Goal: Transaction & Acquisition: Purchase product/service

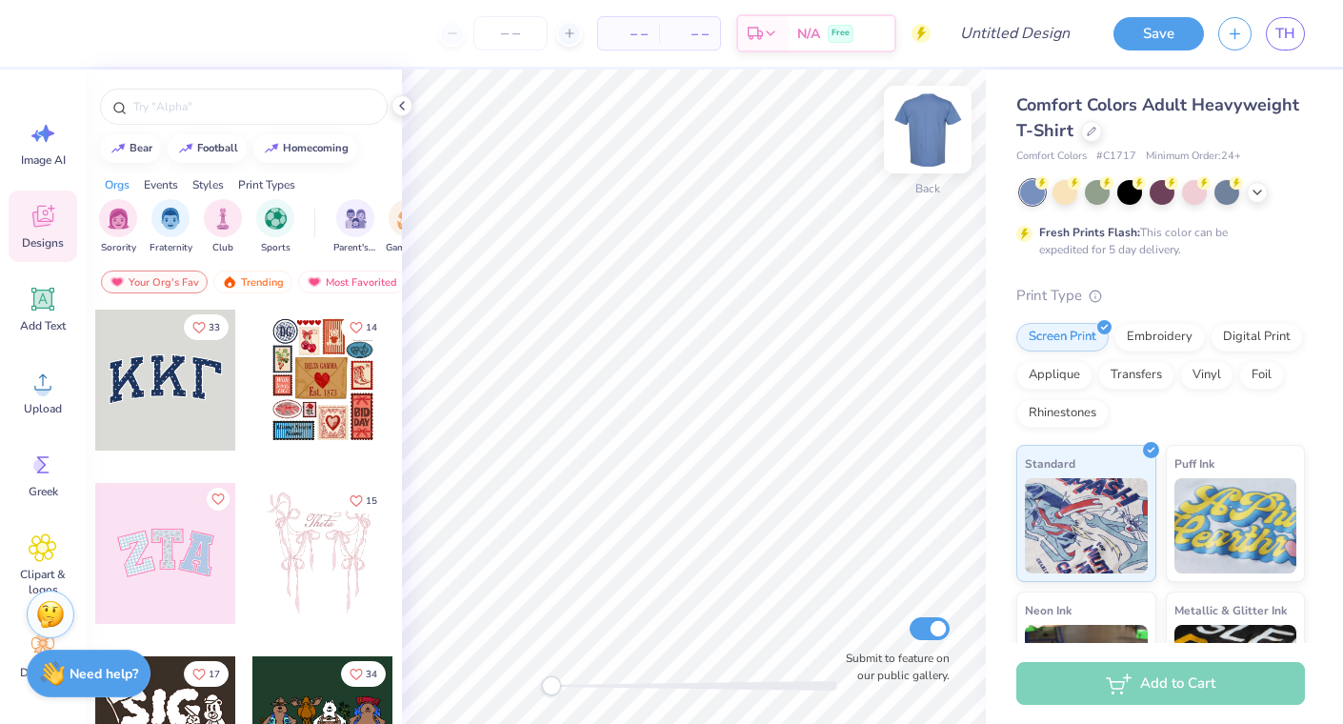
click at [918, 149] on img at bounding box center [928, 129] width 76 height 76
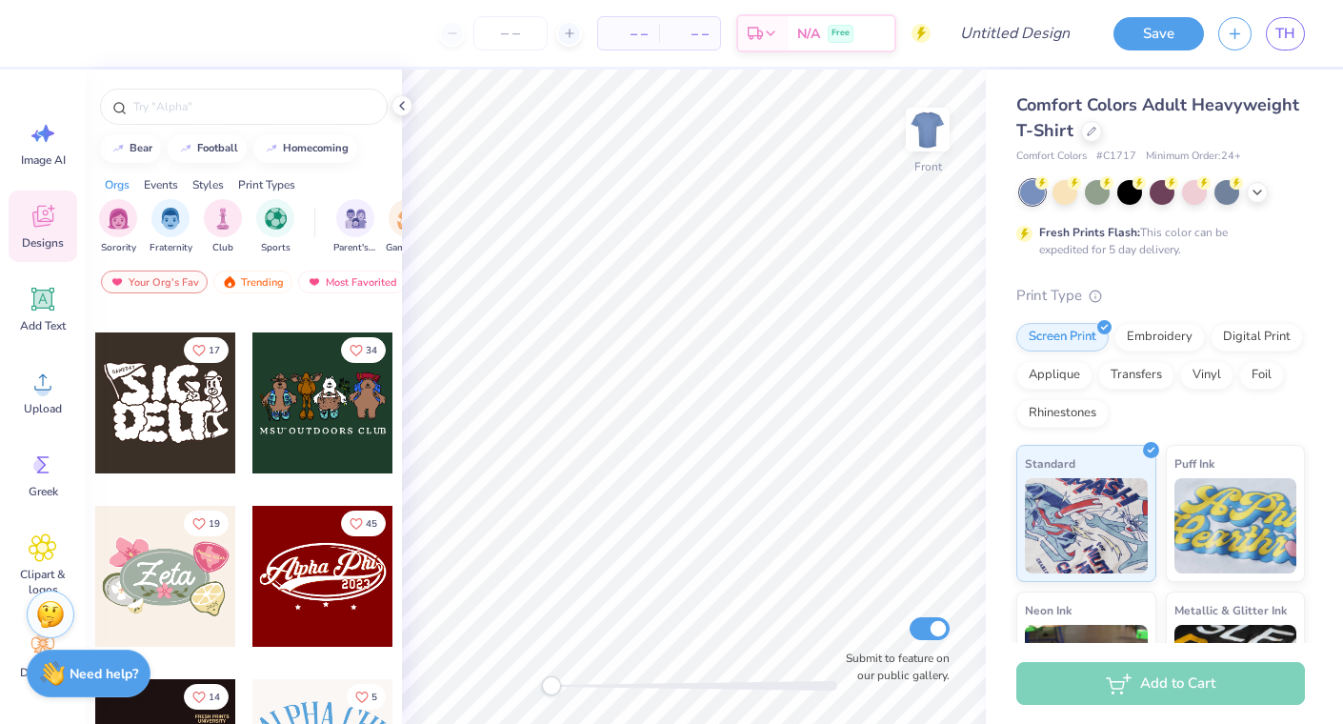
scroll to position [363, 0]
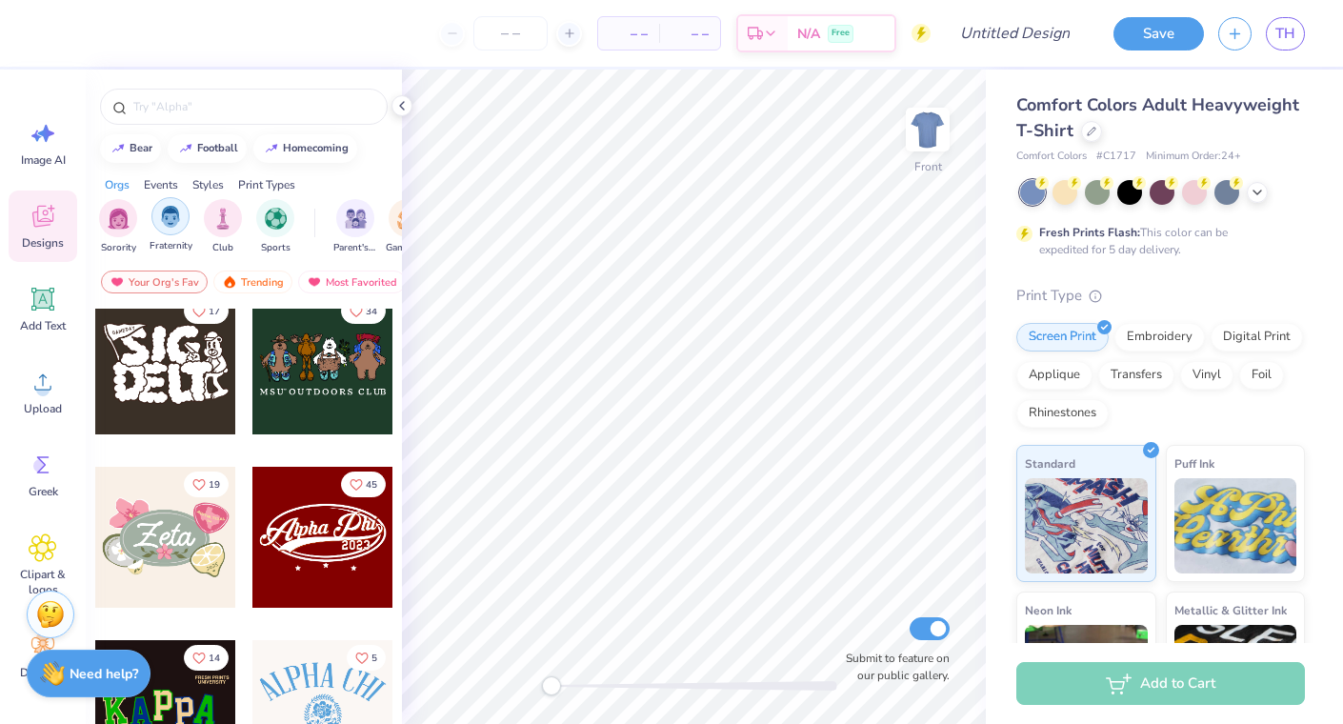
click at [172, 217] on img "filter for Fraternity" at bounding box center [170, 217] width 21 height 22
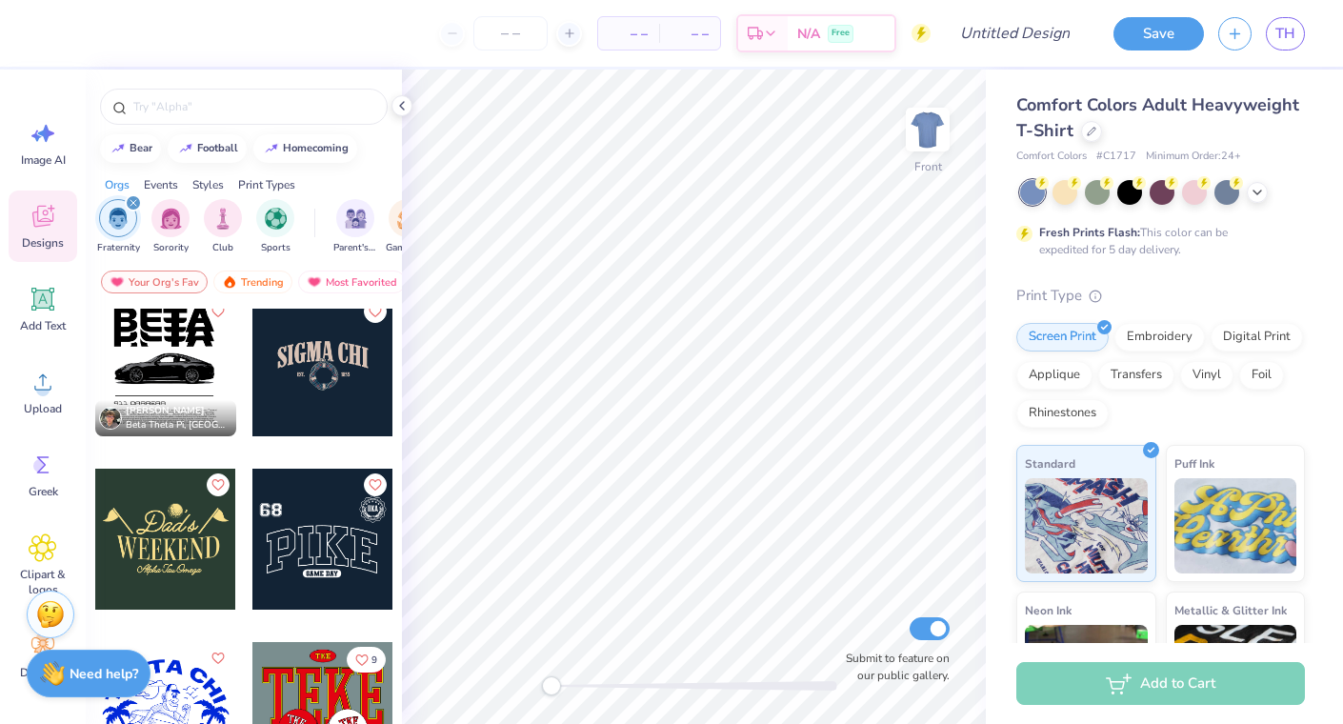
scroll to position [1567, 0]
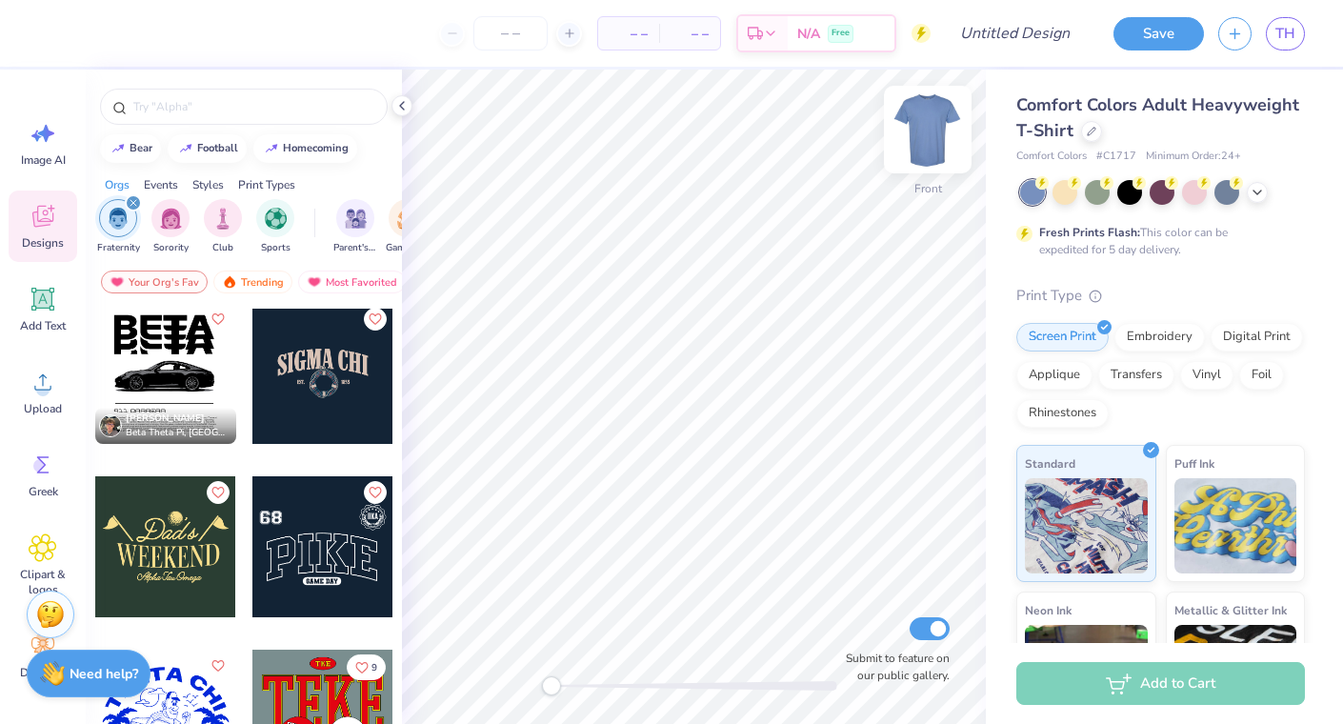
click at [933, 138] on img at bounding box center [928, 129] width 76 height 76
click at [322, 371] on div at bounding box center [322, 373] width 141 height 141
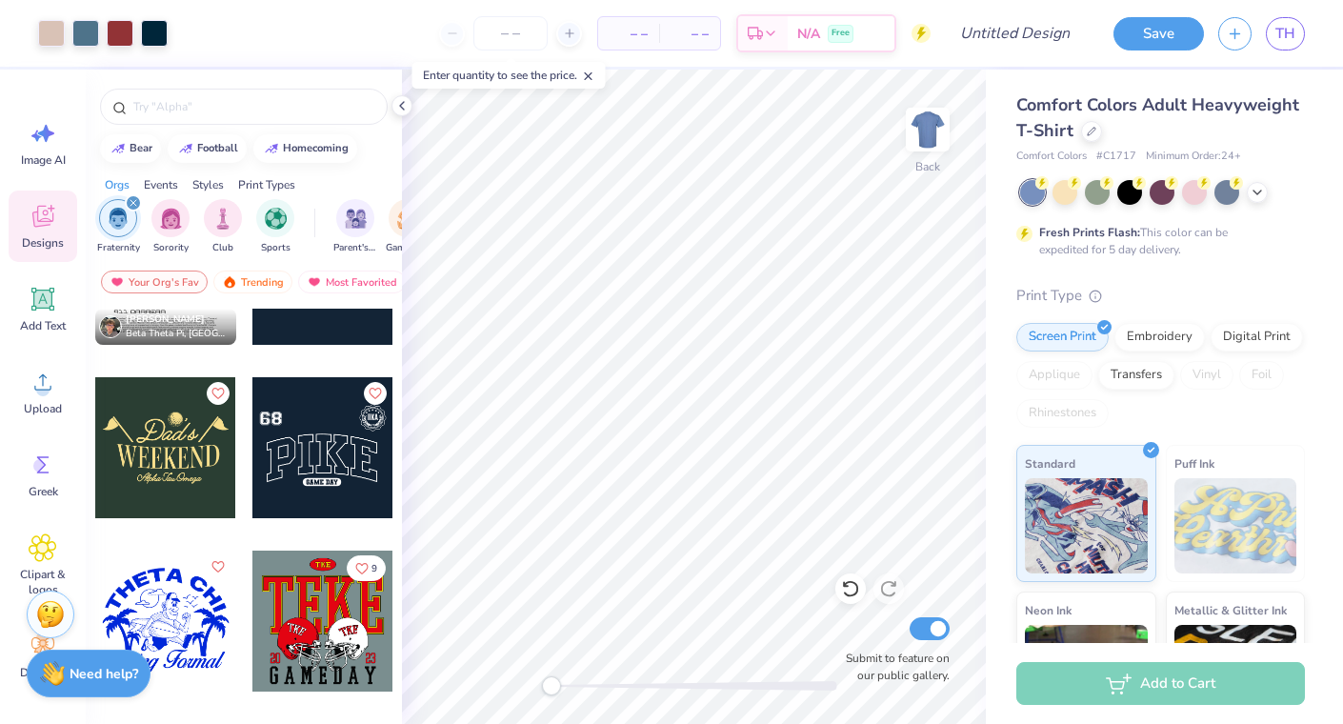
scroll to position [1667, 0]
click at [921, 133] on img at bounding box center [928, 129] width 76 height 76
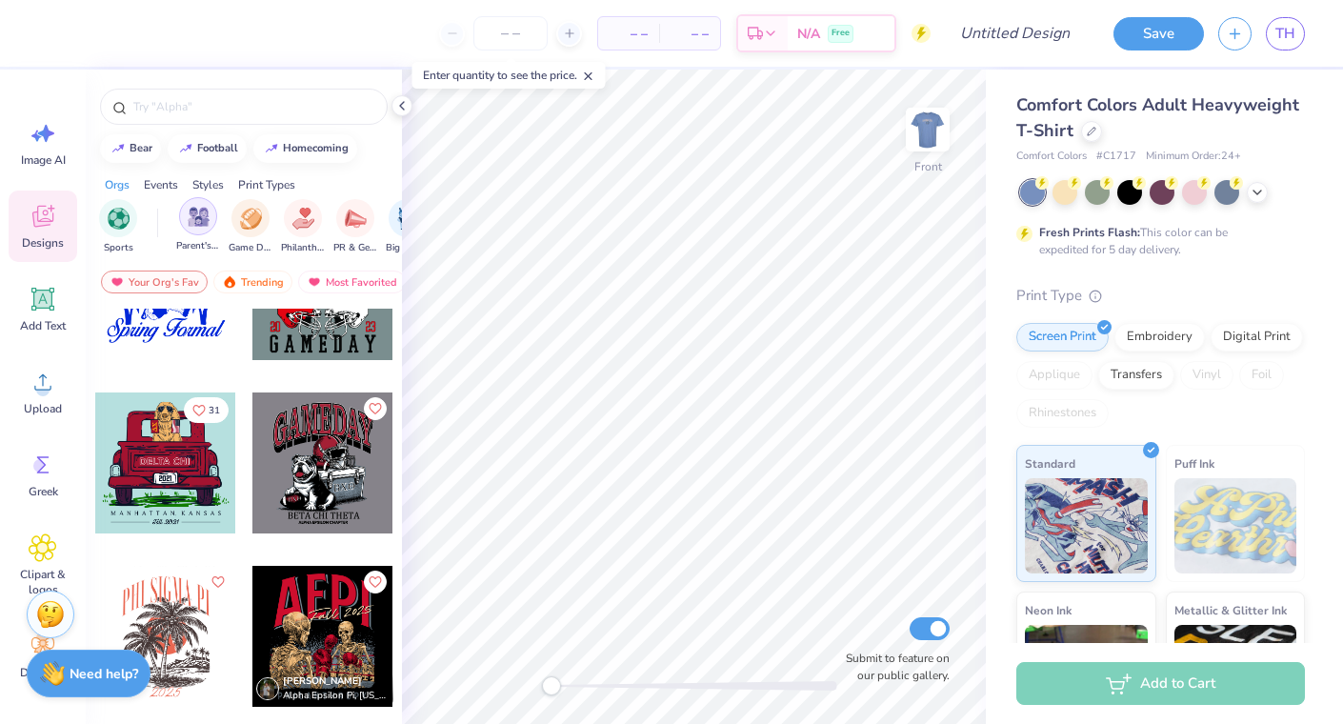
scroll to position [0, 158]
click at [200, 214] on img "filter for Parent's Weekend" at bounding box center [198, 217] width 22 height 22
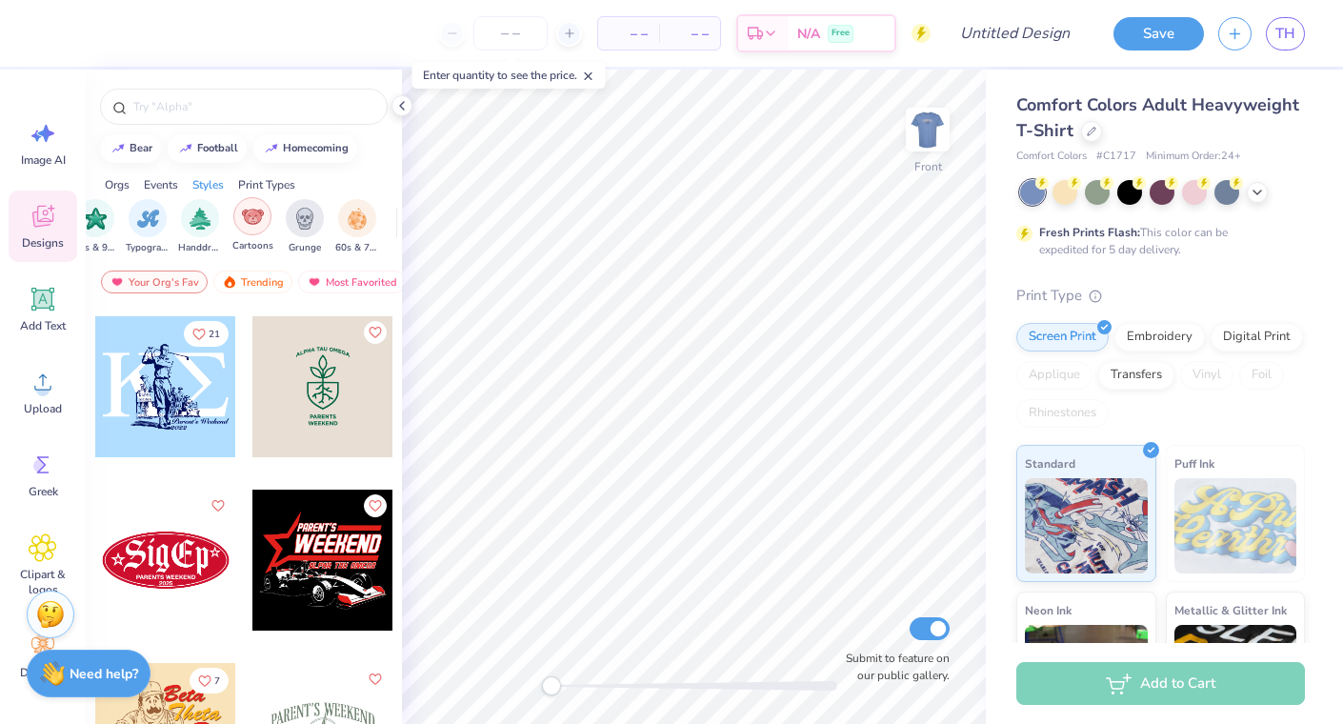
scroll to position [0, 1230]
click at [208, 212] on img "filter for Handdrawn" at bounding box center [201, 217] width 21 height 22
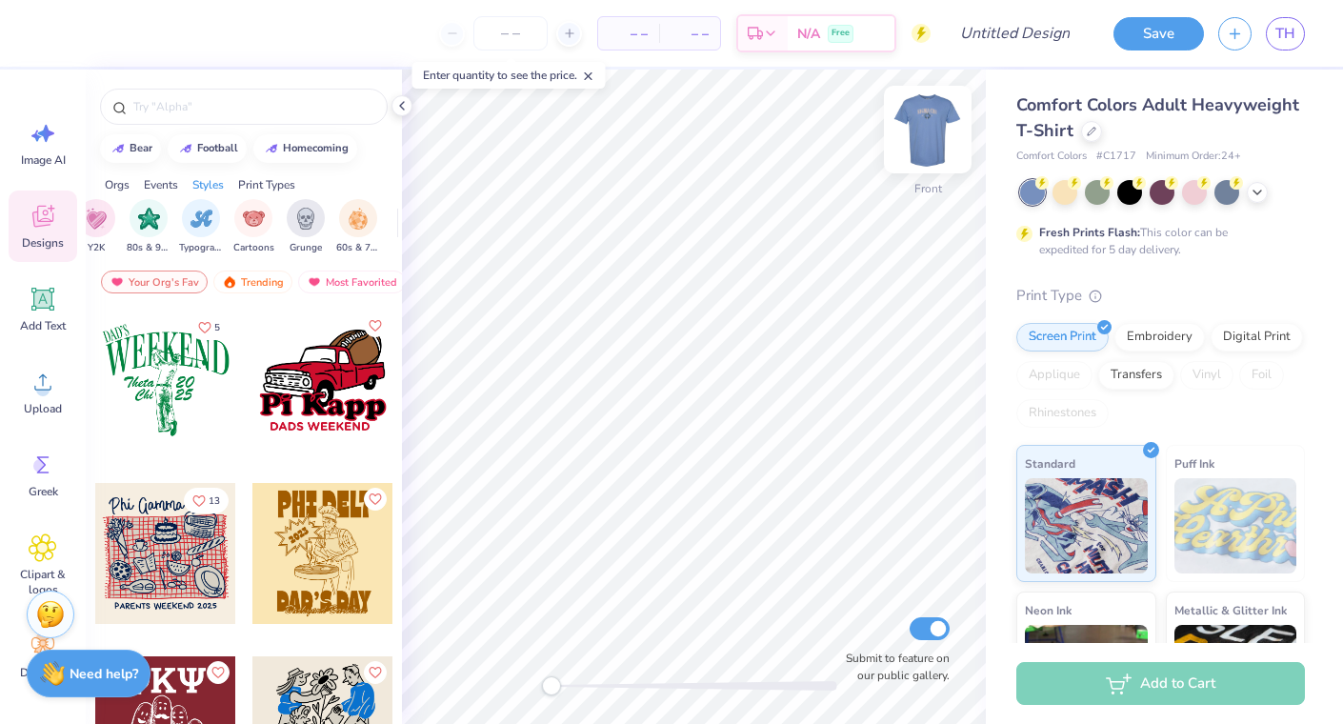
click at [922, 139] on img at bounding box center [928, 129] width 76 height 76
click at [930, 123] on img at bounding box center [928, 129] width 76 height 76
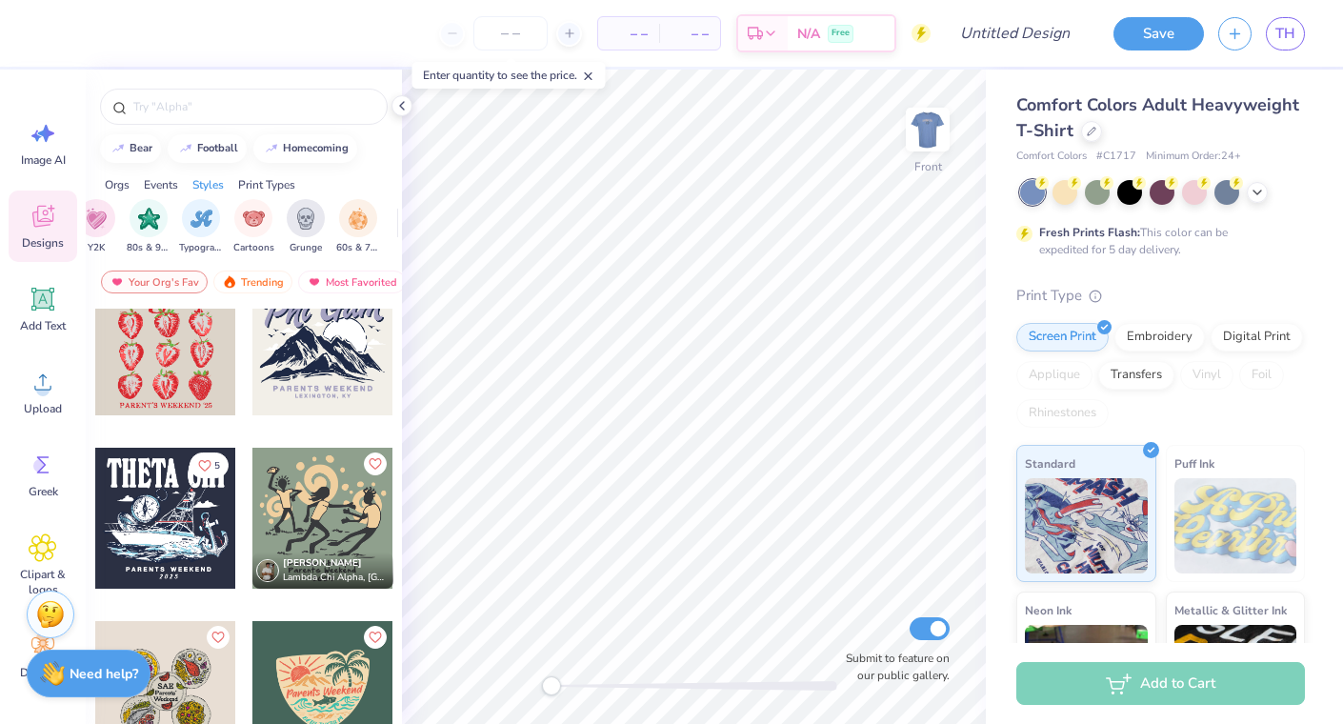
scroll to position [903, 0]
click at [184, 510] on div at bounding box center [165, 517] width 141 height 141
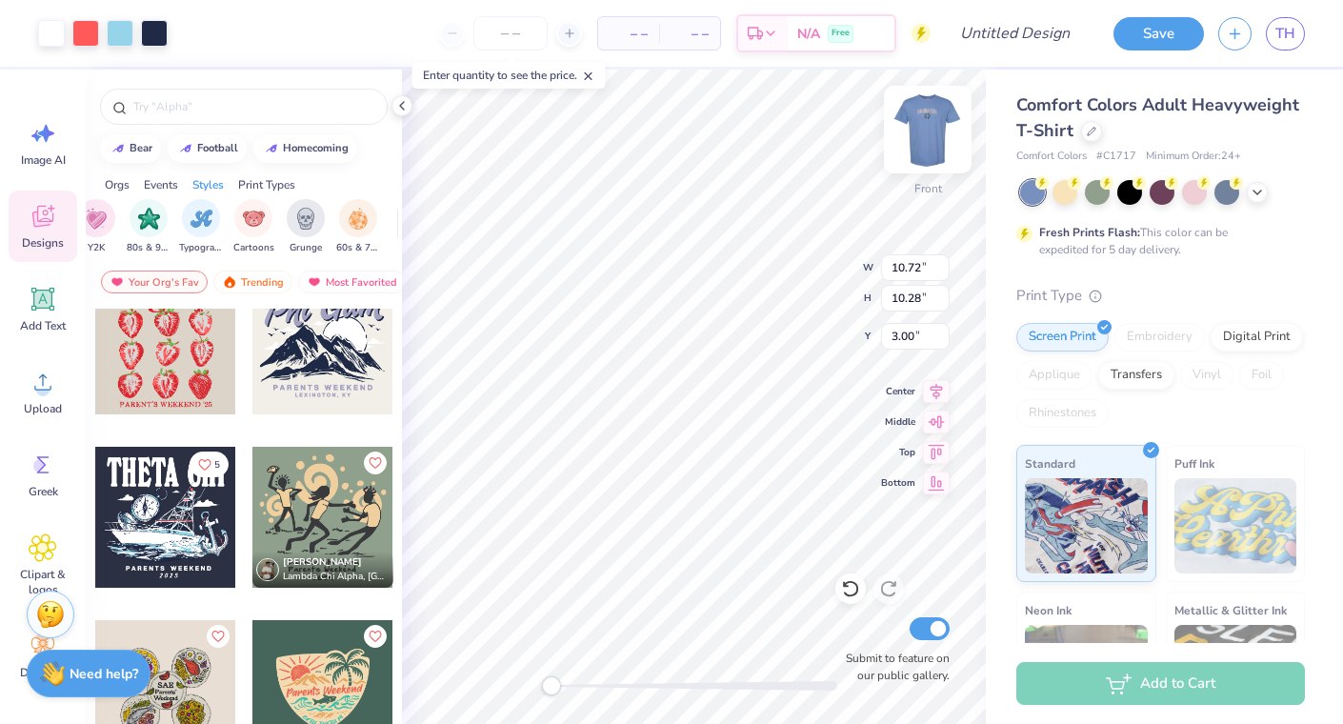
click at [924, 122] on img at bounding box center [928, 129] width 76 height 76
type input "10.55"
type input "10.12"
type input "0.65"
click at [915, 118] on img at bounding box center [928, 129] width 76 height 76
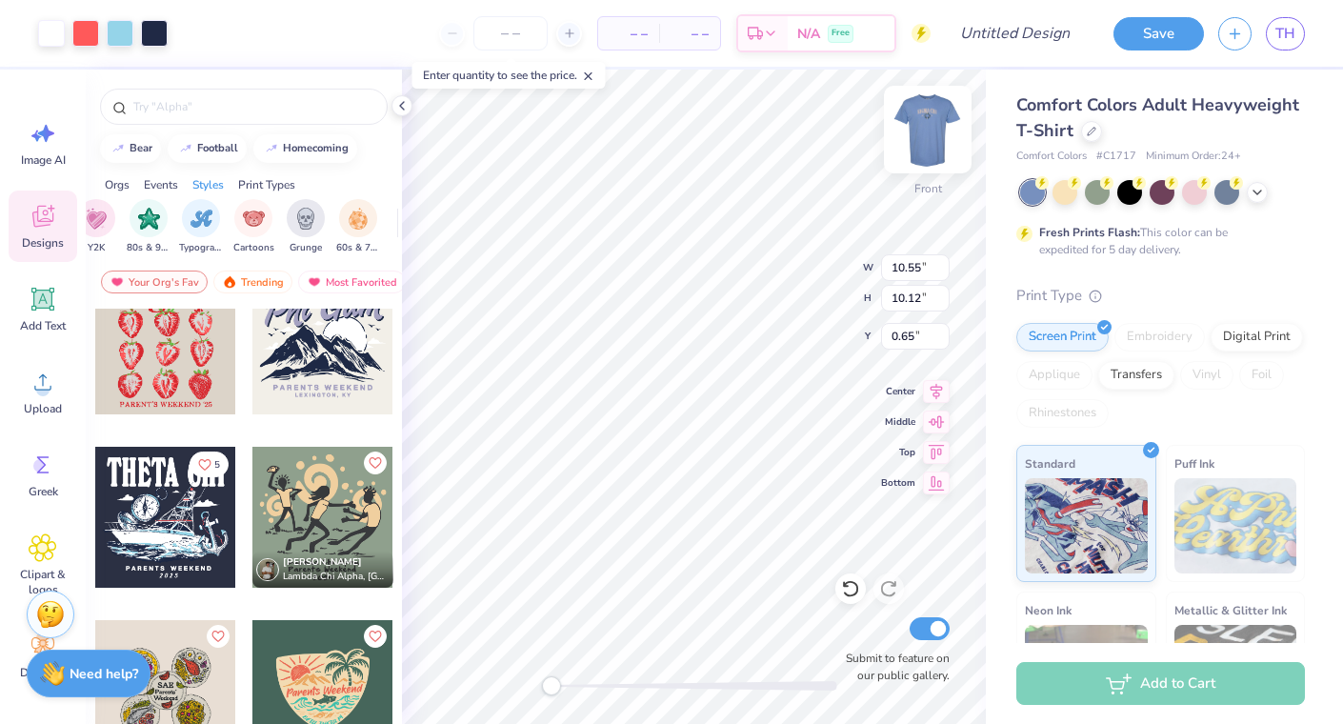
type input "10.72"
type input "10.28"
type input "3.00"
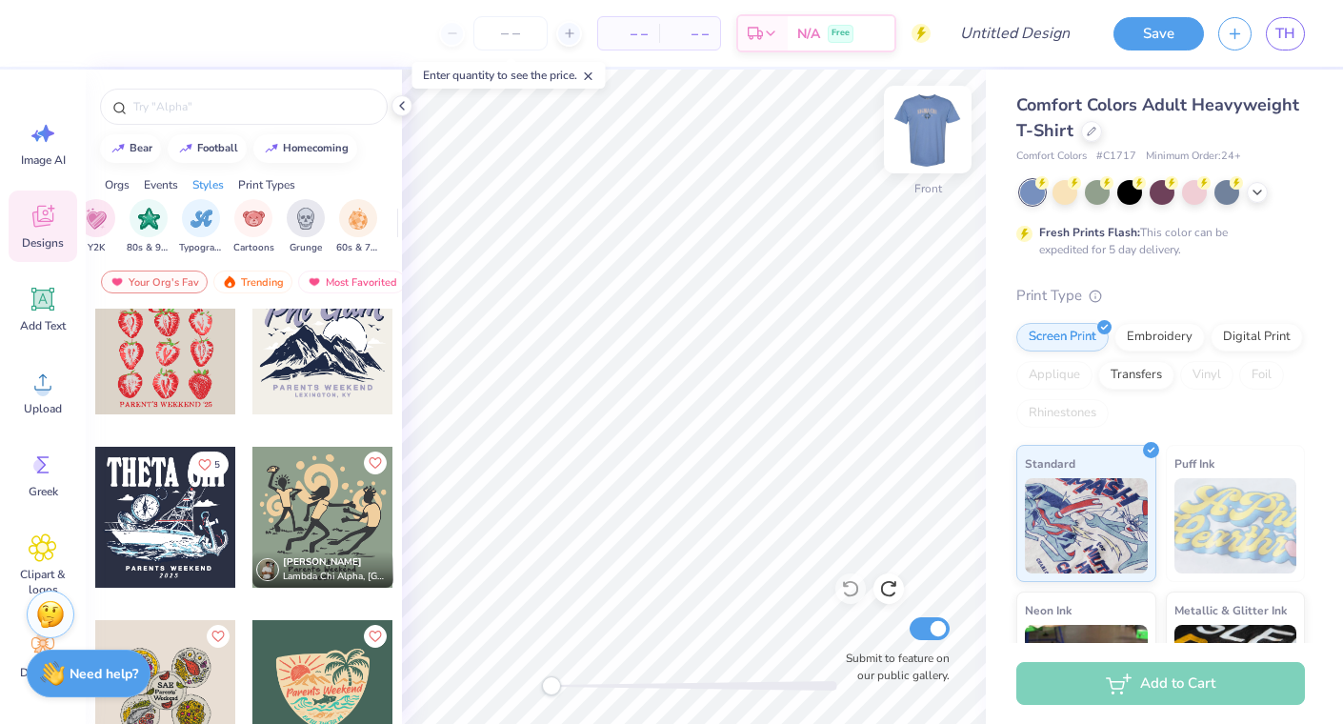
click at [928, 135] on img at bounding box center [928, 129] width 76 height 76
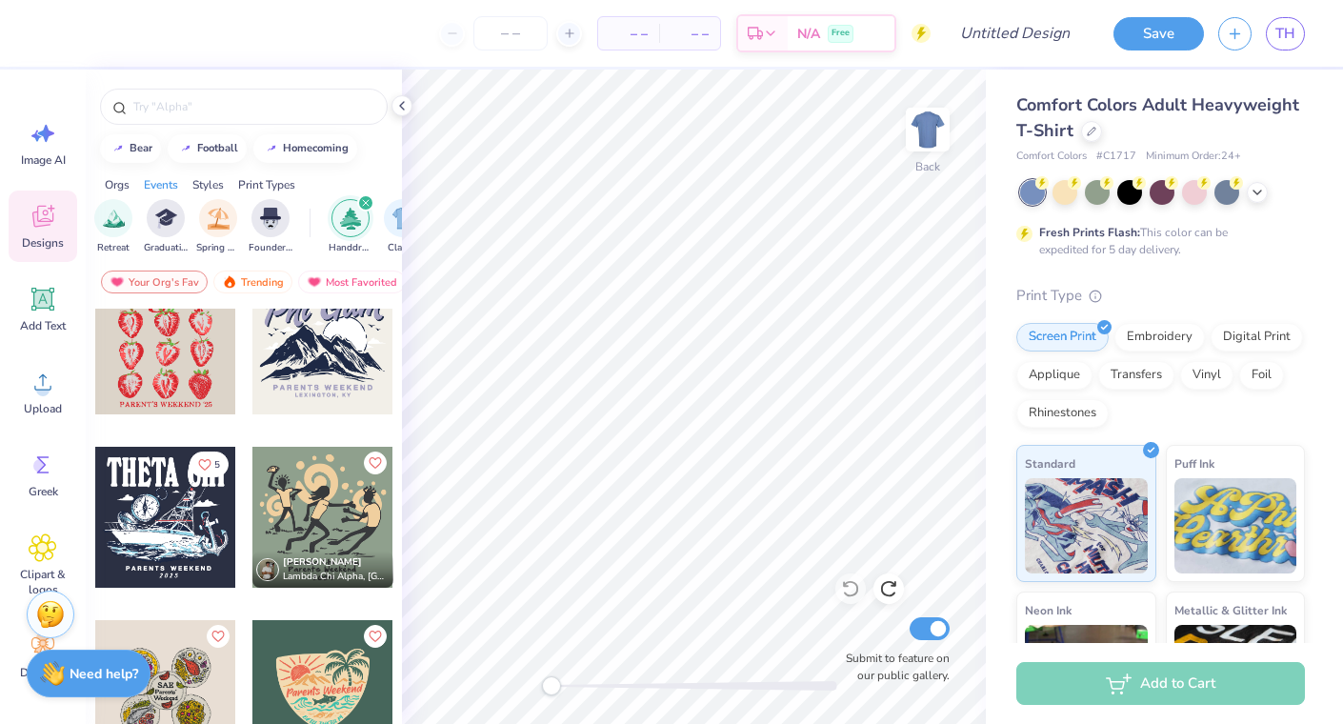
scroll to position [0, 777]
click at [355, 199] on icon "filter for Handdrawn" at bounding box center [356, 203] width 8 height 8
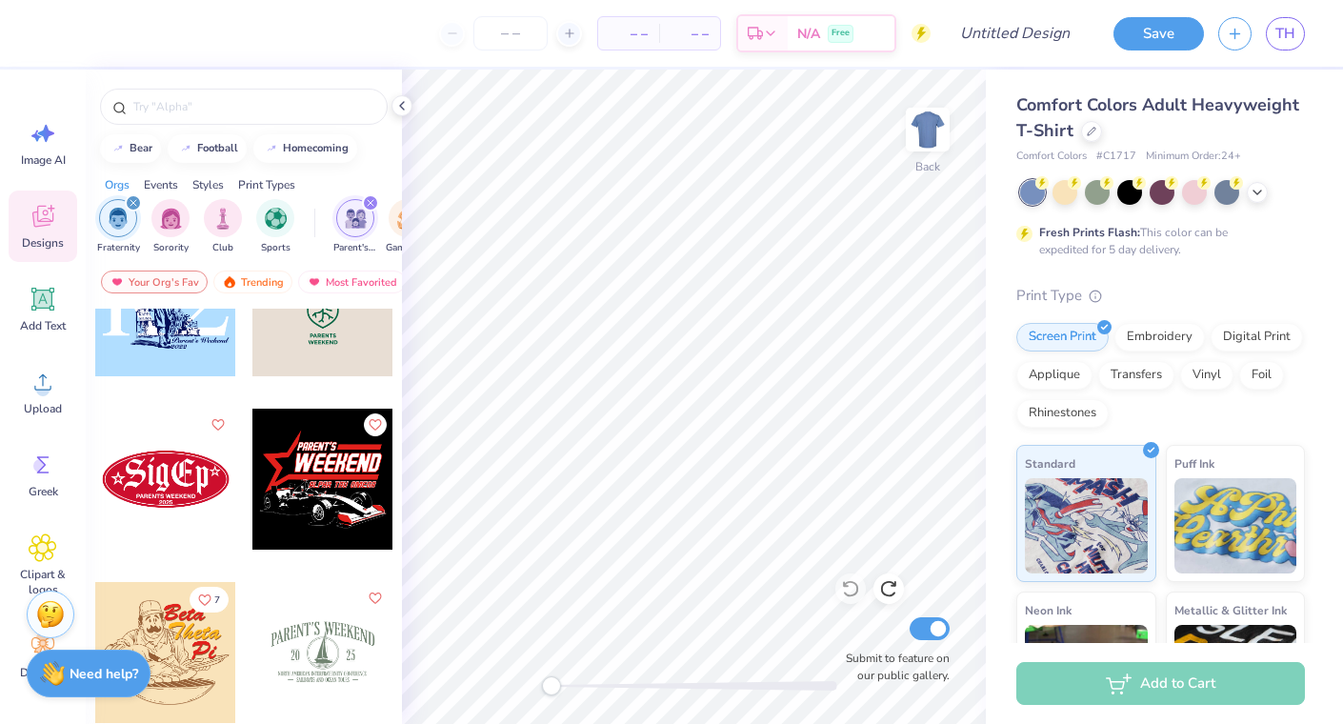
scroll to position [656, 0]
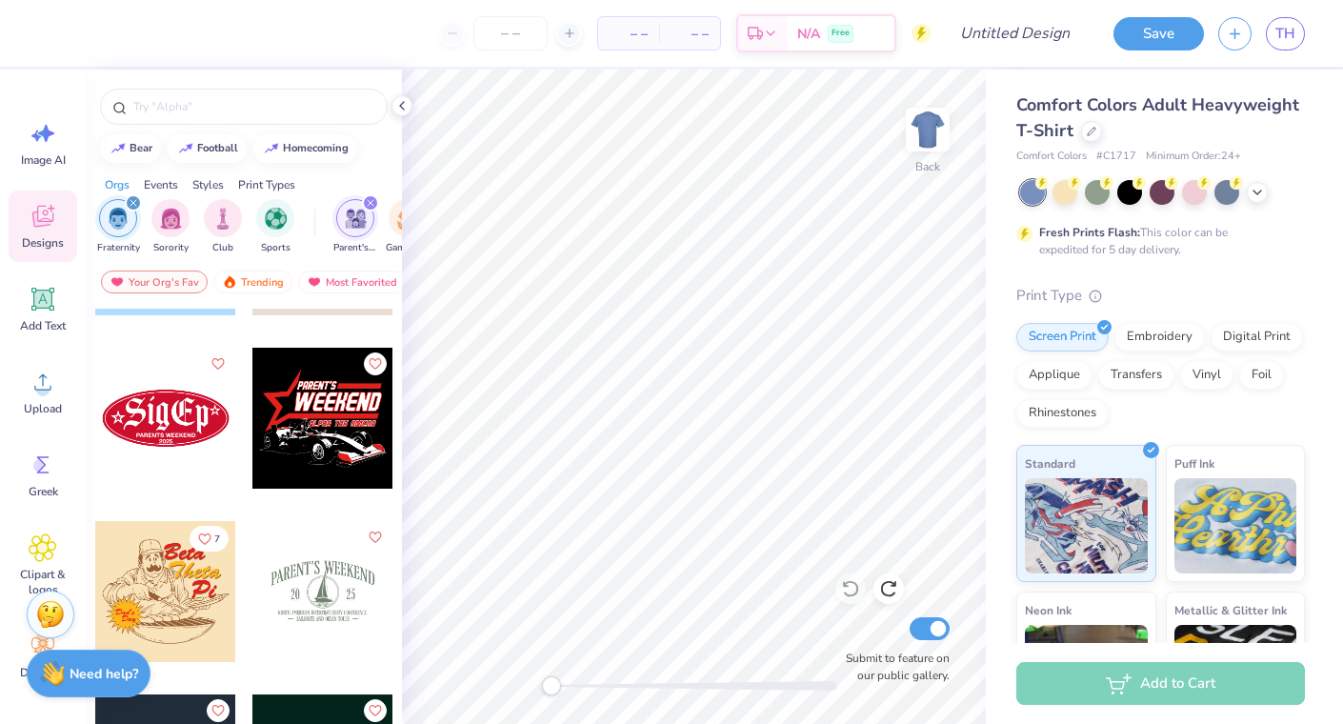
click at [325, 597] on div at bounding box center [322, 591] width 141 height 141
click at [922, 124] on img at bounding box center [928, 129] width 76 height 76
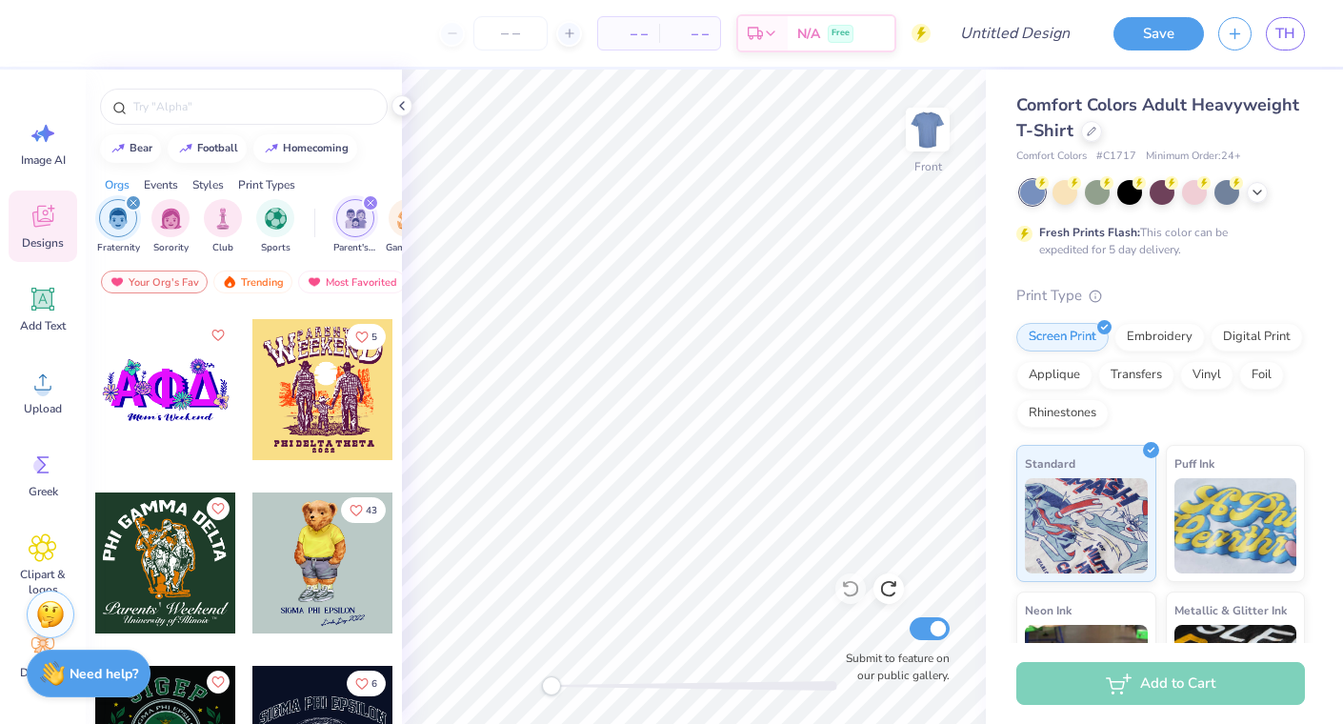
scroll to position [10509, 0]
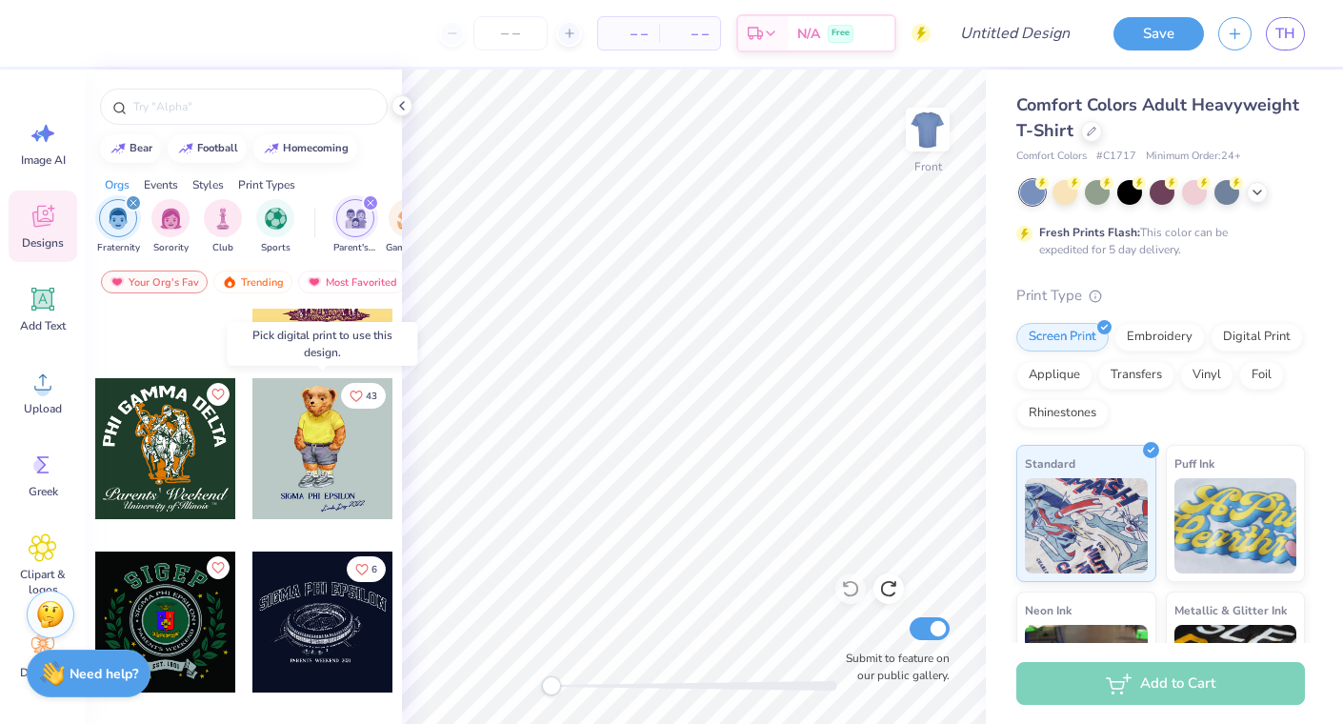
click at [319, 449] on div at bounding box center [322, 448] width 141 height 141
click at [309, 451] on div at bounding box center [322, 448] width 141 height 141
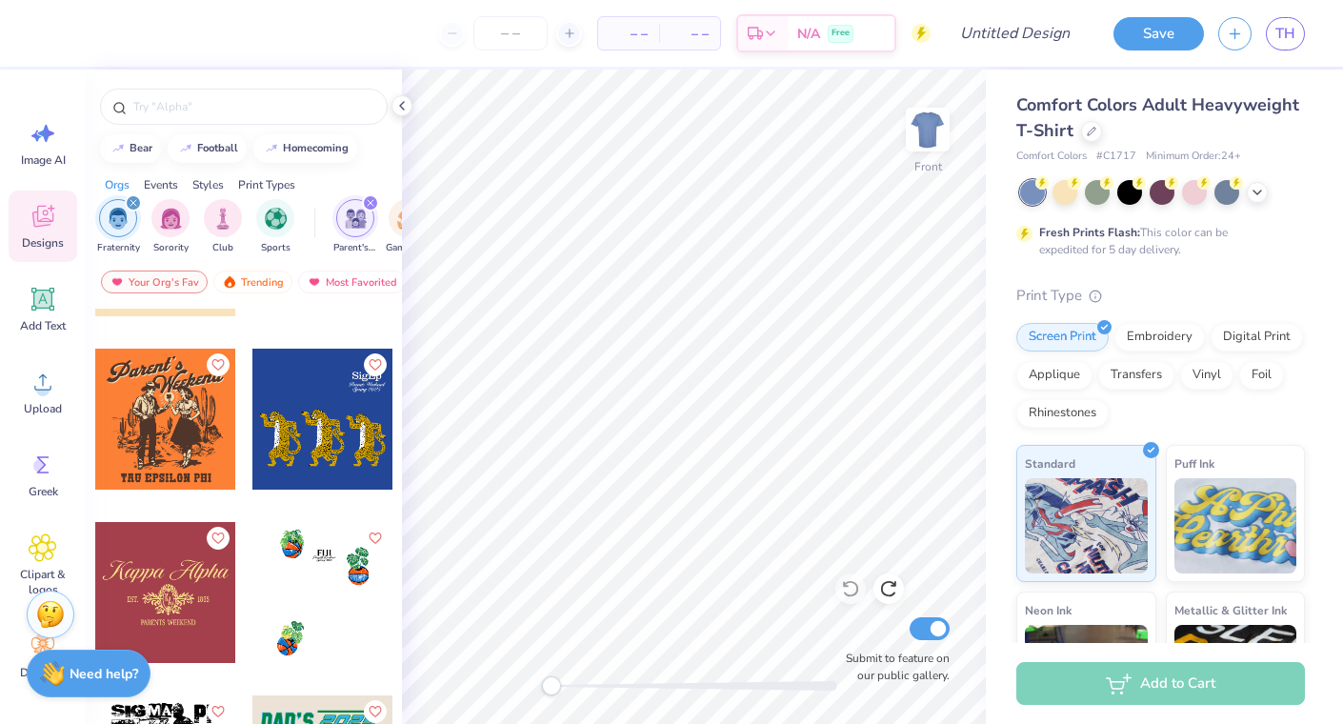
scroll to position [6380, 0]
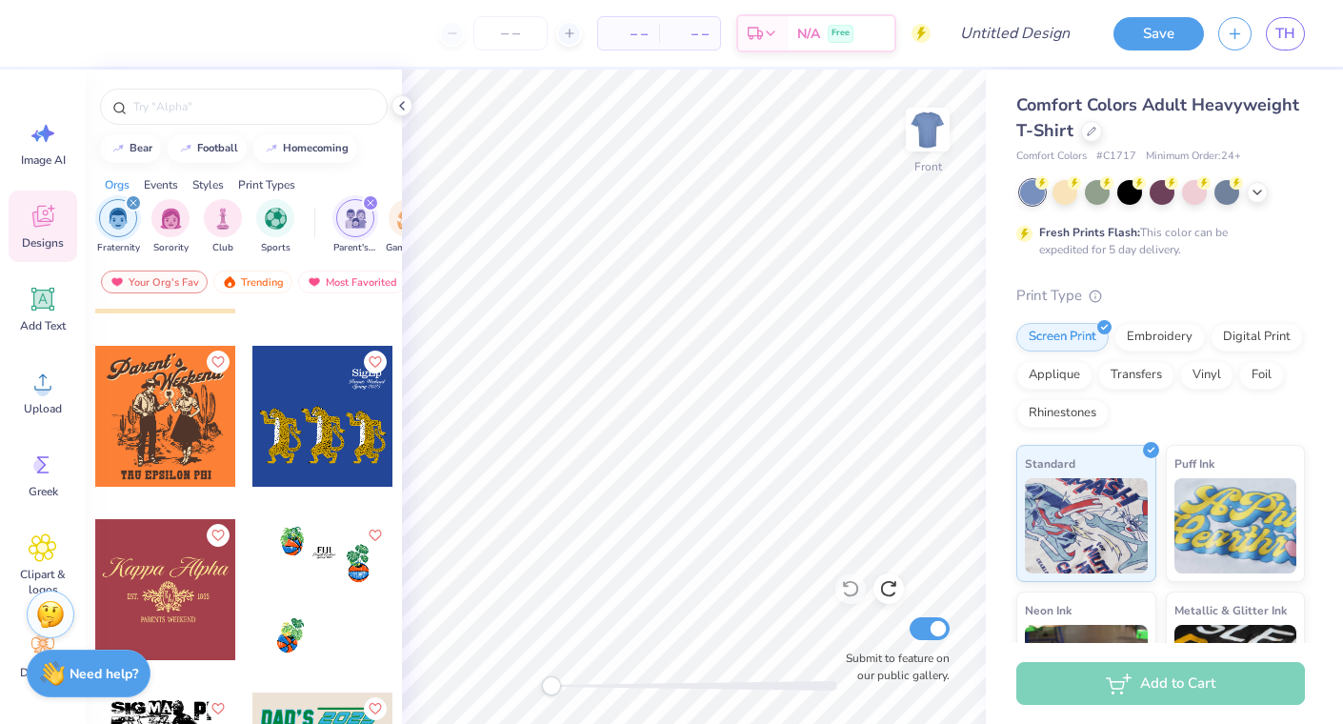
click at [180, 426] on div at bounding box center [165, 416] width 141 height 141
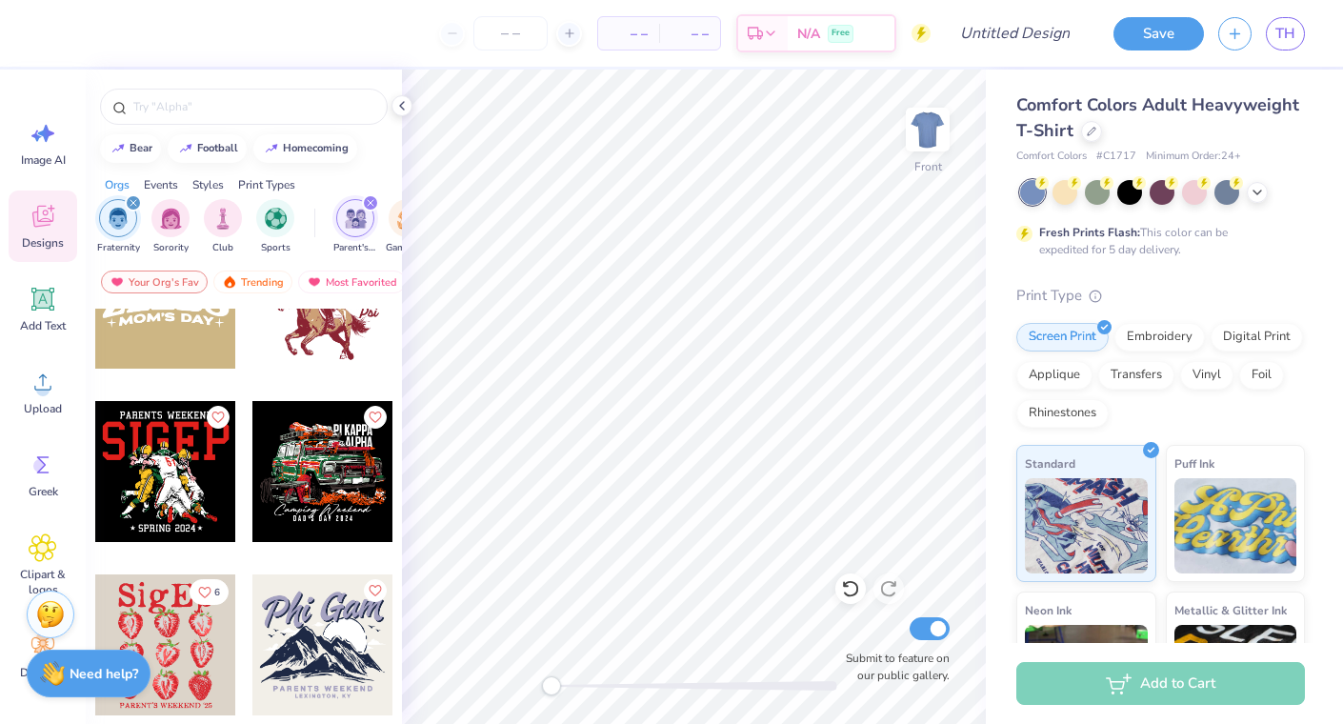
scroll to position [7370, 0]
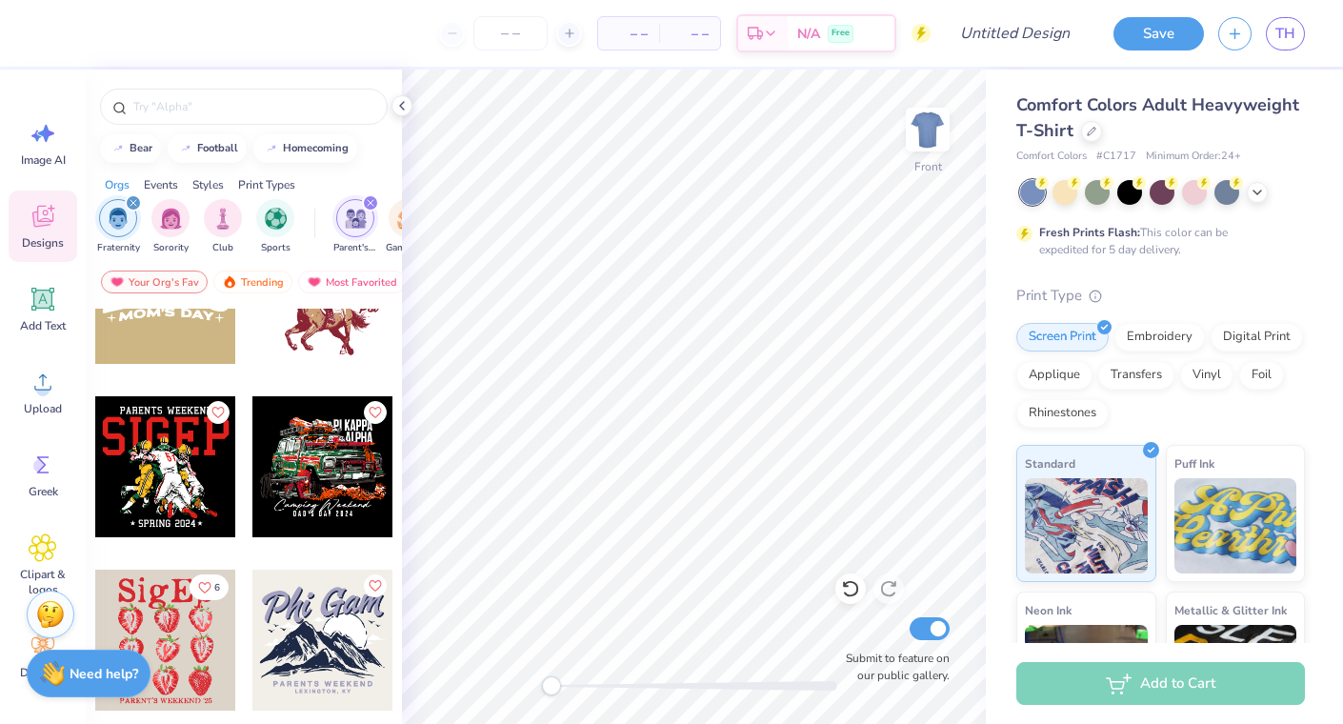
click at [183, 465] on div at bounding box center [165, 466] width 141 height 141
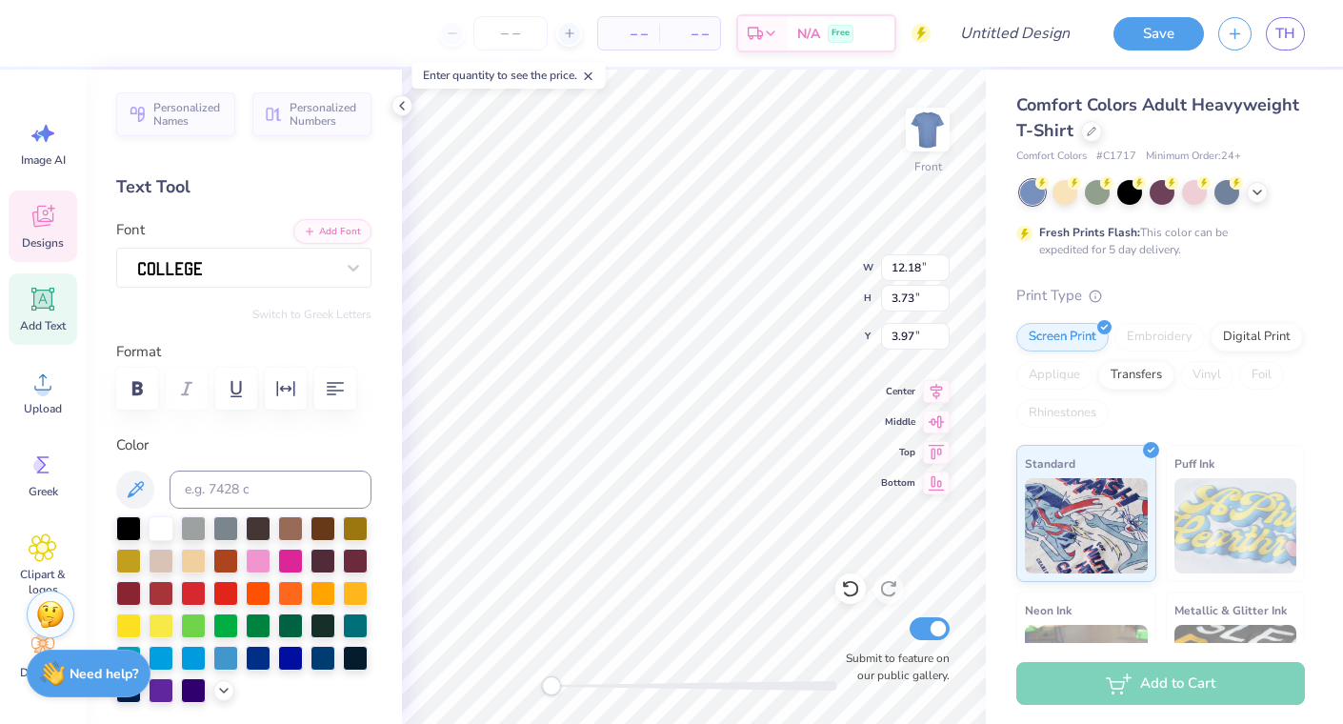
scroll to position [0, 2]
type textarea "SIGmaCHI"
type input "14.51"
type input "2.67"
type input "4.75"
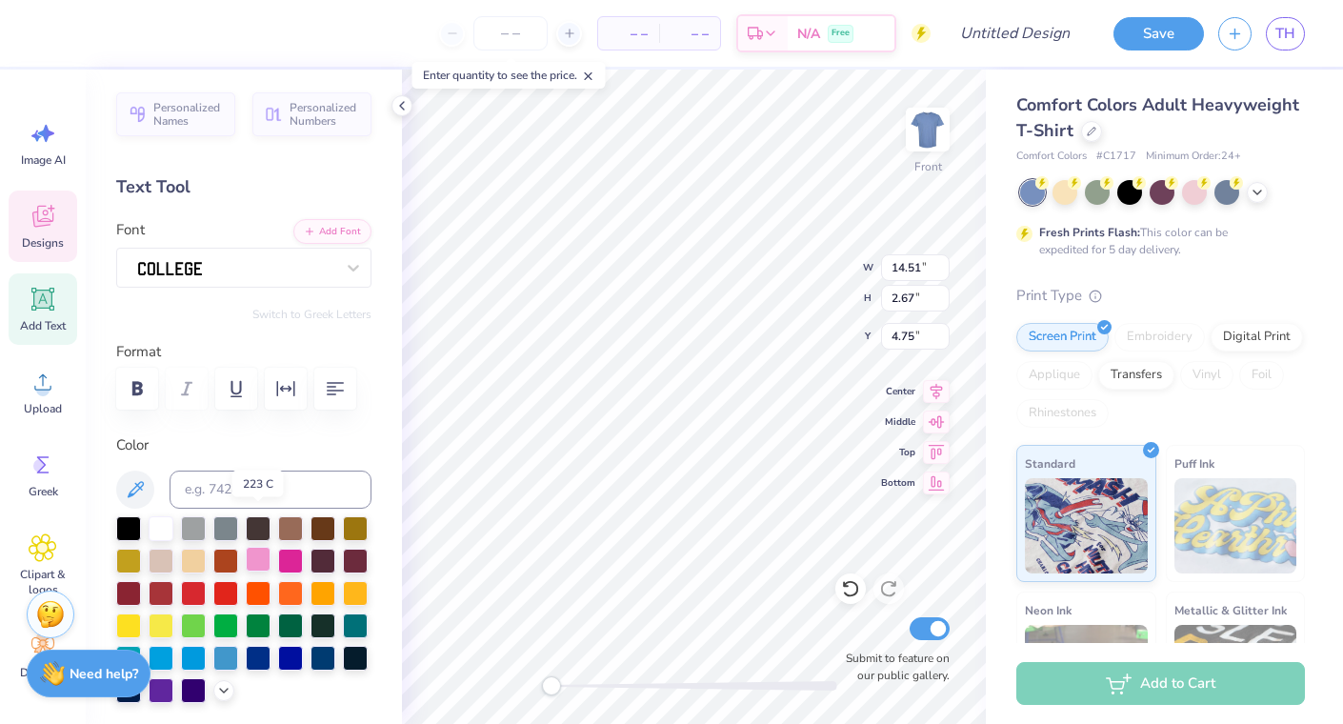
scroll to position [50, 0]
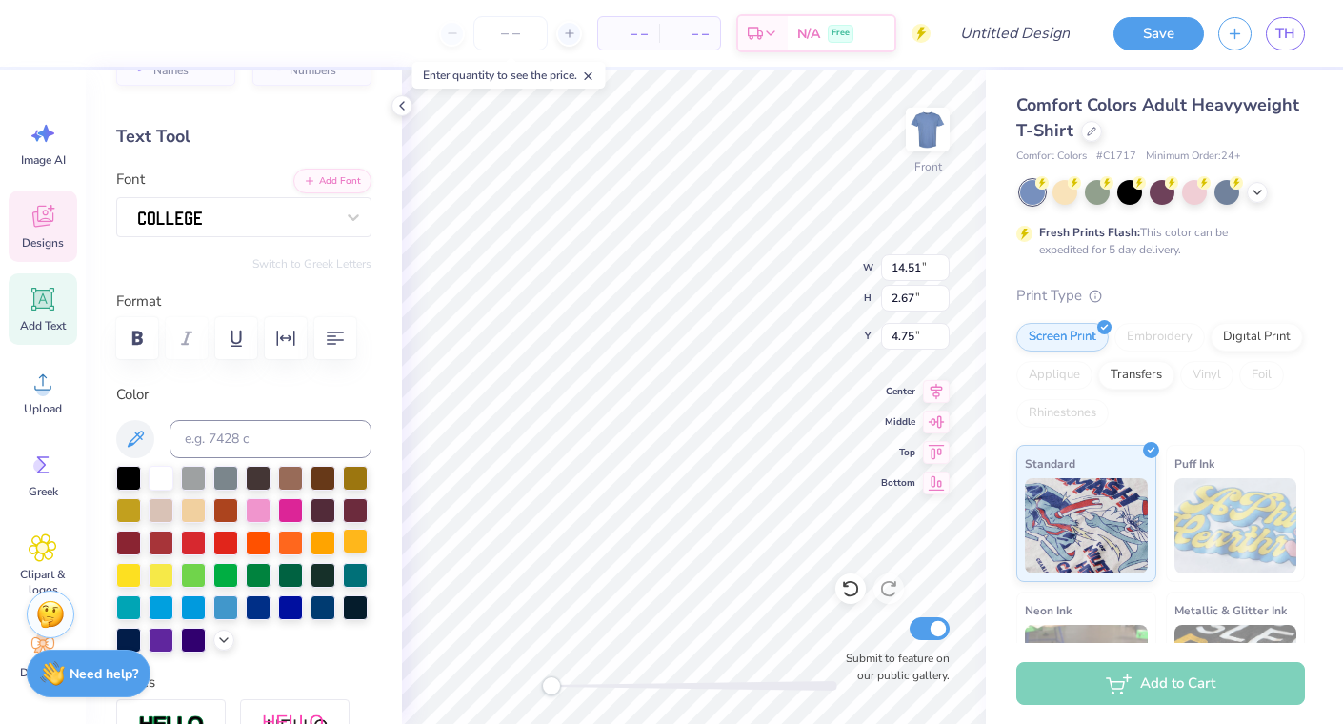
click at [352, 539] on div at bounding box center [355, 541] width 25 height 25
type input "6.23"
type input "1.15"
type input "4.52"
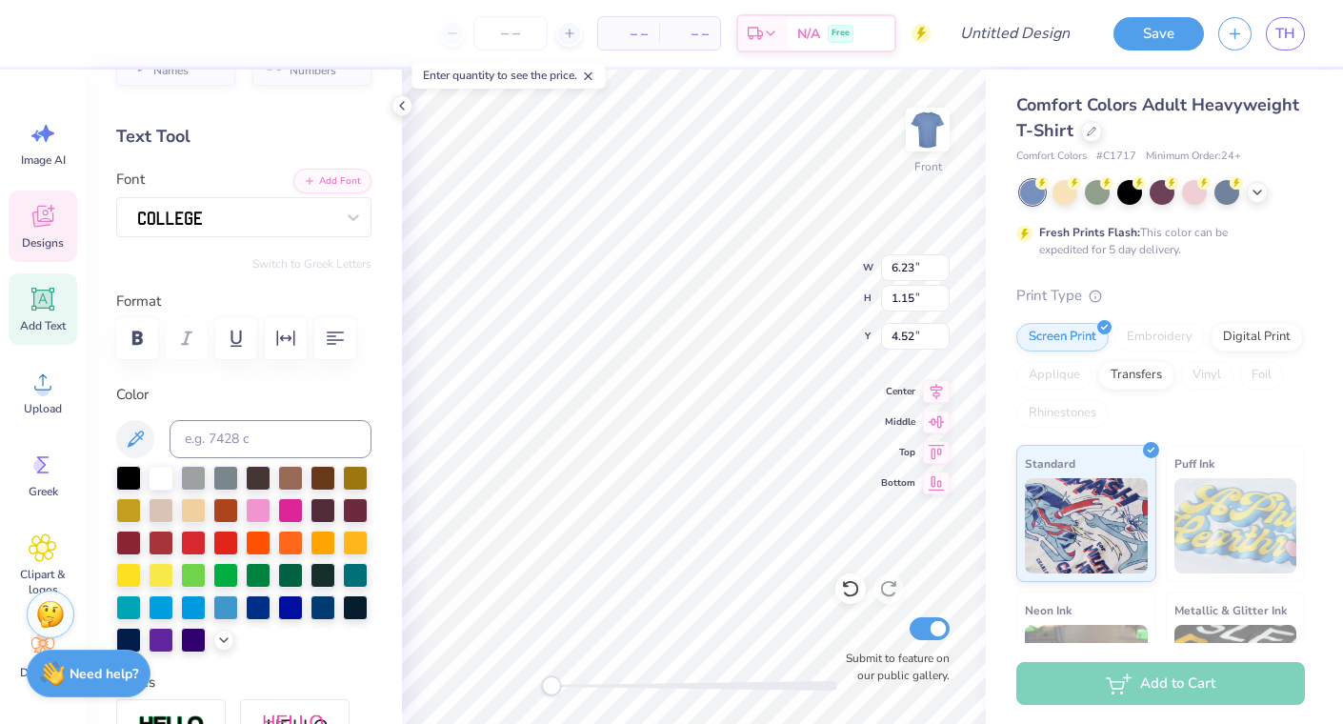
type textarea "Beta RHo"
type input "14.51"
type input "2.67"
type input "4.74"
type input "6.73"
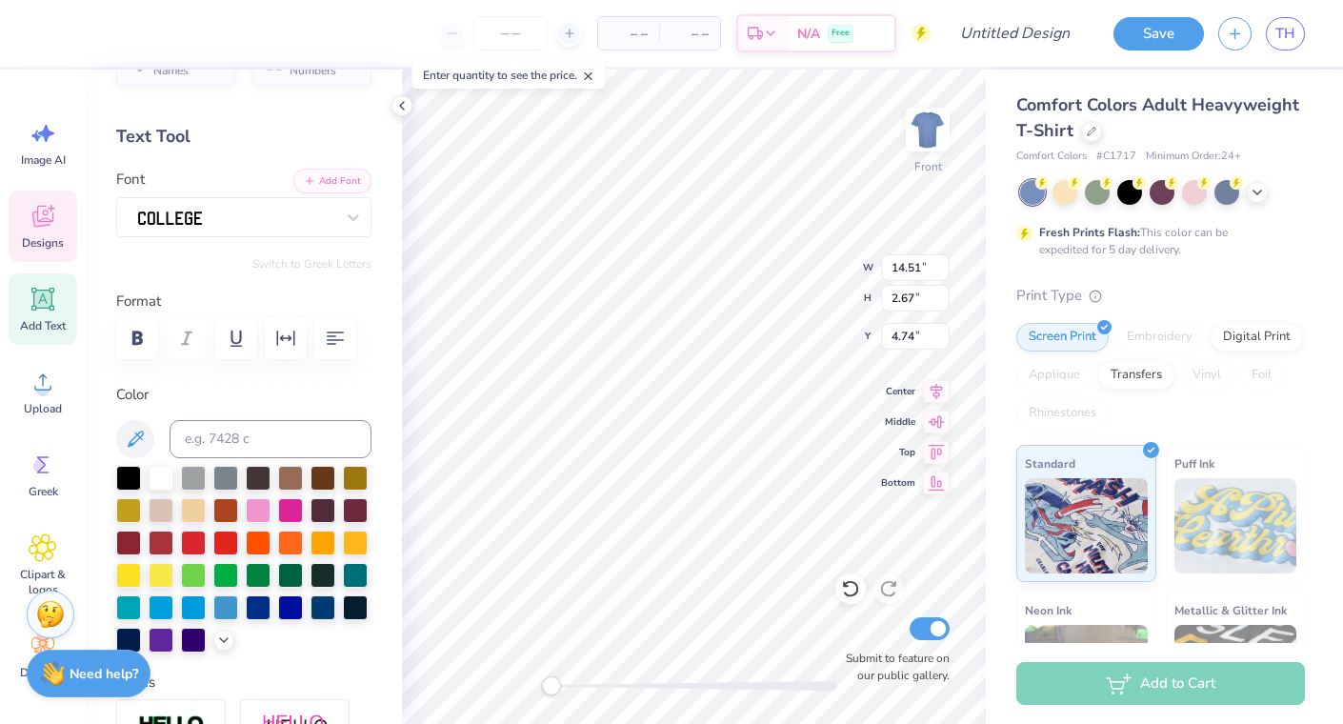
type input "1.15"
type input "4.75"
type input "6.02"
type input "1.03"
type input "3.83"
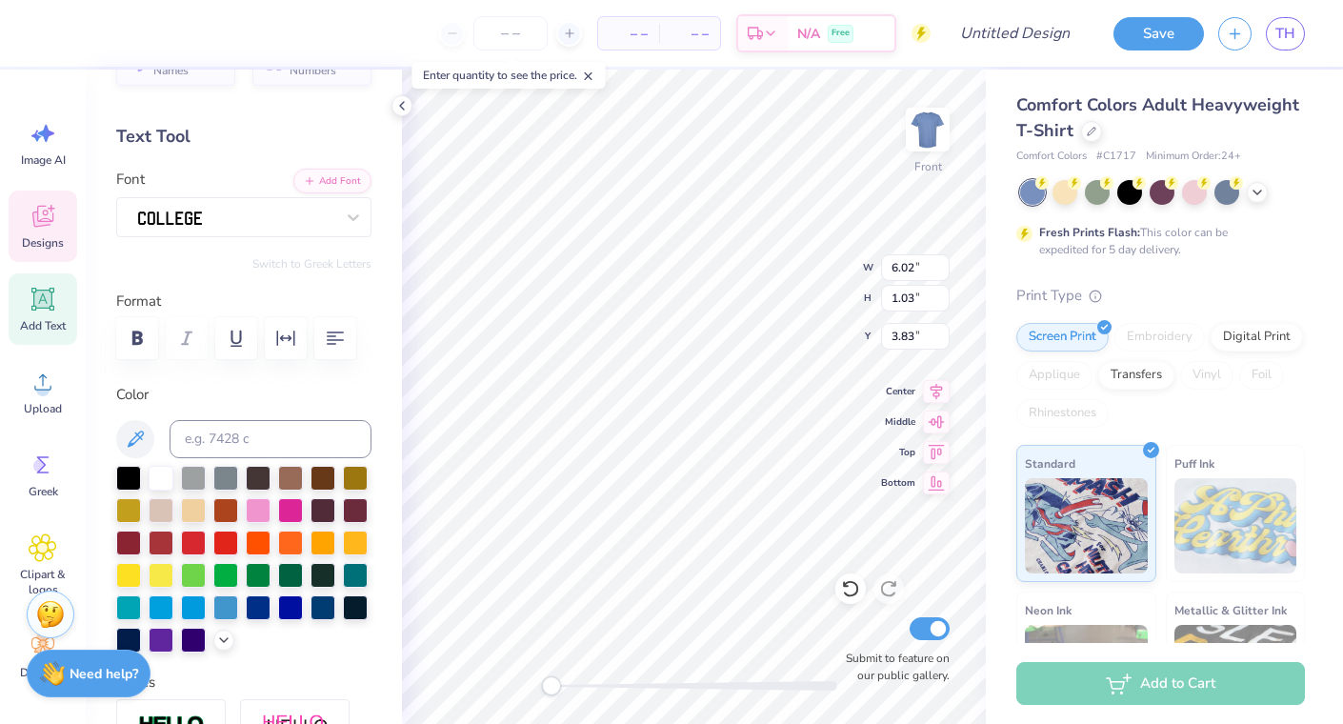
type input "4.25"
type input "0.73"
type input "4.02"
drag, startPoint x: 551, startPoint y: 690, endPoint x: 603, endPoint y: 690, distance: 52.4
click at [604, 690] on div "Accessibility label" at bounding box center [603, 685] width 19 height 19
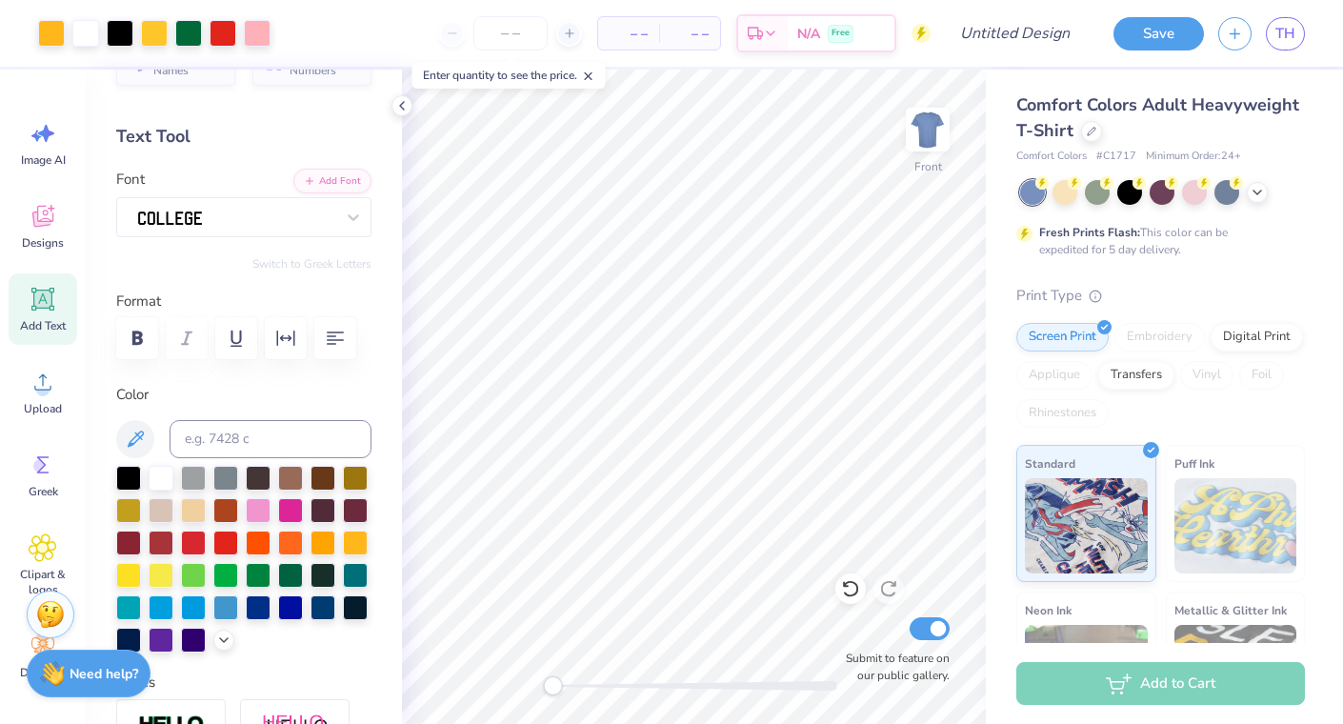
drag, startPoint x: 597, startPoint y: 688, endPoint x: 553, endPoint y: 687, distance: 44.8
click at [553, 687] on div "Accessibility label" at bounding box center [552, 685] width 19 height 19
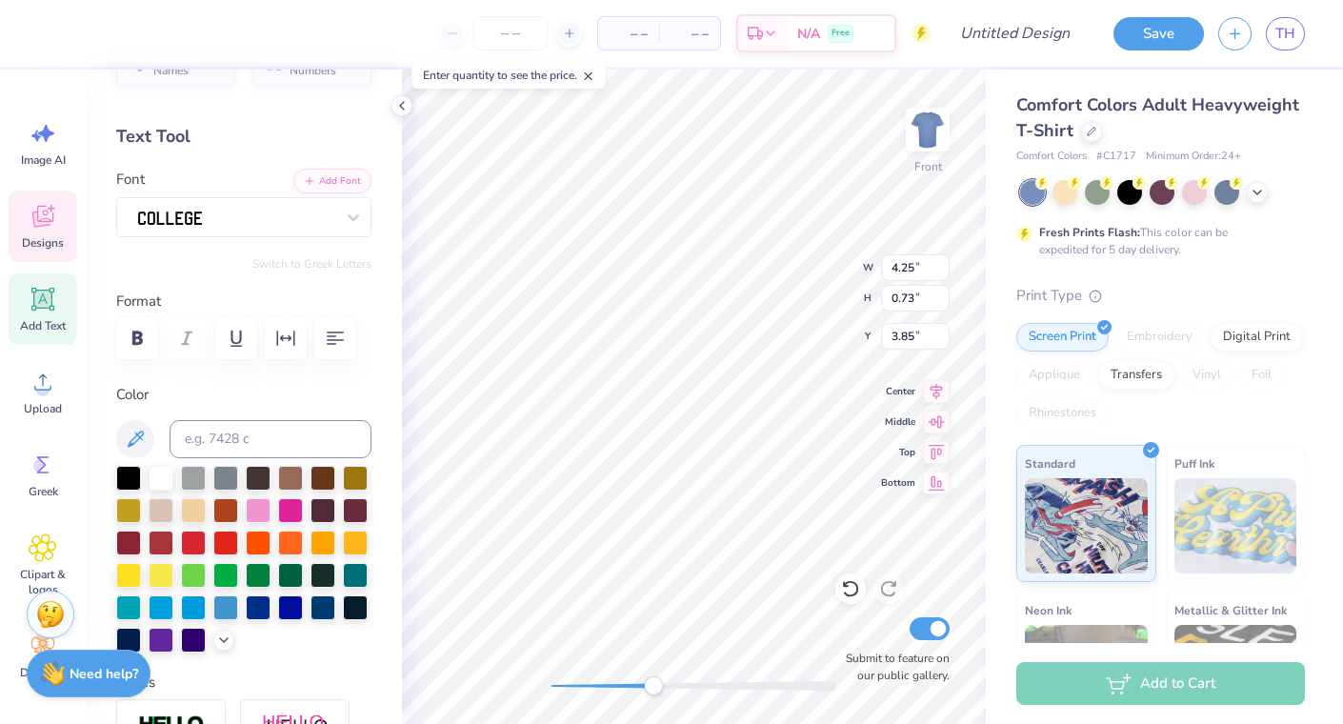
drag, startPoint x: 552, startPoint y: 685, endPoint x: 654, endPoint y: 676, distance: 102.3
click at [654, 677] on div "Accessibility label" at bounding box center [653, 685] width 19 height 19
drag, startPoint x: 654, startPoint y: 686, endPoint x: 556, endPoint y: 686, distance: 97.2
click at [556, 686] on div "Accessibility label" at bounding box center [557, 685] width 19 height 19
click at [134, 571] on div at bounding box center [128, 573] width 25 height 25
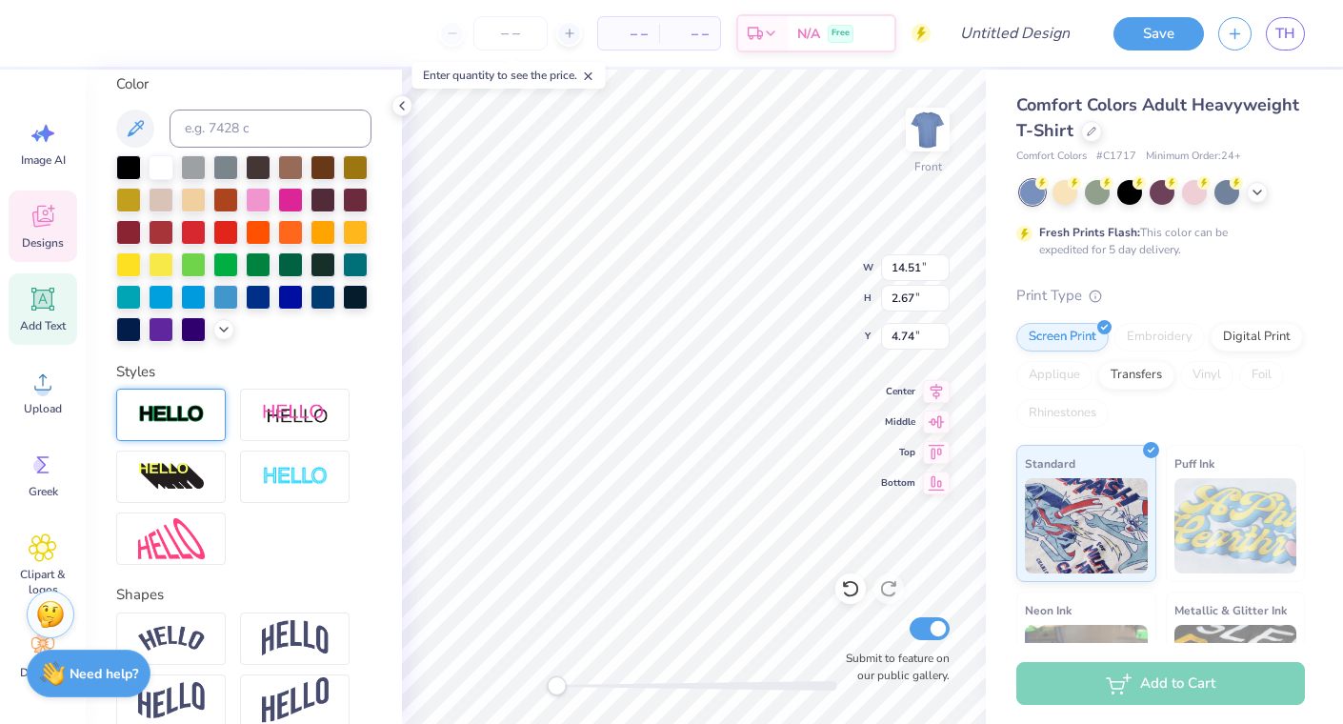
click at [190, 409] on img at bounding box center [171, 415] width 67 height 22
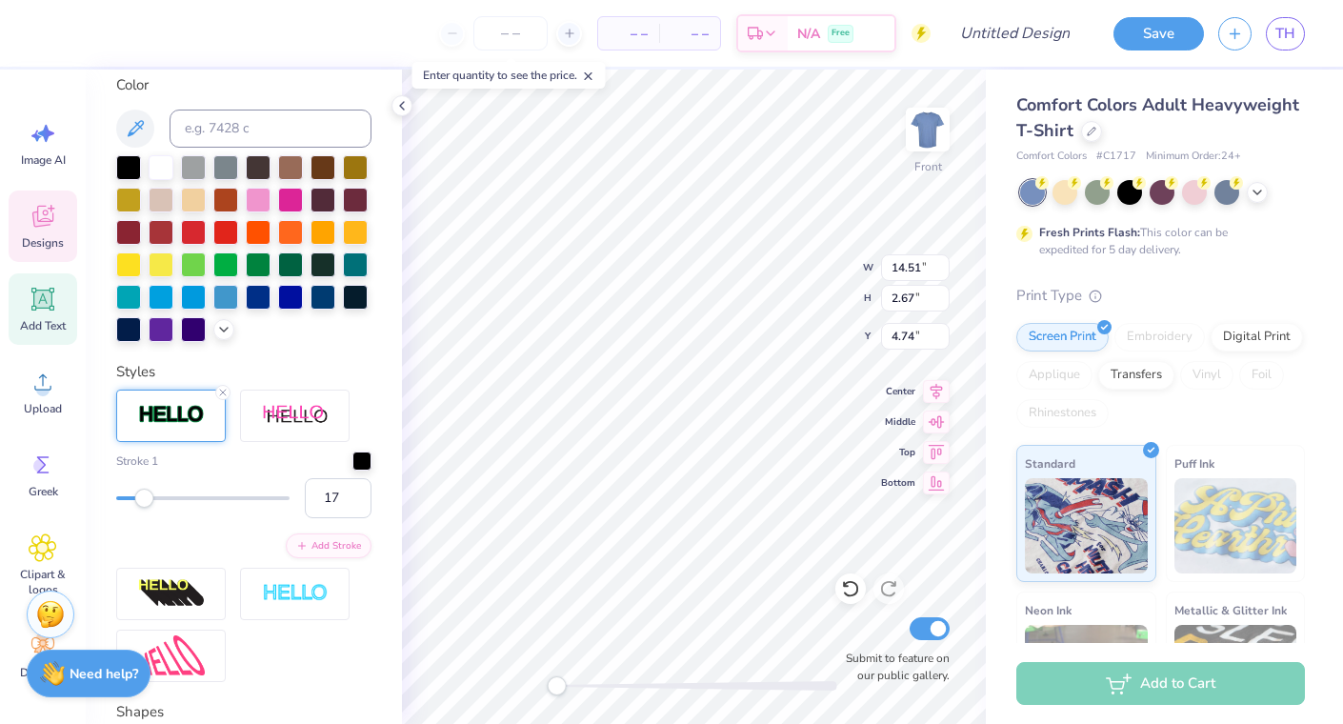
type input "18"
drag, startPoint x: 117, startPoint y: 491, endPoint x: 146, endPoint y: 495, distance: 28.8
click at [146, 495] on div "Accessibility label" at bounding box center [143, 498] width 19 height 19
type input "9"
drag, startPoint x: 142, startPoint y: 500, endPoint x: 131, endPoint y: 500, distance: 11.4
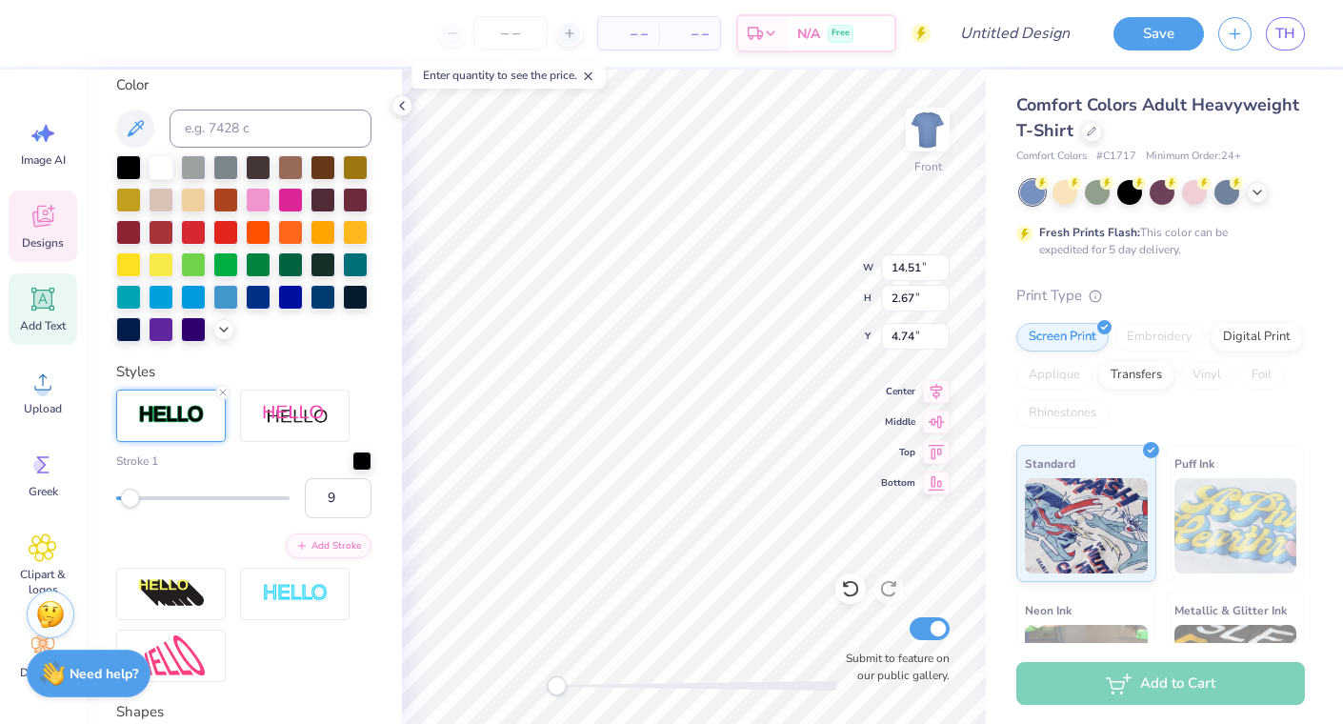
click at [131, 500] on div "Accessibility label" at bounding box center [130, 498] width 19 height 19
type input "5"
click at [123, 502] on div "Accessibility label" at bounding box center [121, 498] width 19 height 19
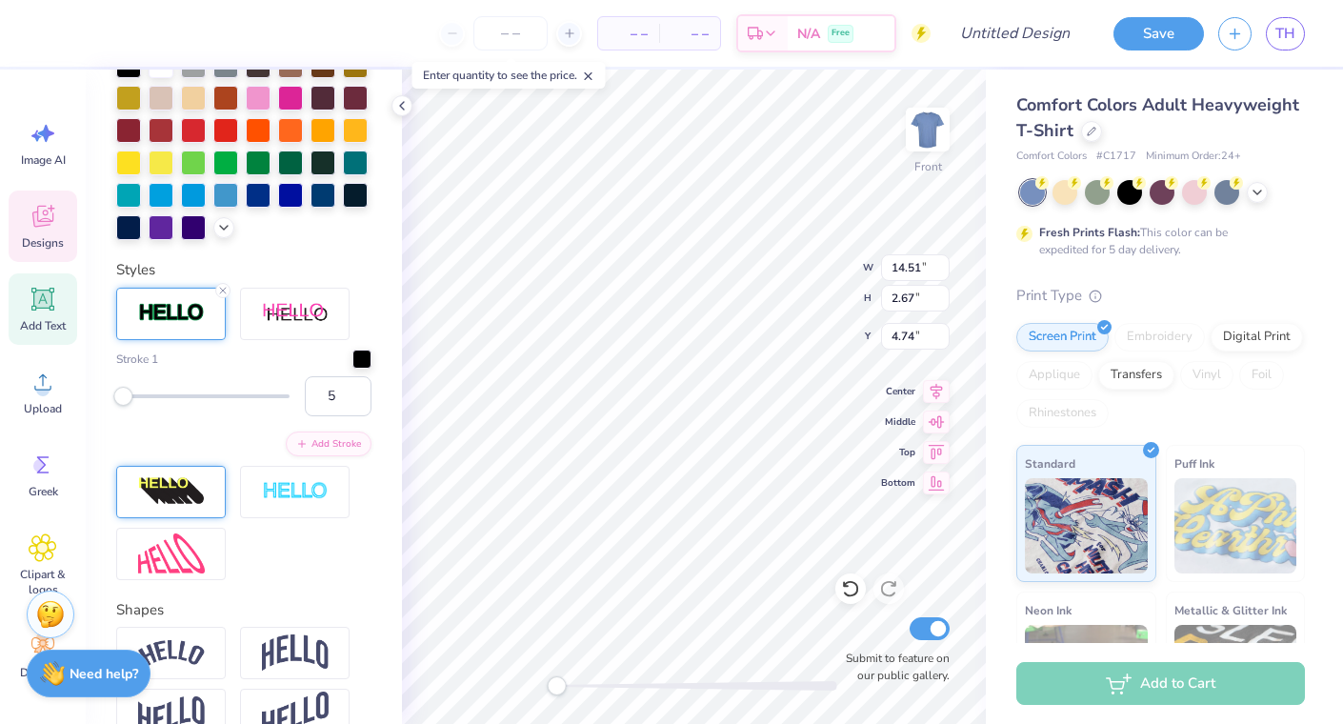
click at [193, 490] on img at bounding box center [171, 491] width 67 height 30
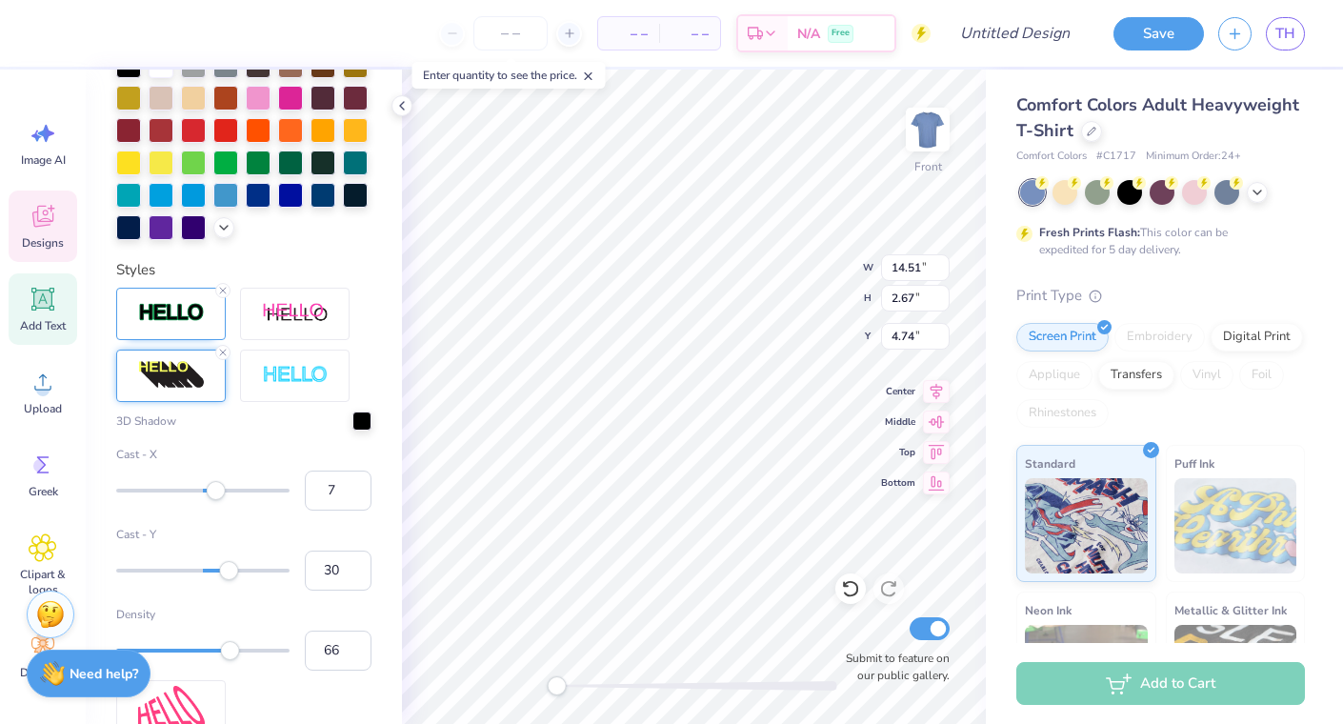
type input "5"
drag, startPoint x: 221, startPoint y: 489, endPoint x: 208, endPoint y: 489, distance: 13.3
click at [208, 489] on div "Accessibility label" at bounding box center [207, 490] width 19 height 19
type input "14.53"
type input "2.69"
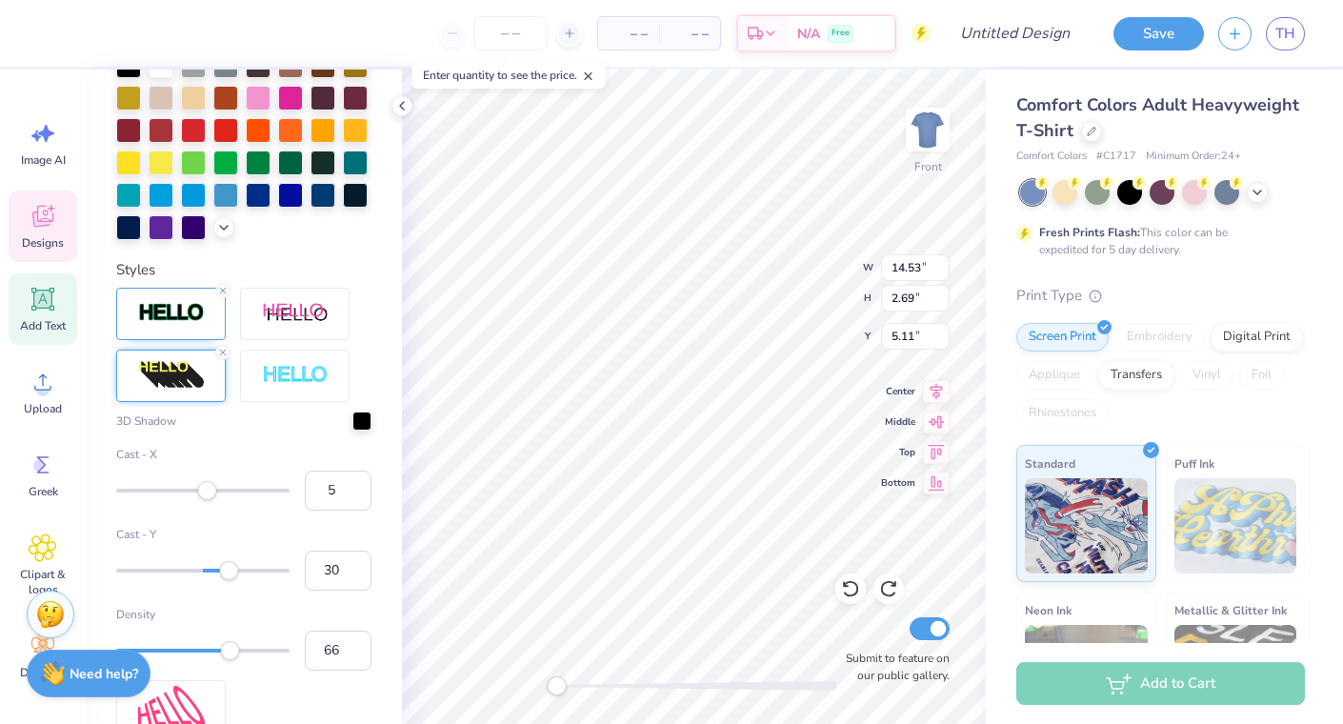
type input "5.11"
type input "30"
type input "14.40"
type input "4.73"
click at [278, 367] on img at bounding box center [295, 376] width 67 height 22
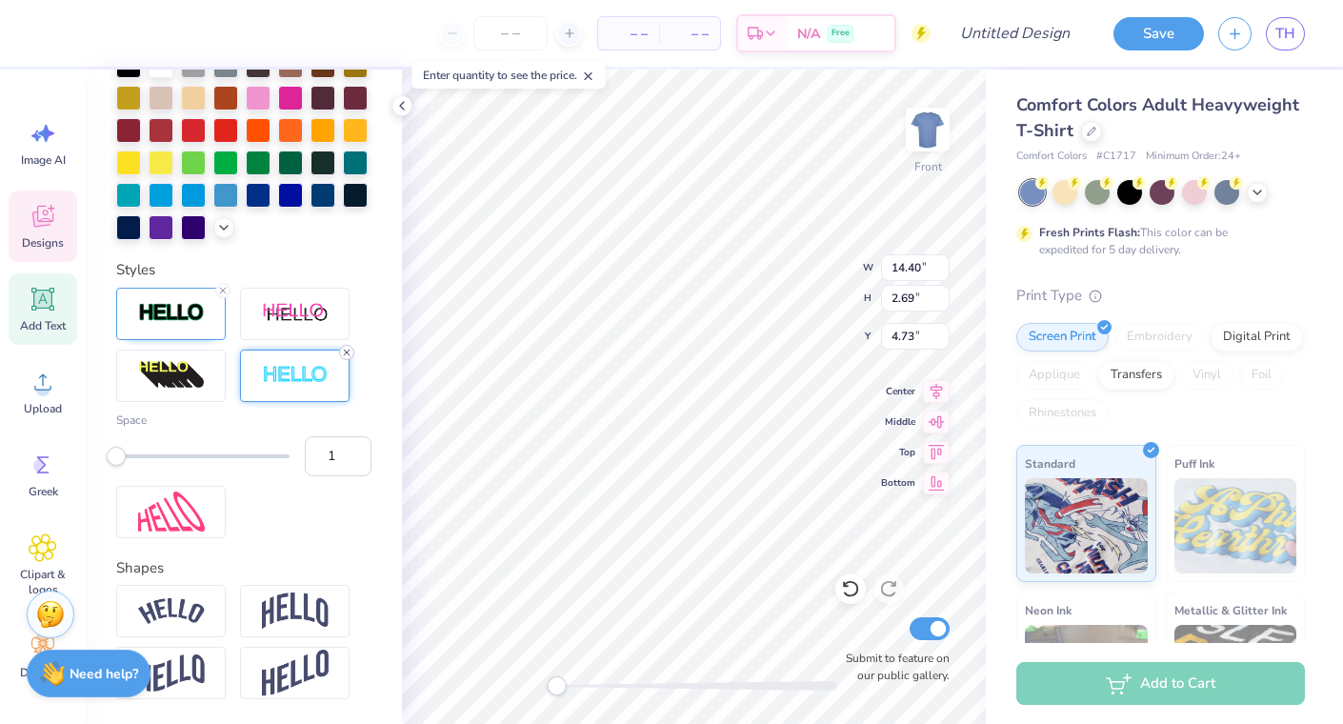
click at [342, 353] on icon at bounding box center [346, 352] width 11 height 11
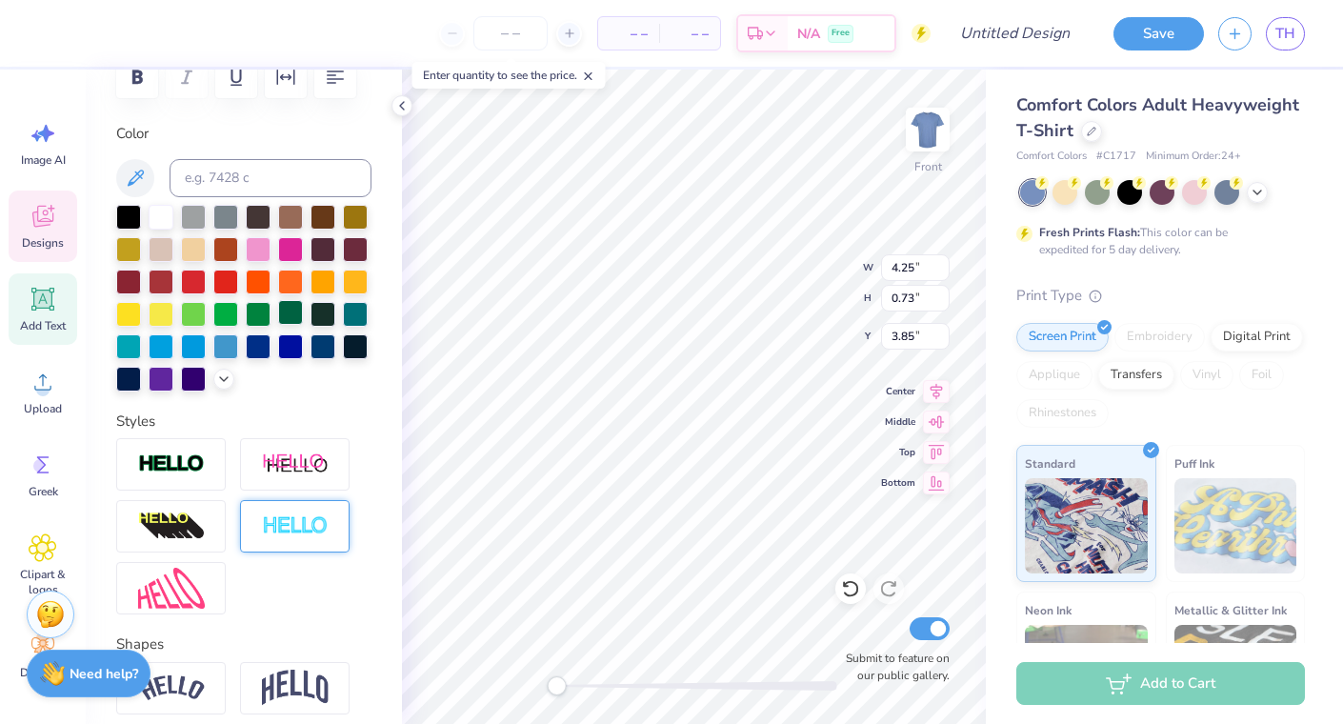
scroll to position [310, 0]
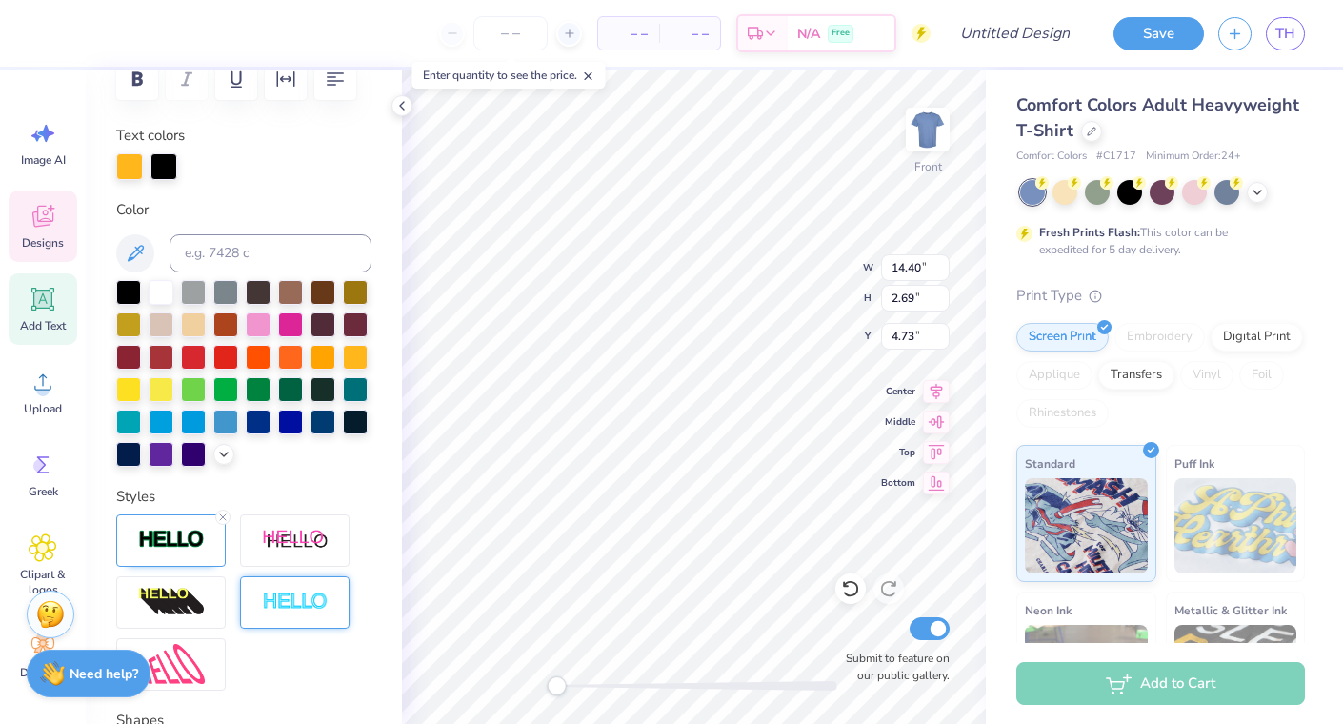
type input "14.40"
type input "2.69"
type input "4.73"
click at [127, 159] on div at bounding box center [129, 164] width 27 height 27
click at [232, 256] on input at bounding box center [271, 253] width 202 height 38
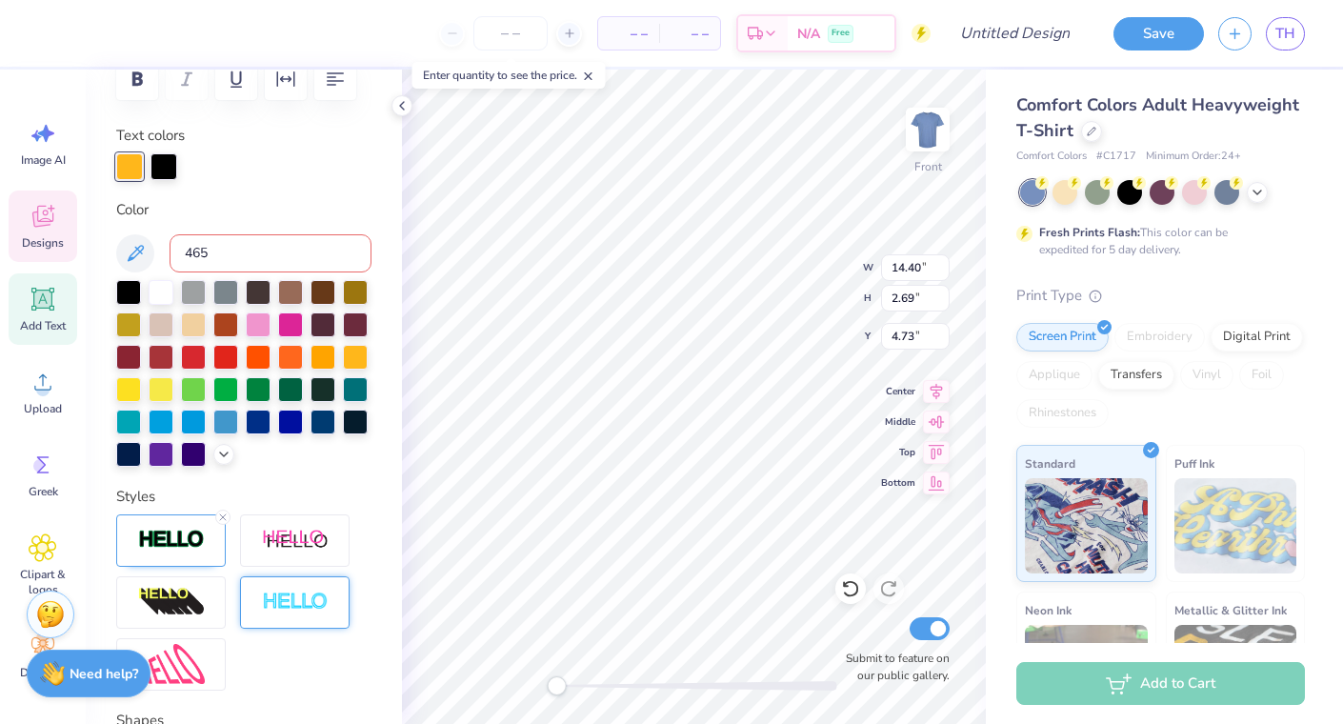
type input "465"
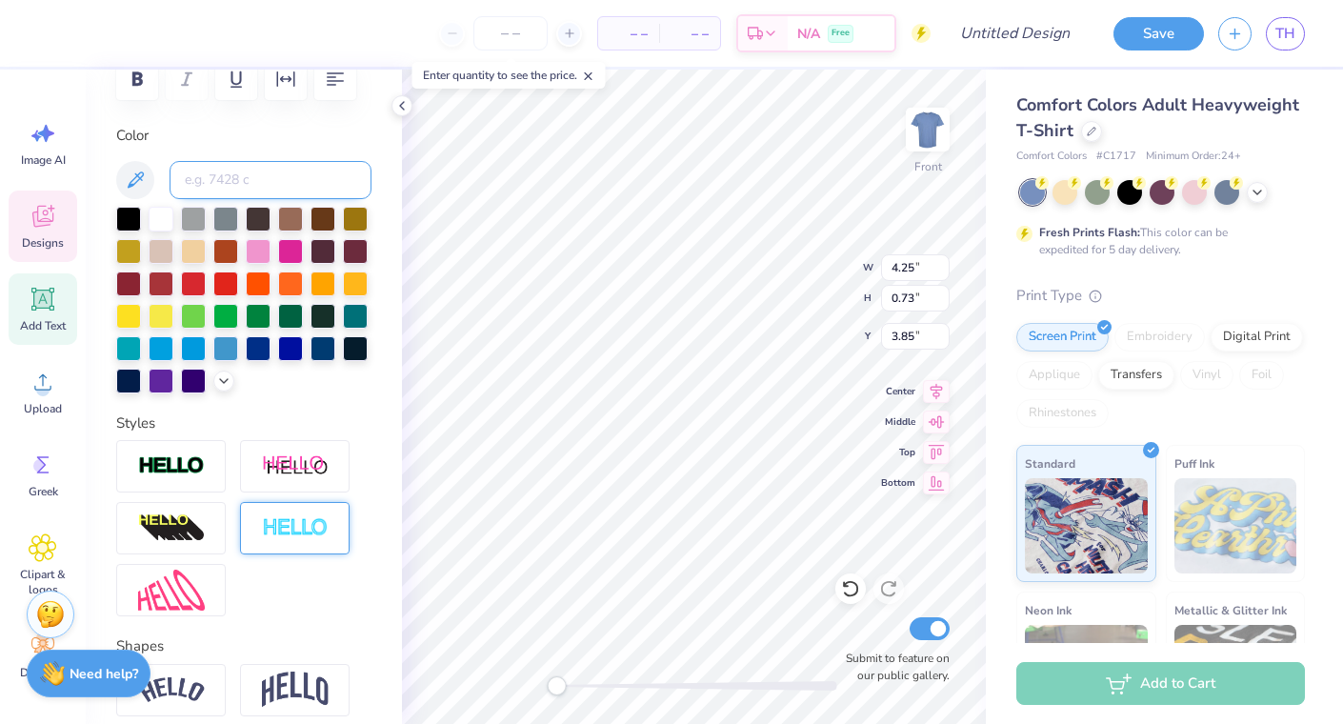
click at [234, 177] on input at bounding box center [271, 180] width 202 height 38
type input "281"
click at [189, 453] on div at bounding box center [171, 466] width 110 height 52
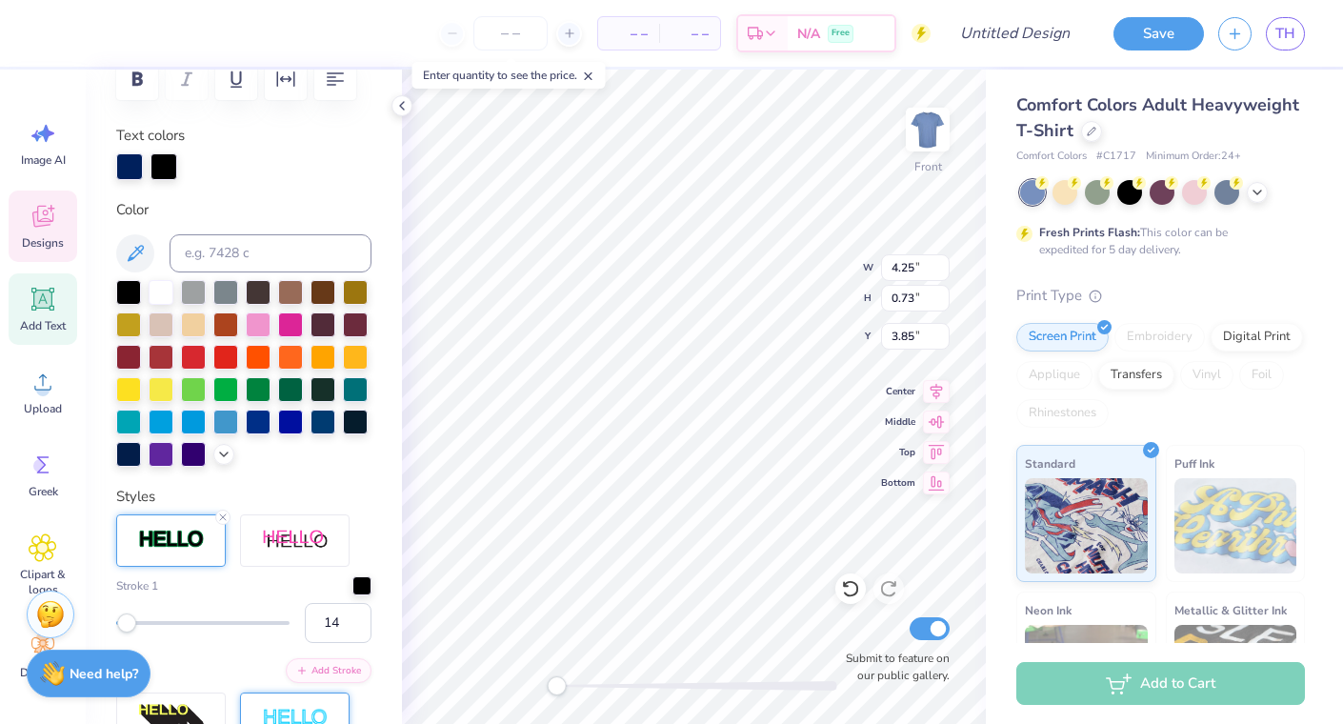
type input "15"
drag, startPoint x: 116, startPoint y: 623, endPoint x: 141, endPoint y: 622, distance: 24.8
click at [141, 622] on div "Accessibility label" at bounding box center [140, 623] width 19 height 19
click at [354, 582] on div at bounding box center [362, 584] width 19 height 19
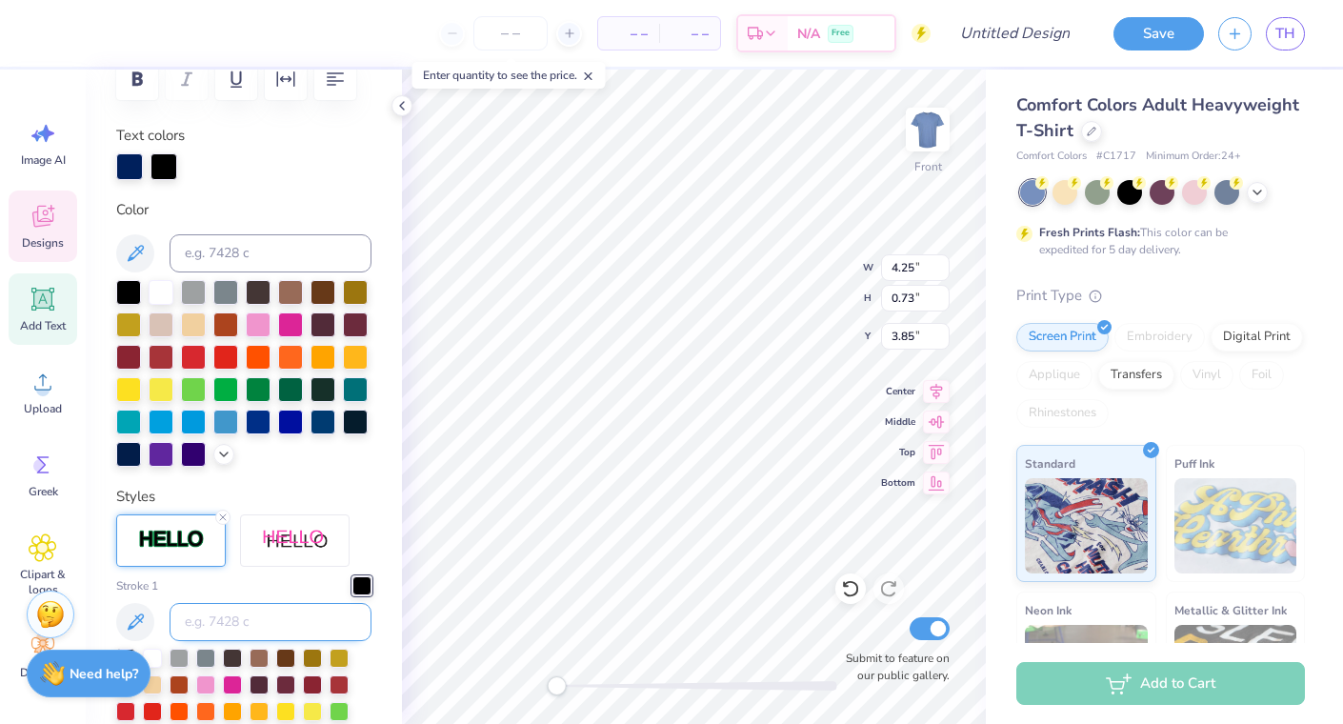
click at [215, 619] on input at bounding box center [271, 622] width 202 height 38
click at [129, 244] on icon at bounding box center [135, 253] width 23 height 23
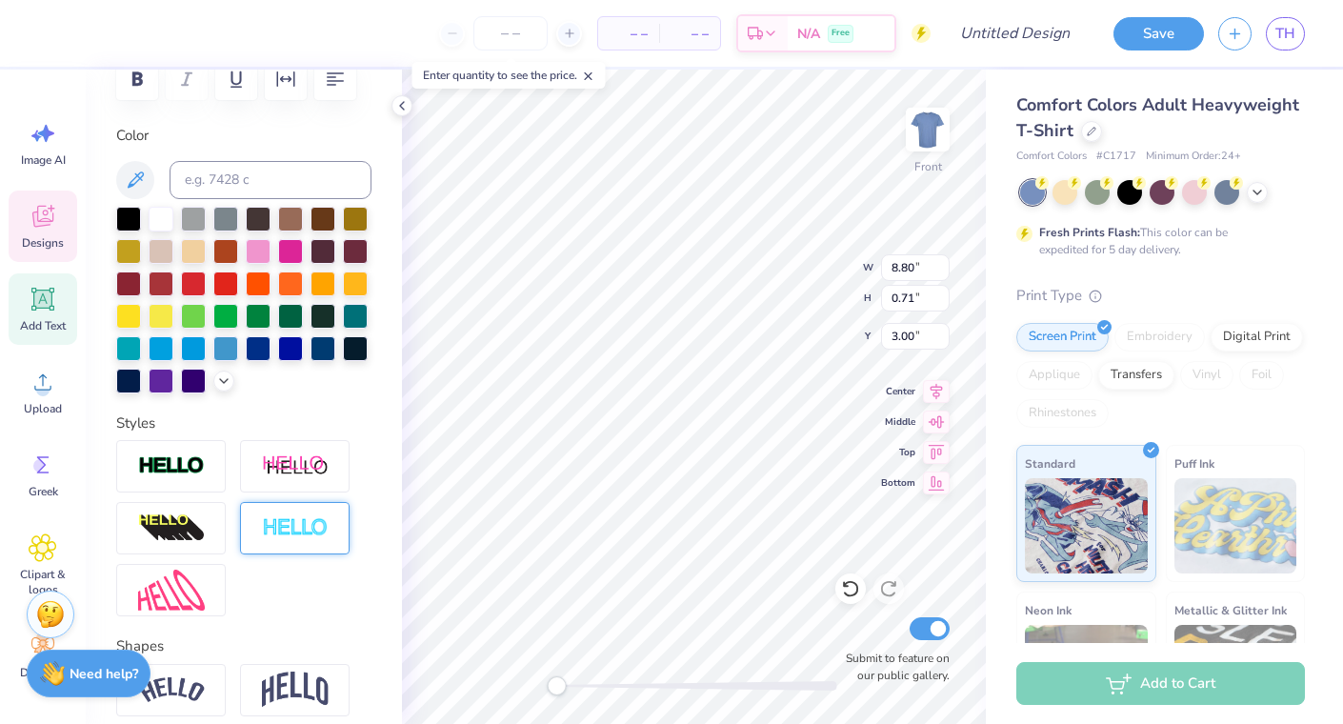
type input "4.29"
type input "0.77"
type input "3.83"
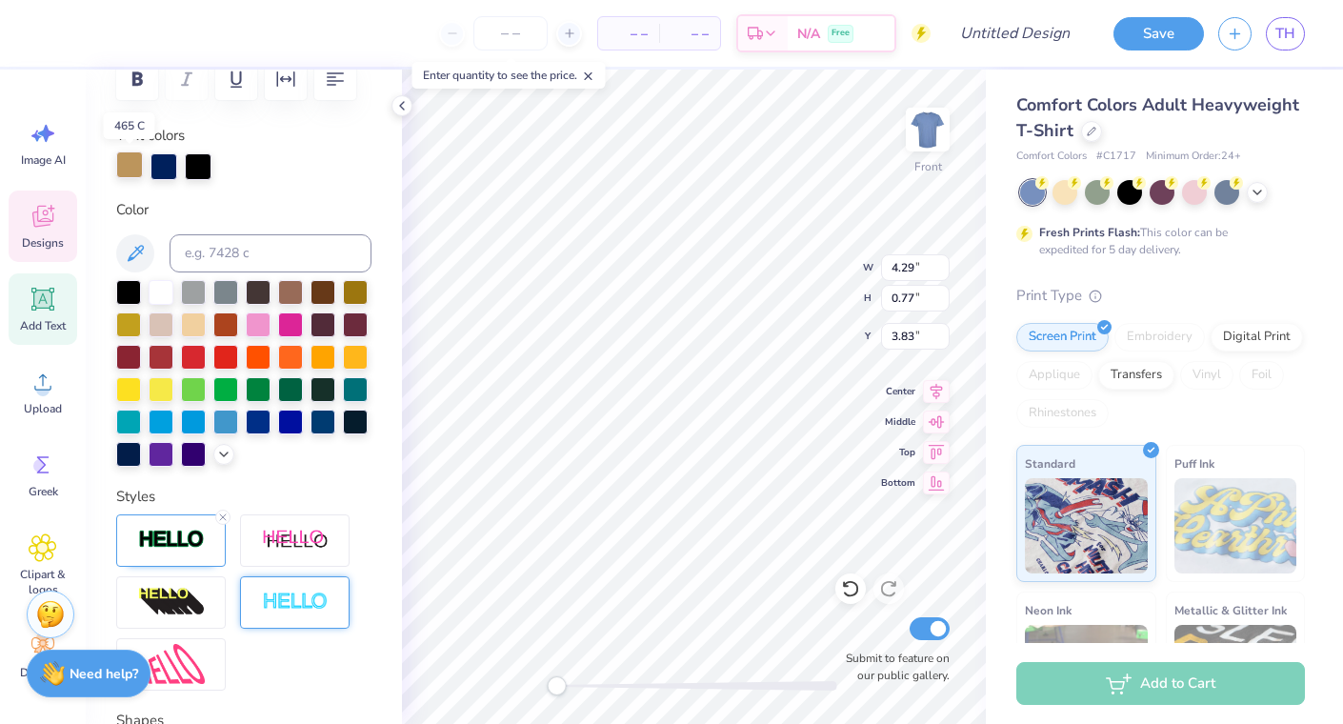
click at [128, 165] on div at bounding box center [129, 164] width 27 height 27
click at [165, 169] on div at bounding box center [164, 164] width 27 height 27
click at [215, 246] on input at bounding box center [271, 253] width 202 height 38
type input "281"
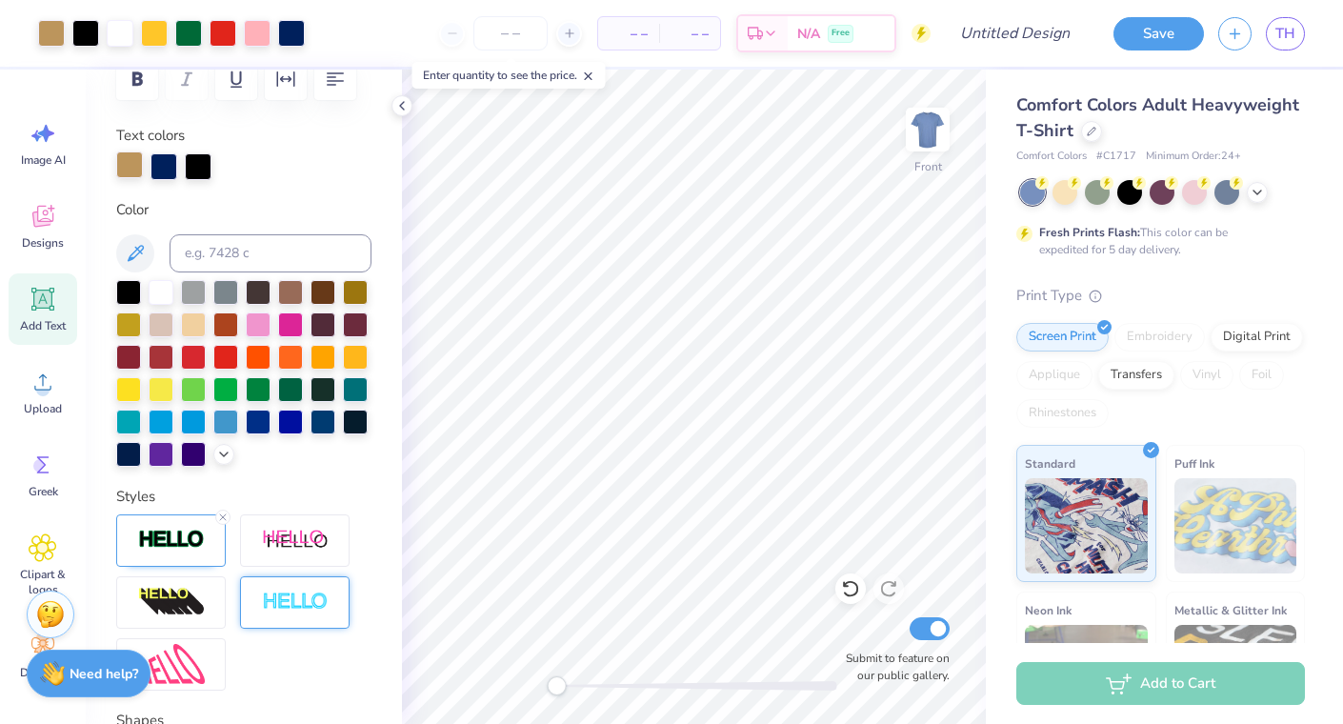
click at [136, 168] on div at bounding box center [129, 164] width 27 height 27
click at [211, 252] on input at bounding box center [271, 253] width 202 height 38
type input "281"
click at [848, 583] on icon at bounding box center [850, 588] width 19 height 19
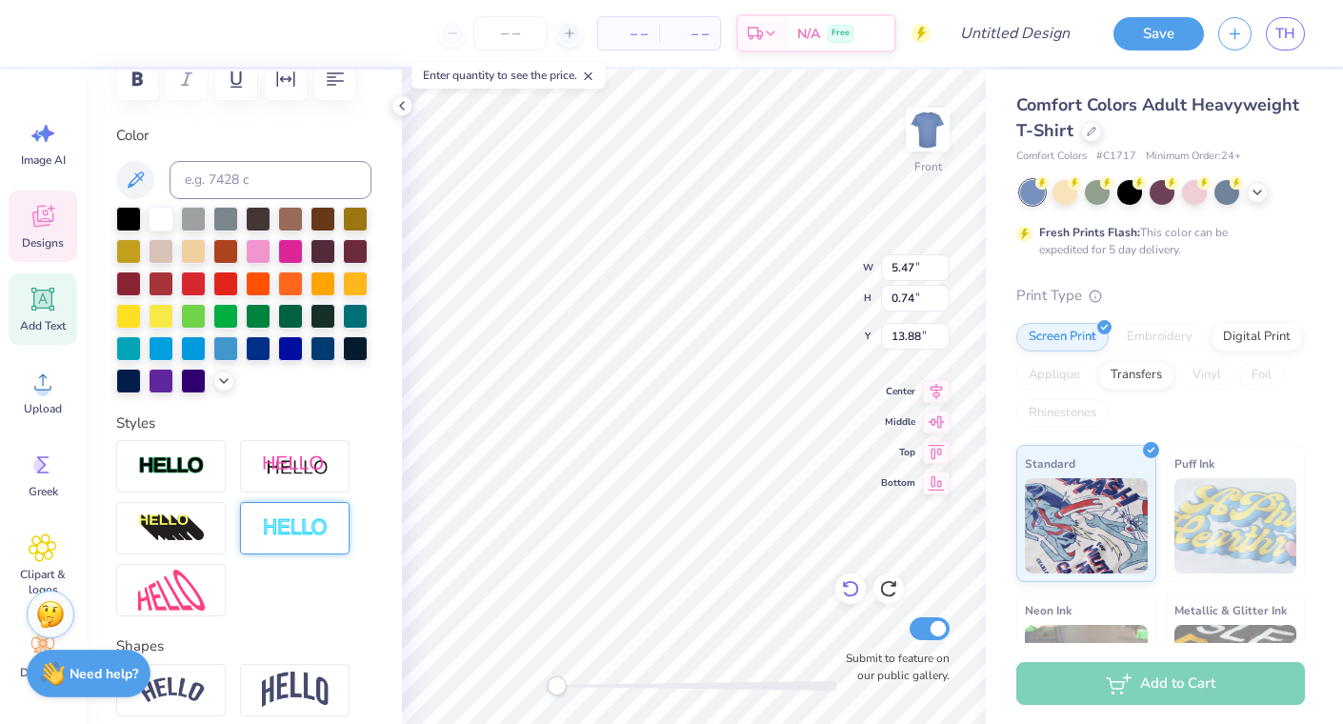
type textarea "Fall 2024"
type input "4.43"
type input "0.70"
type input "13.97"
type textarea "Fall 2025"
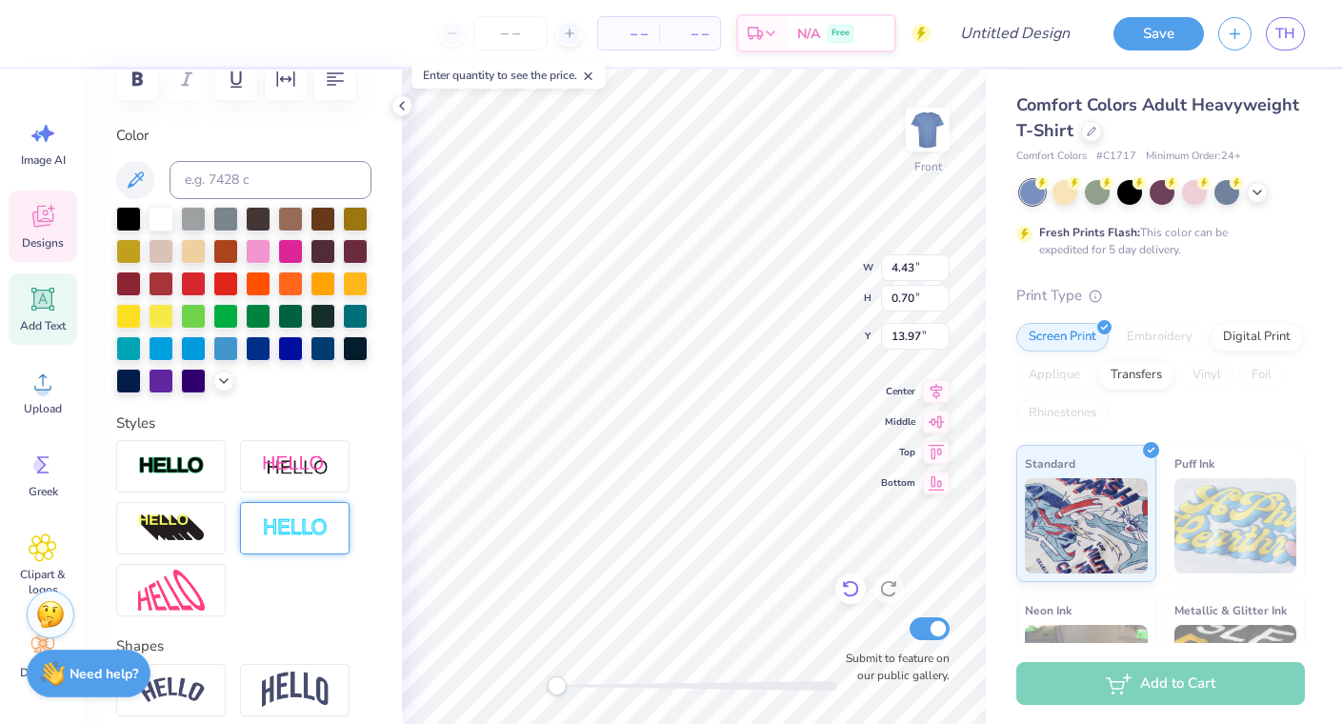
scroll to position [0, 2]
click at [221, 178] on input at bounding box center [271, 180] width 202 height 38
type input "281"
type input "4.43"
type input "0.70"
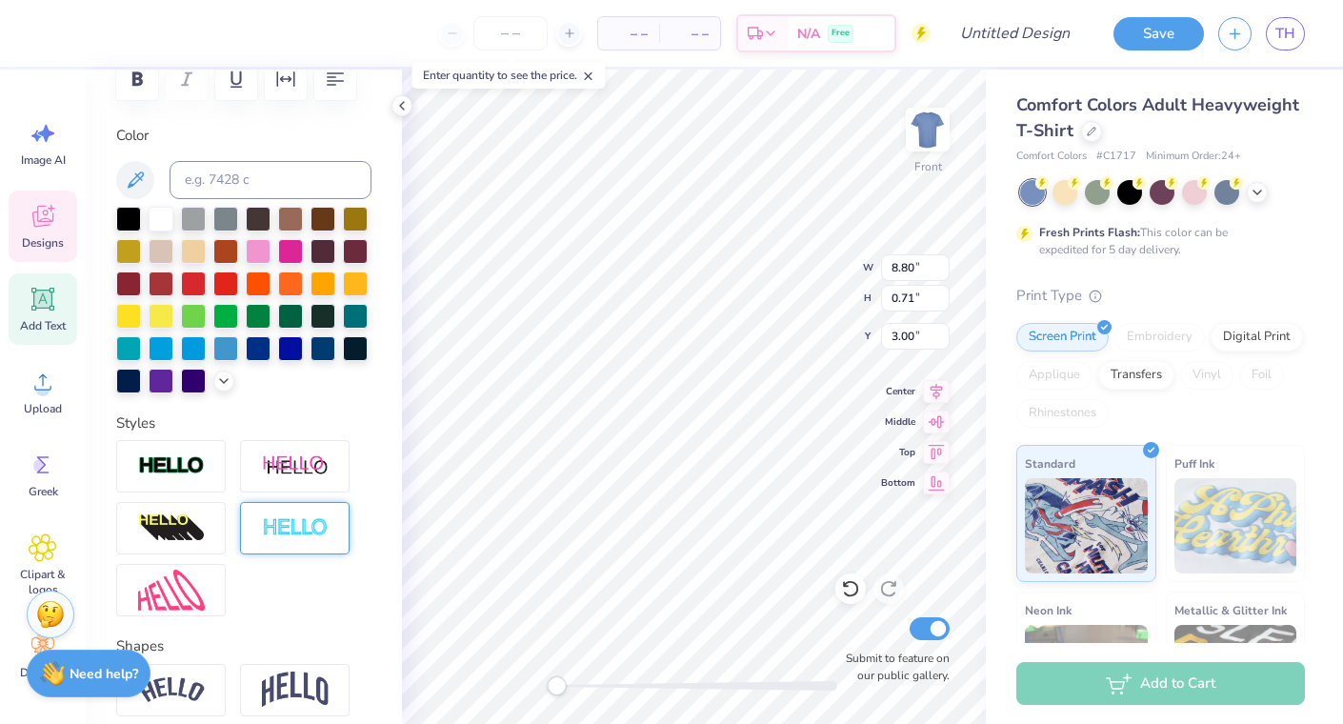
type input "13.97"
click at [256, 172] on input at bounding box center [271, 180] width 202 height 38
type input "281"
click at [168, 463] on img at bounding box center [171, 466] width 67 height 22
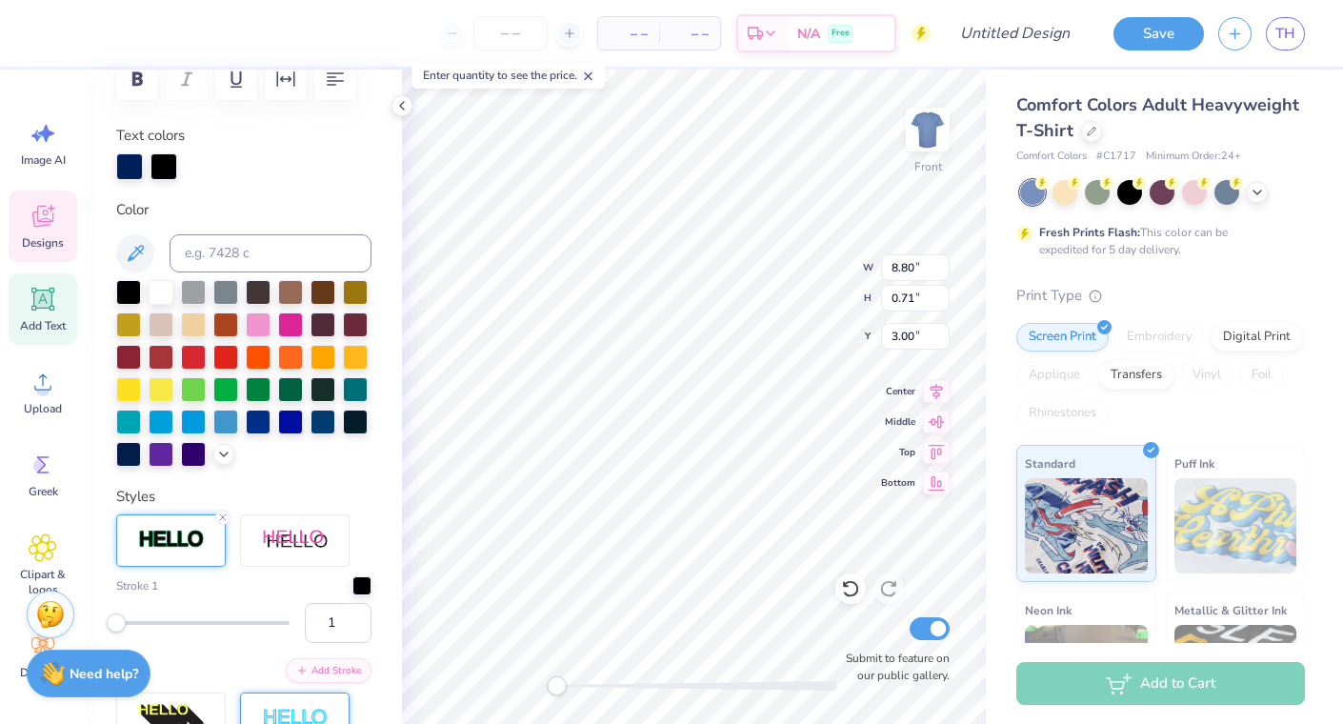
type input "14.40"
type input "2.69"
type input "4.73"
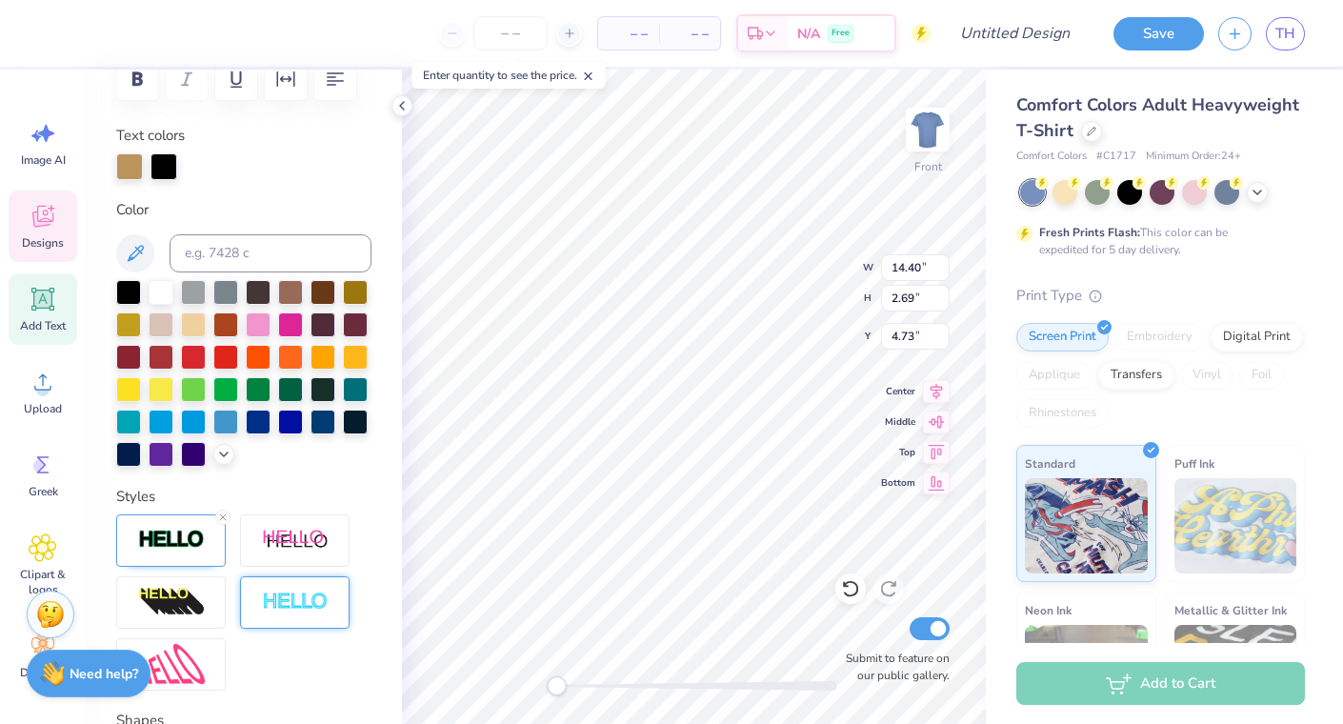
type input "8.81"
type input "0.73"
type input "2.99"
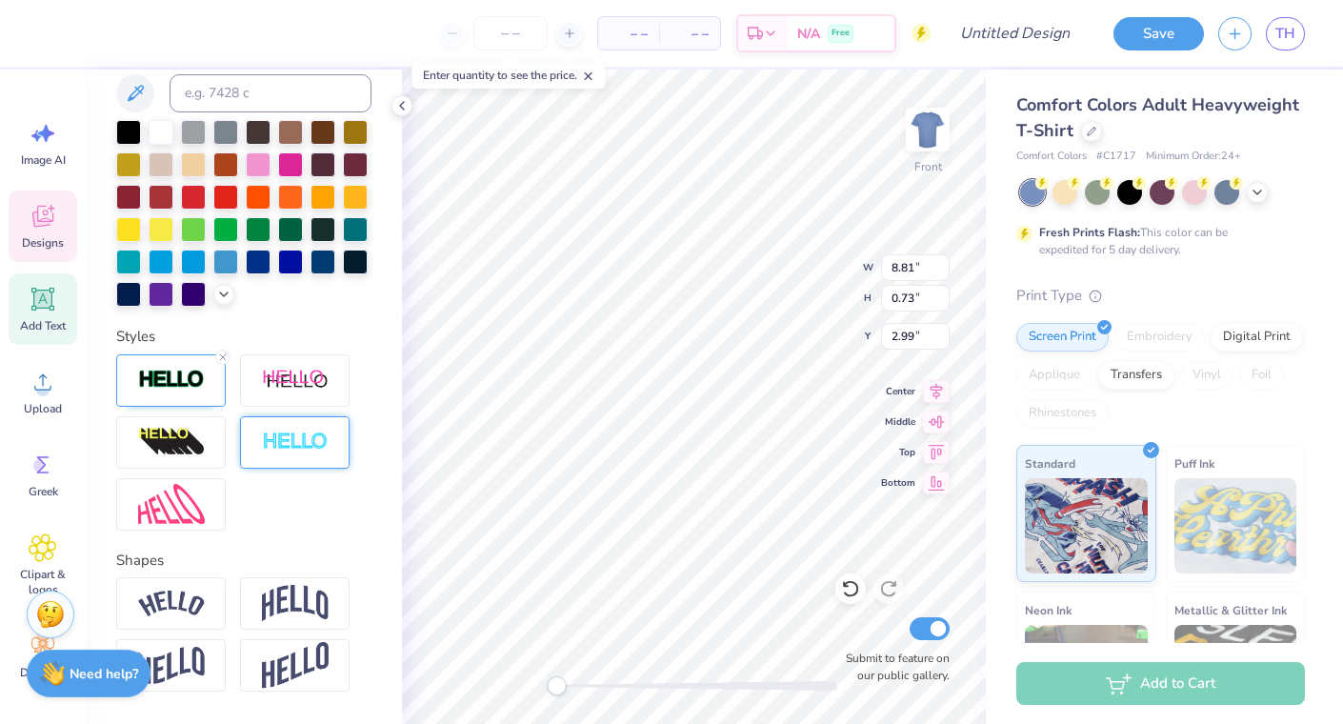
scroll to position [509, 0]
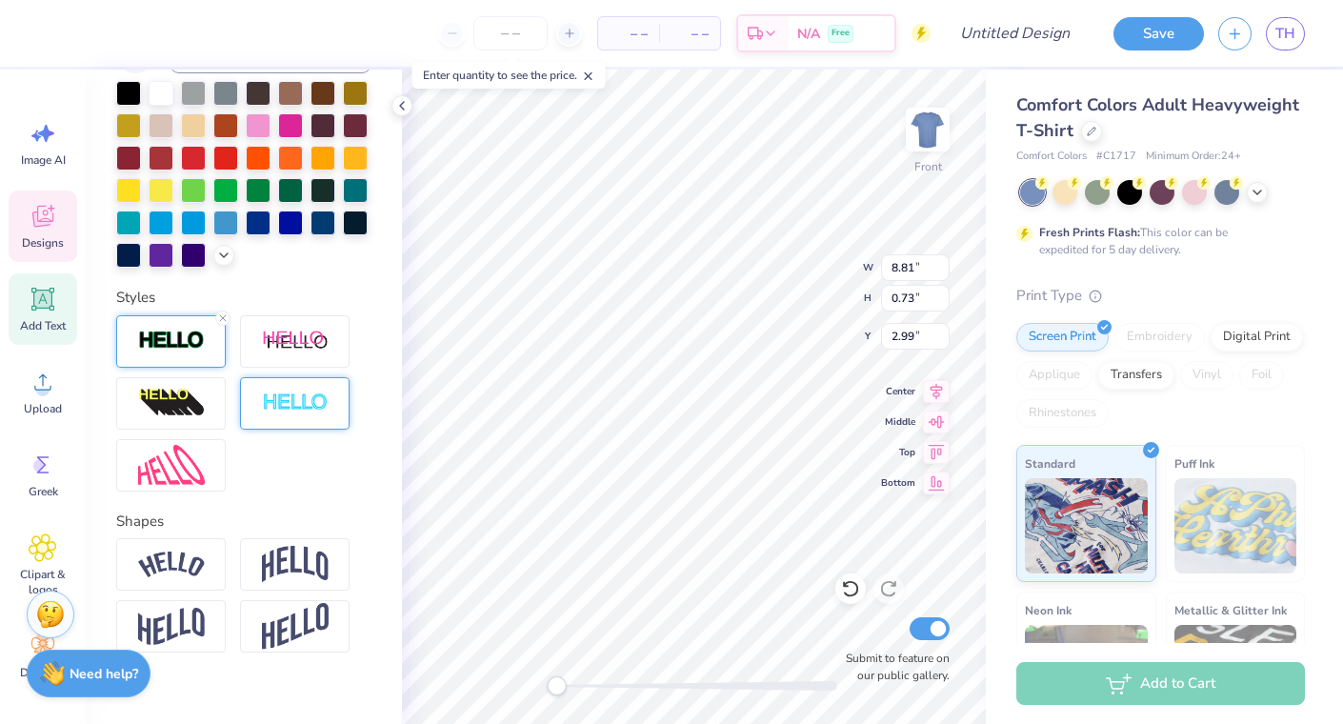
click at [182, 347] on img at bounding box center [171, 341] width 67 height 22
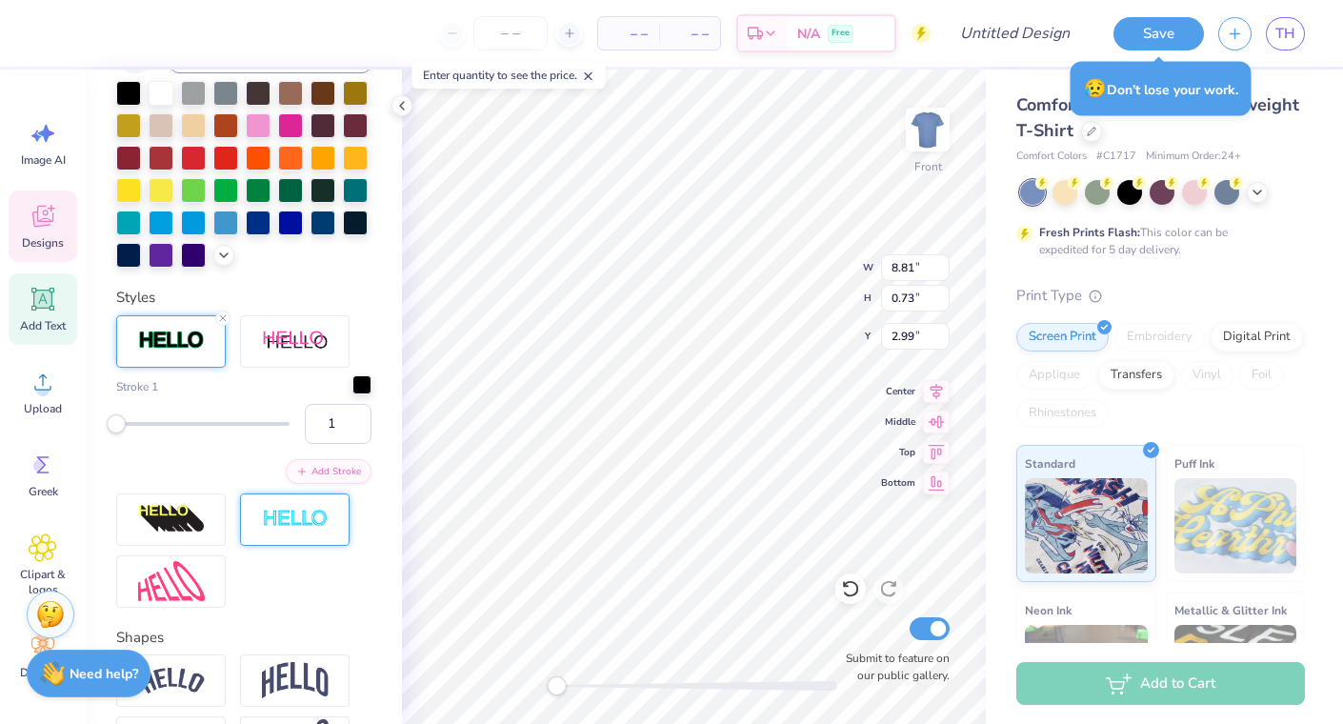
click at [366, 382] on div at bounding box center [362, 384] width 19 height 19
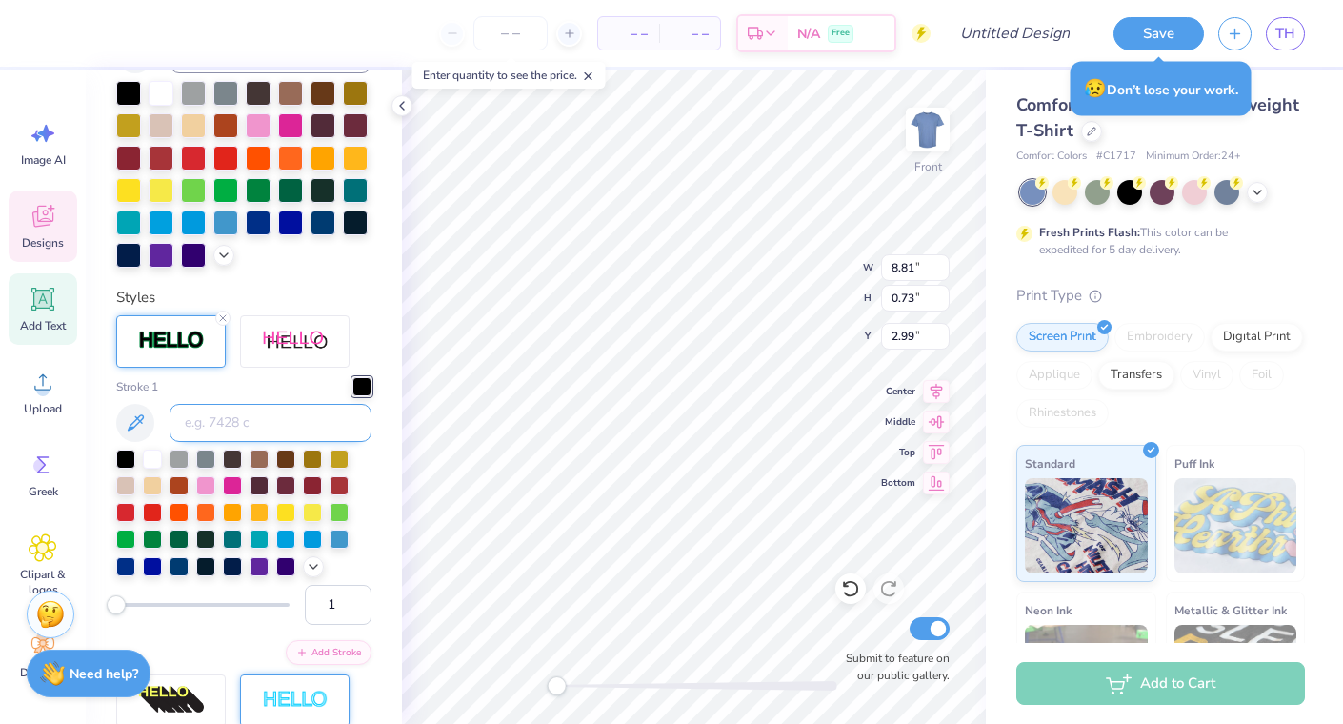
click at [267, 426] on input at bounding box center [271, 423] width 202 height 38
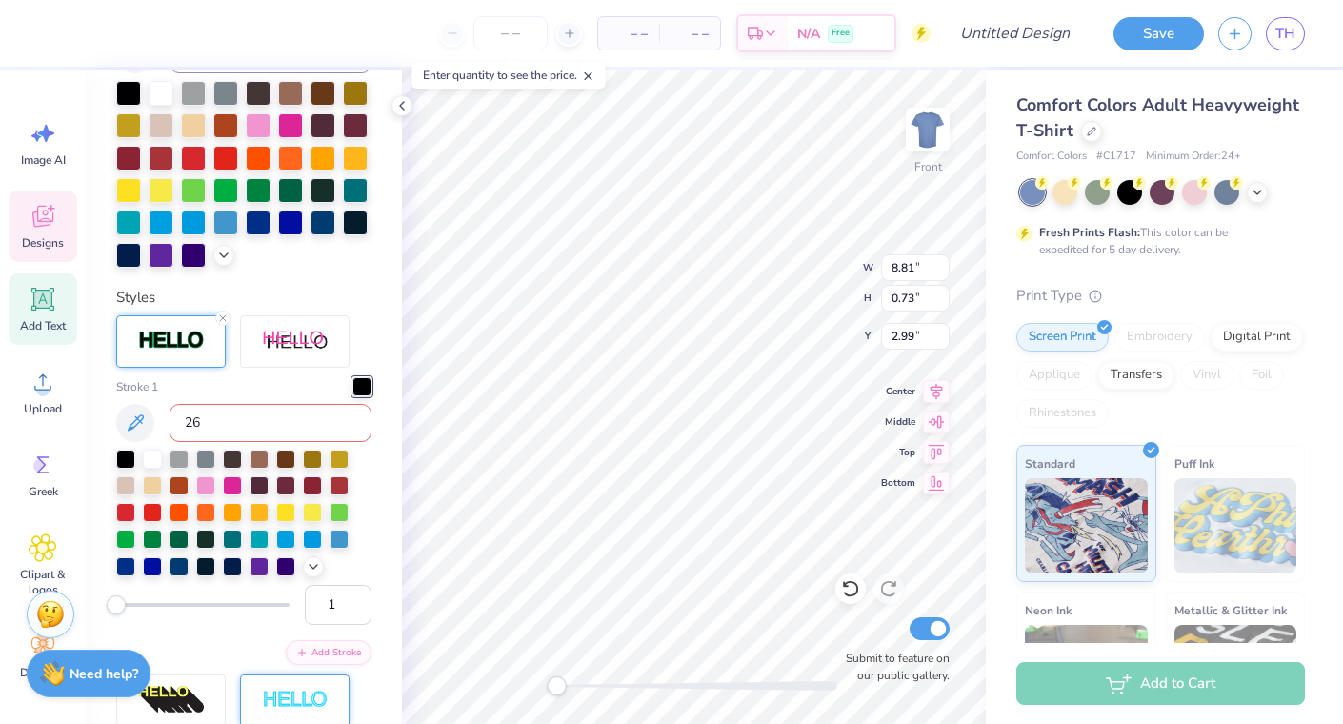
type input "265"
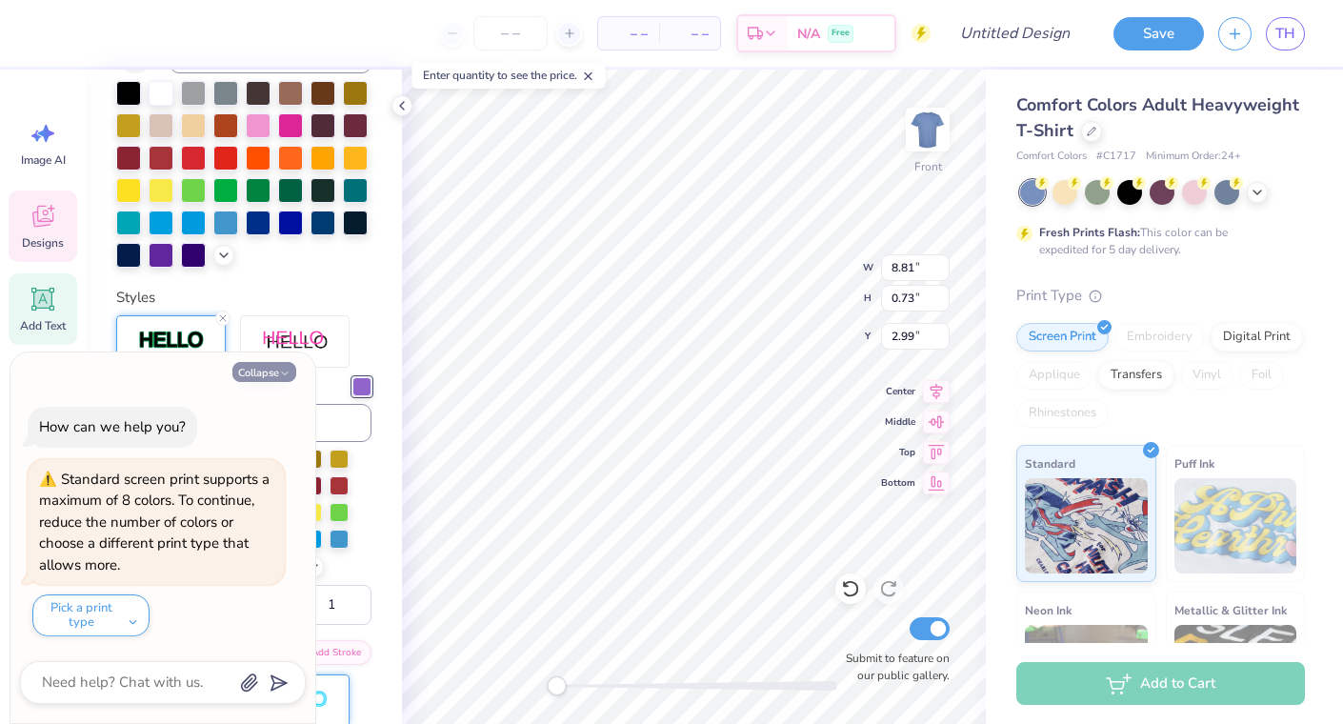
click at [268, 374] on button "Collapse" at bounding box center [264, 372] width 64 height 20
type textarea "x"
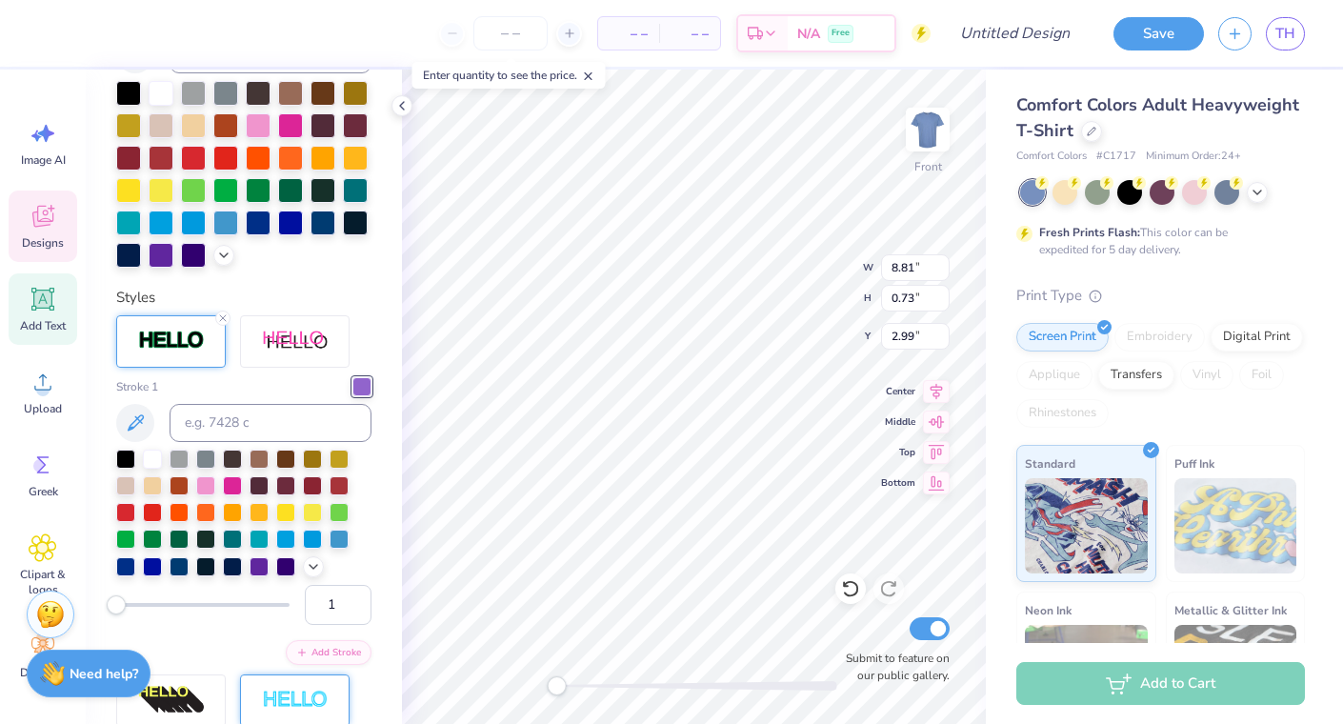
type input "14.40"
type input "2.69"
type input "4.73"
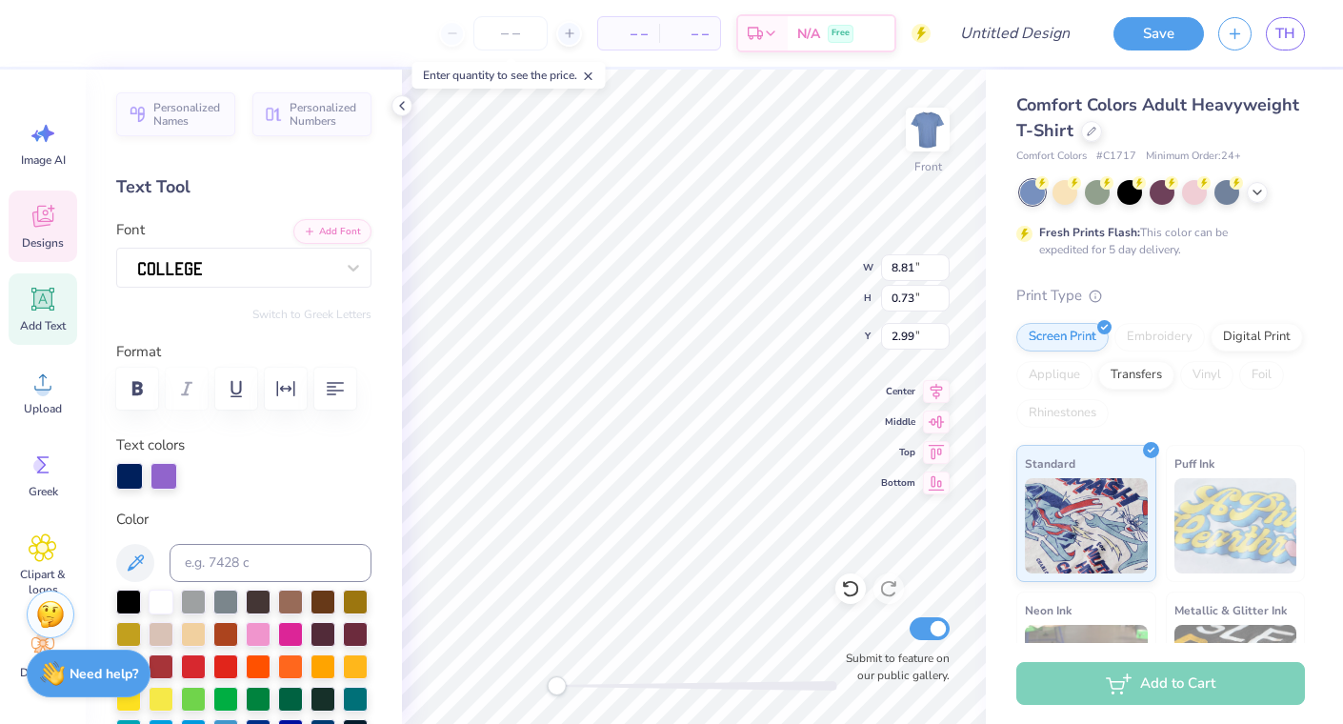
scroll to position [70, 0]
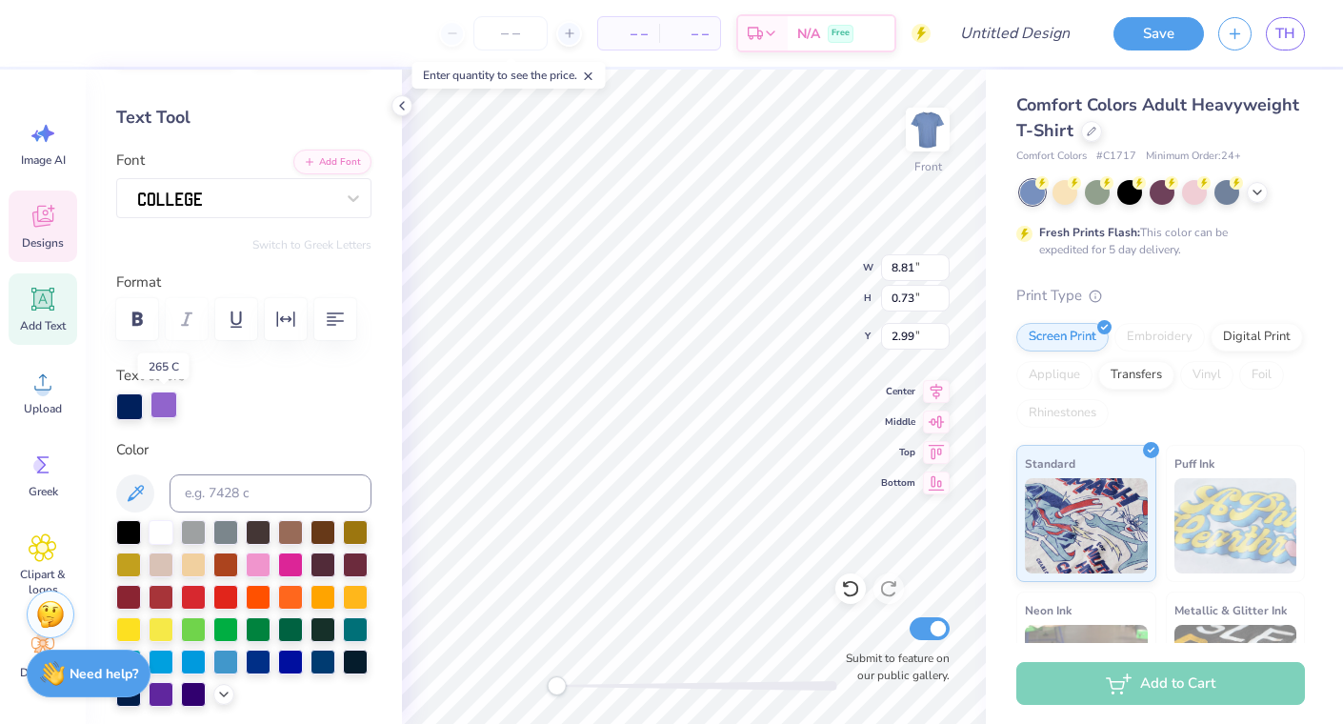
click at [164, 400] on div at bounding box center [164, 405] width 27 height 27
type input "14.40"
type input "2.69"
type input "4.72"
type input "8.81"
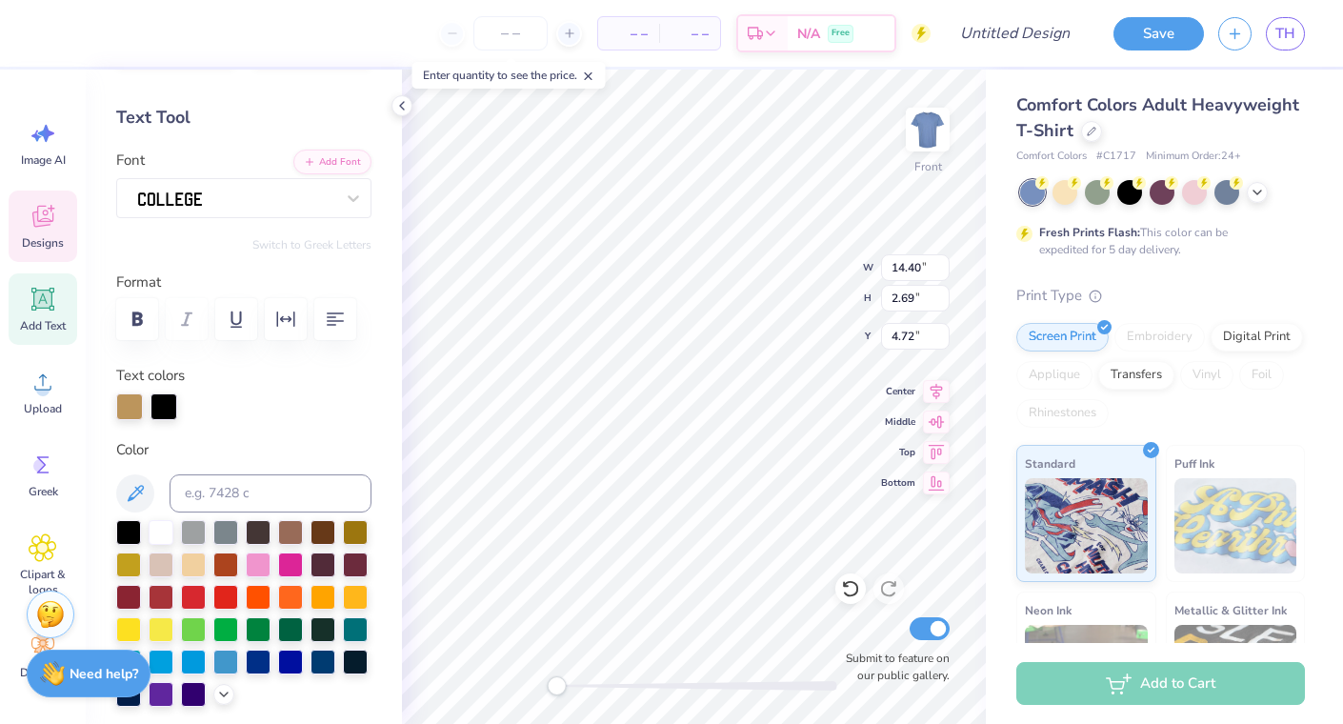
type input "0.73"
type input "2.99"
click at [151, 405] on div at bounding box center [164, 405] width 27 height 27
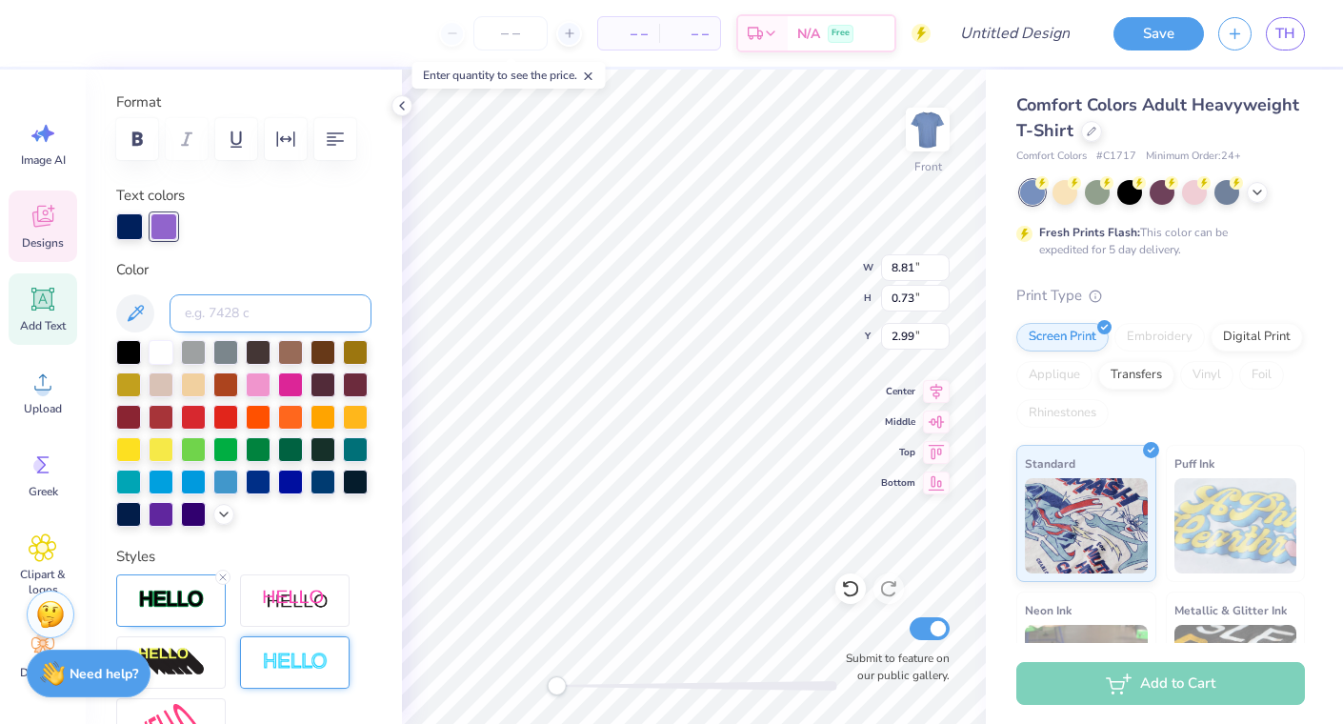
click at [212, 312] on input at bounding box center [271, 313] width 202 height 38
type input "465"
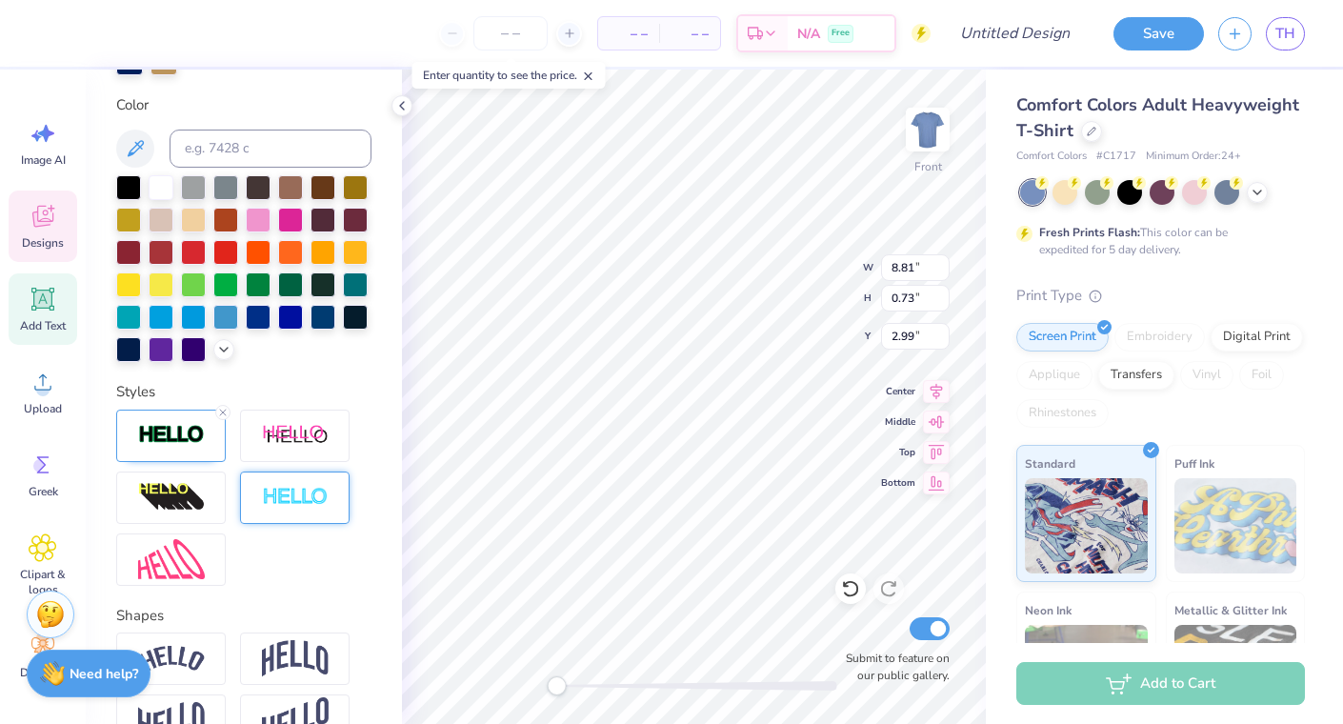
scroll to position [454, 0]
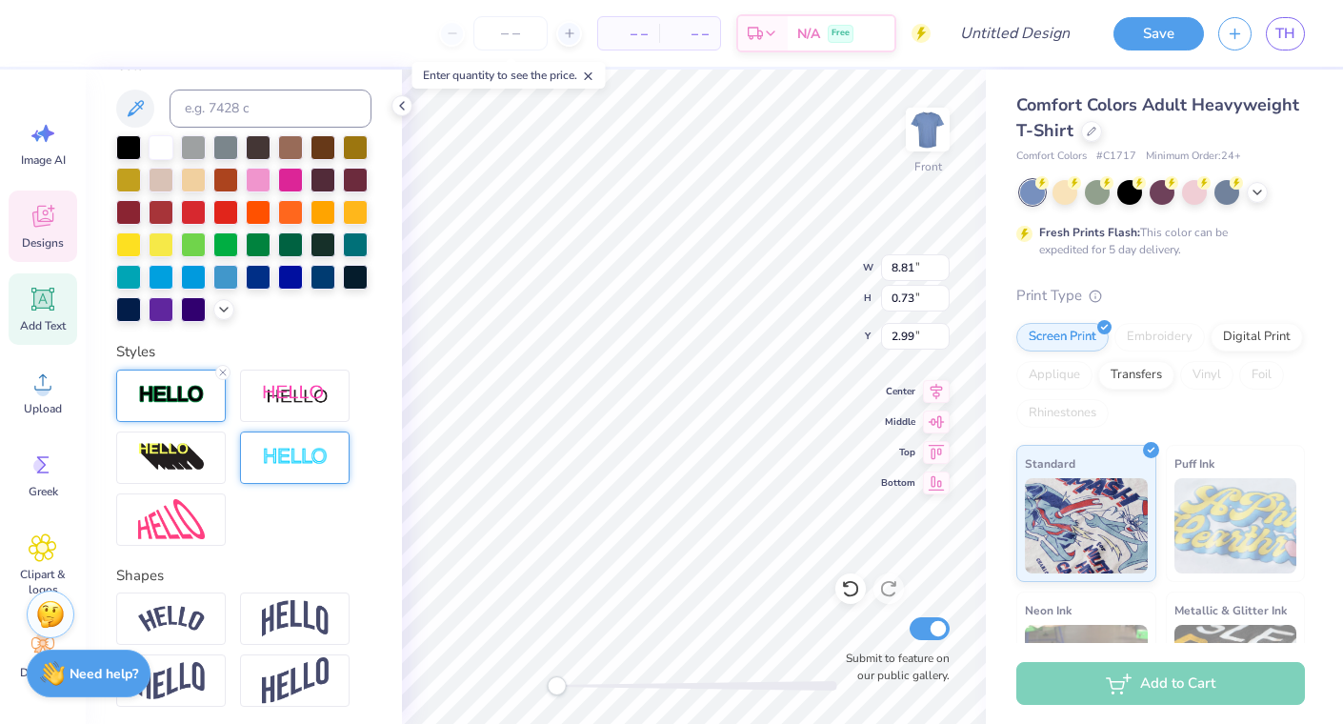
click at [176, 396] on img at bounding box center [171, 395] width 67 height 22
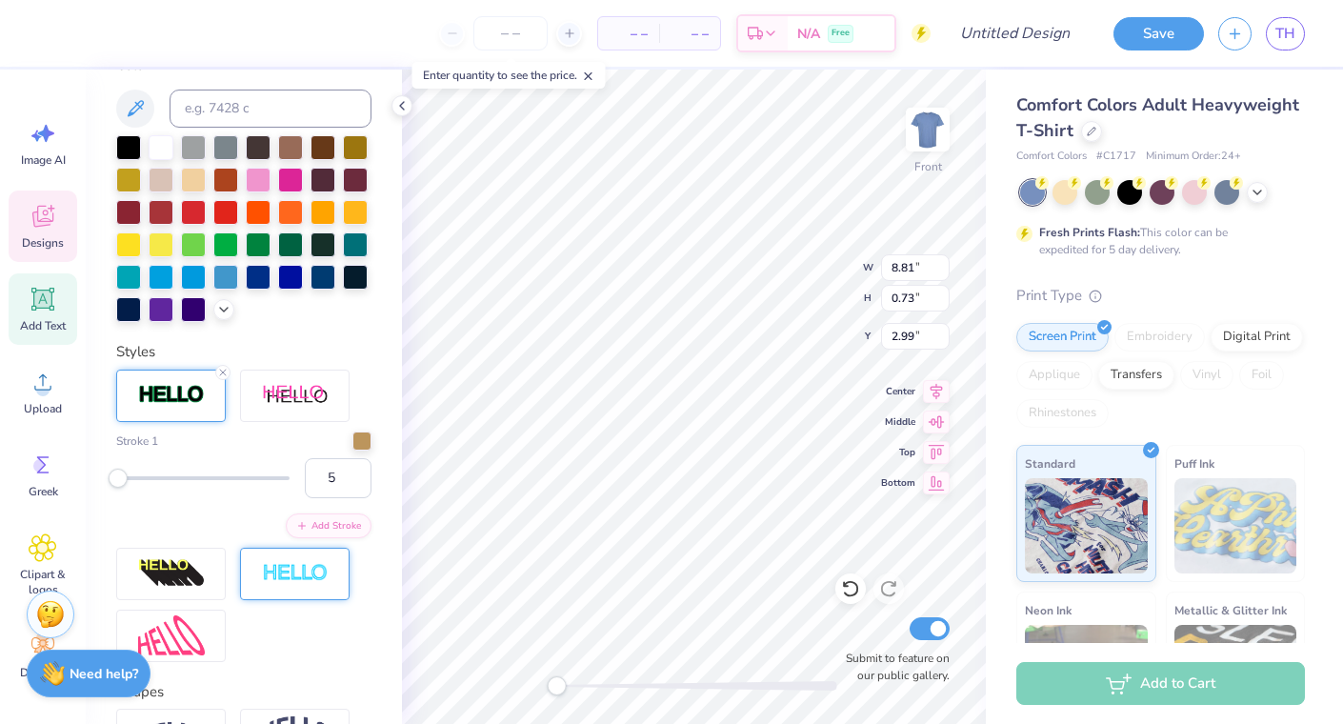
type input "6"
click at [125, 476] on div "Accessibility label" at bounding box center [124, 478] width 19 height 19
type input "4"
click at [121, 478] on div "Accessibility label" at bounding box center [121, 478] width 19 height 19
click at [342, 477] on input "4" at bounding box center [338, 478] width 67 height 40
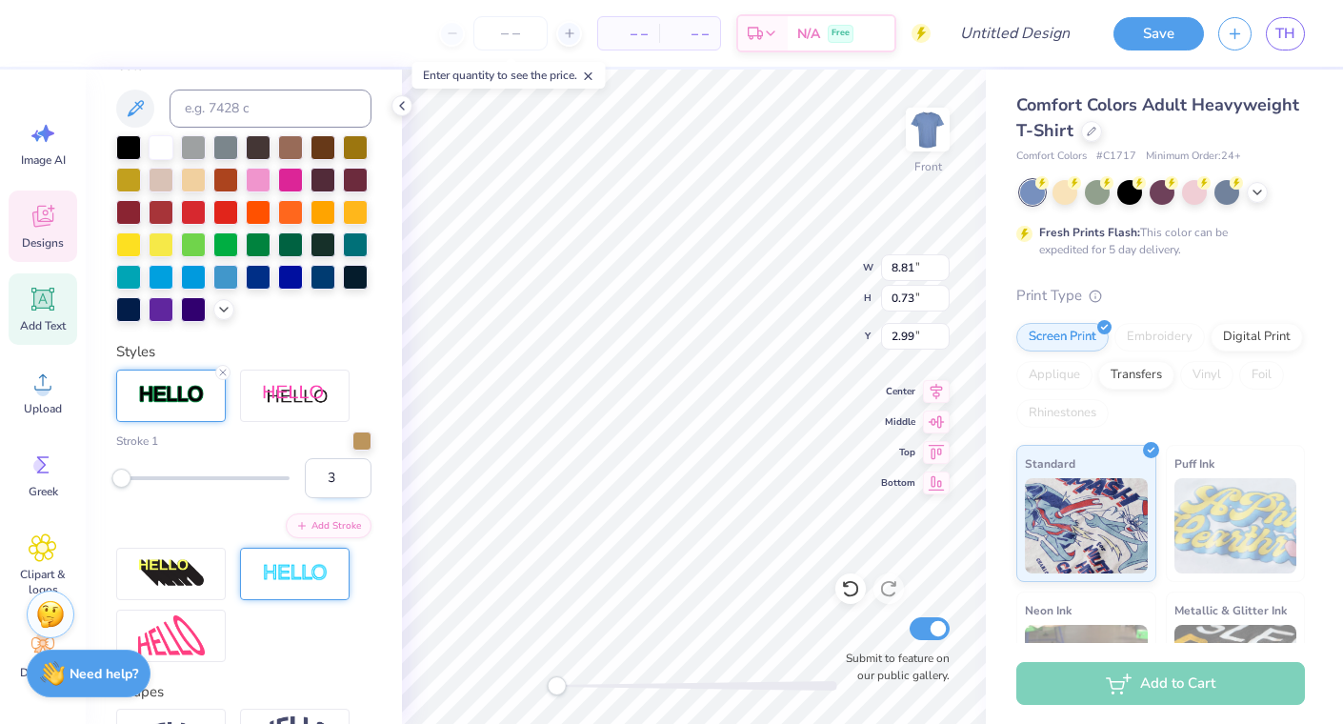
click at [355, 484] on input "3" at bounding box center [338, 478] width 67 height 40
click at [355, 484] on input "2" at bounding box center [338, 478] width 67 height 40
type input "1"
click at [355, 484] on input "1" at bounding box center [338, 478] width 67 height 40
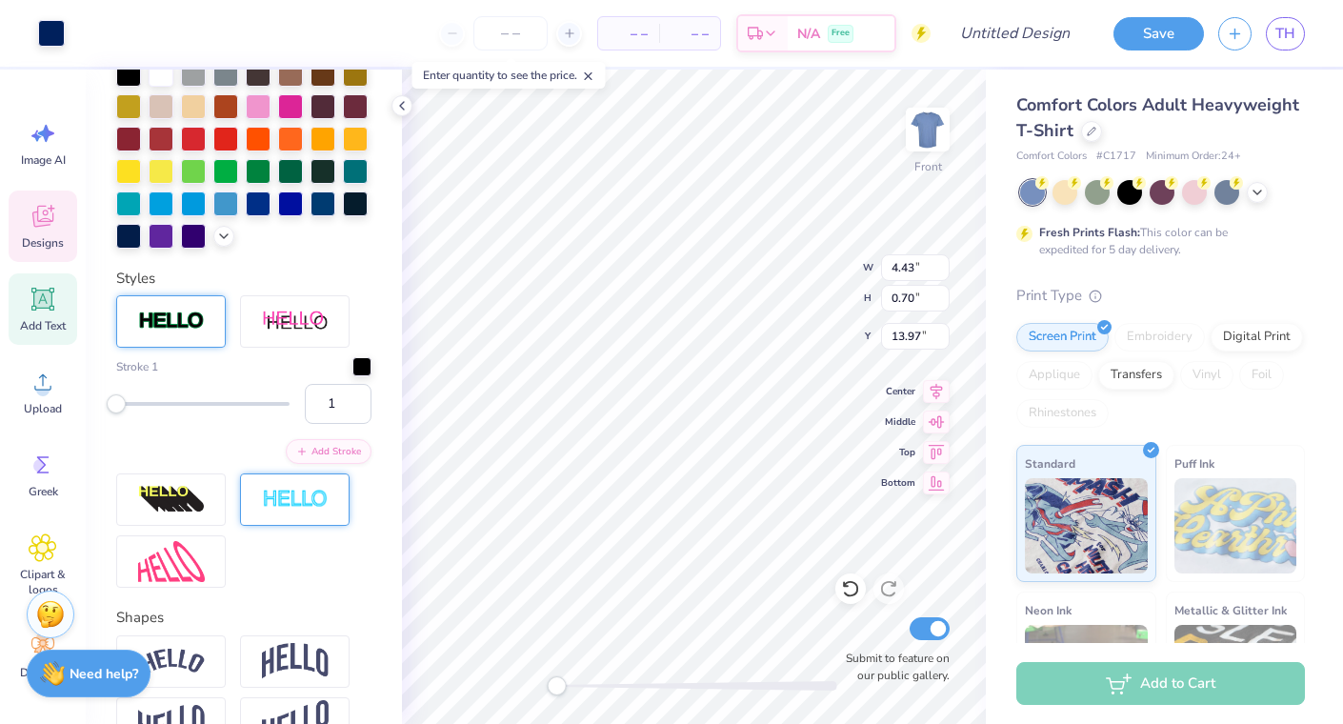
scroll to position [380, 0]
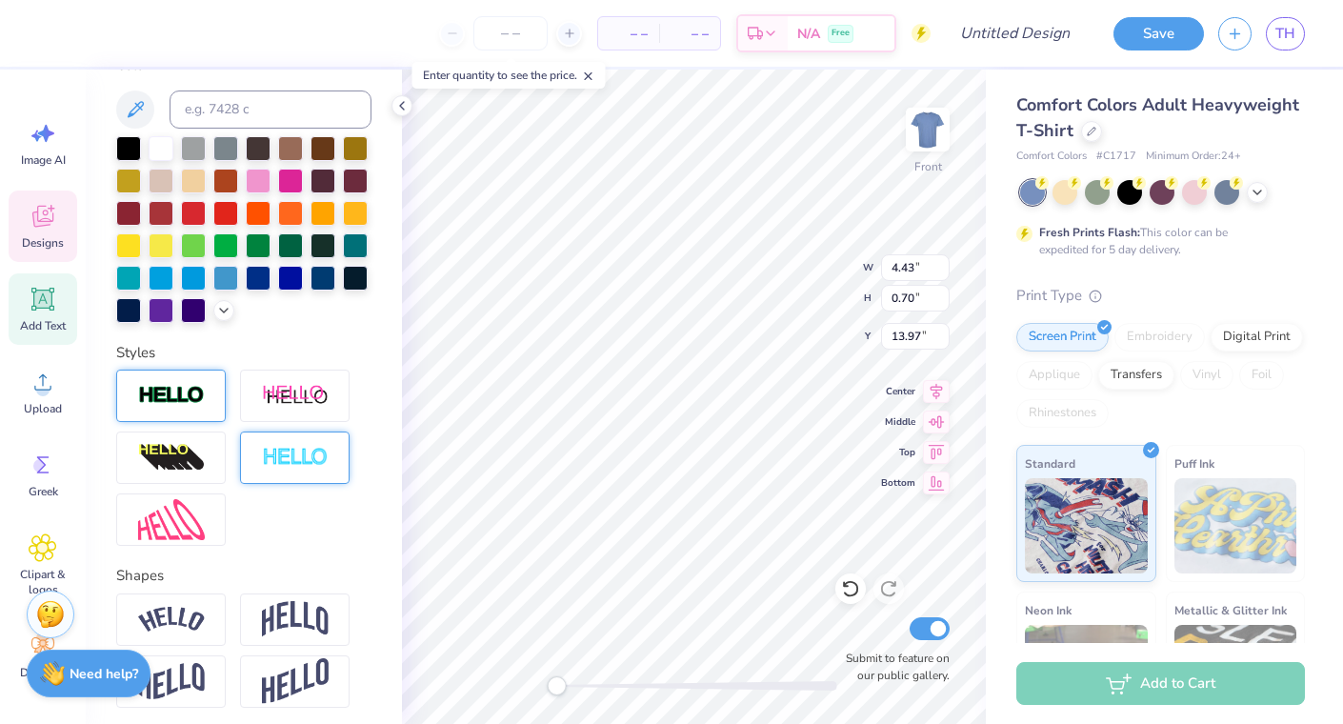
click at [174, 390] on img at bounding box center [171, 396] width 67 height 22
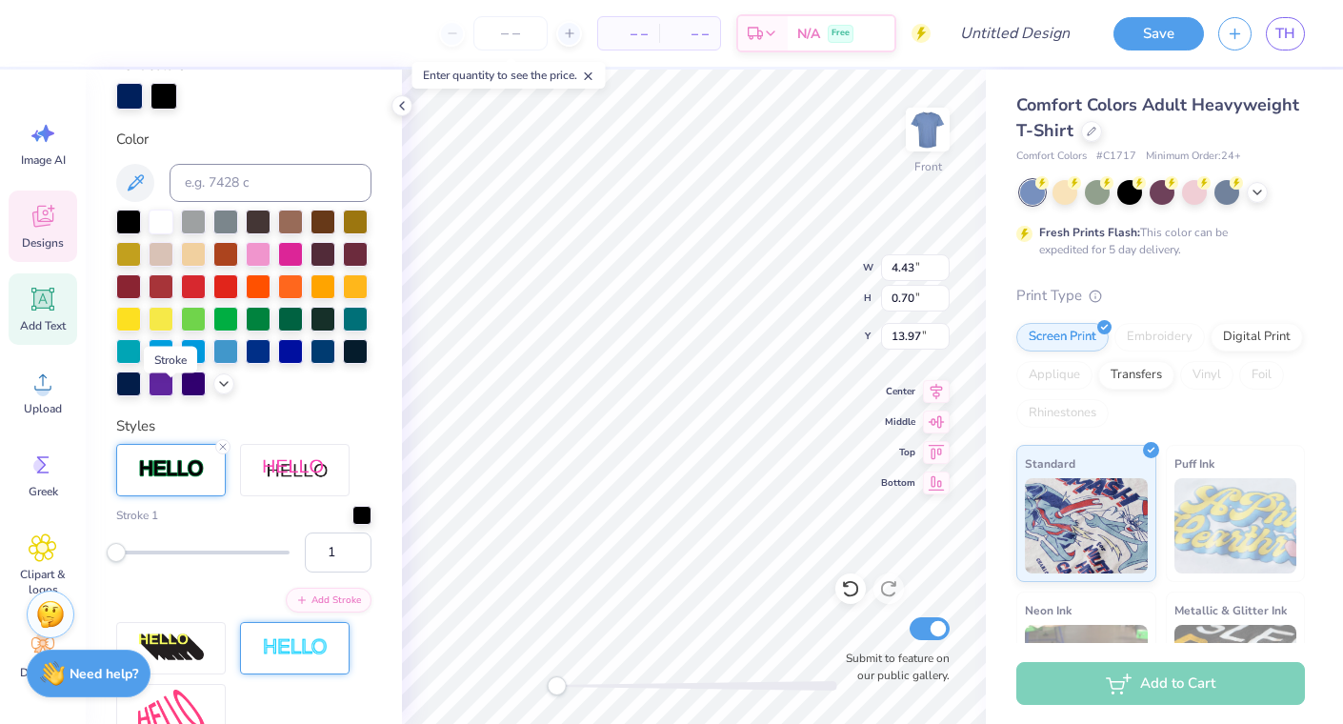
scroll to position [454, 0]
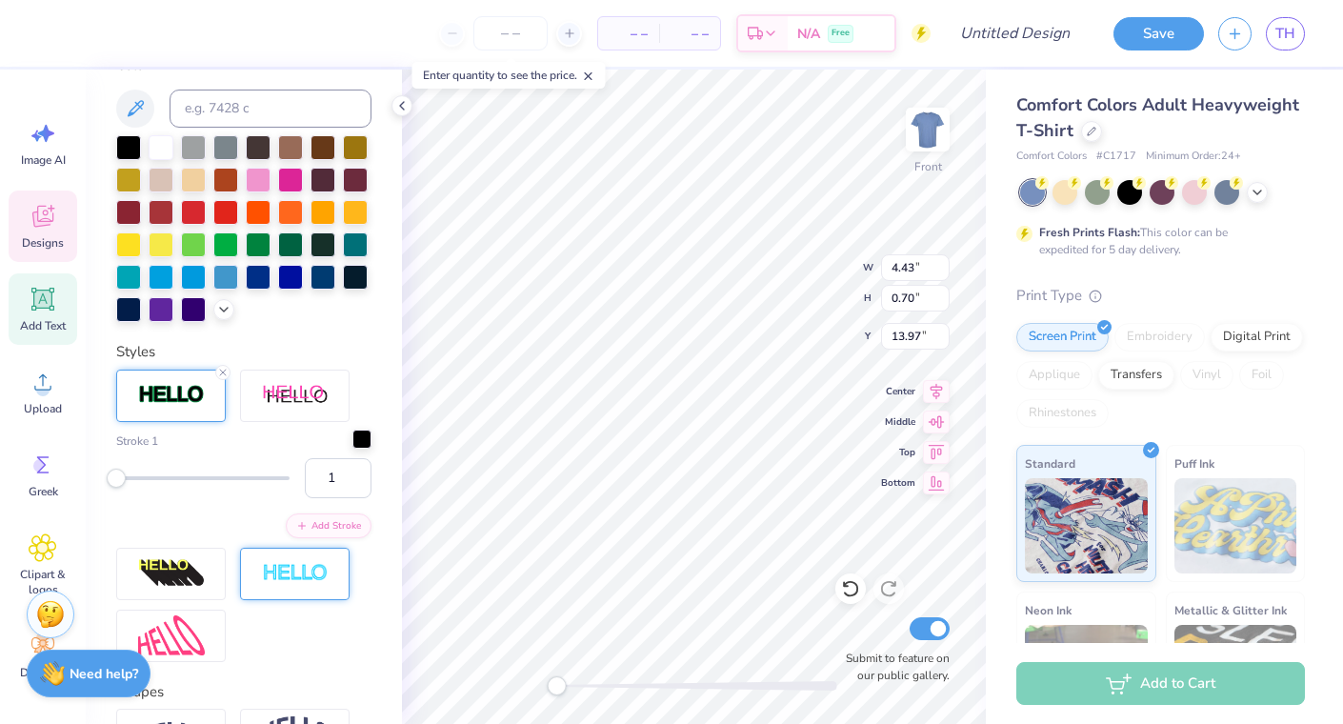
click at [372, 438] on div at bounding box center [362, 439] width 19 height 19
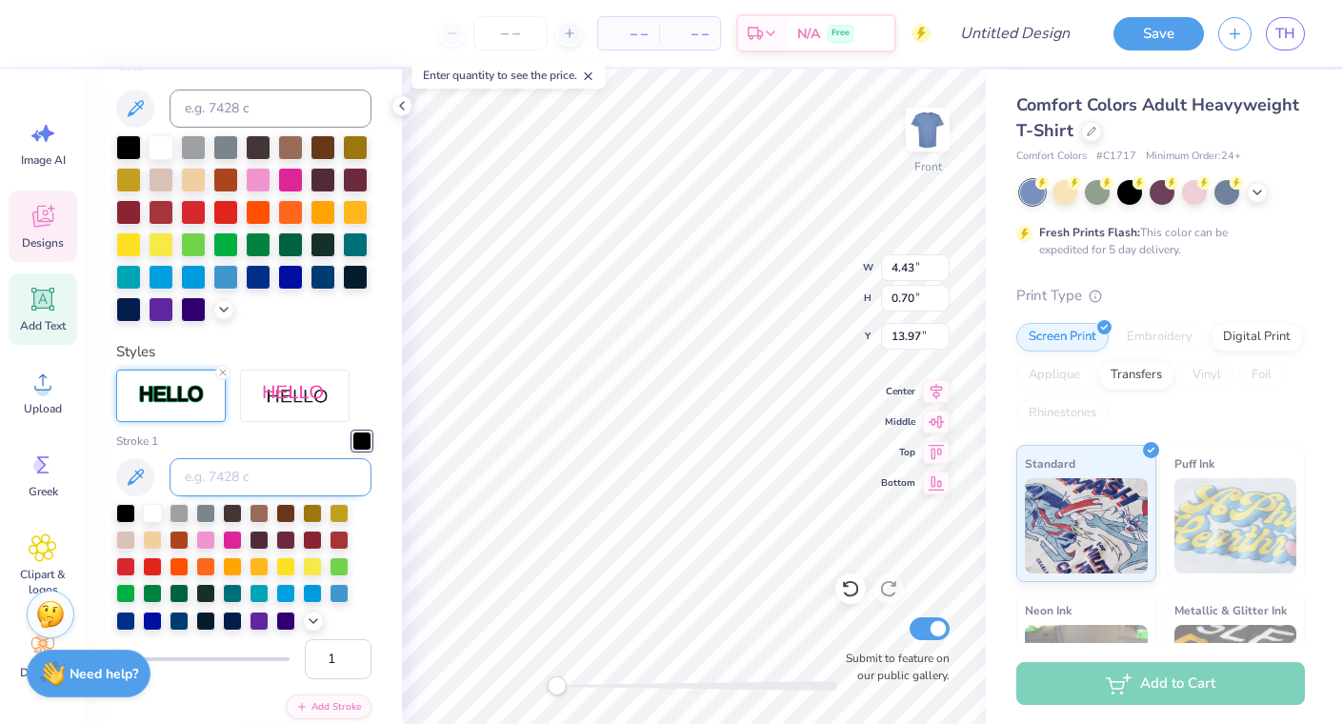
click at [272, 473] on input at bounding box center [271, 477] width 202 height 38
type input "465"
click at [129, 112] on icon at bounding box center [135, 108] width 23 height 23
click at [55, 30] on div at bounding box center [51, 31] width 27 height 27
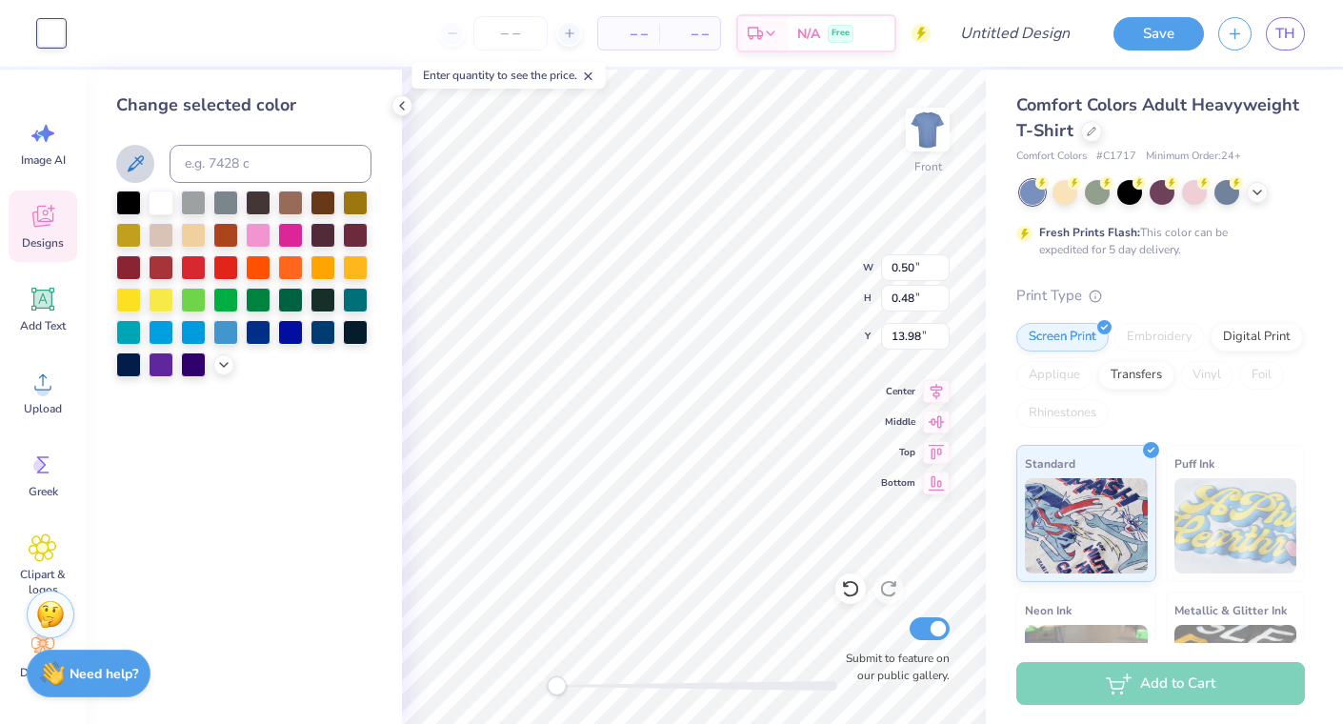
click at [125, 158] on icon at bounding box center [135, 163] width 23 height 23
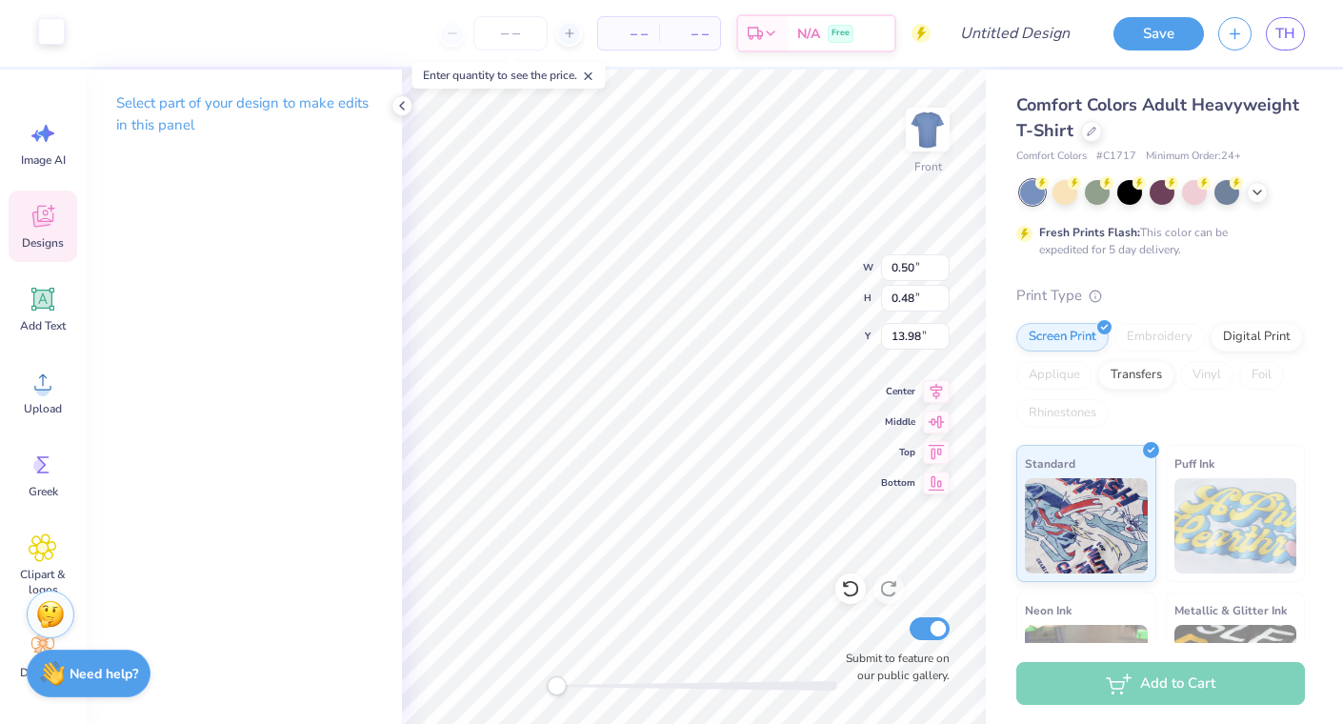
click at [61, 37] on div at bounding box center [51, 31] width 27 height 27
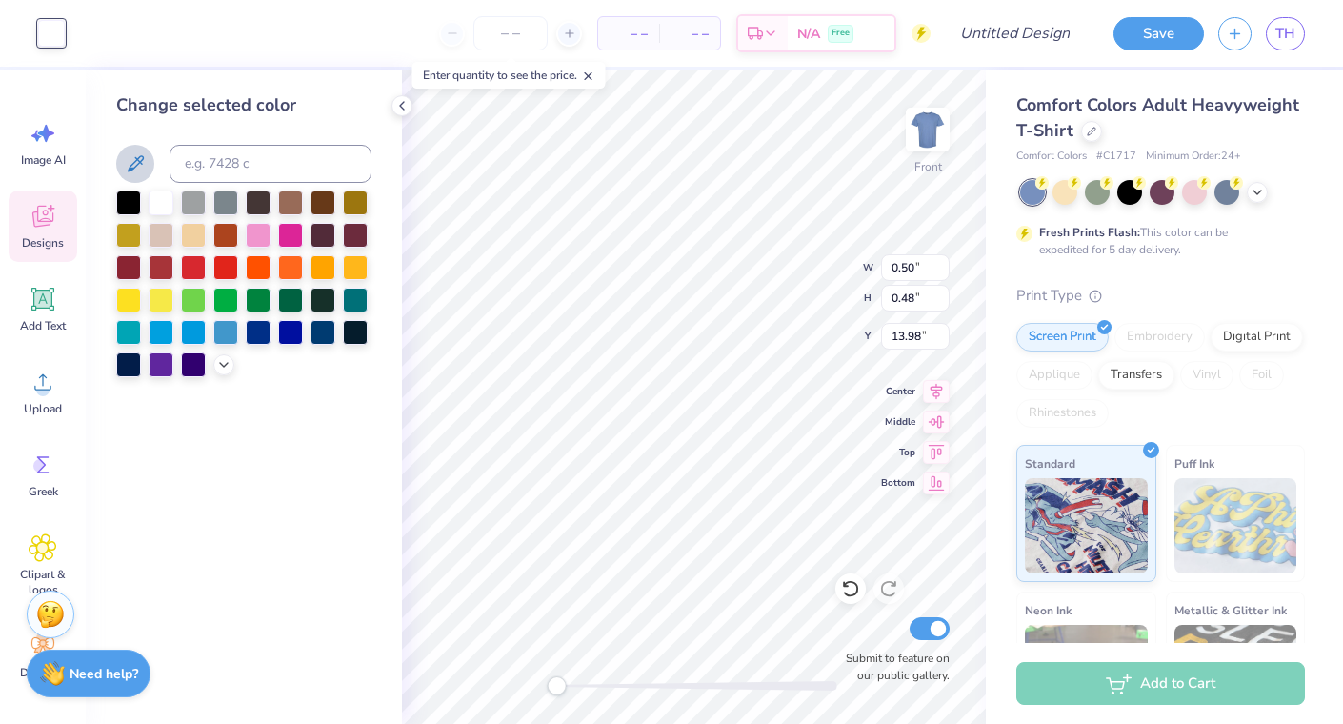
click at [133, 163] on icon at bounding box center [135, 163] width 23 height 23
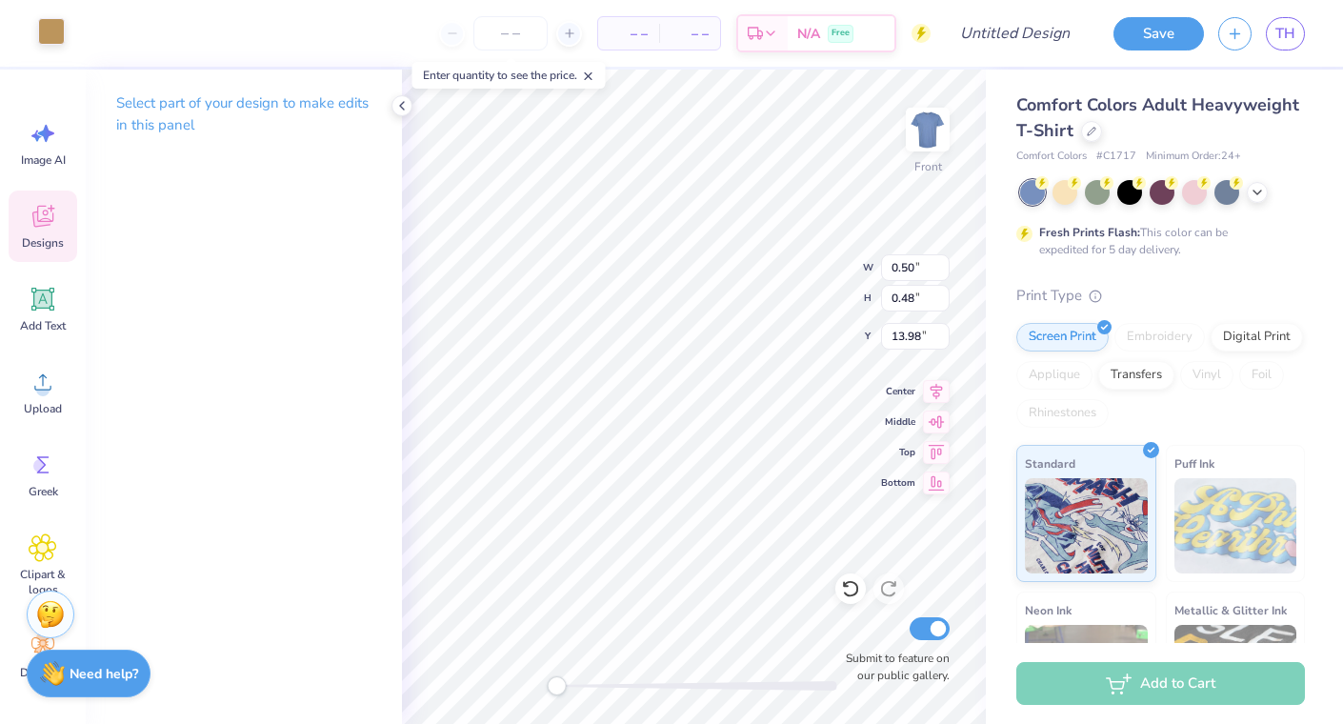
click at [55, 30] on div at bounding box center [51, 31] width 27 height 27
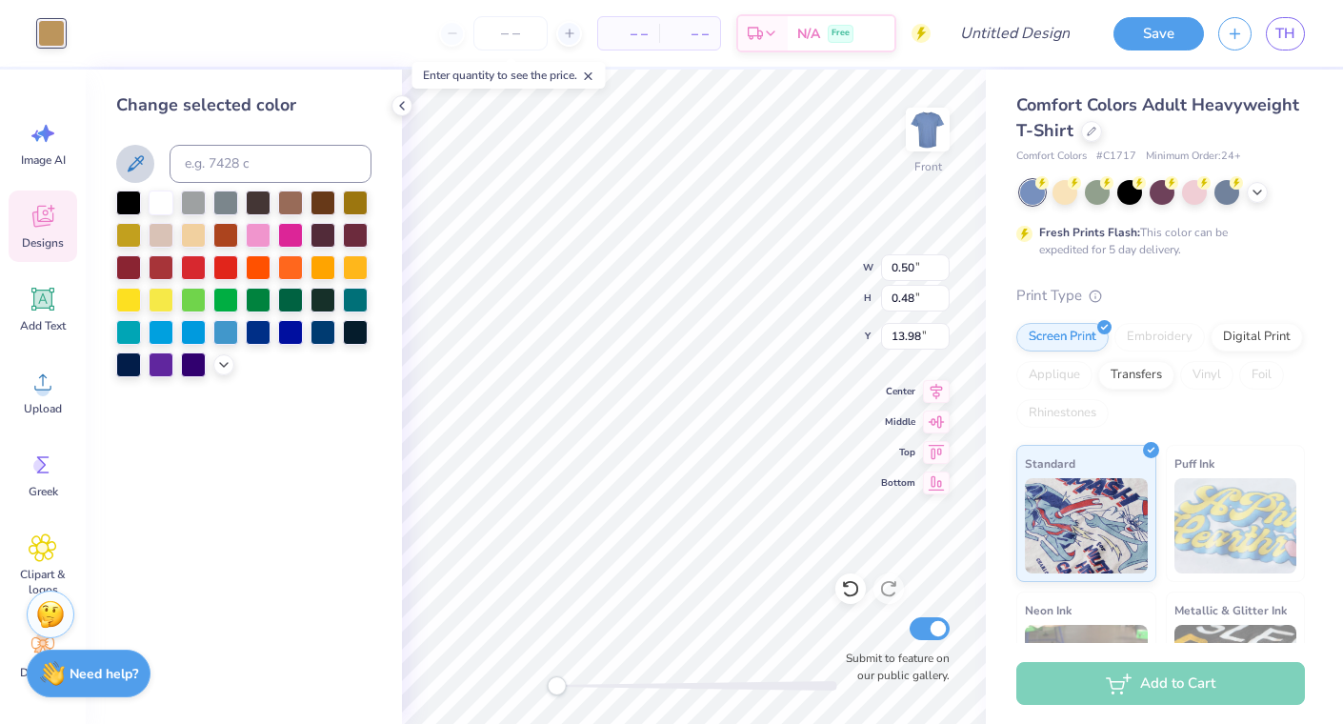
click at [138, 167] on icon at bounding box center [135, 163] width 23 height 23
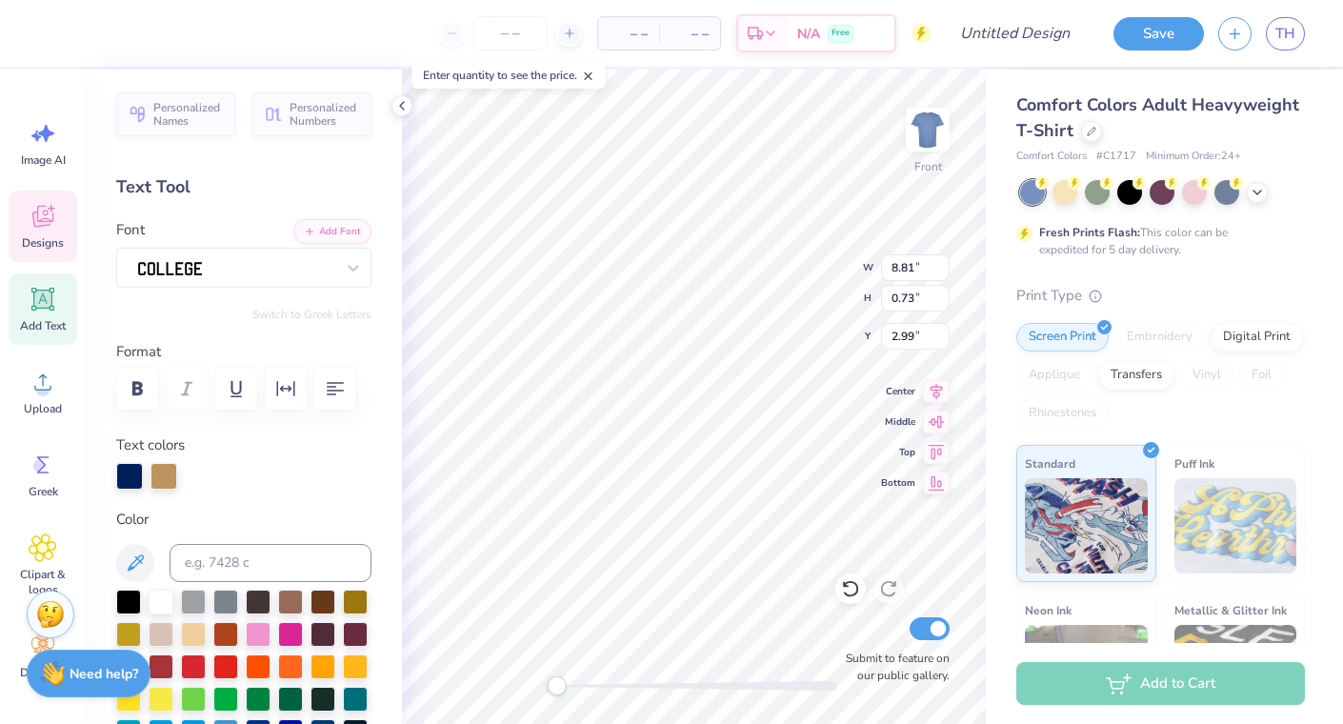
type input "8.81"
type input "0.73"
type input "2.99"
type input "14.40"
type input "2.69"
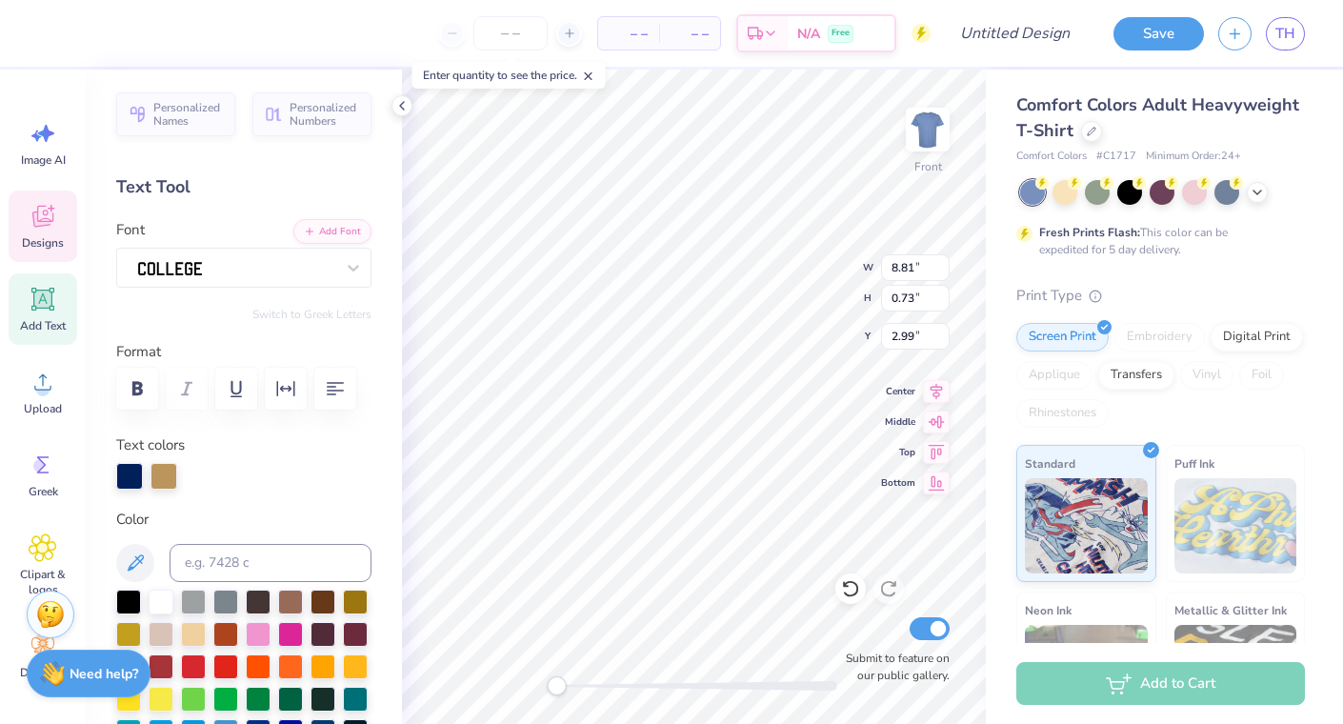
type input "4.72"
click at [161, 480] on div at bounding box center [164, 474] width 27 height 27
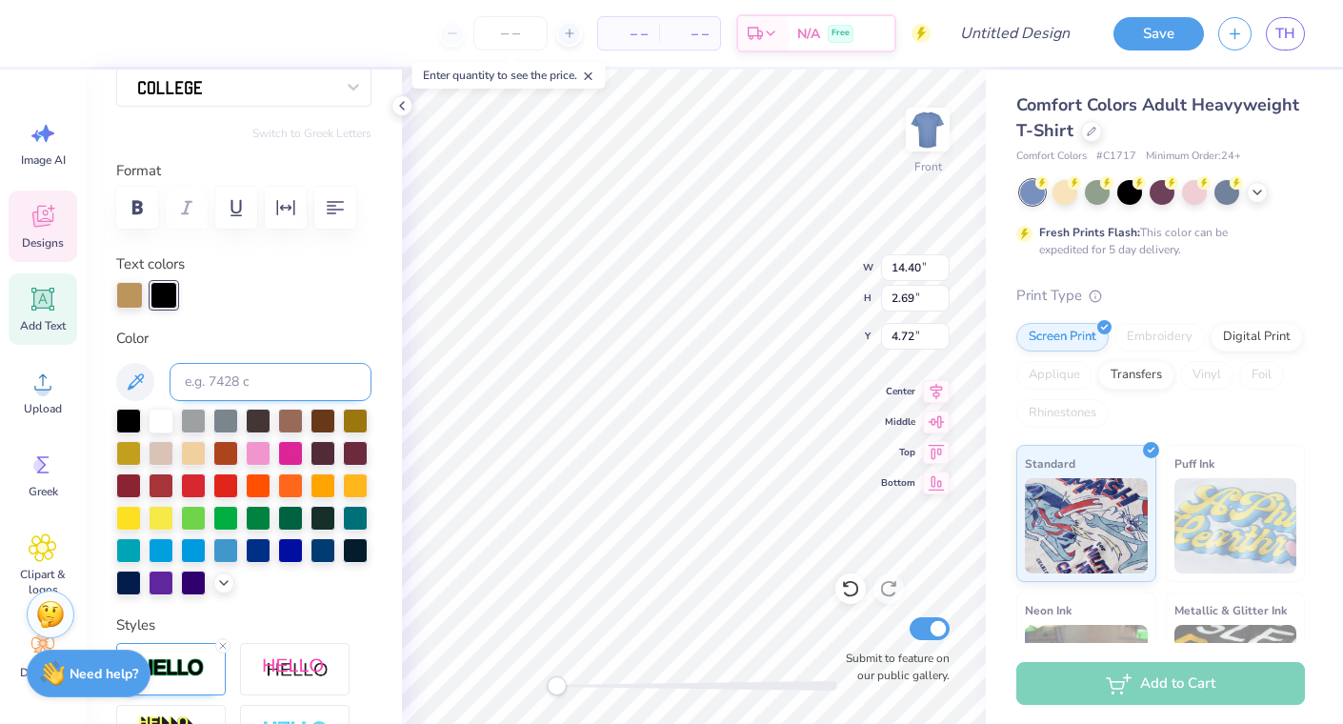
scroll to position [224, 0]
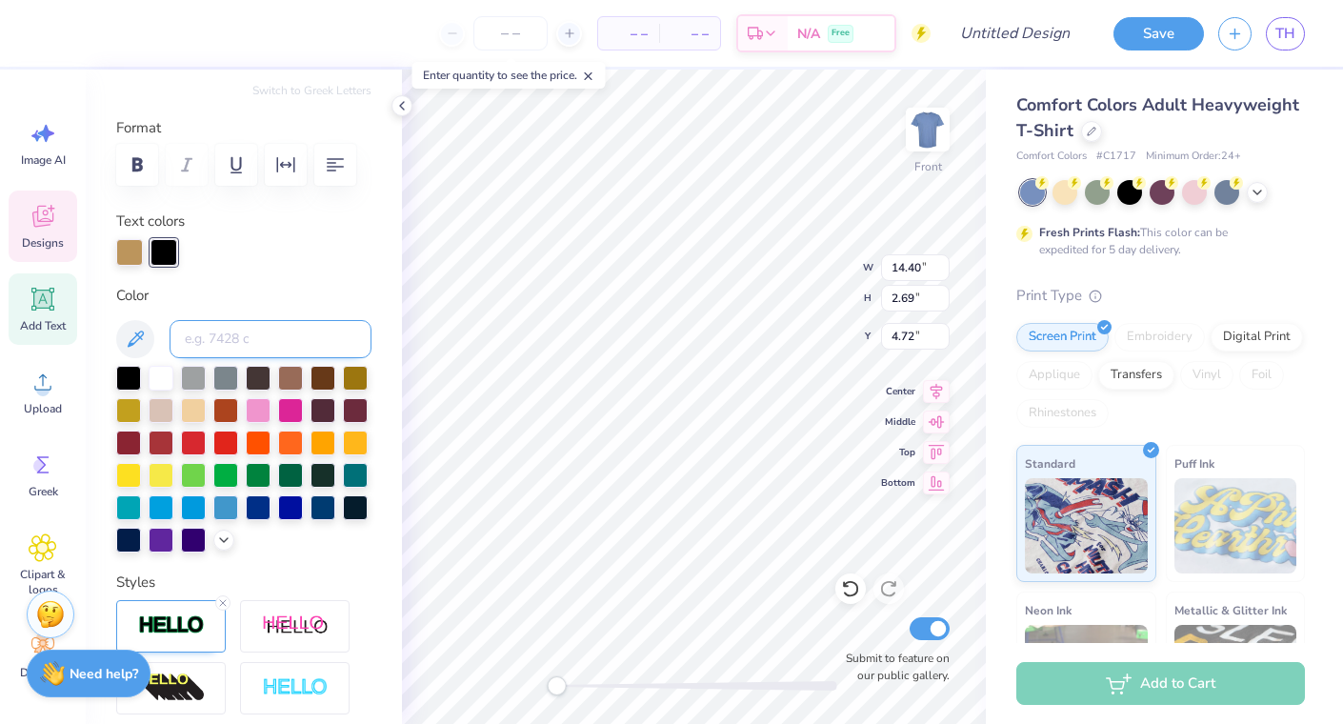
click at [206, 335] on input at bounding box center [271, 339] width 202 height 38
type input "281"
click at [202, 248] on div at bounding box center [198, 250] width 27 height 27
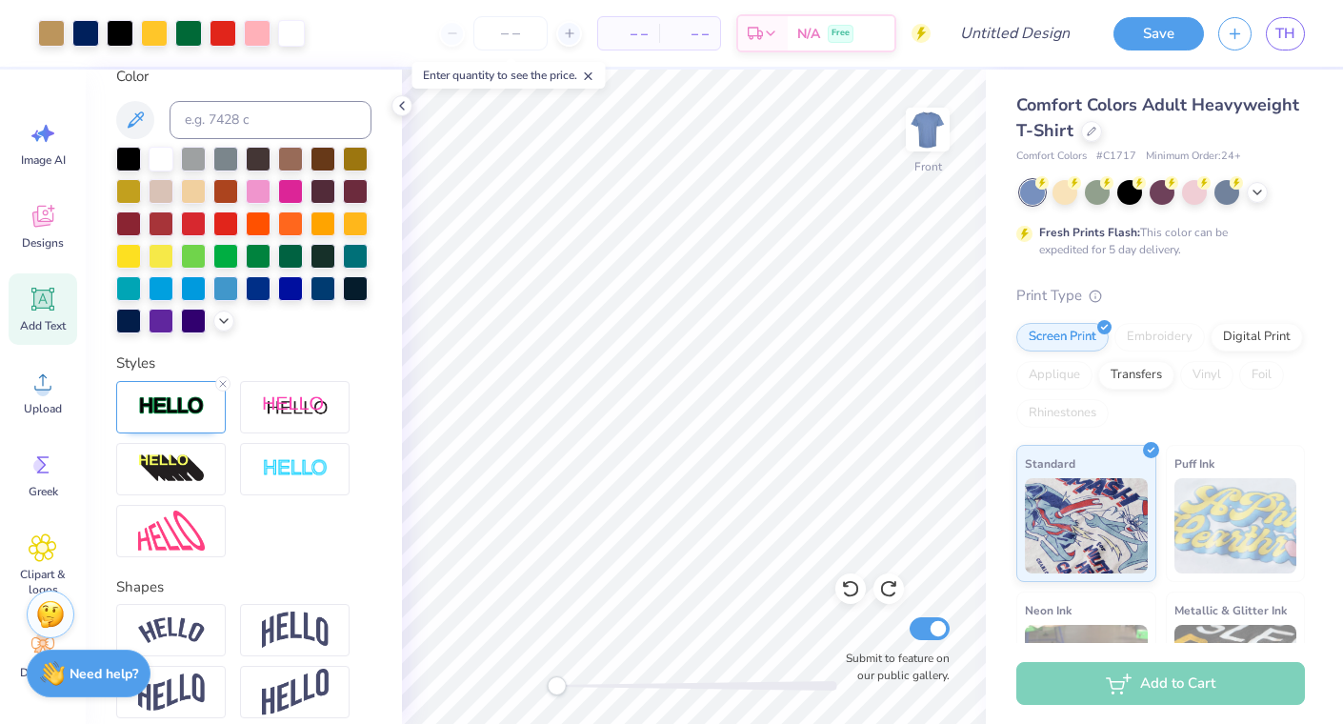
scroll to position [482, 0]
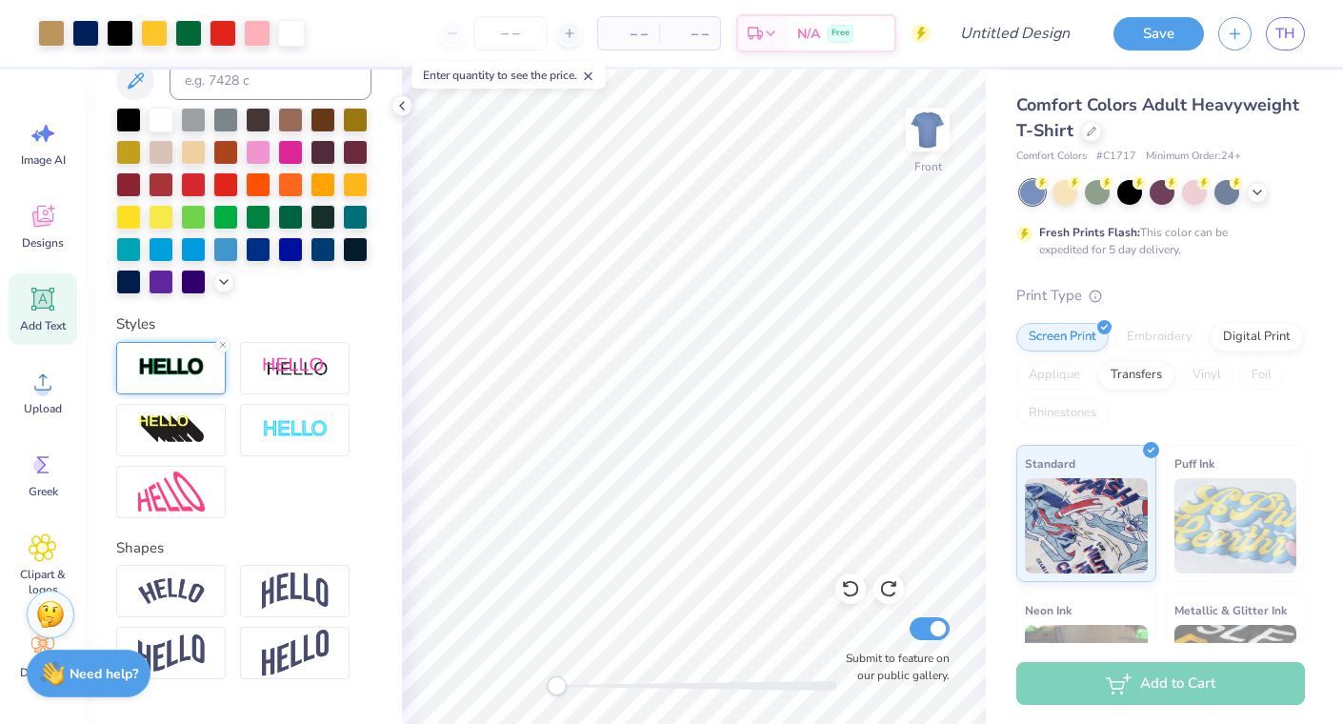
click at [159, 362] on img at bounding box center [171, 367] width 67 height 22
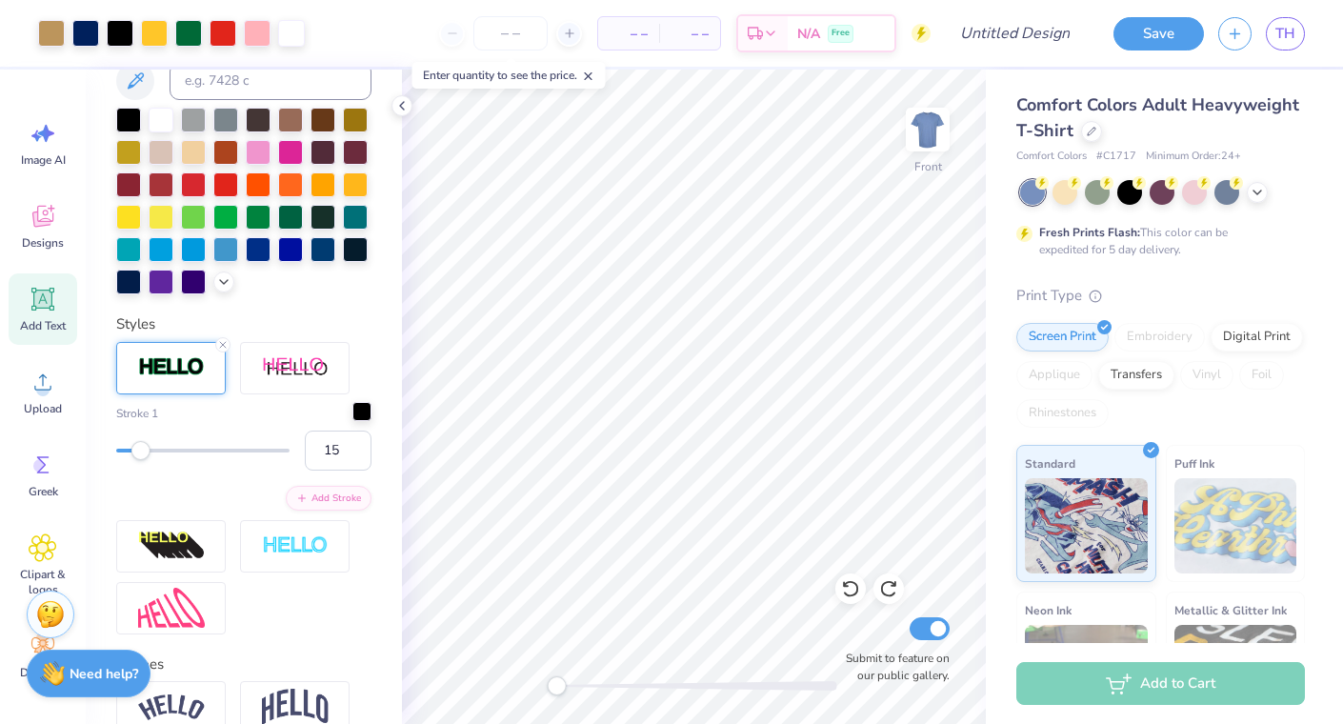
click at [367, 414] on div at bounding box center [362, 411] width 19 height 19
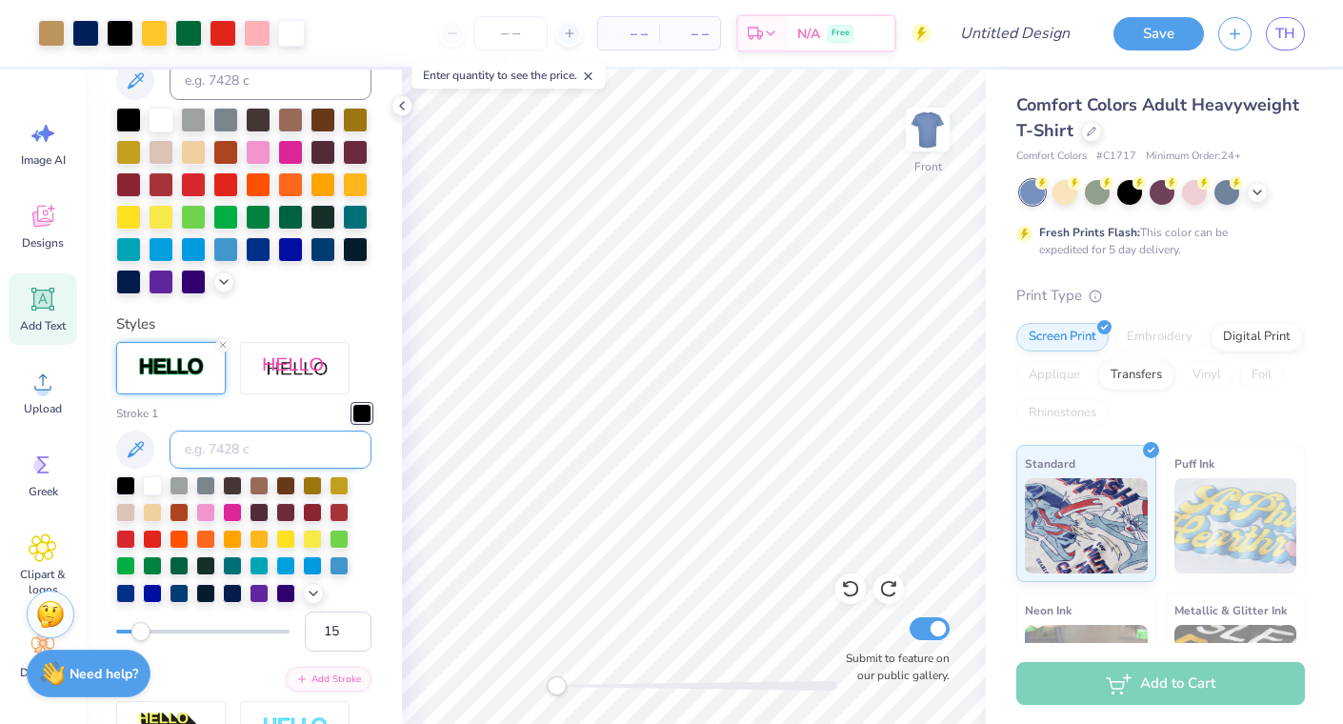
click at [260, 436] on input at bounding box center [271, 450] width 202 height 38
type input "281"
click at [402, 107] on icon at bounding box center [401, 105] width 15 height 15
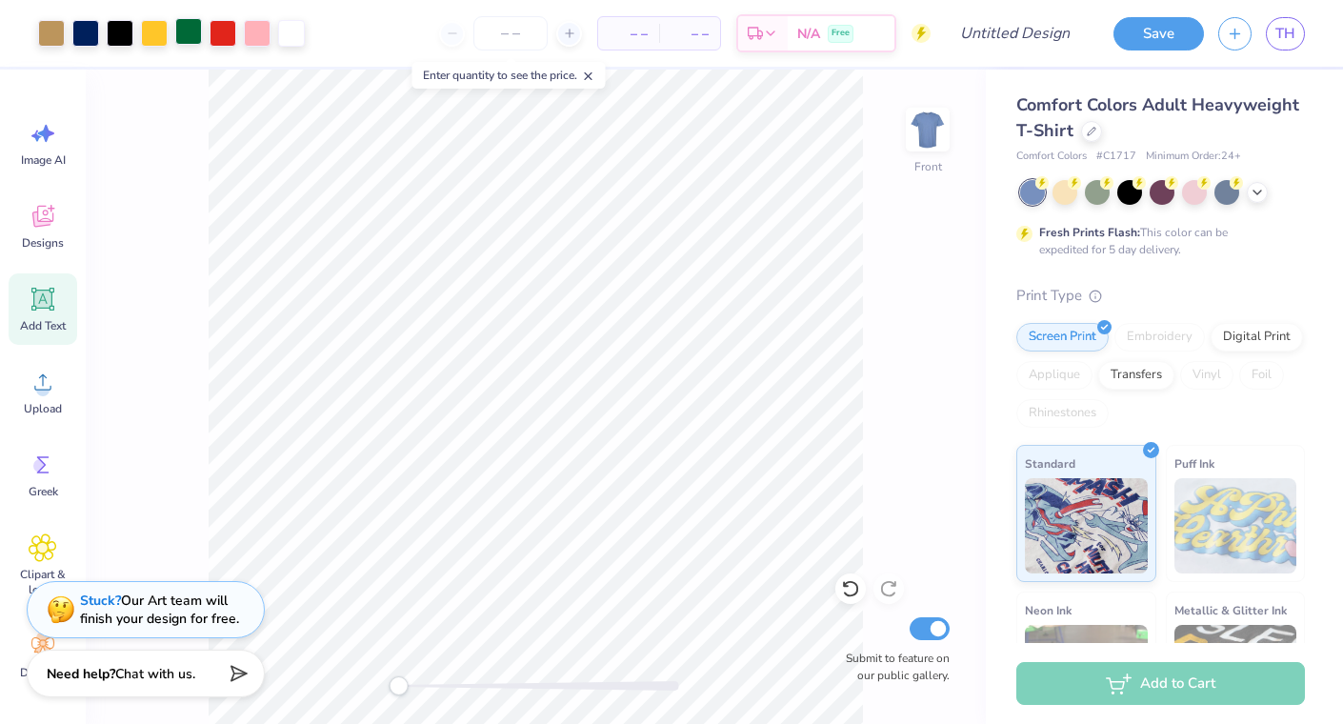
click at [186, 36] on div at bounding box center [188, 31] width 27 height 27
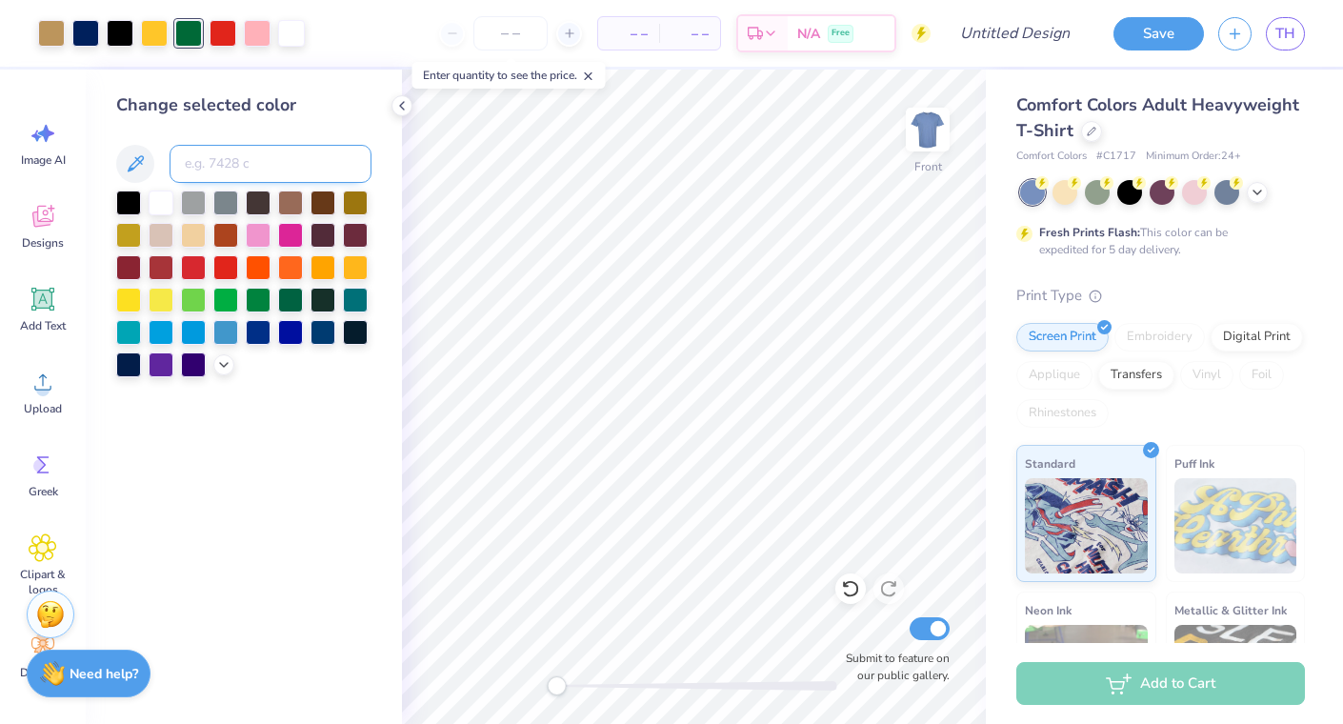
click at [222, 172] on input at bounding box center [271, 164] width 202 height 38
type input "281"
click at [149, 31] on div at bounding box center [154, 31] width 27 height 27
click at [164, 203] on div at bounding box center [161, 201] width 25 height 25
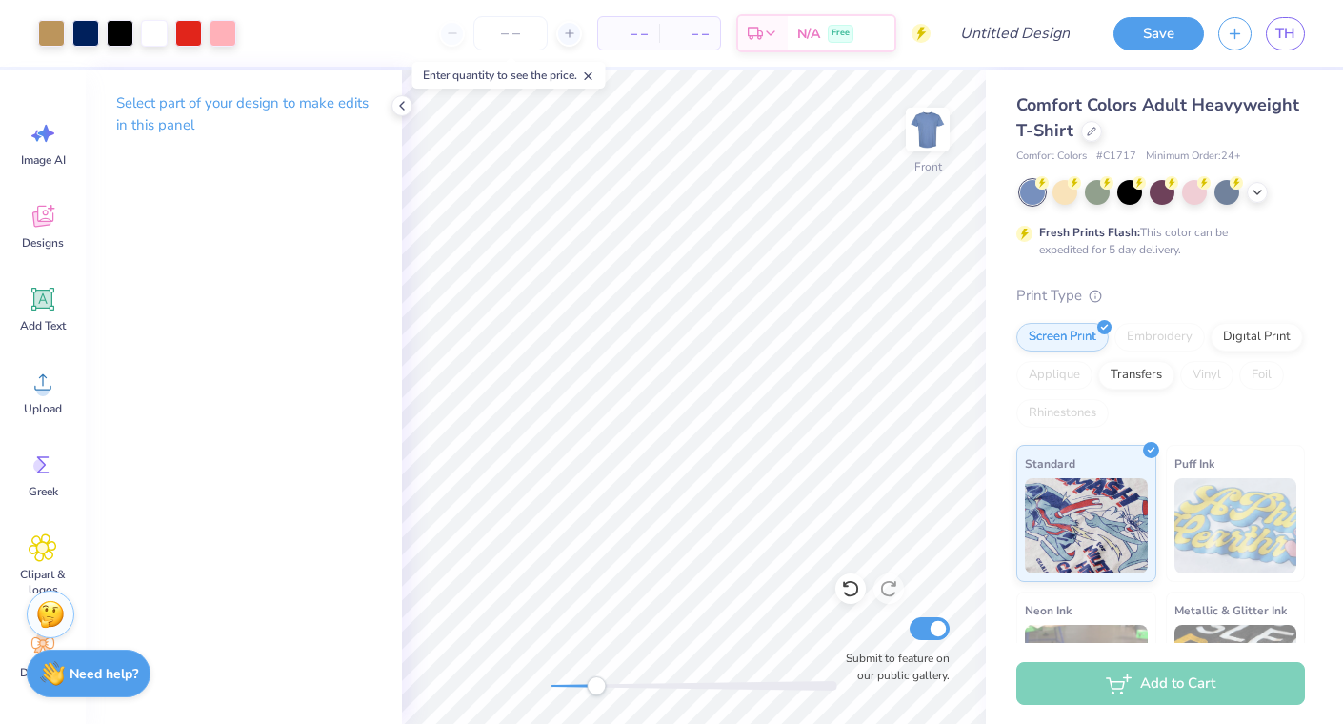
drag, startPoint x: 555, startPoint y: 684, endPoint x: 614, endPoint y: 679, distance: 58.3
click at [606, 679] on div "Accessibility label" at bounding box center [596, 685] width 19 height 19
click at [153, 27] on div at bounding box center [154, 31] width 27 height 27
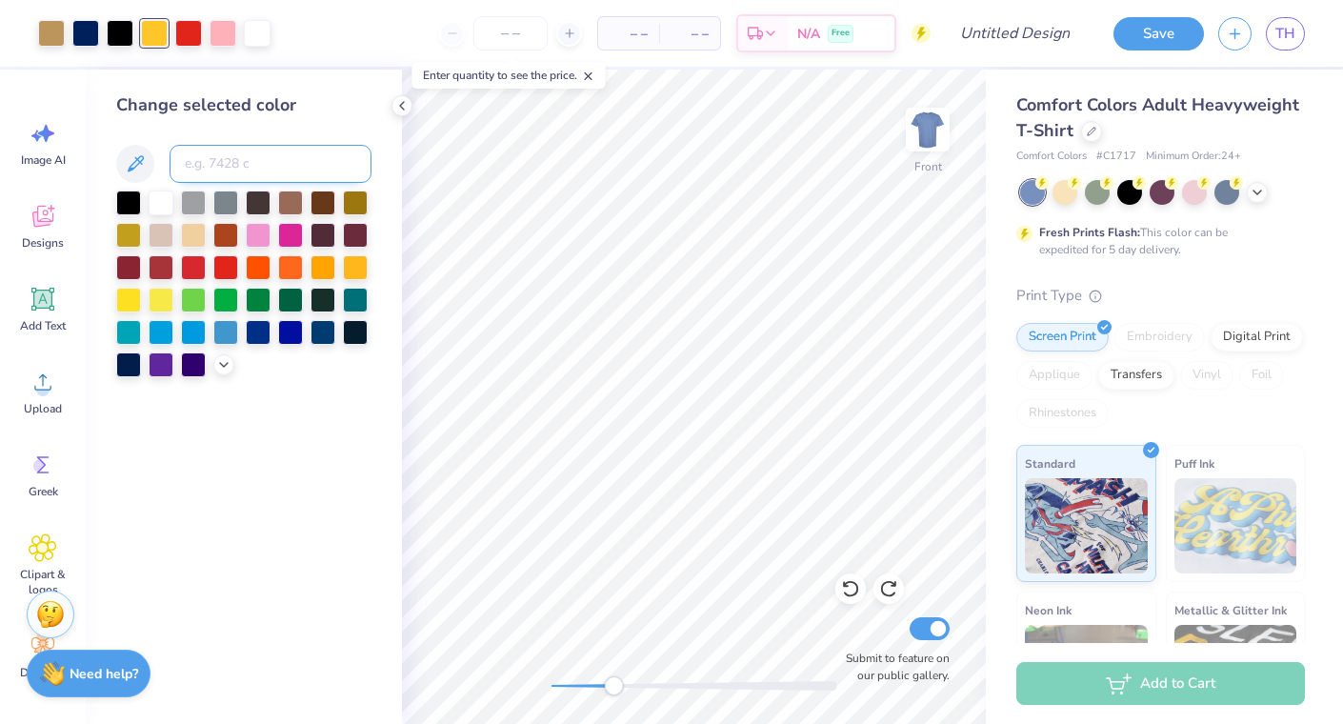
click at [194, 156] on input at bounding box center [271, 164] width 202 height 38
type input "465"
drag, startPoint x: 613, startPoint y: 683, endPoint x: 576, endPoint y: 682, distance: 36.2
click at [576, 682] on div "Accessibility label" at bounding box center [577, 685] width 19 height 19
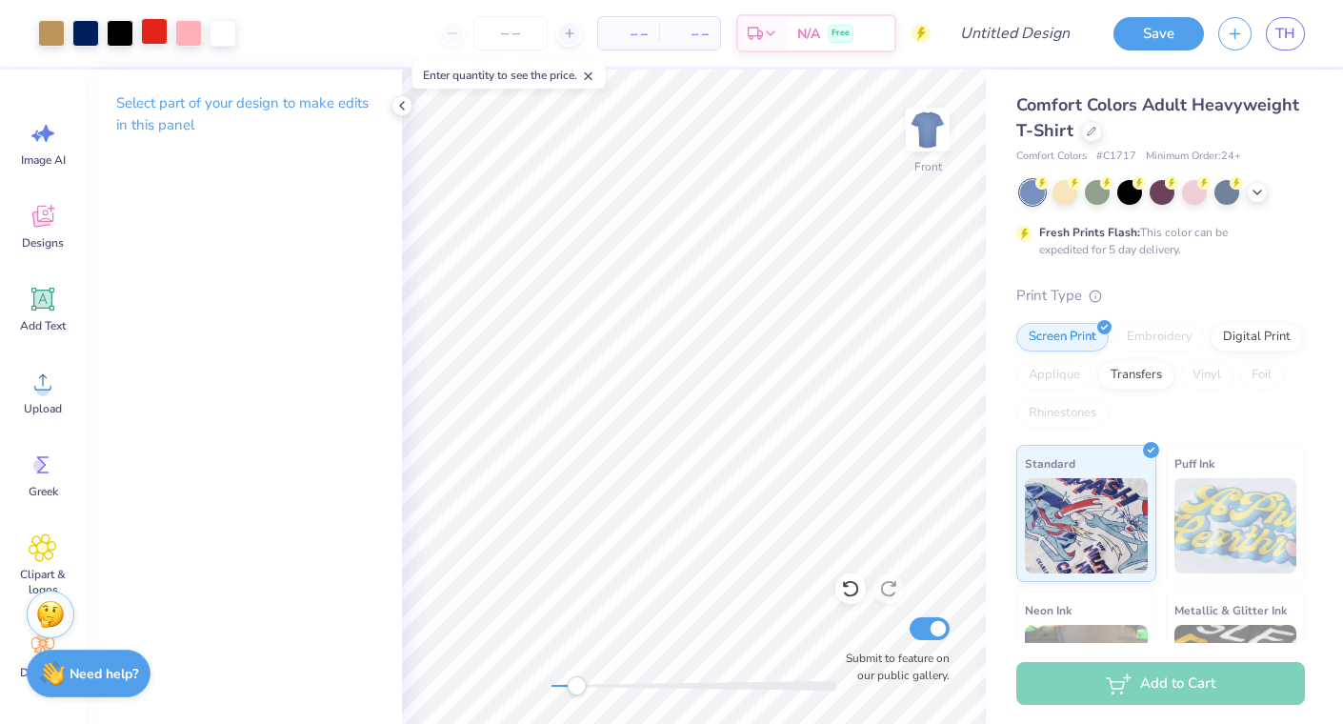
click at [154, 30] on div at bounding box center [154, 31] width 27 height 27
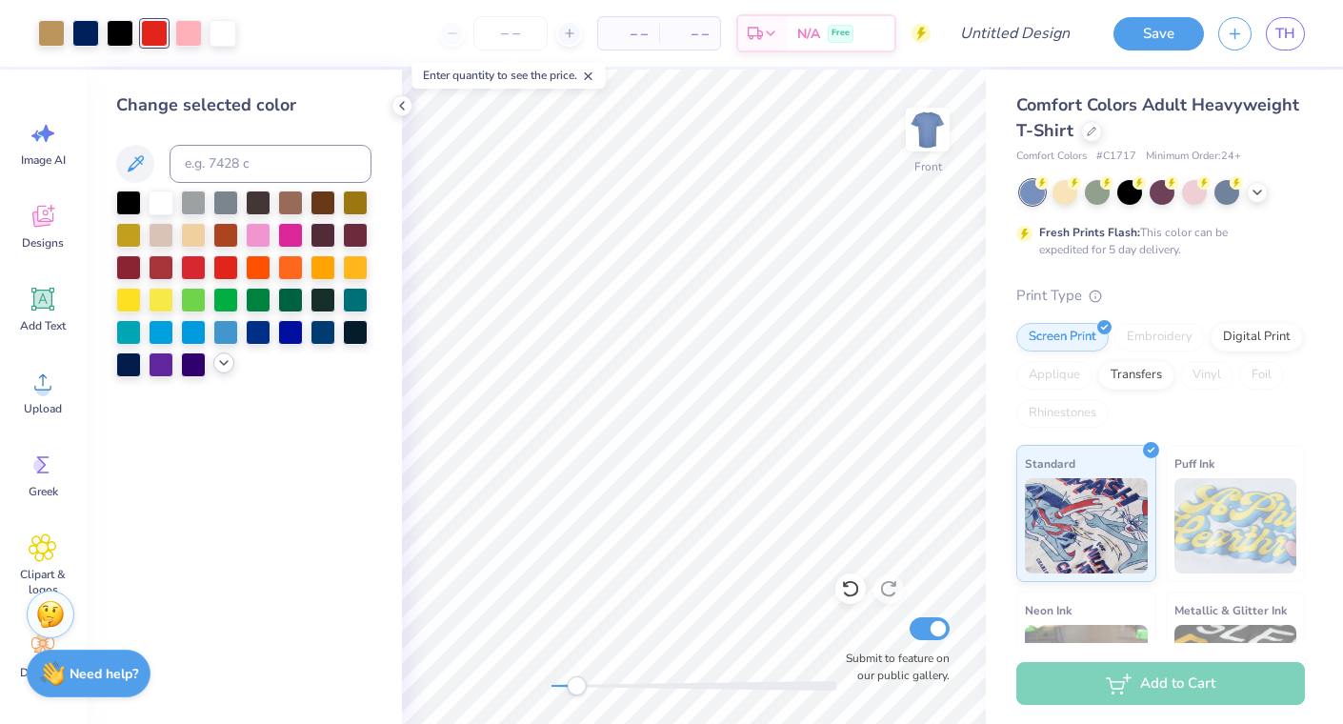
click at [224, 372] on div at bounding box center [223, 363] width 21 height 21
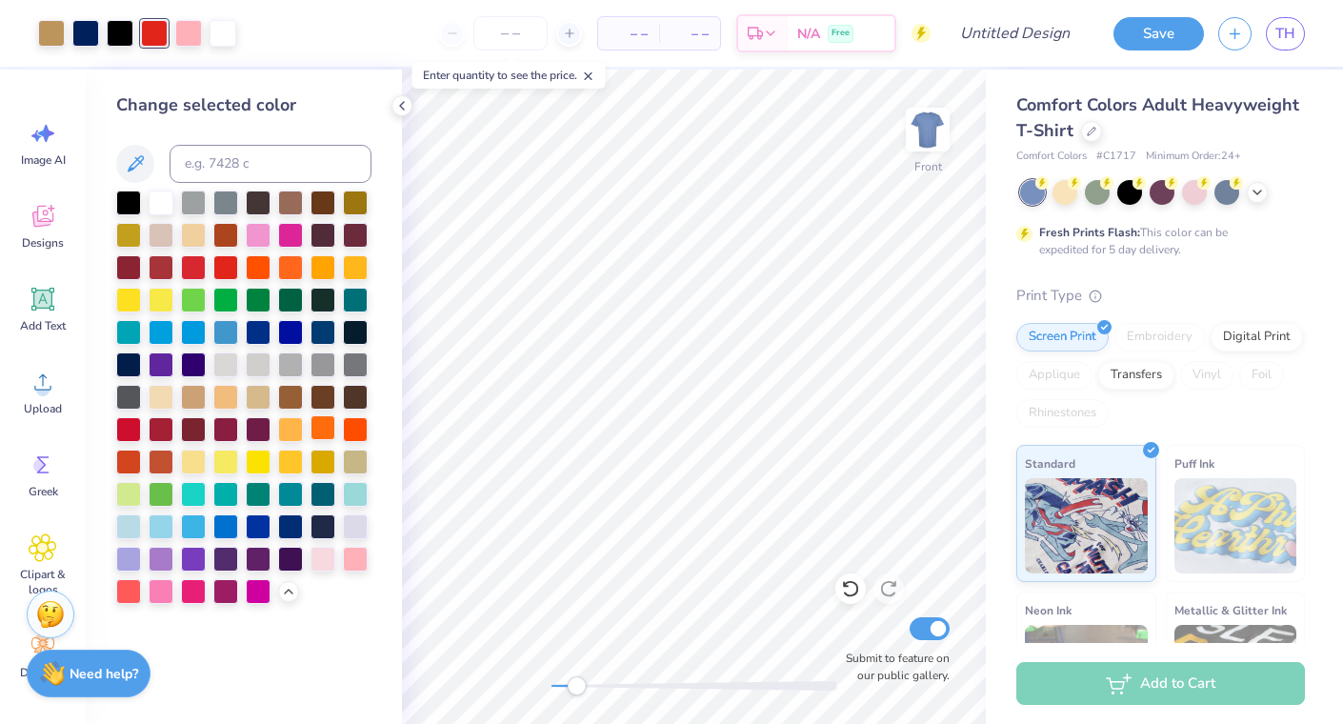
click at [330, 421] on div at bounding box center [323, 427] width 25 height 25
click at [192, 28] on div at bounding box center [188, 31] width 27 height 27
click at [159, 231] on div at bounding box center [161, 233] width 25 height 25
click at [227, 391] on div at bounding box center [225, 395] width 25 height 25
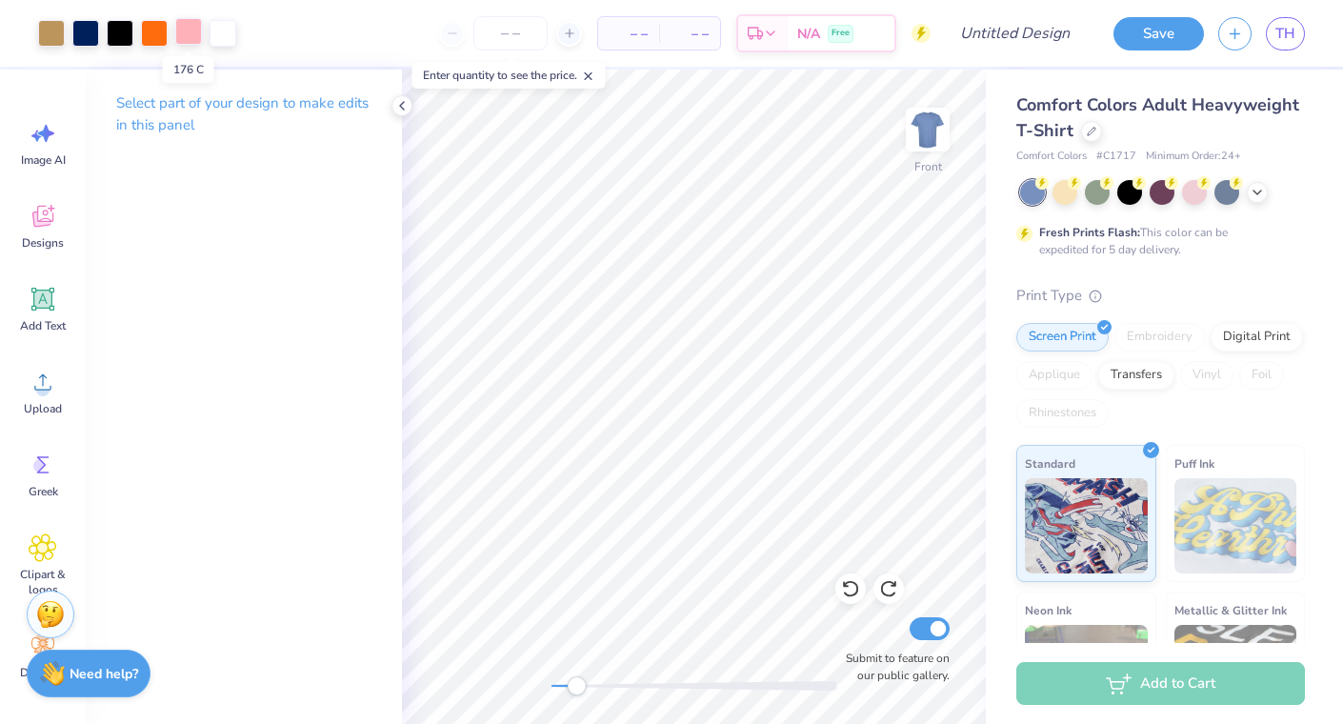
click at [182, 33] on div at bounding box center [188, 31] width 27 height 27
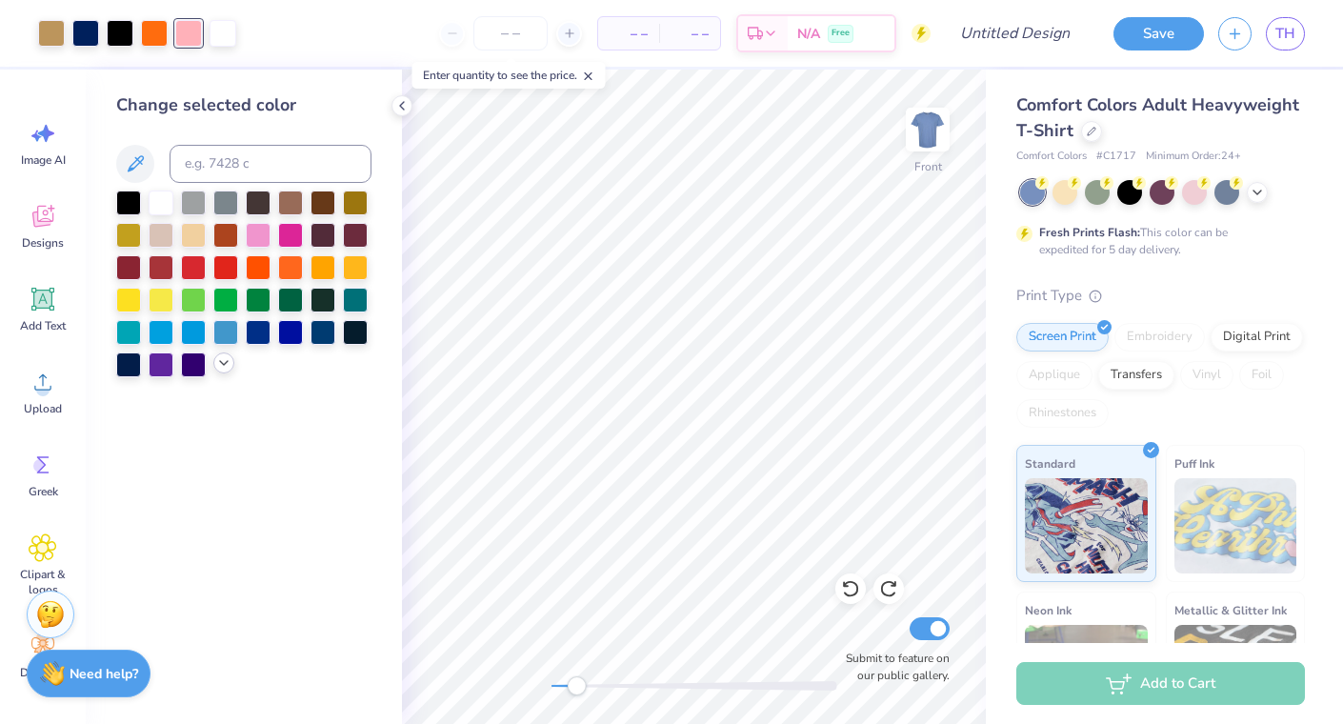
click at [219, 363] on icon at bounding box center [223, 362] width 15 height 15
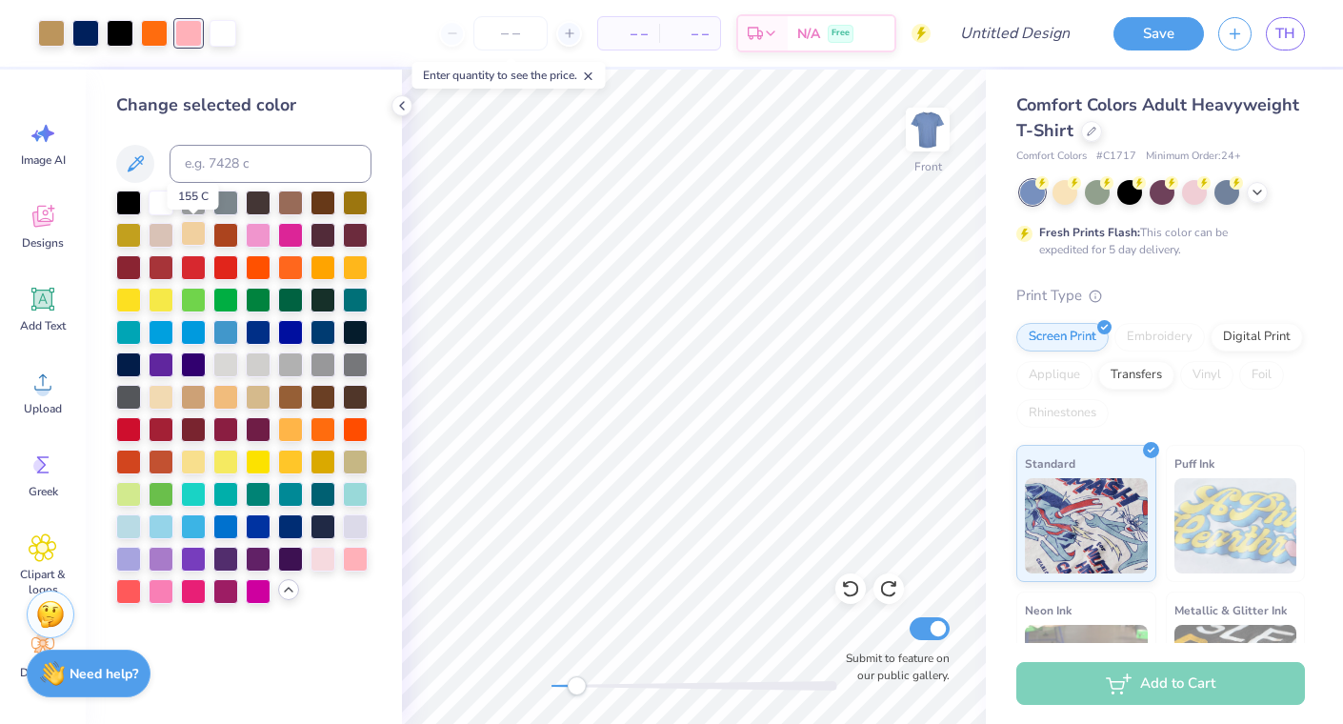
click at [193, 236] on div at bounding box center [193, 233] width 25 height 25
click at [227, 394] on div at bounding box center [225, 395] width 25 height 25
click at [293, 433] on div at bounding box center [290, 427] width 25 height 25
click at [192, 237] on div at bounding box center [193, 233] width 25 height 25
click at [325, 552] on div at bounding box center [323, 557] width 25 height 25
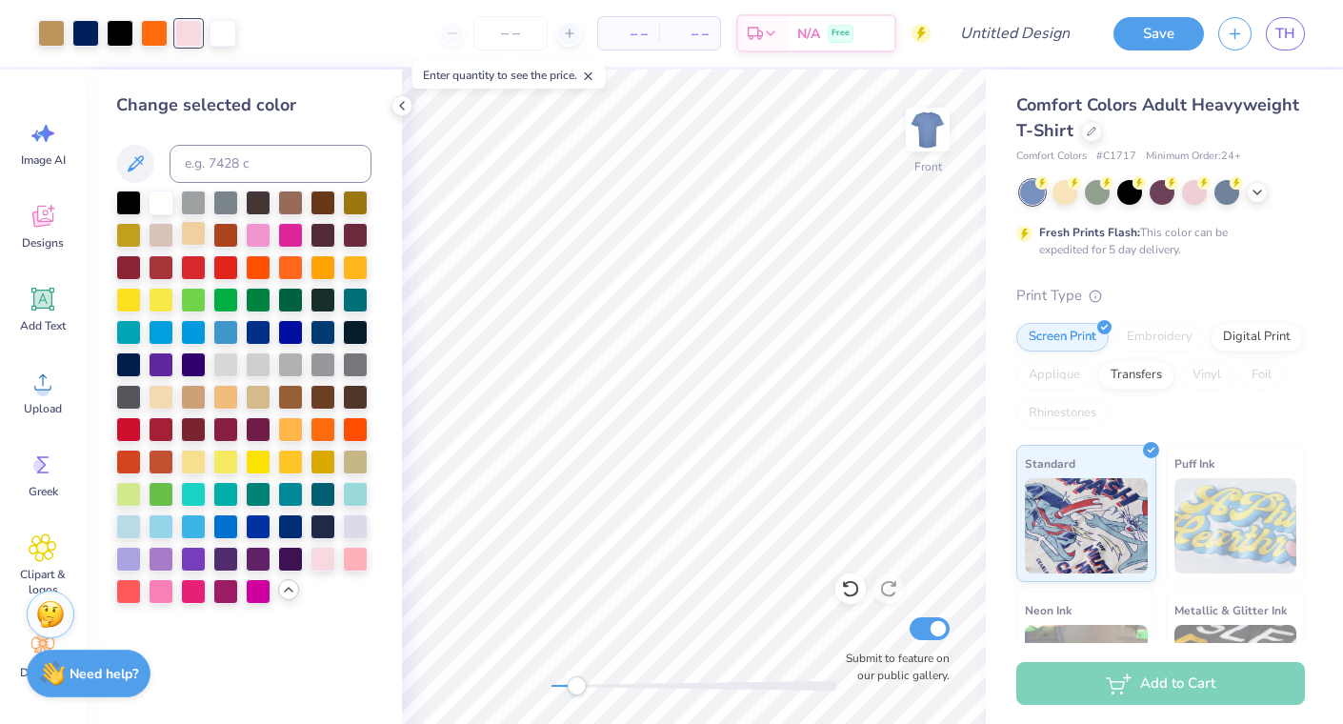
click at [192, 235] on div at bounding box center [193, 233] width 25 height 25
click at [167, 235] on div at bounding box center [161, 233] width 25 height 25
click at [164, 391] on div at bounding box center [161, 395] width 25 height 25
click at [535, 685] on div "Front Submit to feature on our public gallery." at bounding box center [694, 397] width 584 height 655
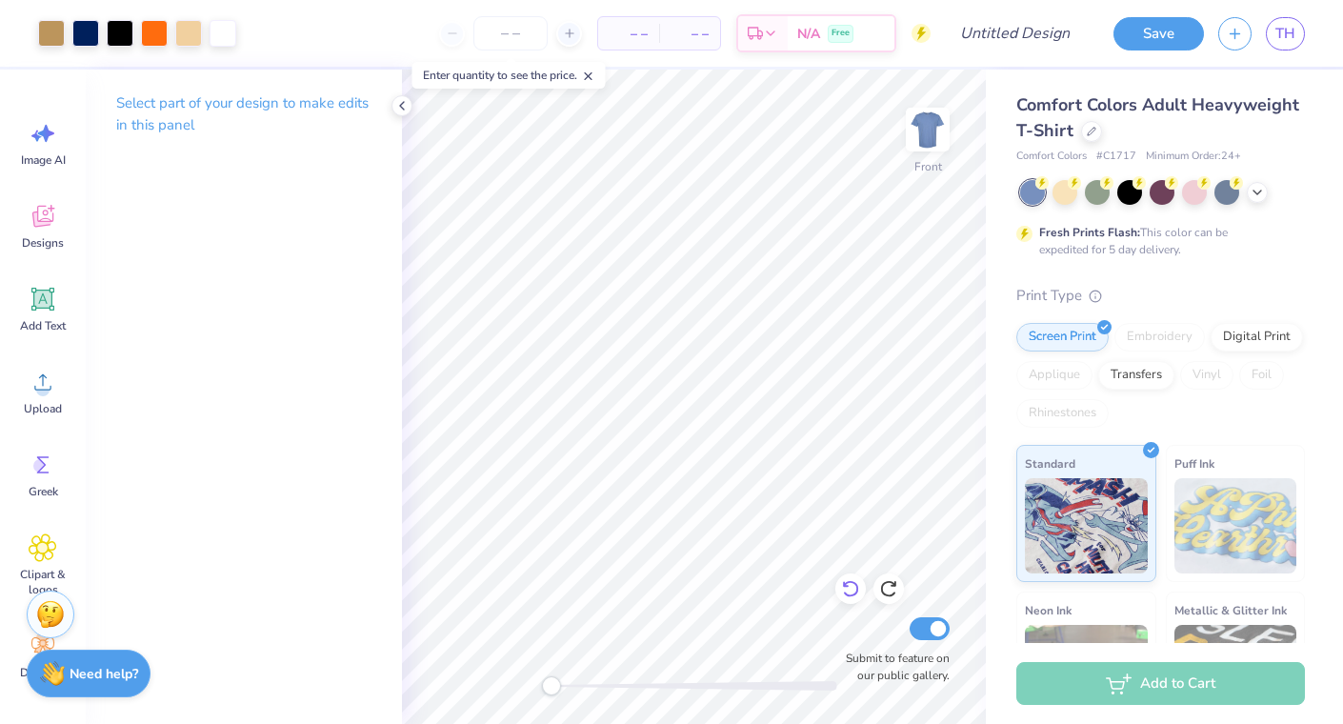
click at [849, 583] on icon at bounding box center [850, 589] width 16 height 17
click at [850, 586] on icon at bounding box center [850, 588] width 19 height 19
click at [852, 587] on icon at bounding box center [850, 588] width 19 height 19
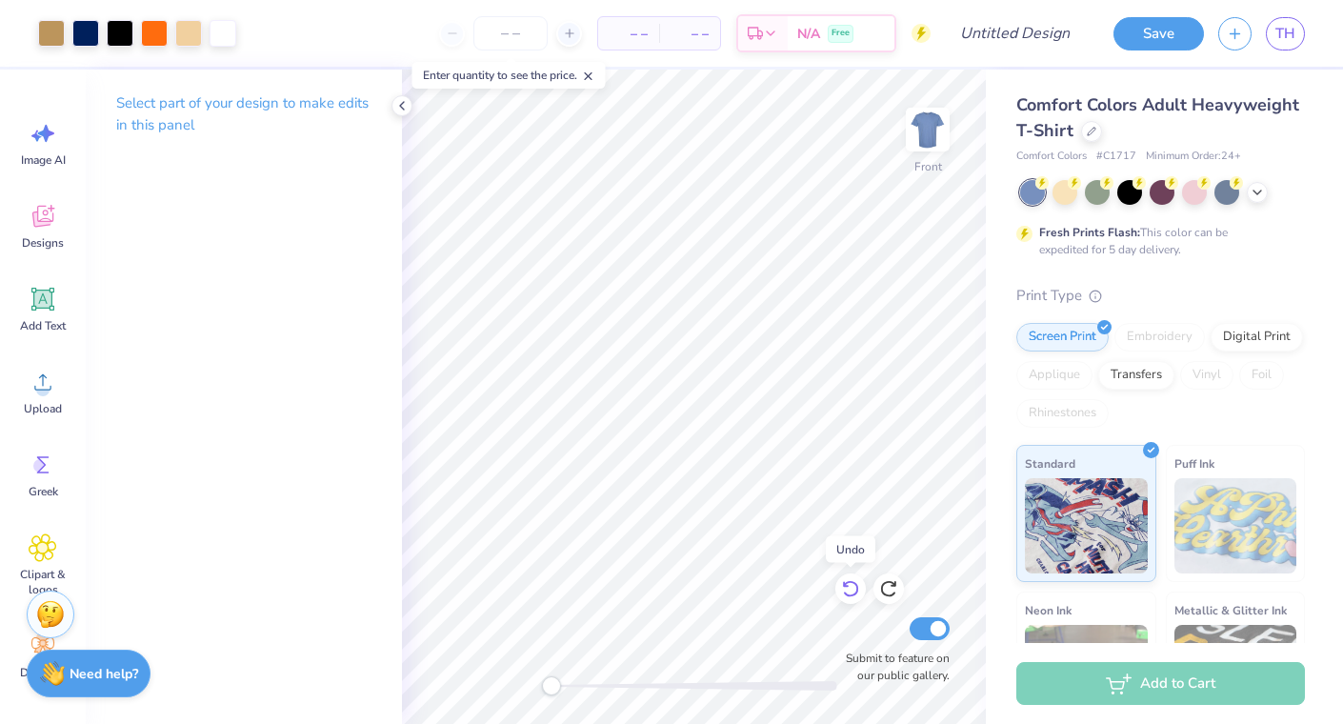
click at [852, 587] on icon at bounding box center [850, 588] width 19 height 19
drag, startPoint x: 555, startPoint y: 685, endPoint x: 575, endPoint y: 677, distance: 21.4
click at [575, 677] on div "Accessibility label" at bounding box center [575, 685] width 19 height 19
click at [154, 27] on div at bounding box center [154, 31] width 27 height 27
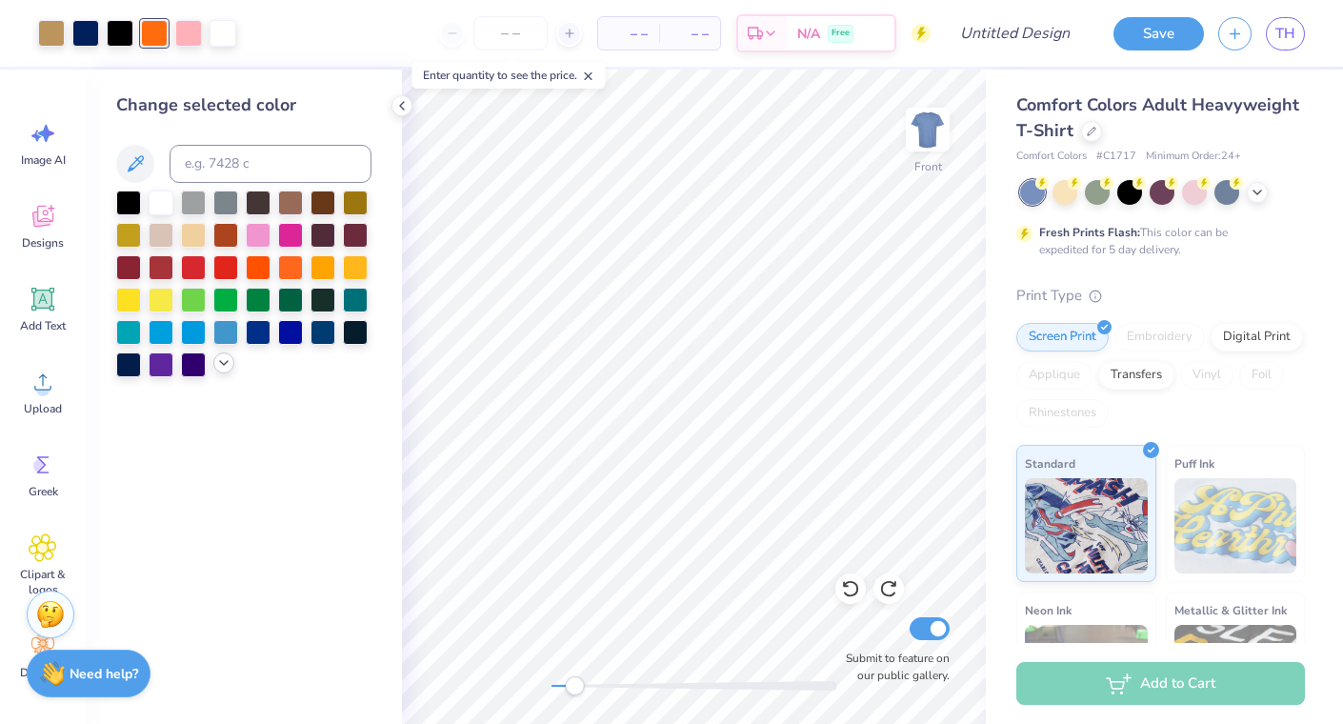
click at [219, 369] on icon at bounding box center [223, 362] width 15 height 15
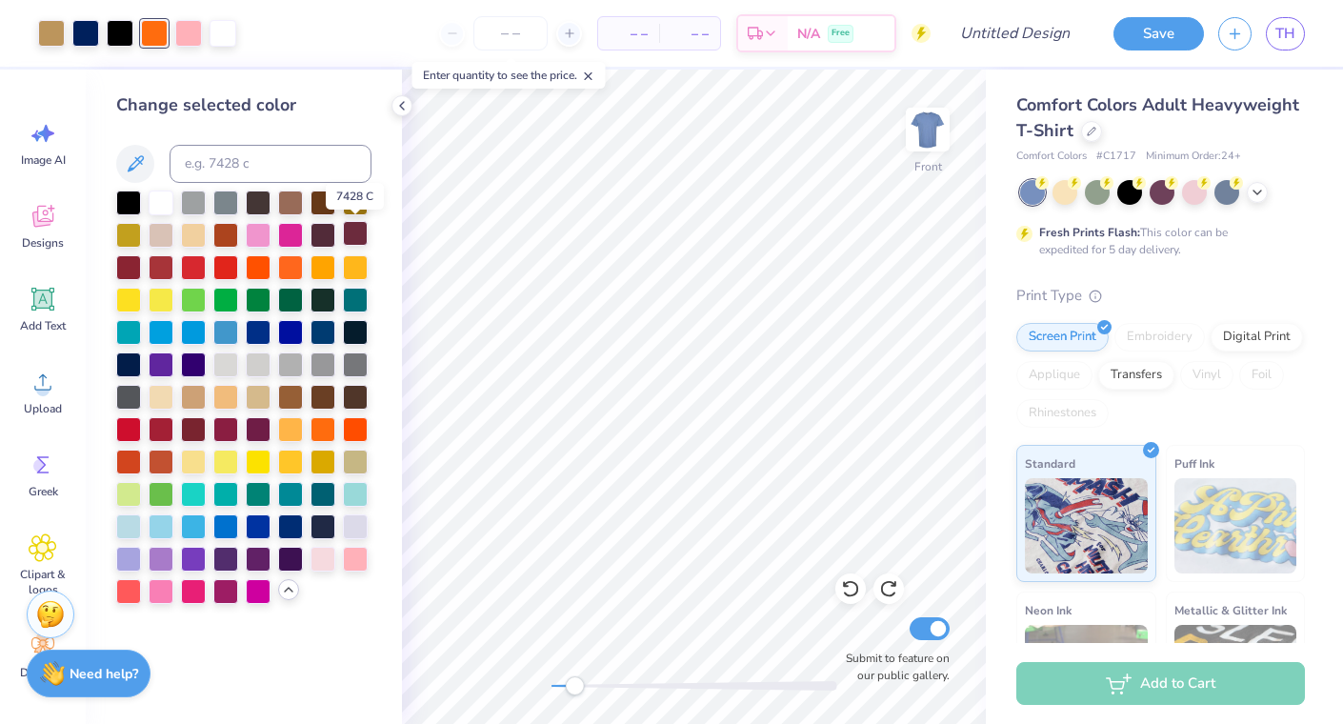
click at [360, 228] on div at bounding box center [355, 233] width 25 height 25
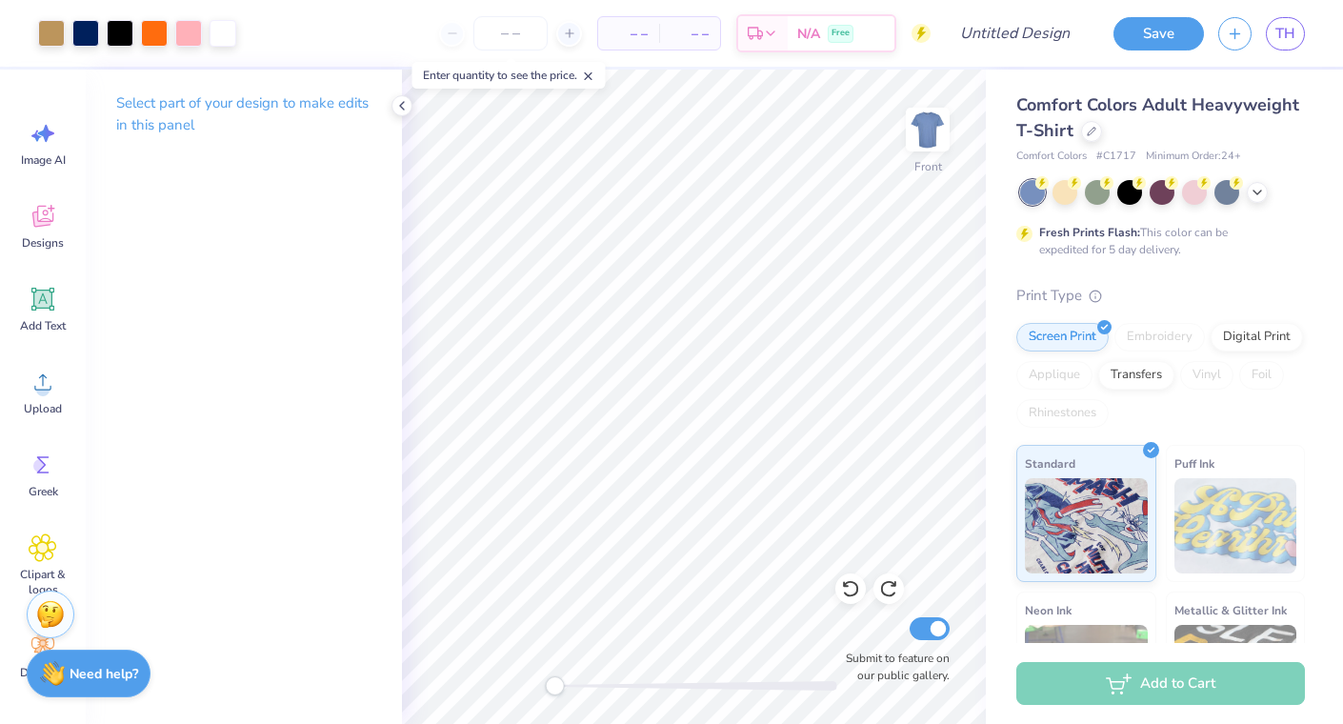
drag, startPoint x: 577, startPoint y: 685, endPoint x: 555, endPoint y: 683, distance: 22.9
click at [555, 683] on div "Accessibility label" at bounding box center [554, 685] width 19 height 19
click at [400, 109] on icon at bounding box center [401, 105] width 15 height 15
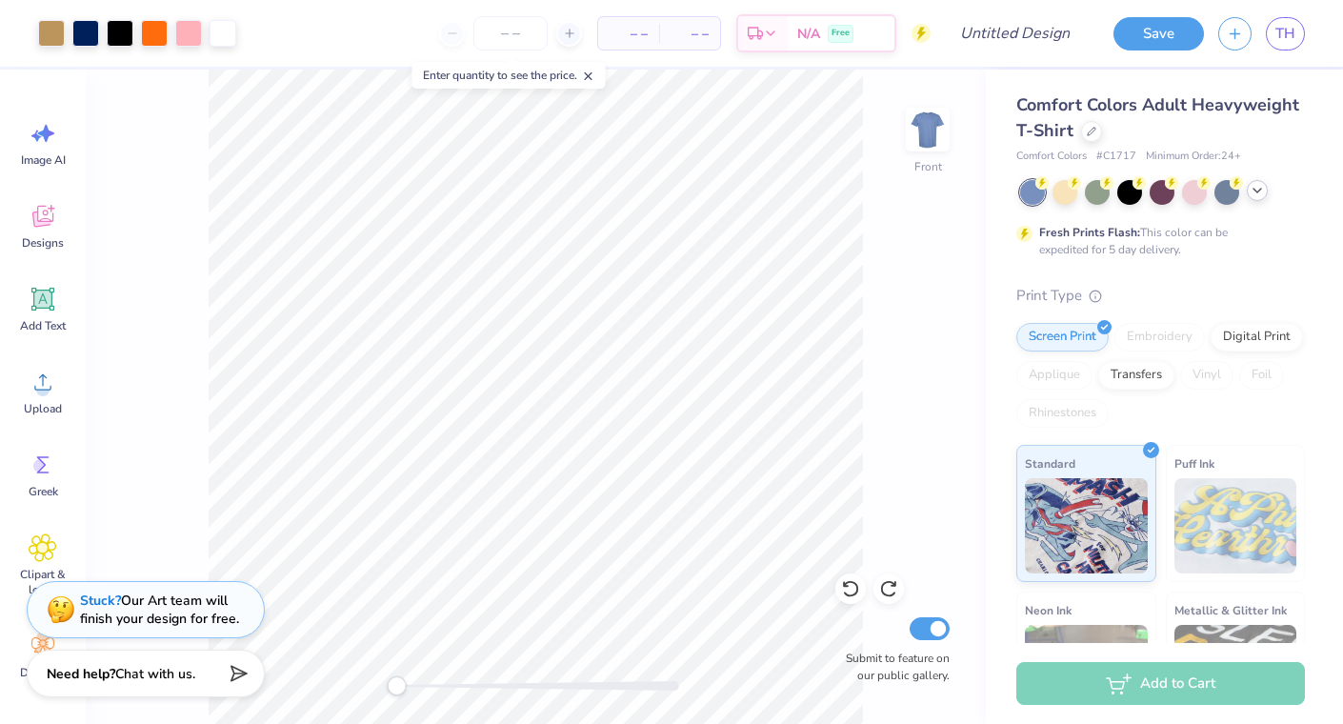
click at [1258, 193] on icon at bounding box center [1257, 190] width 15 height 15
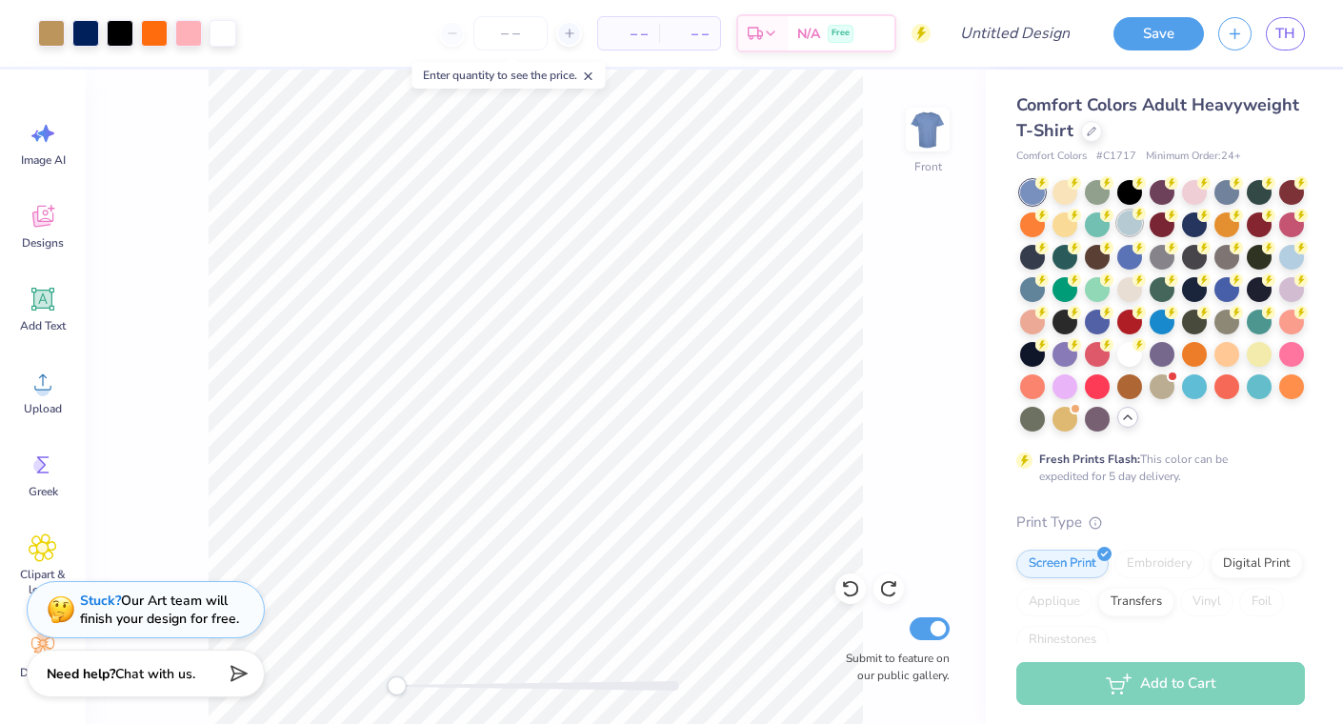
click at [1135, 221] on div at bounding box center [1130, 223] width 25 height 25
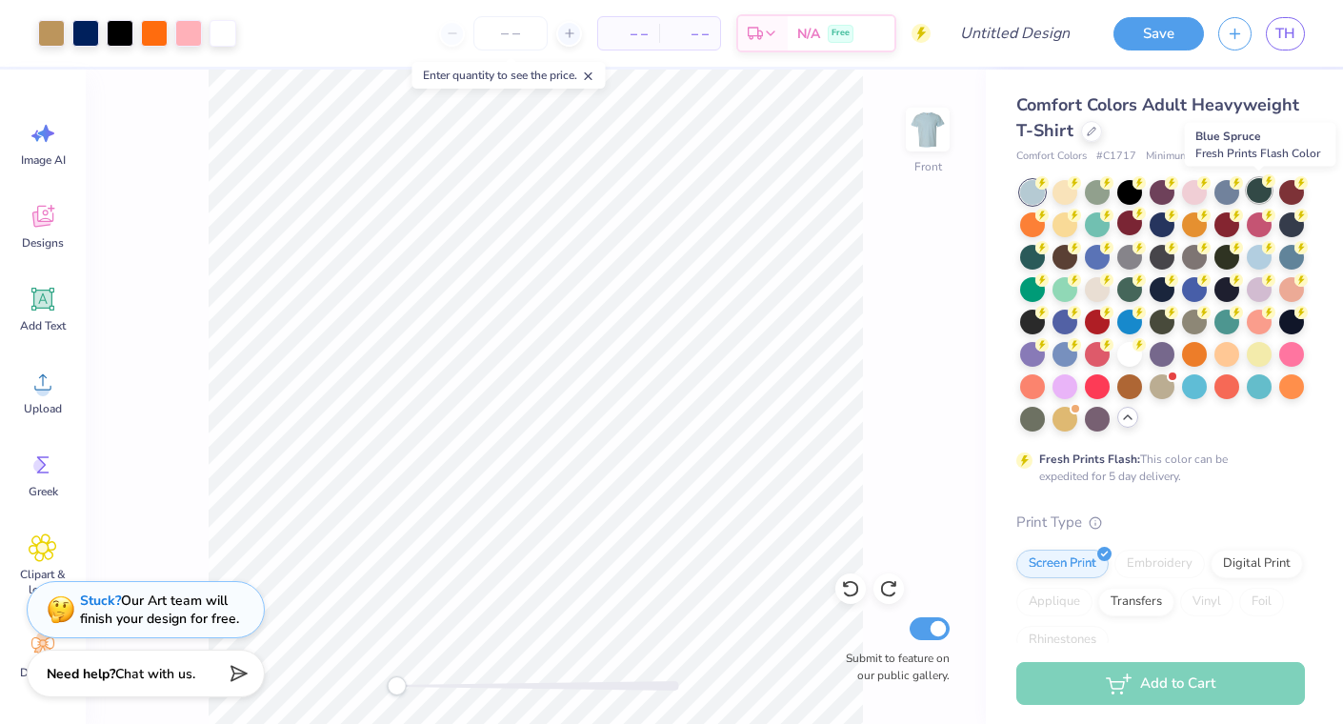
click at [1258, 192] on div at bounding box center [1259, 190] width 25 height 25
click at [1289, 220] on div at bounding box center [1292, 223] width 25 height 25
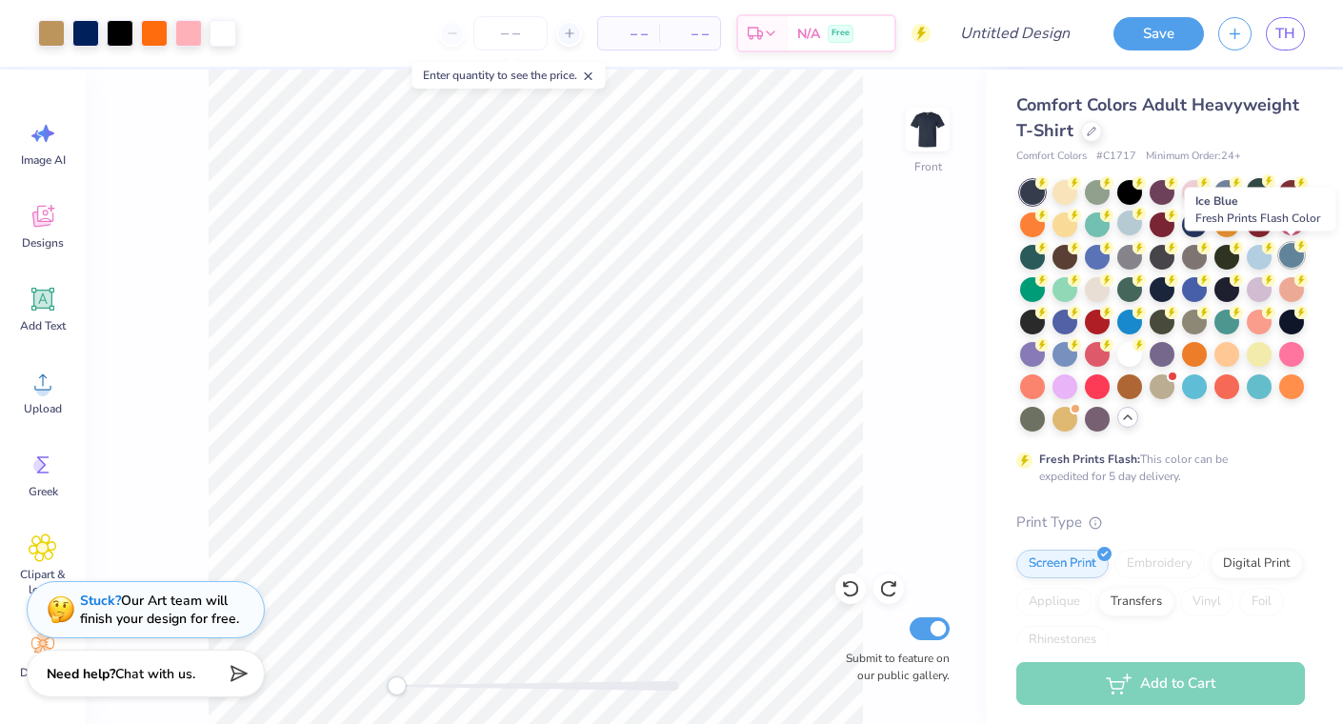
click at [1289, 260] on div at bounding box center [1292, 255] width 25 height 25
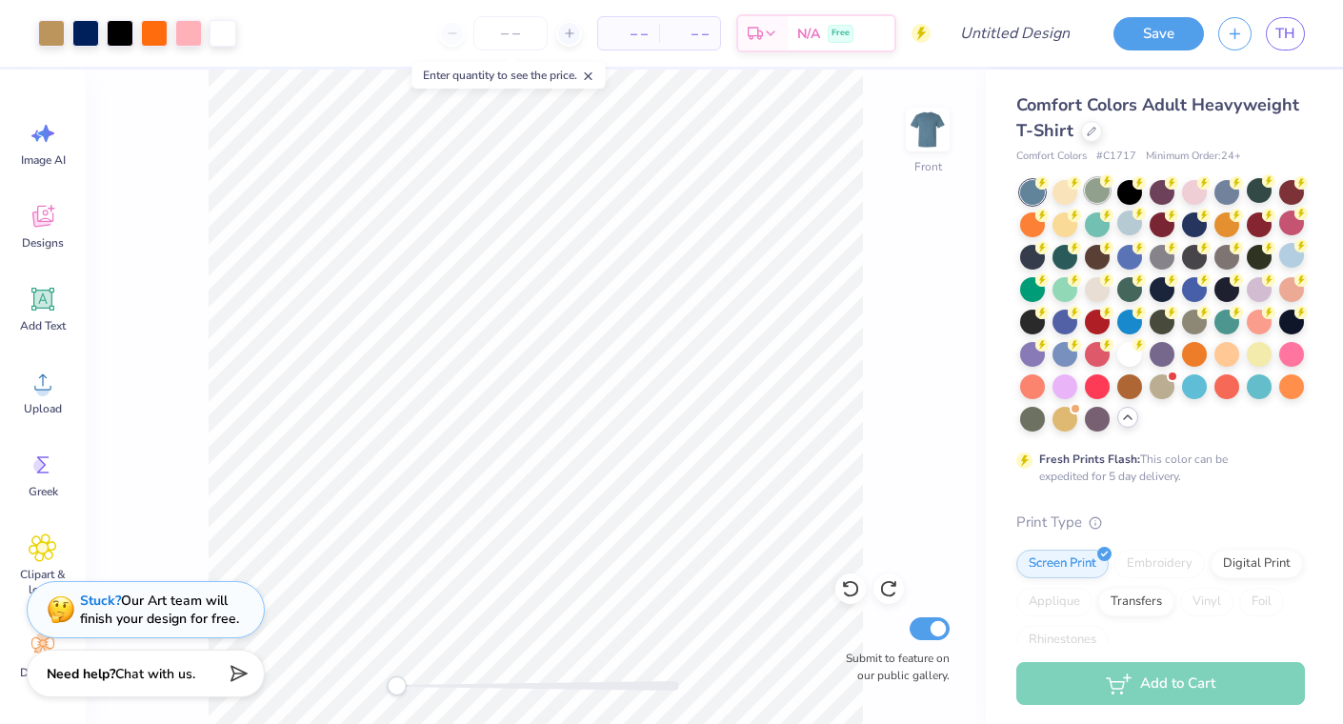
click at [1095, 186] on div at bounding box center [1097, 190] width 25 height 25
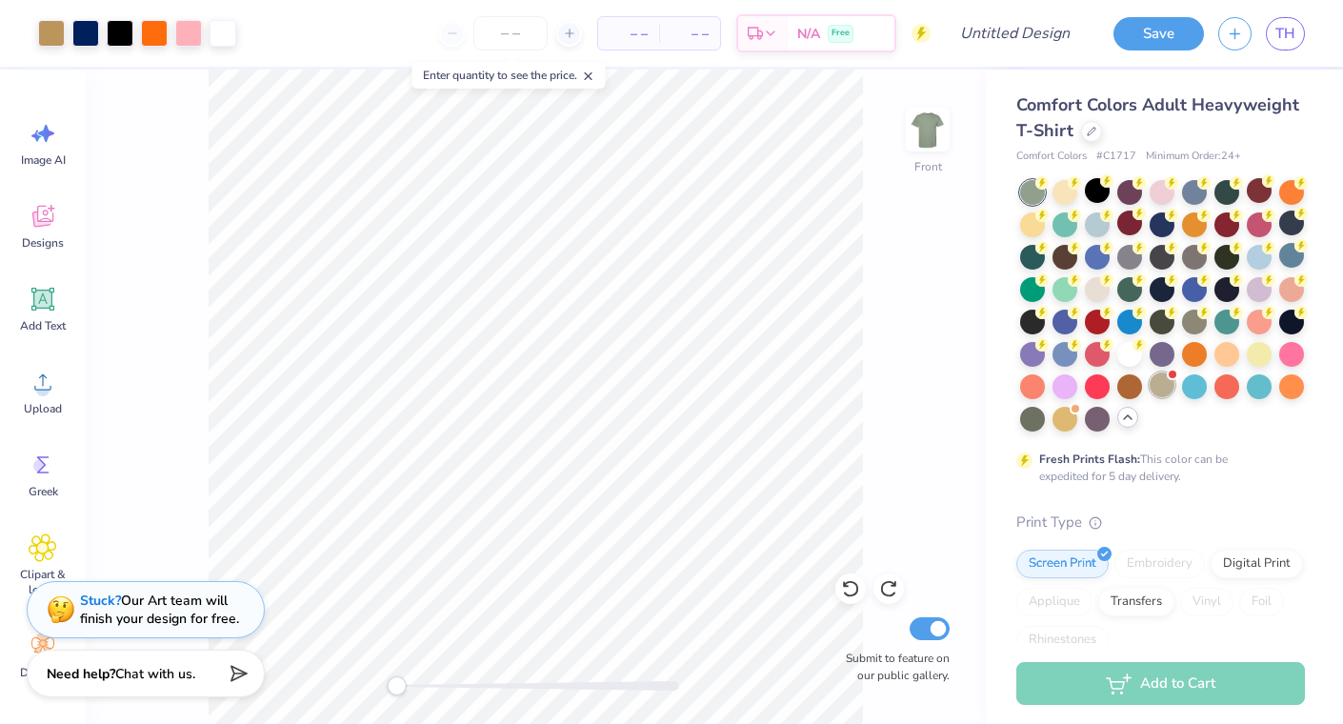
click at [1158, 393] on div at bounding box center [1162, 385] width 25 height 25
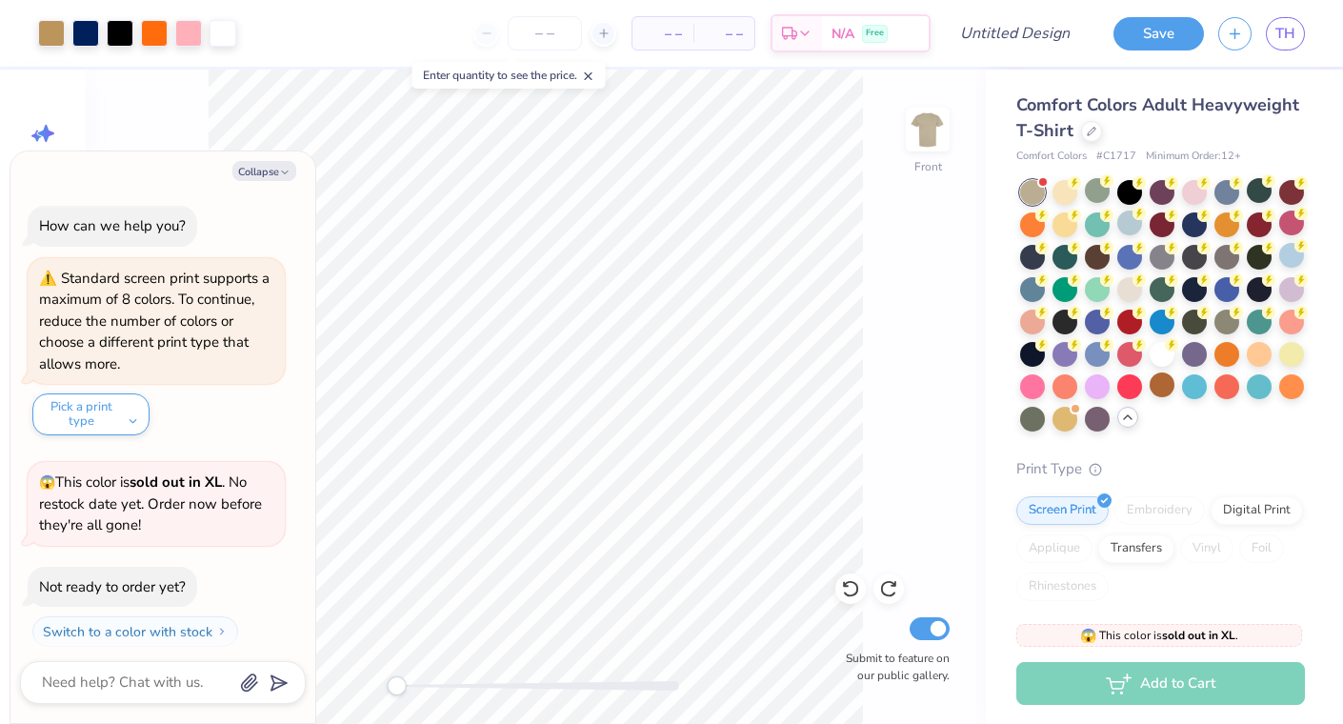
scroll to position [294, 0]
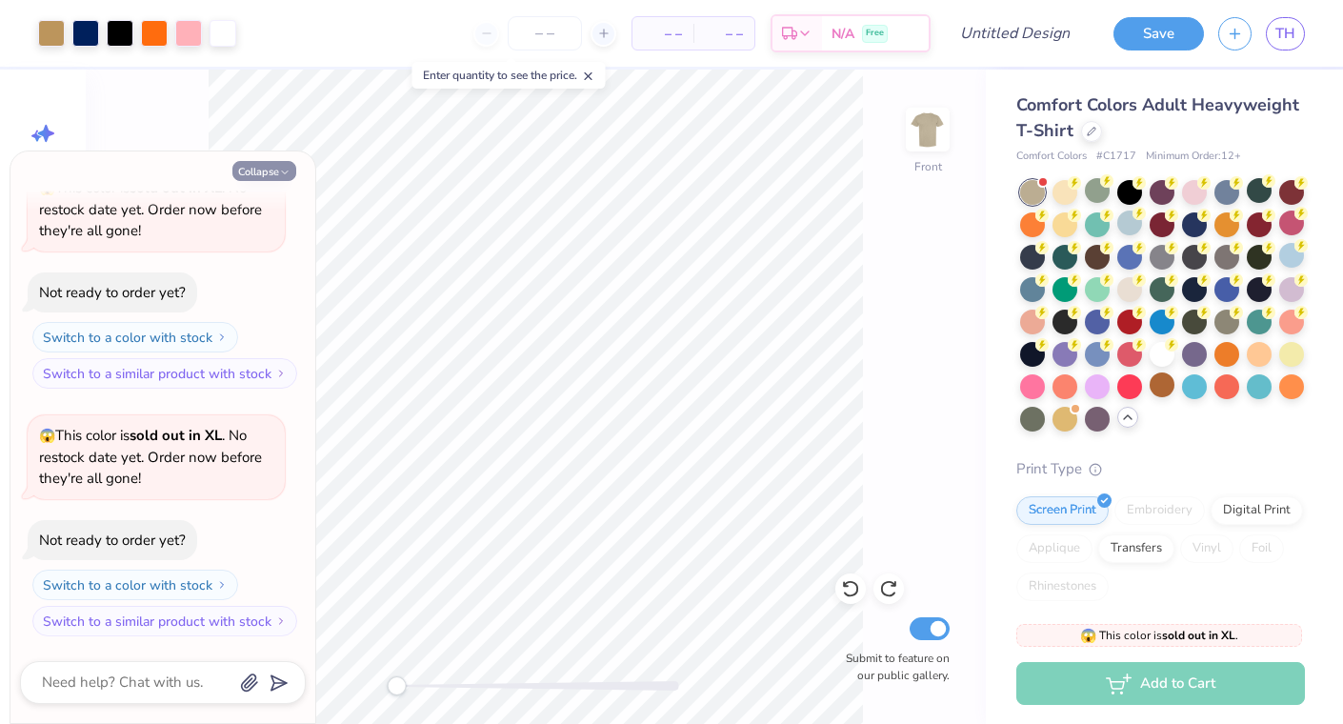
click at [278, 166] on button "Collapse" at bounding box center [264, 171] width 64 height 20
type textarea "x"
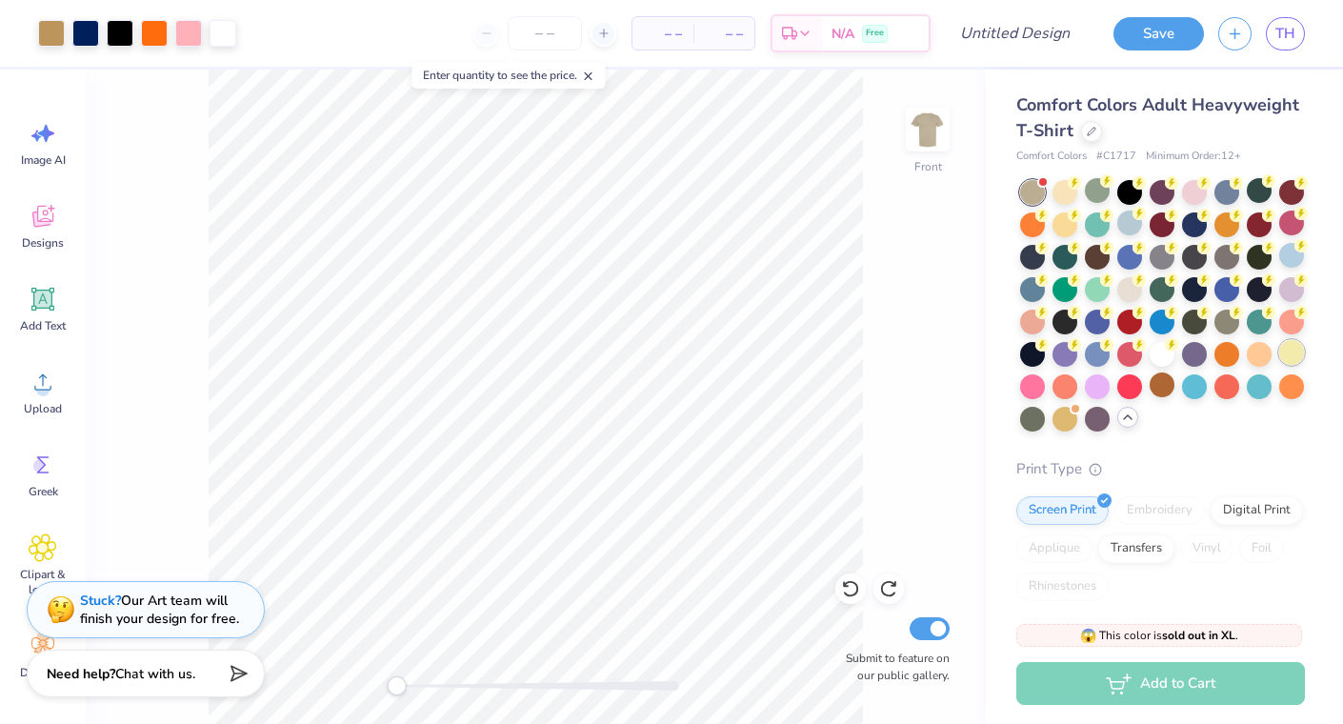
click at [1289, 353] on div at bounding box center [1292, 352] width 25 height 25
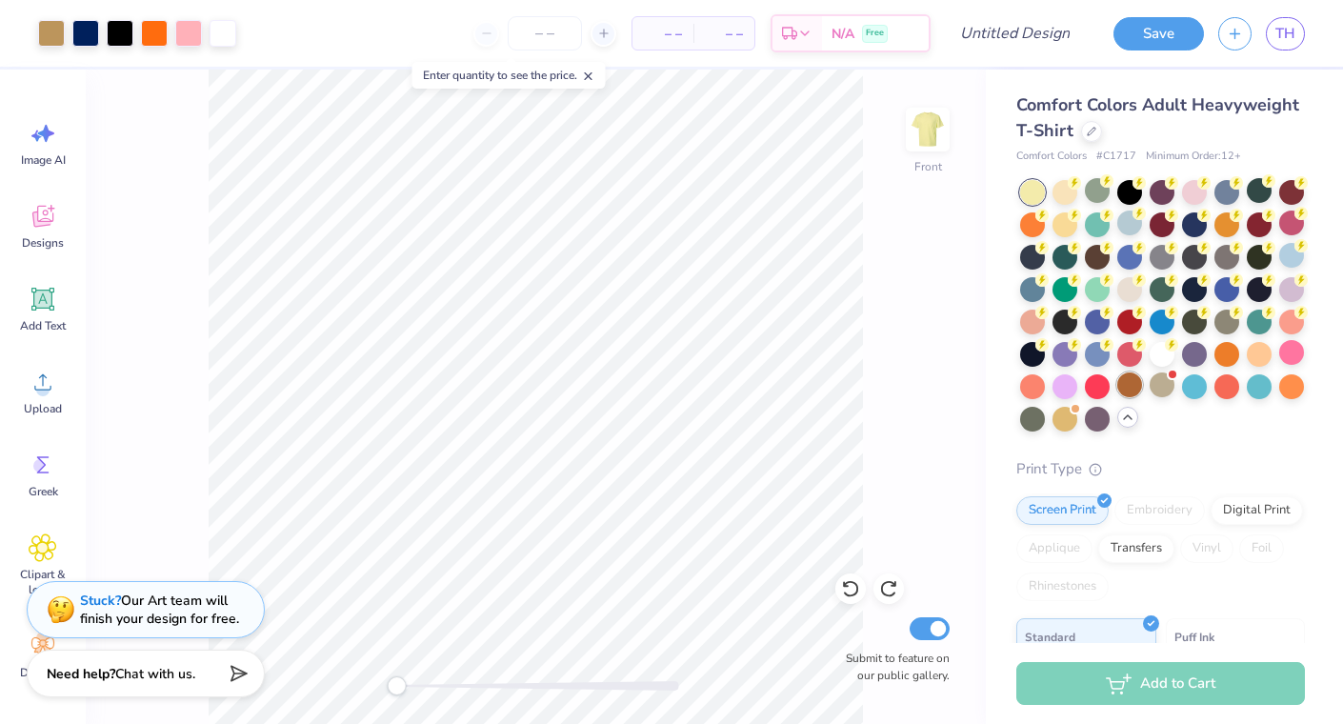
click at [1126, 388] on div at bounding box center [1130, 385] width 25 height 25
click at [1033, 423] on div at bounding box center [1032, 417] width 25 height 25
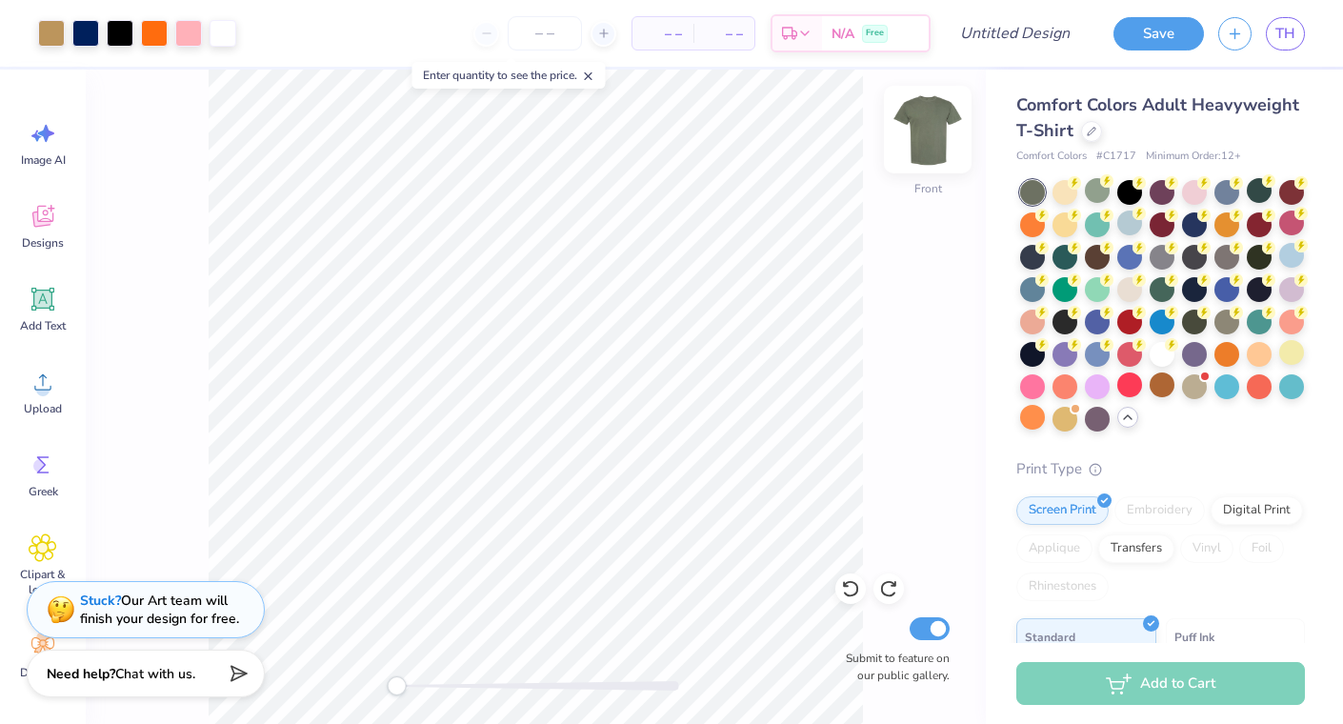
click at [923, 125] on img at bounding box center [928, 129] width 76 height 76
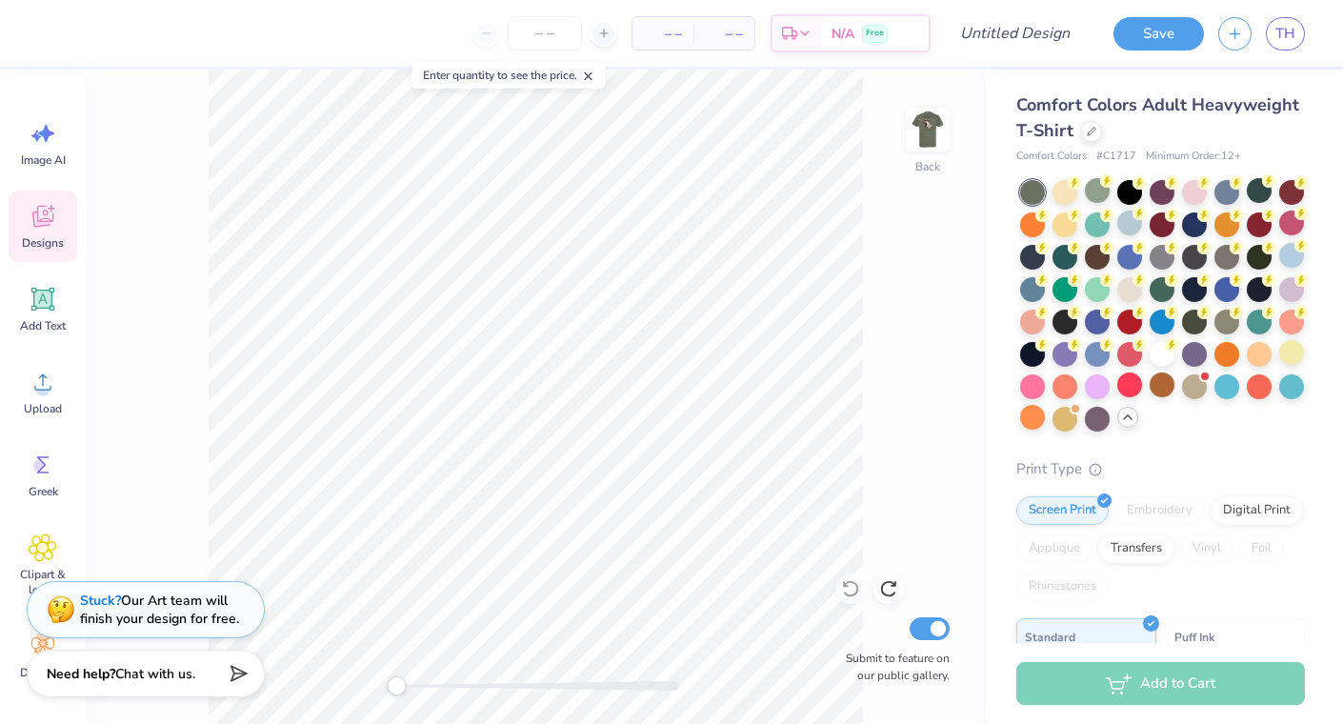
click at [48, 239] on span "Designs" at bounding box center [43, 242] width 42 height 15
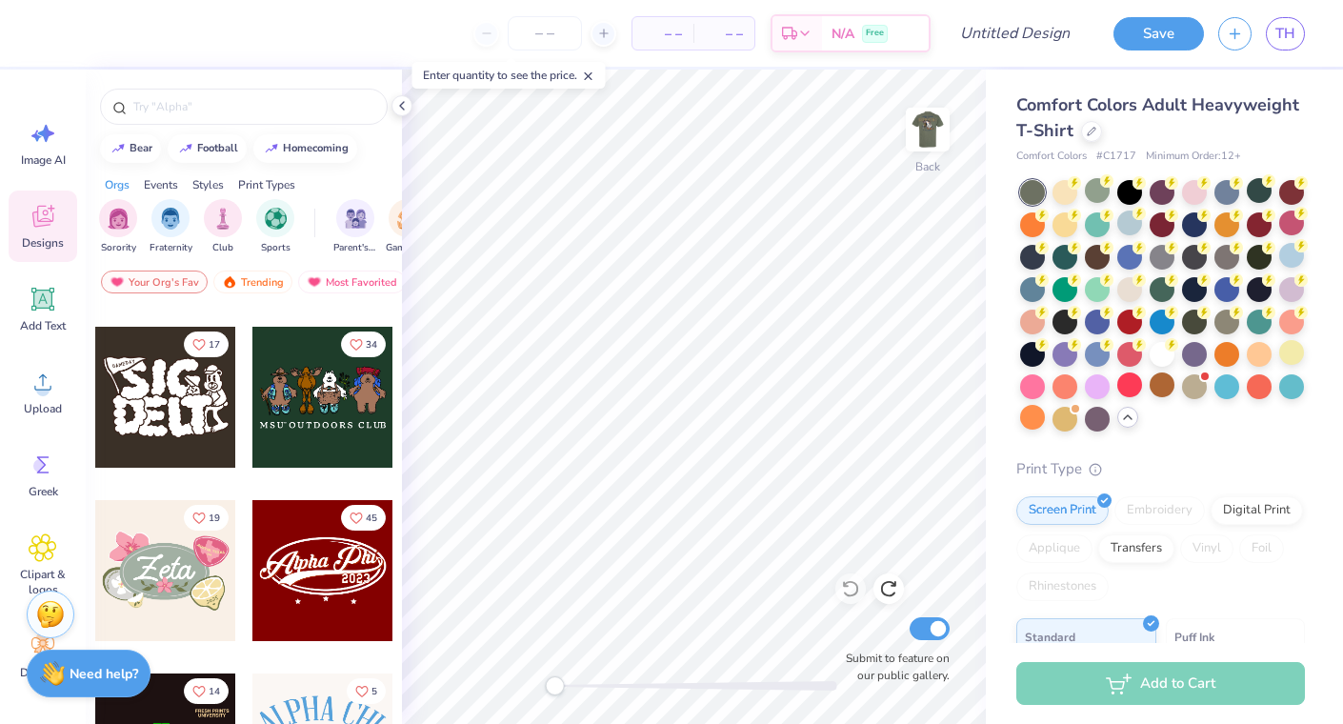
scroll to position [345, 0]
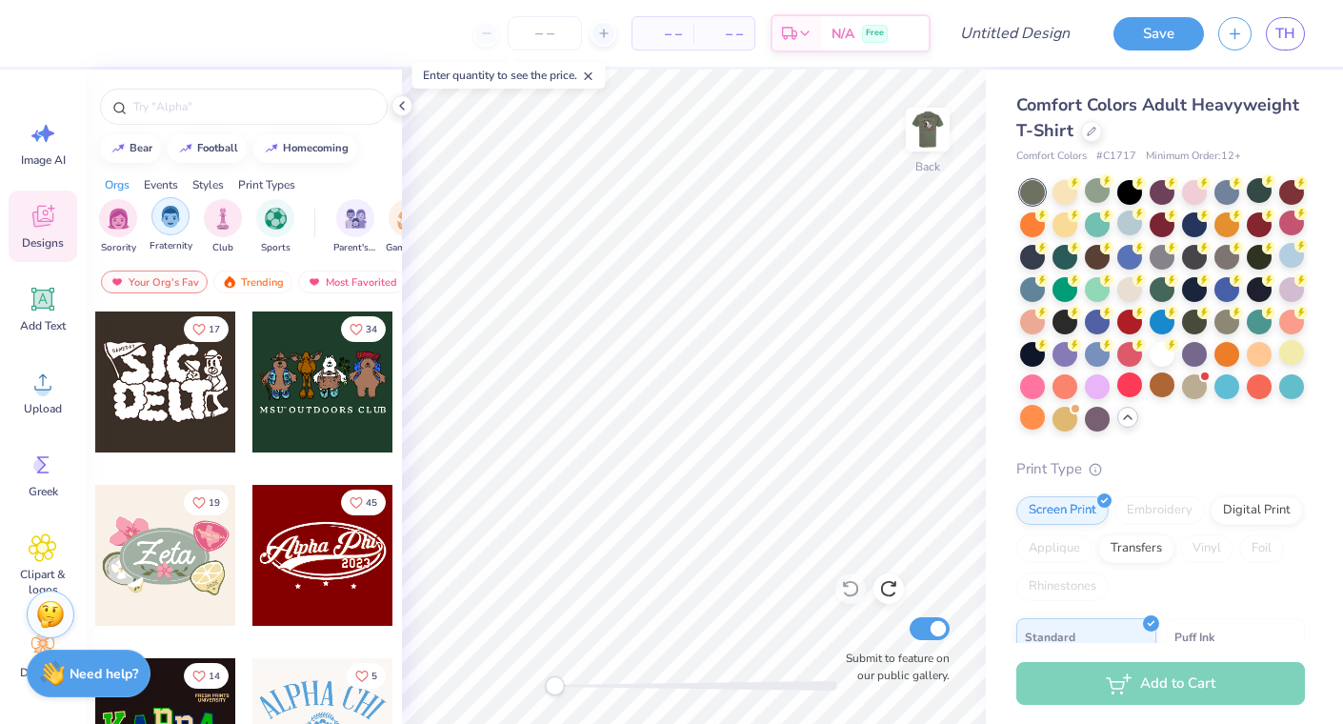
click at [173, 199] on div "filter for Fraternity" at bounding box center [170, 216] width 38 height 38
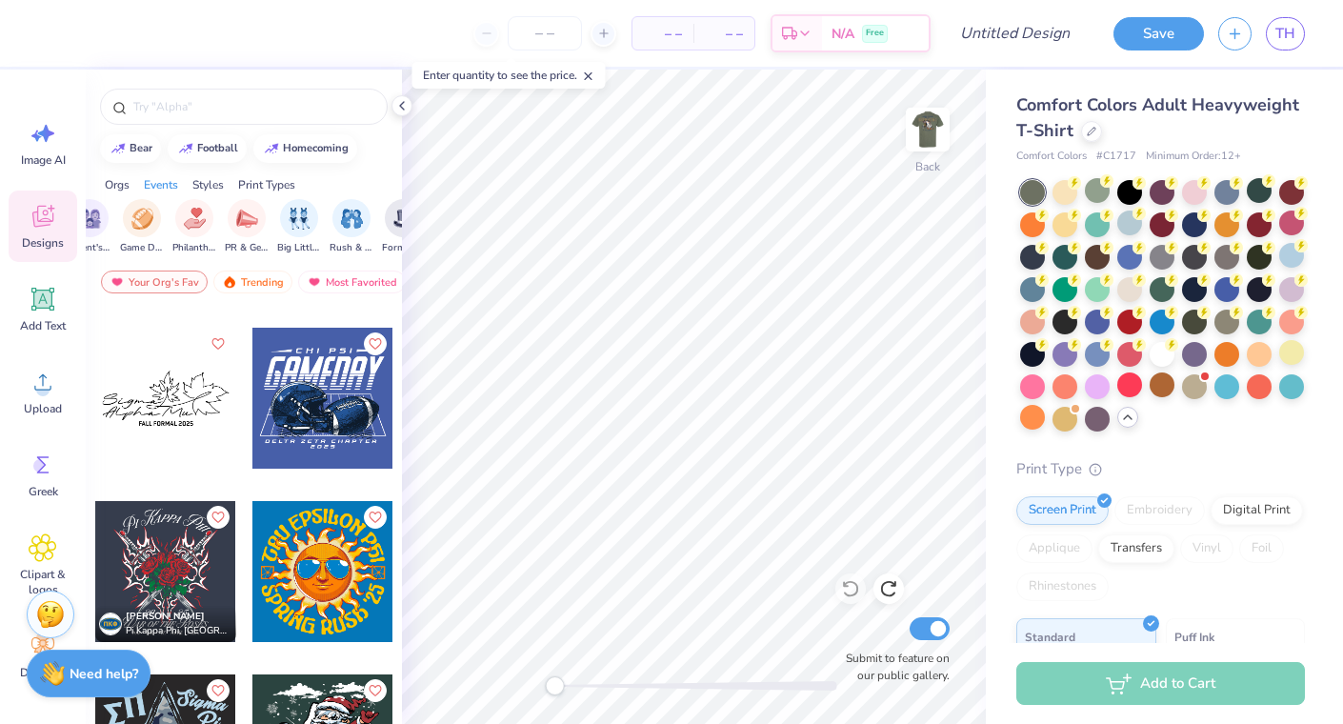
scroll to position [0, 270]
click at [123, 213] on div "filter for Game Day" at bounding box center [138, 216] width 38 height 38
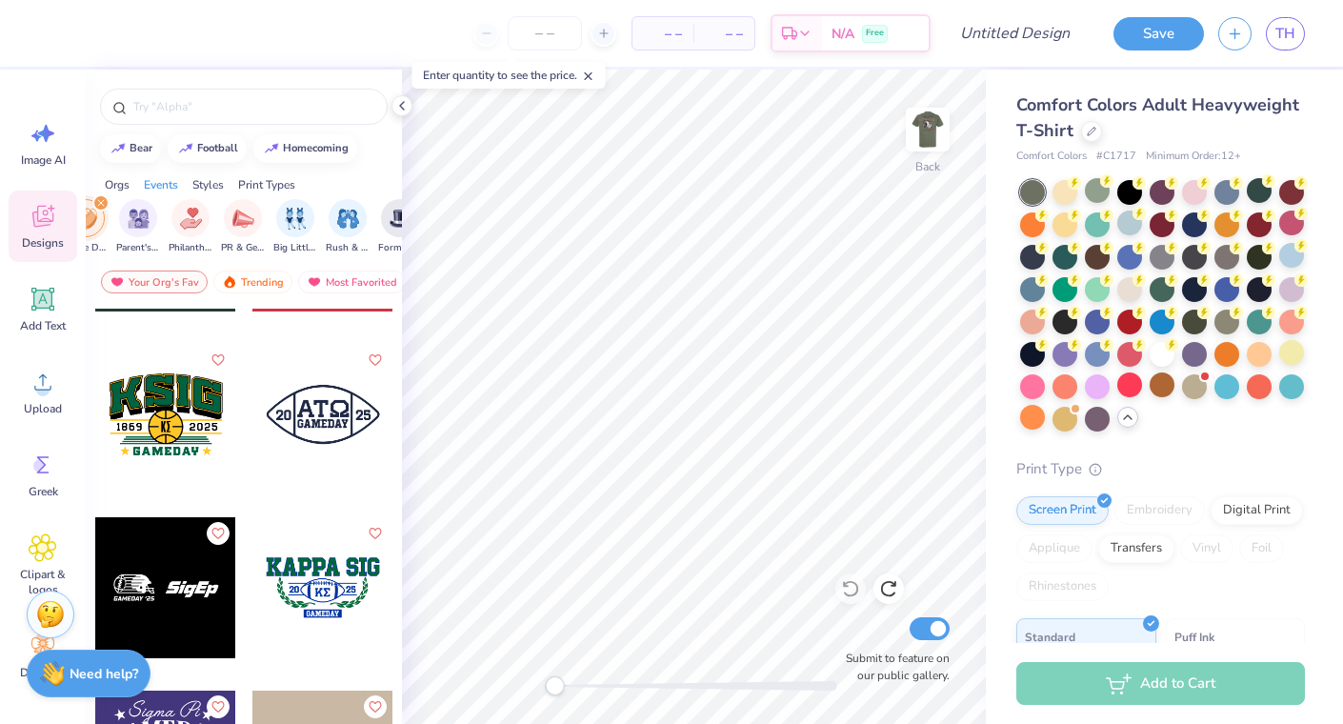
scroll to position [1299, 0]
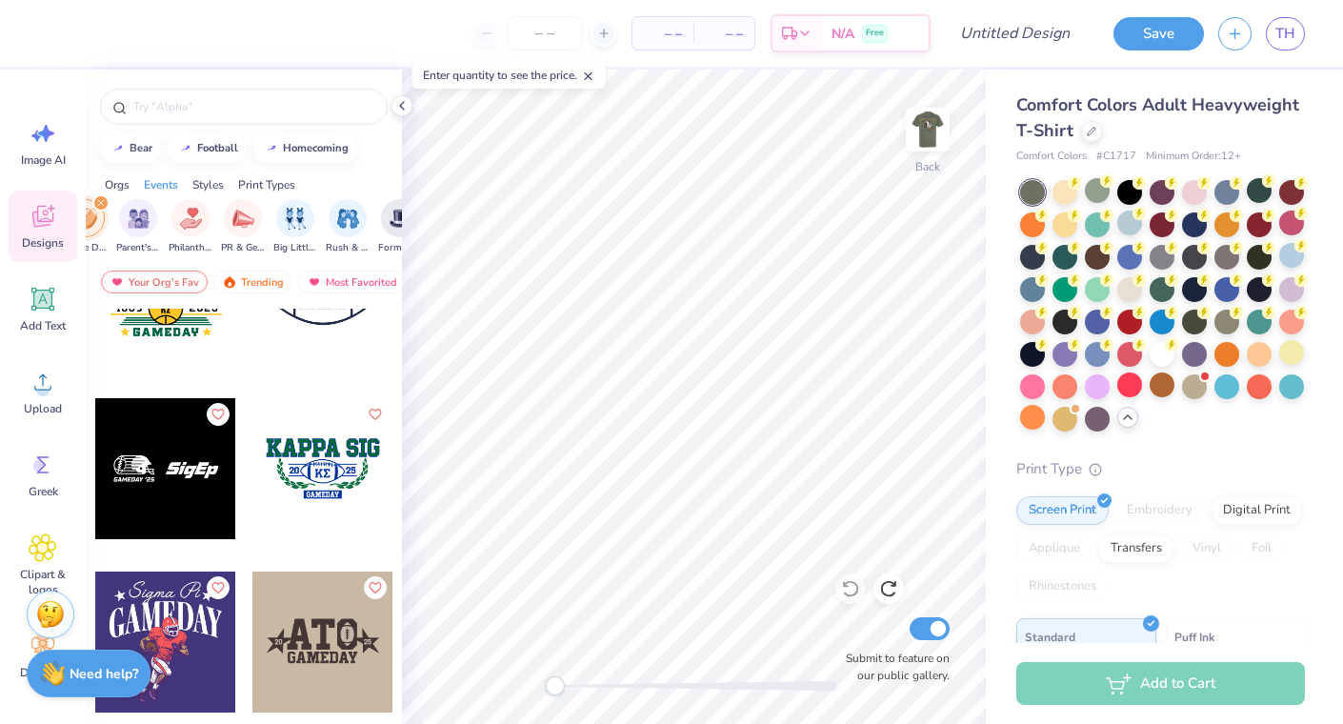
click at [322, 467] on div at bounding box center [322, 468] width 141 height 141
click at [926, 116] on img at bounding box center [928, 129] width 76 height 76
click at [920, 131] on img at bounding box center [928, 129] width 76 height 76
click at [409, 110] on div at bounding box center [402, 105] width 21 height 21
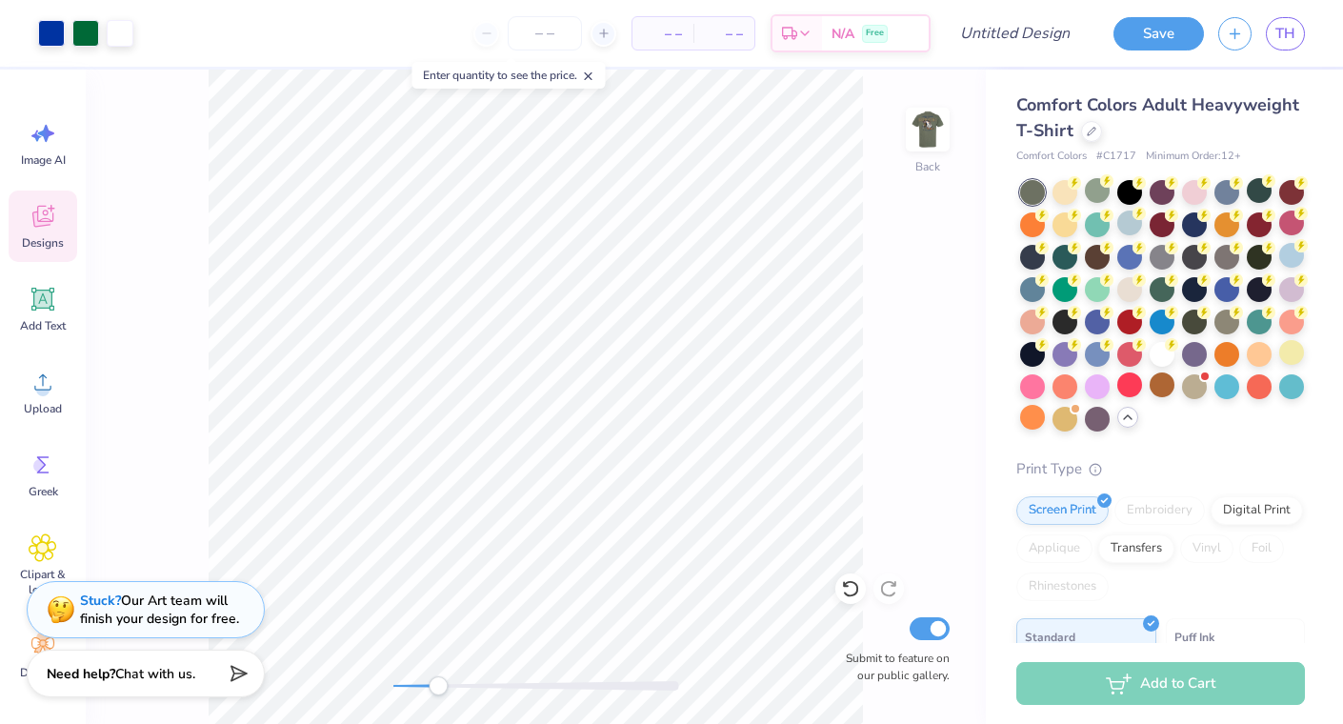
drag, startPoint x: 401, startPoint y: 678, endPoint x: 462, endPoint y: 678, distance: 61.0
click at [448, 678] on div "Accessibility label" at bounding box center [438, 685] width 19 height 19
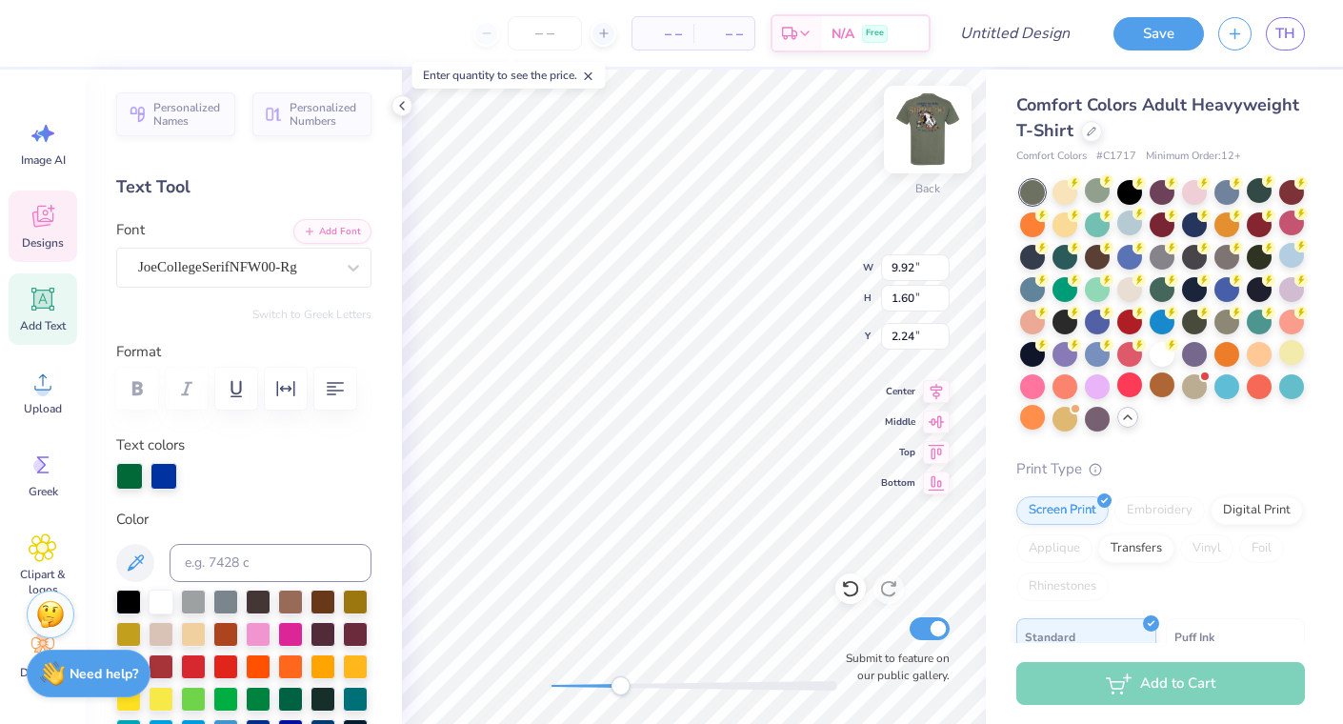
click at [922, 122] on img at bounding box center [928, 129] width 76 height 76
type input "10.08"
type input "1.63"
type input "4.62"
type input "14.40"
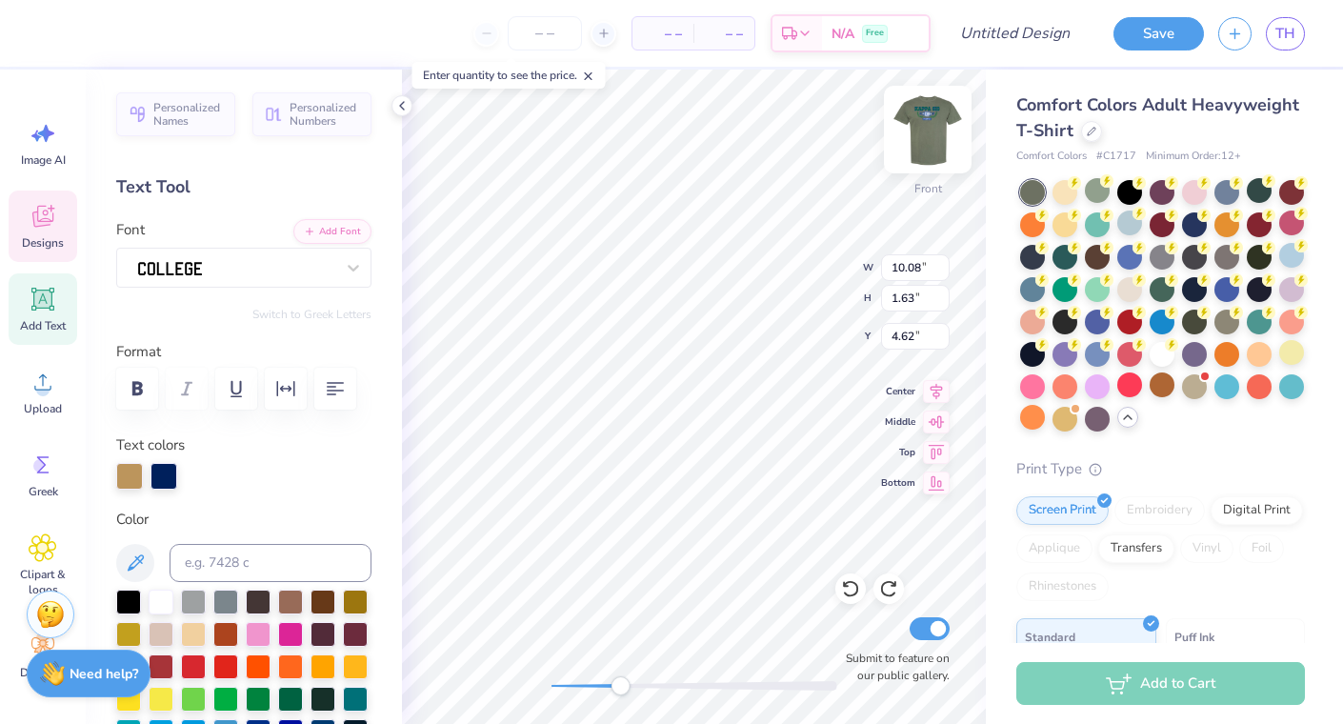
type input "2.69"
type input "4.72"
click at [936, 112] on img at bounding box center [928, 129] width 76 height 76
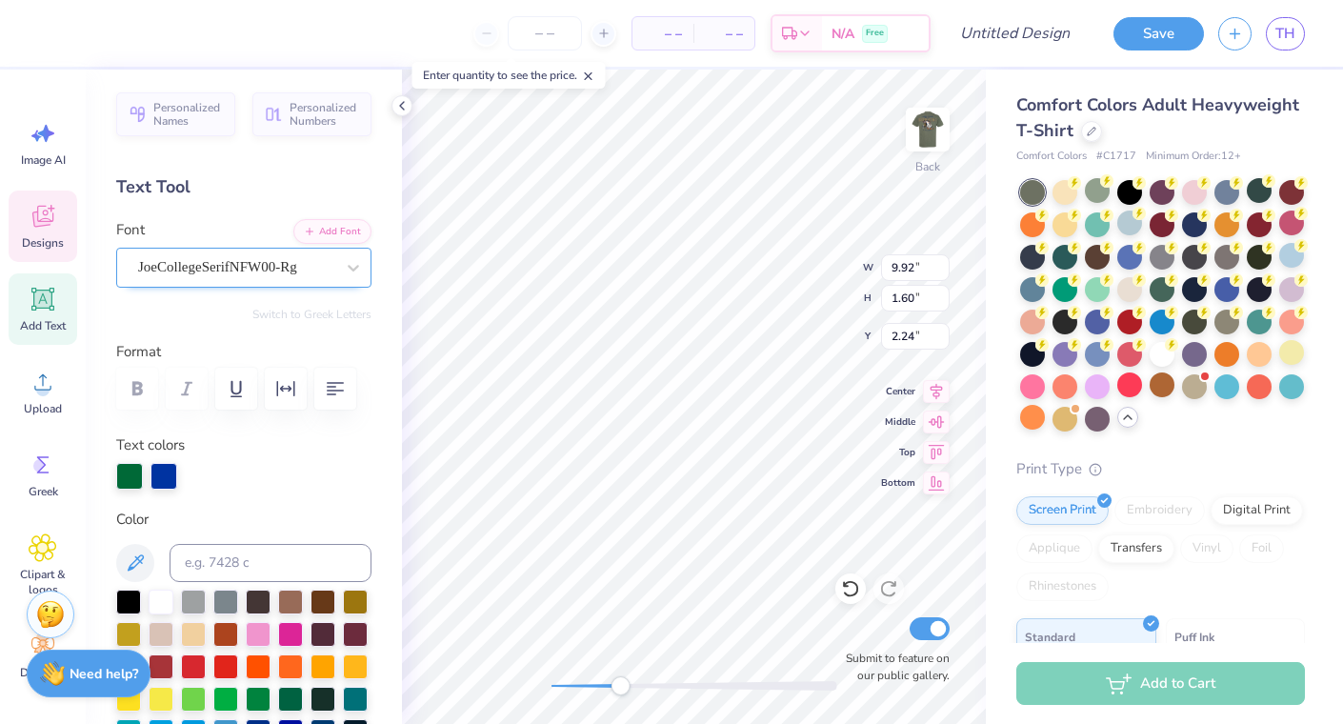
click at [303, 274] on div "JoeCollegeSerifNFW00-Rg" at bounding box center [236, 267] width 200 height 30
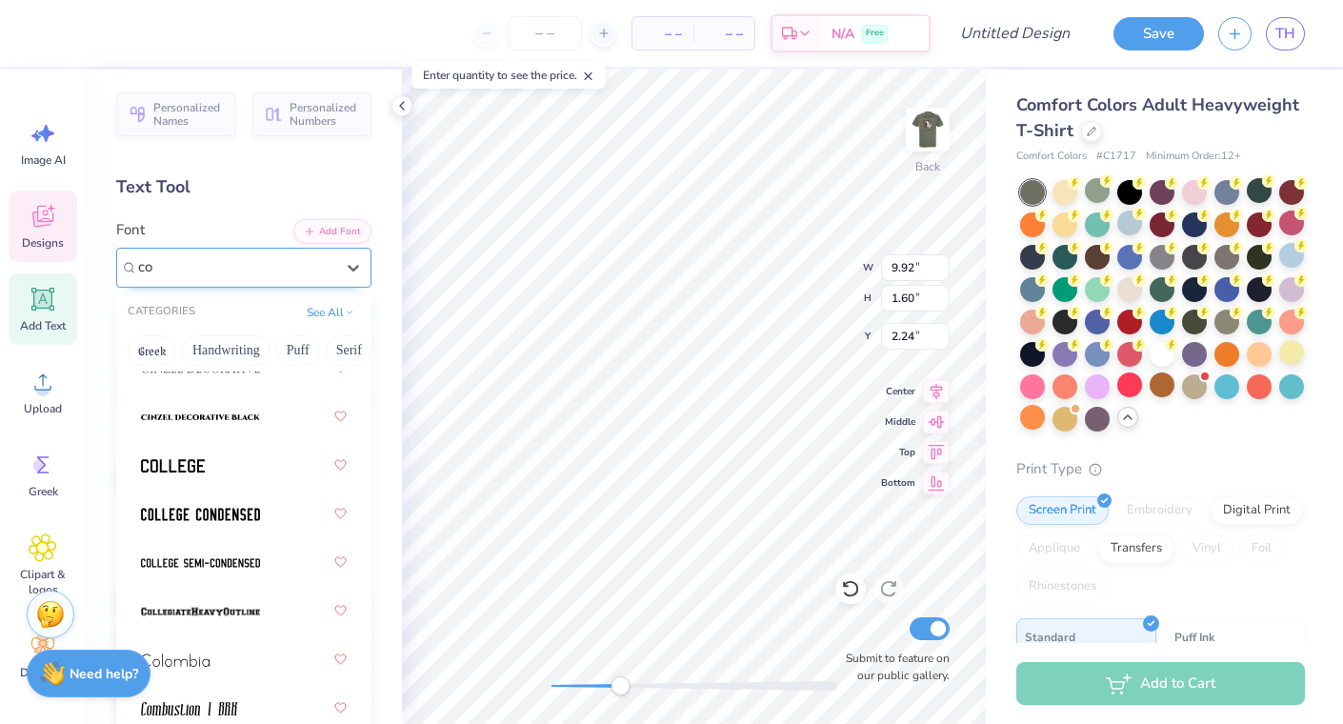
scroll to position [0, 0]
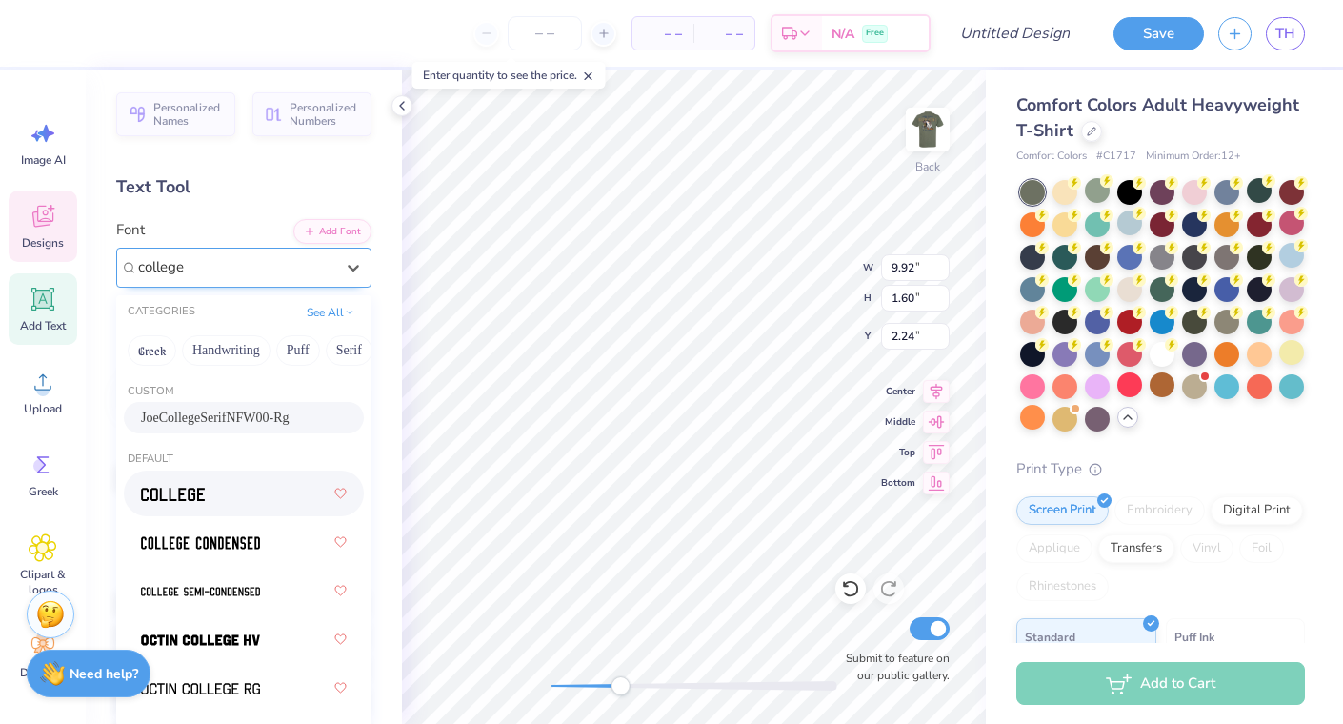
click at [217, 492] on div at bounding box center [244, 493] width 206 height 34
type input "college"
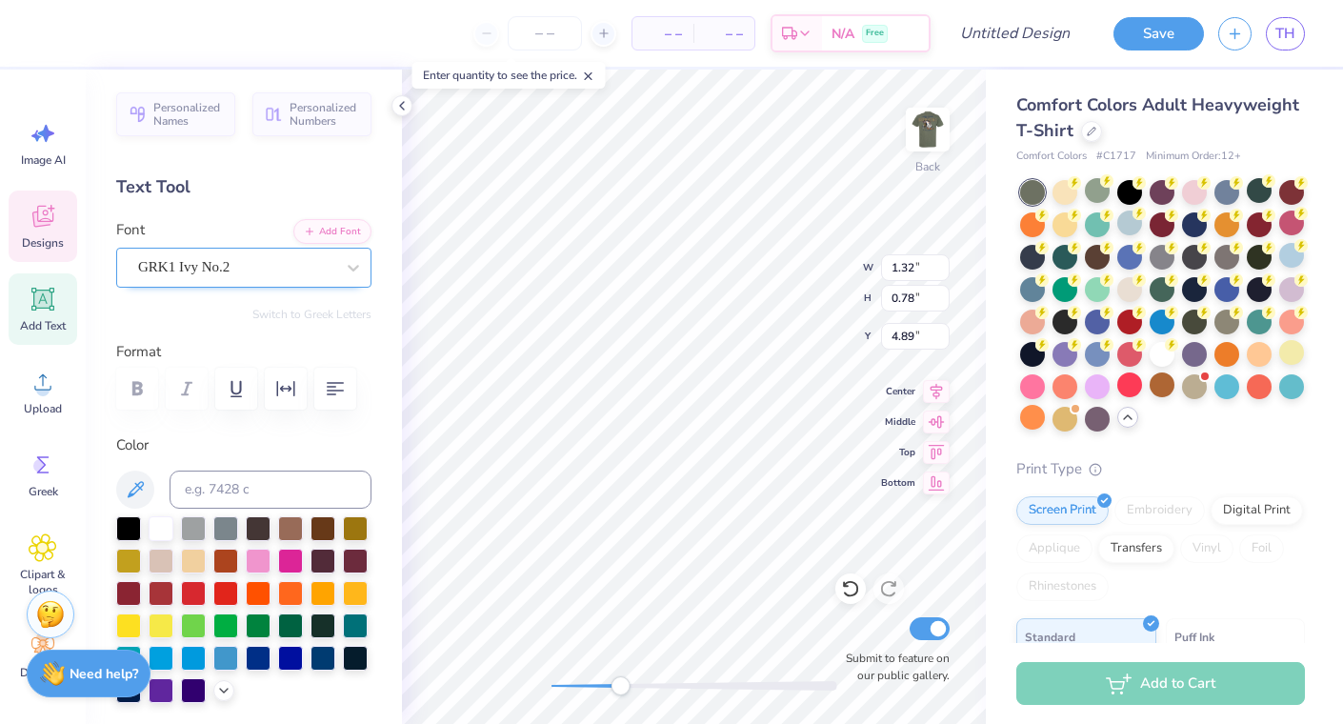
type textarea "SC"
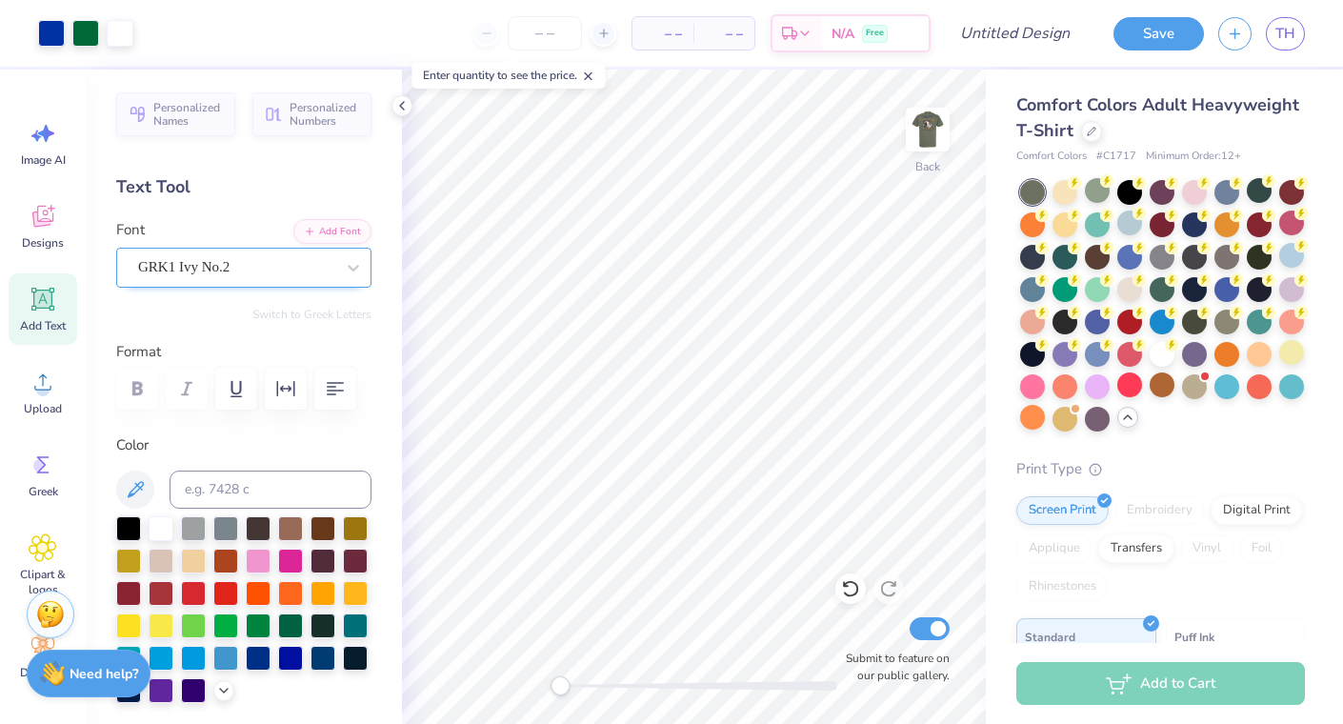
drag, startPoint x: 620, startPoint y: 682, endPoint x: 560, endPoint y: 681, distance: 60.0
click at [560, 681] on div "Accessibility label" at bounding box center [560, 685] width 19 height 19
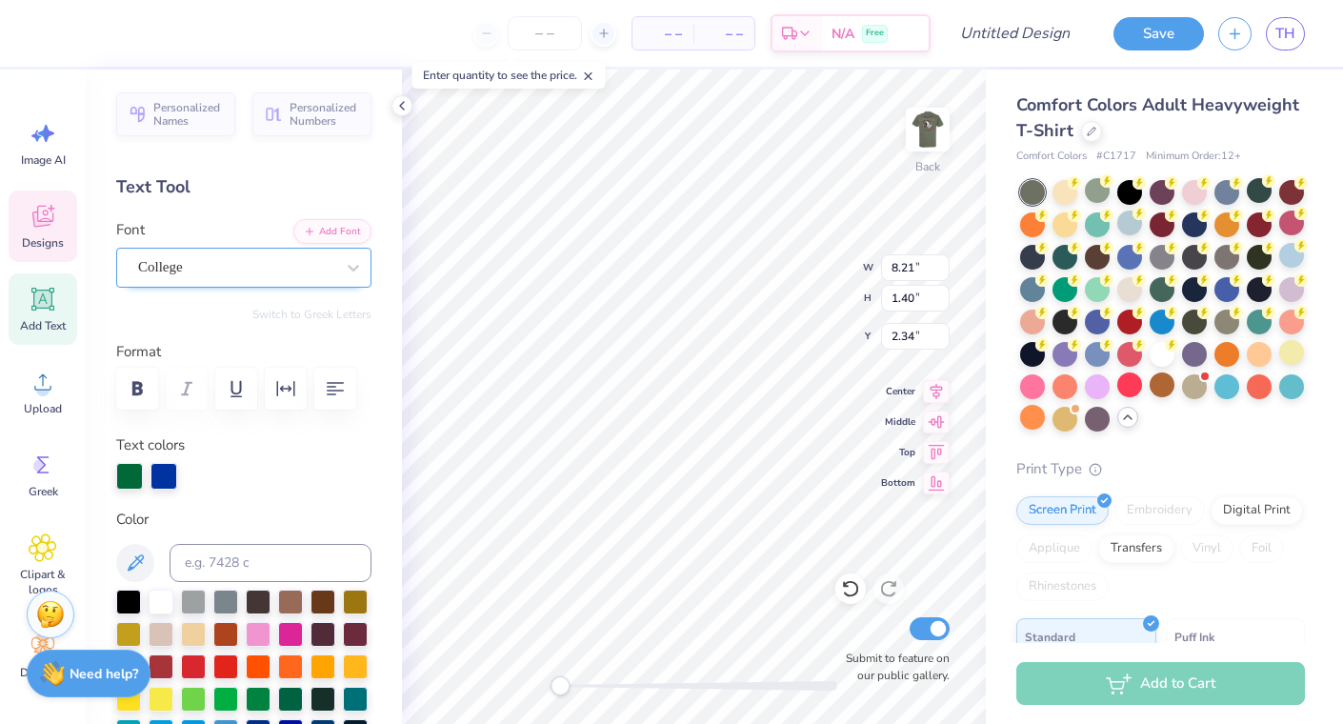
type textarea "SIgma Chi"
type input "3.27"
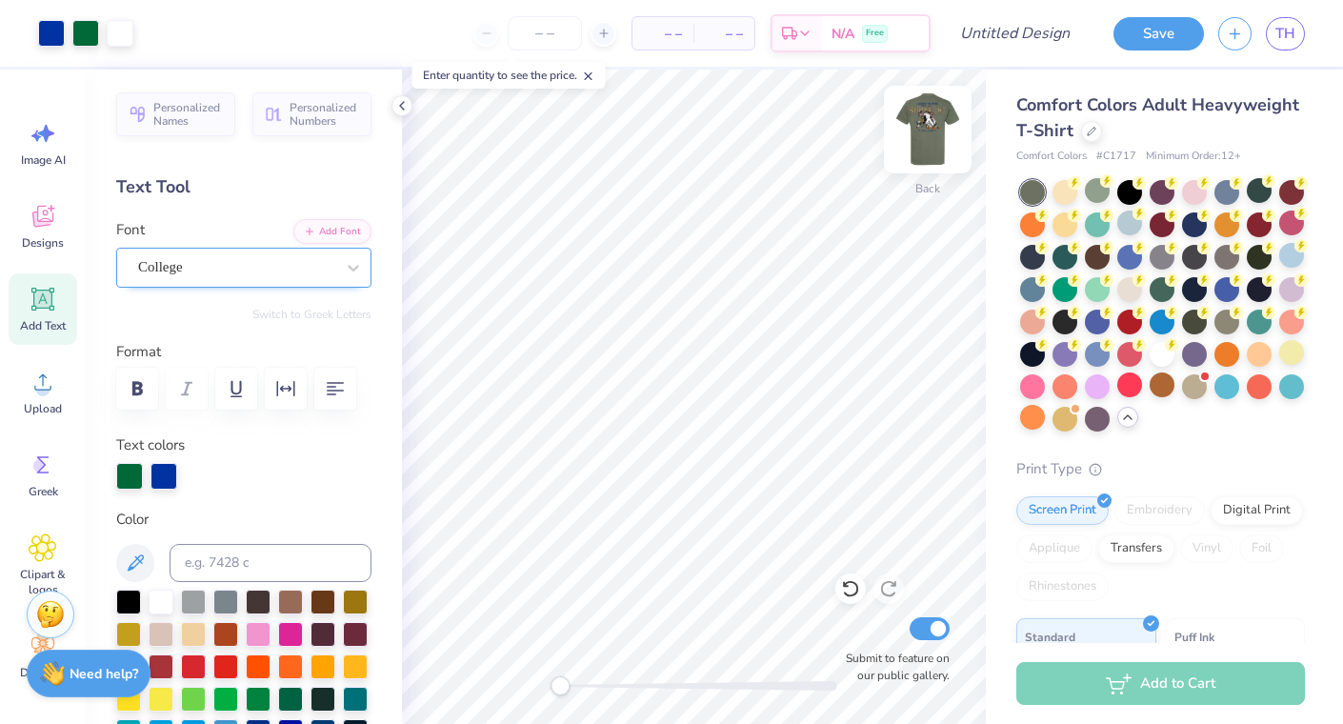
click at [925, 127] on img at bounding box center [928, 129] width 76 height 76
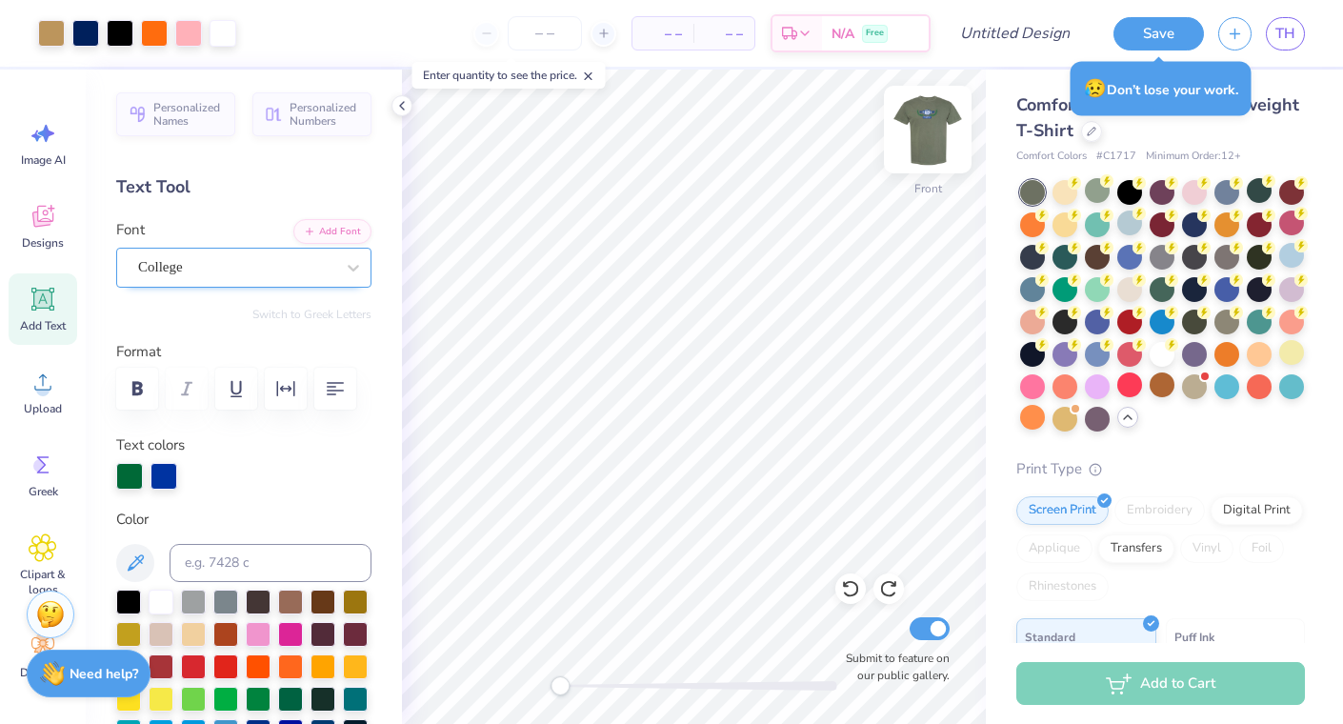
click at [928, 124] on img at bounding box center [928, 129] width 76 height 76
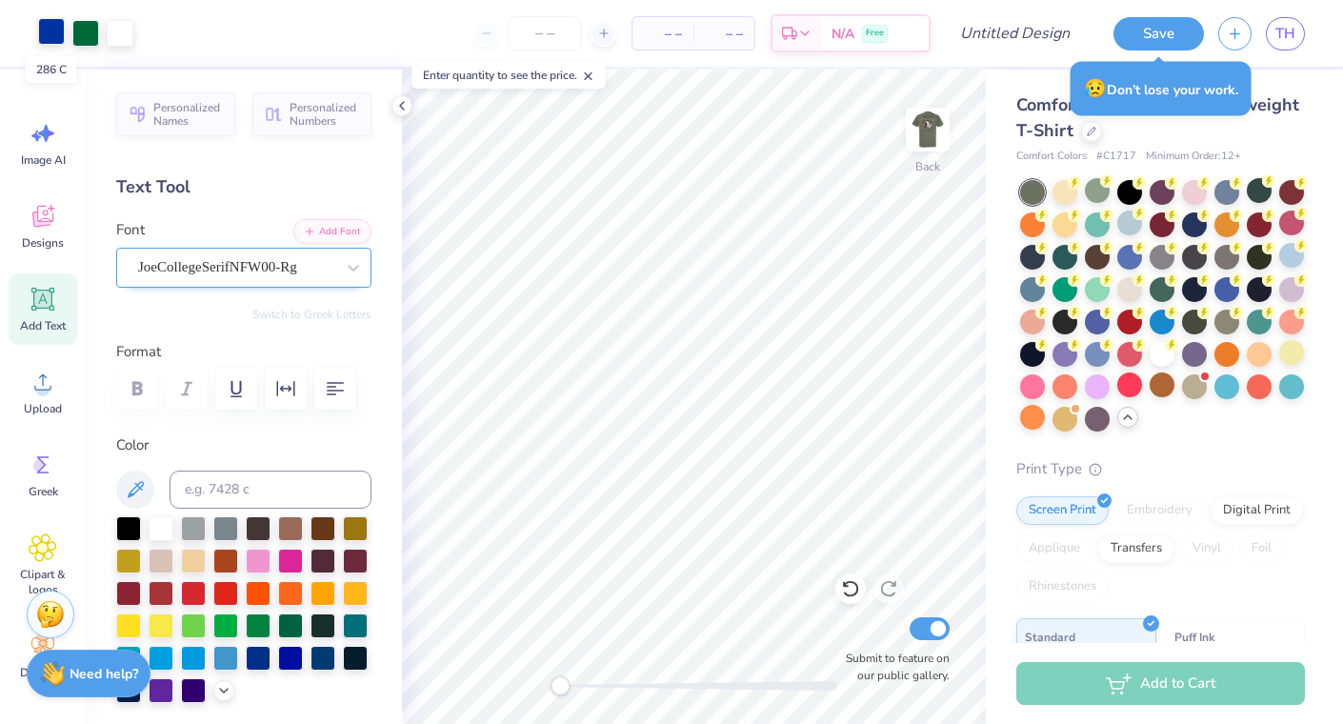
click at [55, 25] on div at bounding box center [51, 31] width 27 height 27
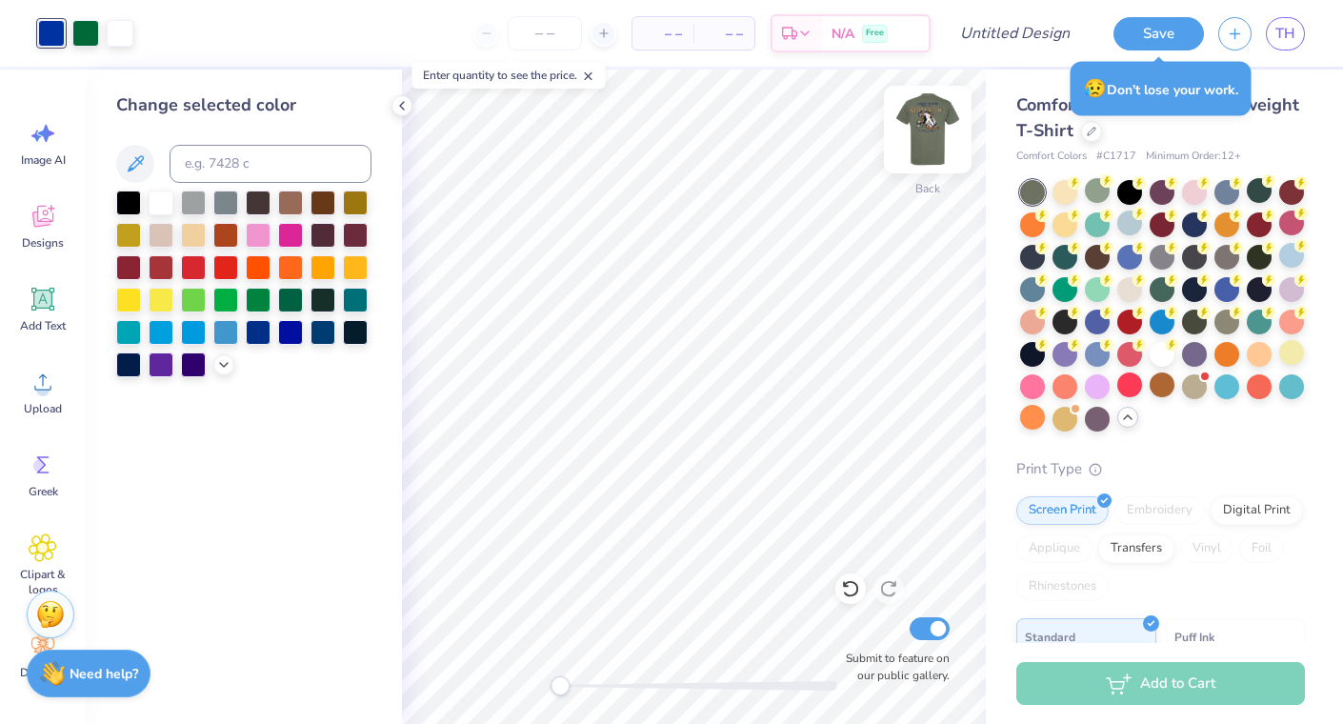
click at [926, 124] on img at bounding box center [928, 129] width 76 height 76
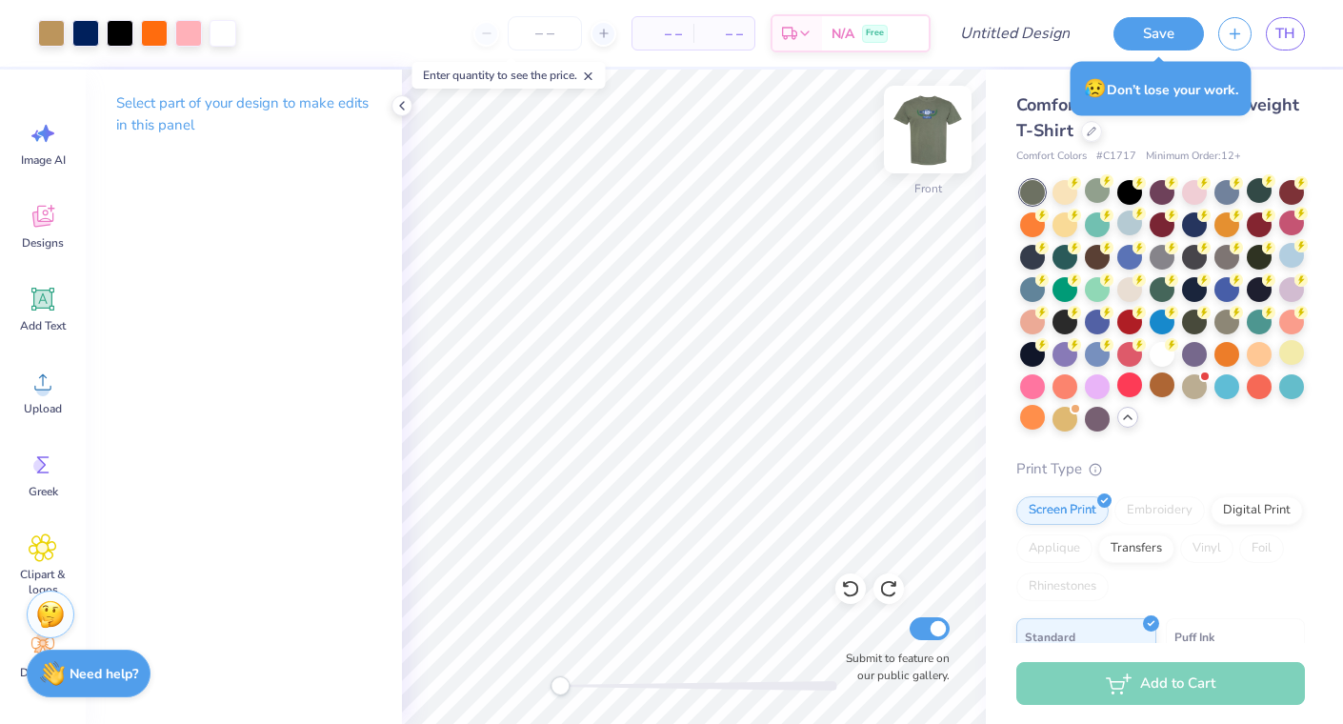
click at [924, 126] on img at bounding box center [928, 129] width 76 height 76
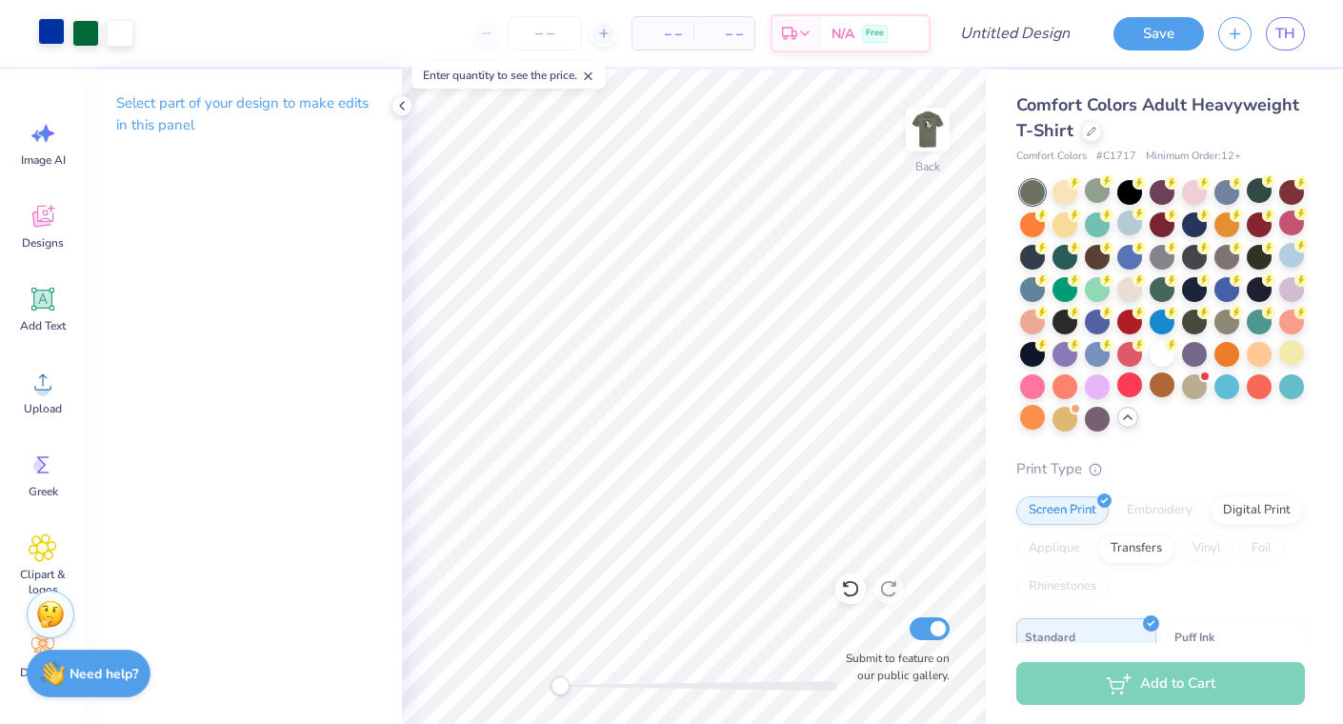
click at [50, 30] on div at bounding box center [51, 31] width 27 height 27
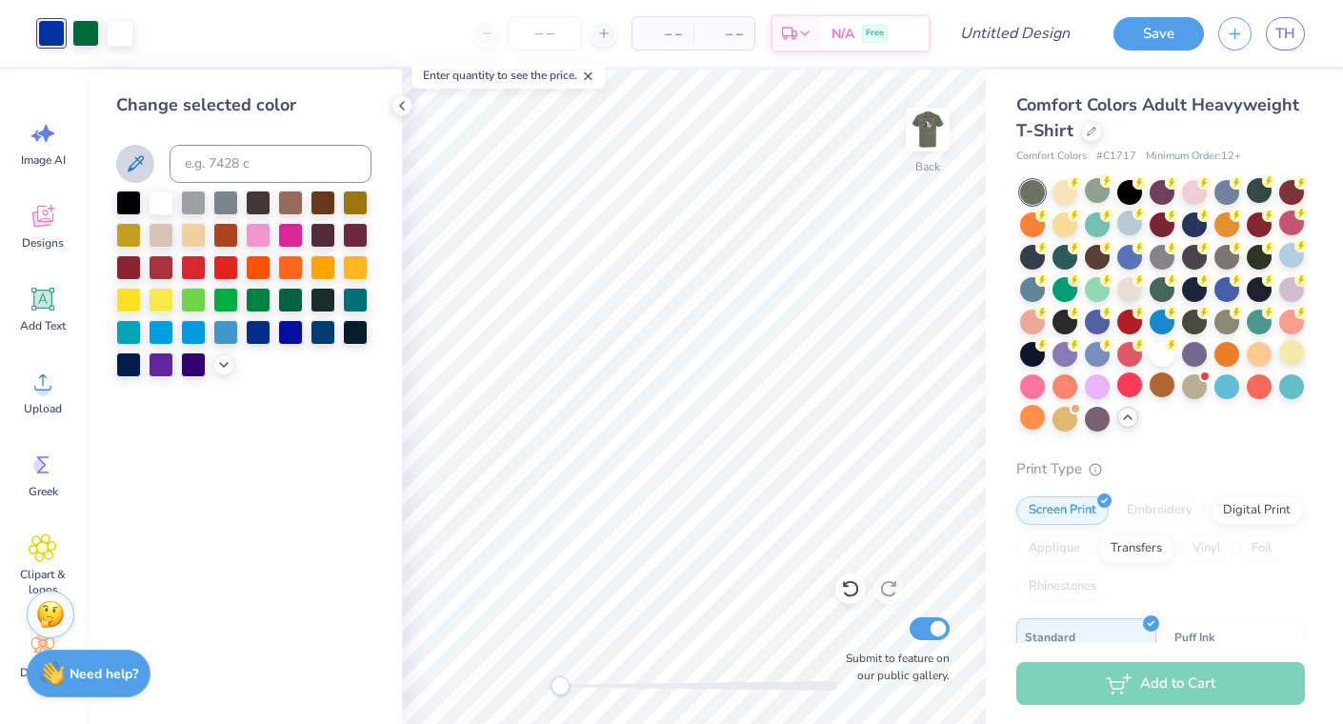
click at [143, 158] on icon at bounding box center [136, 163] width 16 height 16
click at [215, 172] on input at bounding box center [271, 164] width 202 height 38
type input "281"
click at [86, 34] on div at bounding box center [85, 31] width 27 height 27
click at [240, 175] on input at bounding box center [271, 164] width 202 height 38
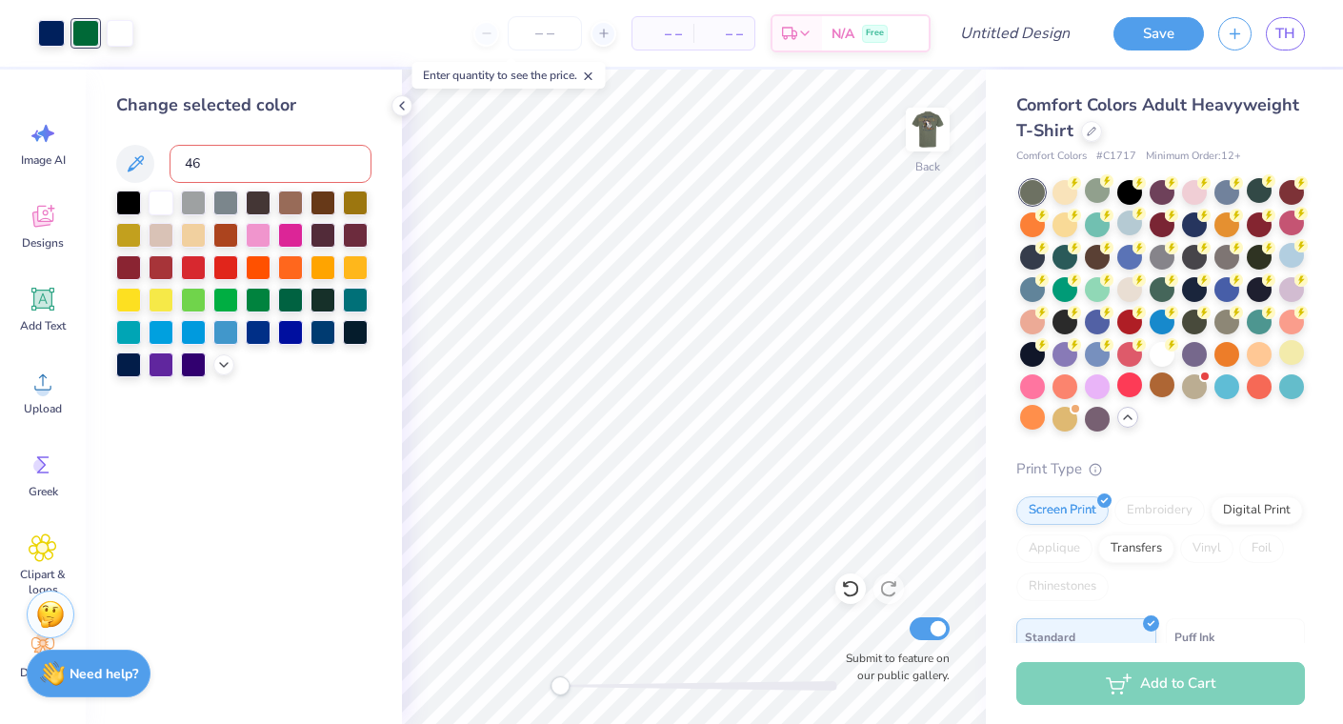
type input "465"
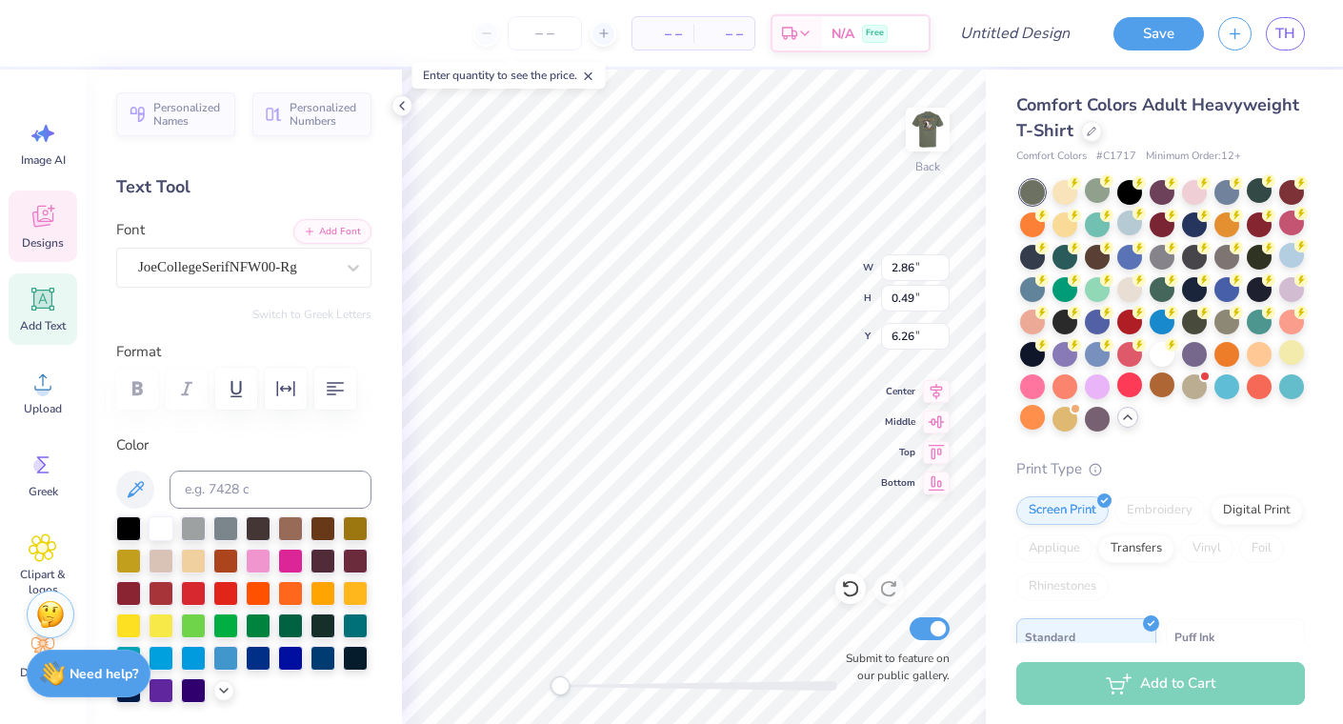
scroll to position [0, 0]
type textarea "Parents Weekend"
type input "5.57"
type input "0.46"
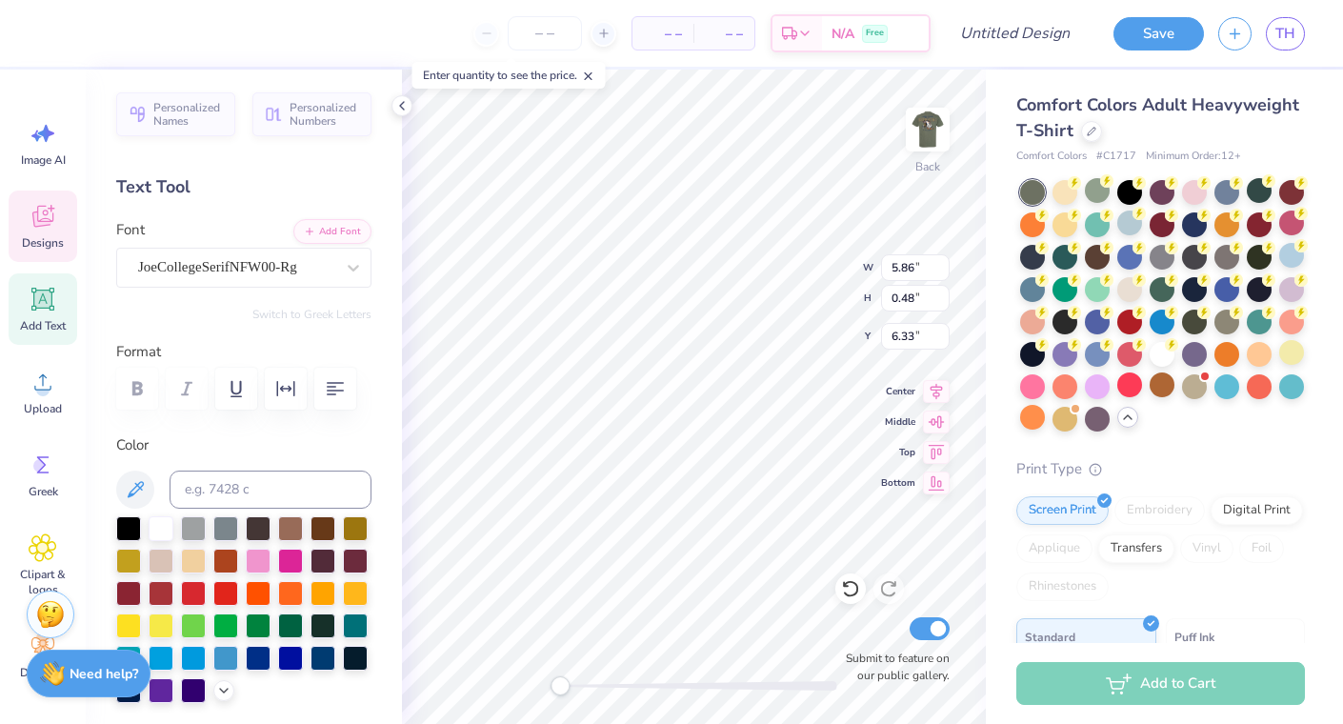
type input "6.36"
type input "2.41"
type input "0.20"
type input "6.62"
type input "3.04"
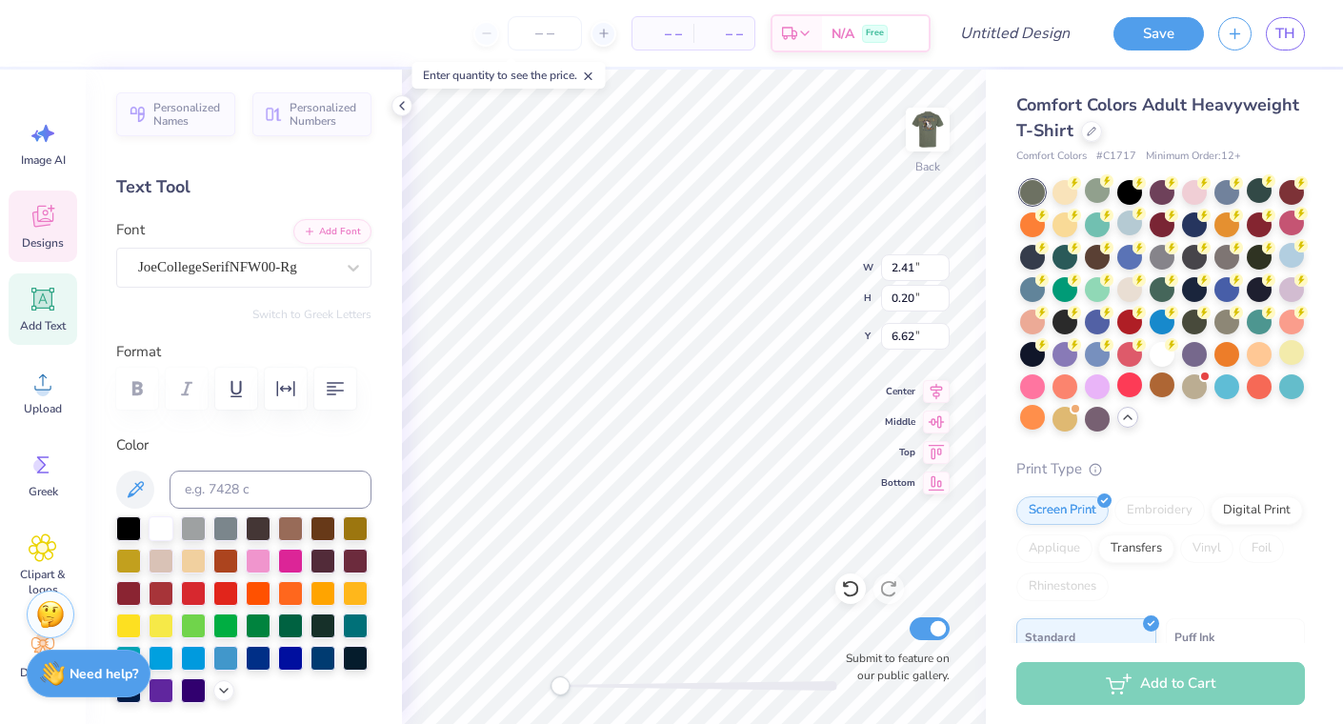
type input "0.25"
type input "6.35"
type input "3.40"
type input "0.28"
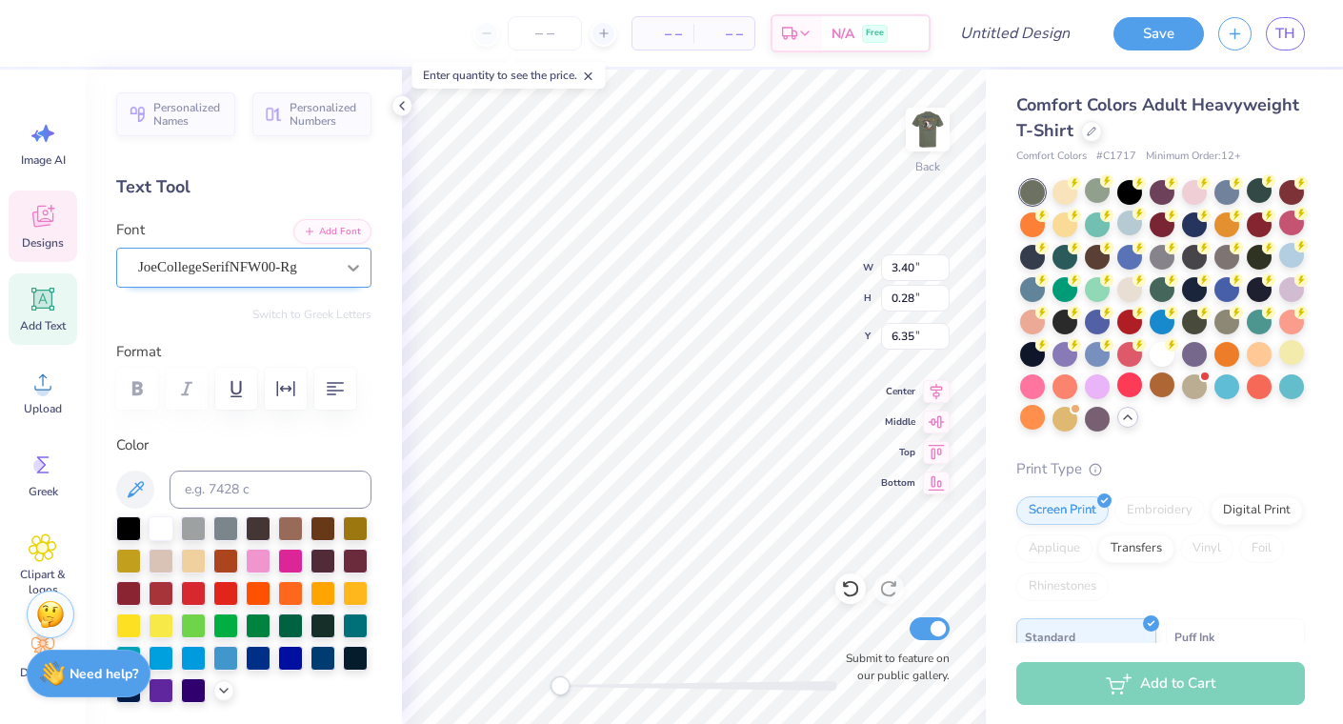
click at [355, 269] on icon at bounding box center [353, 268] width 11 height 7
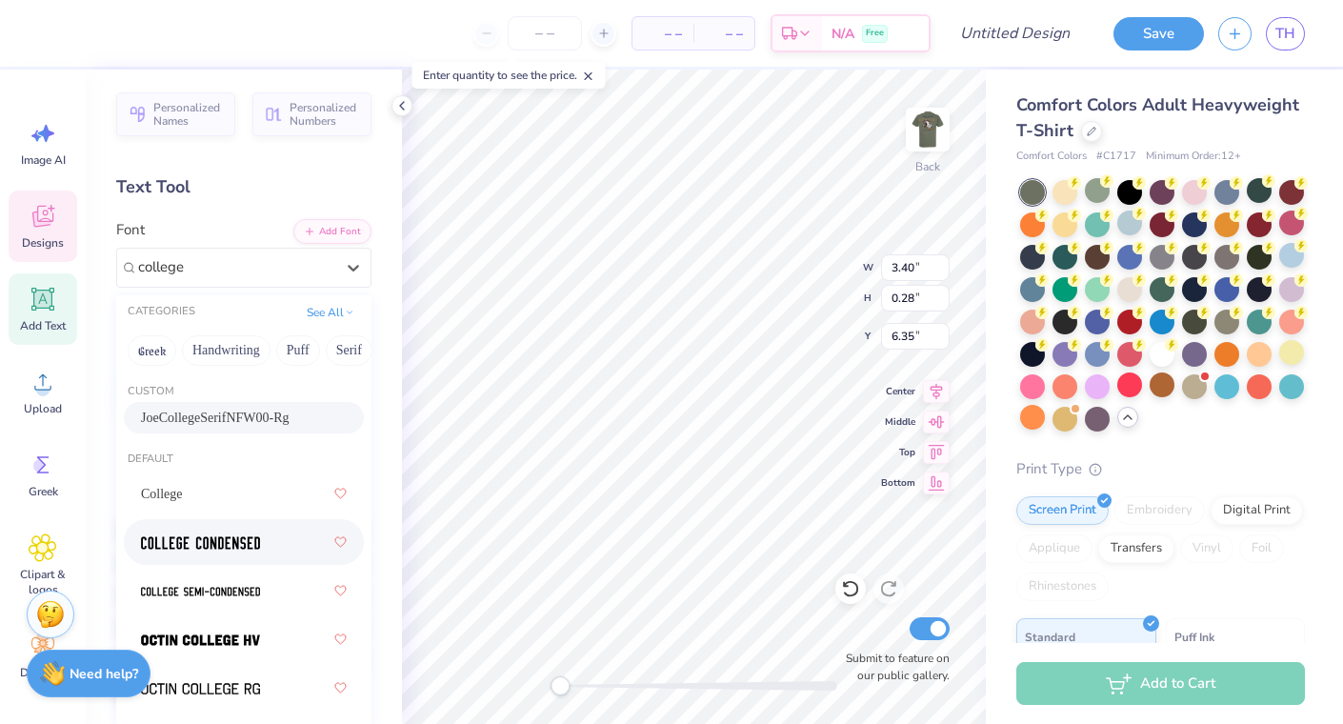
click at [223, 540] on img at bounding box center [200, 542] width 119 height 13
type input "college"
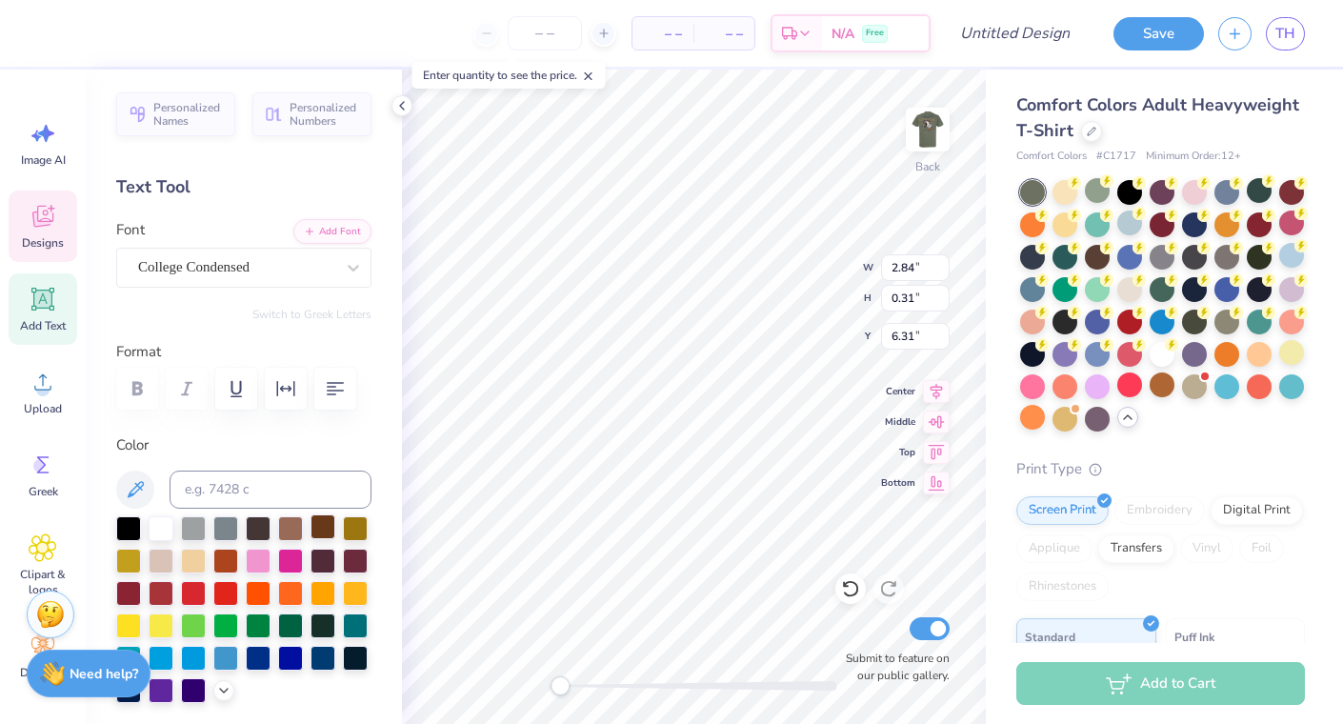
type input "2.84"
type input "0.31"
type input "6.31"
type input "3.32"
type input "0.36"
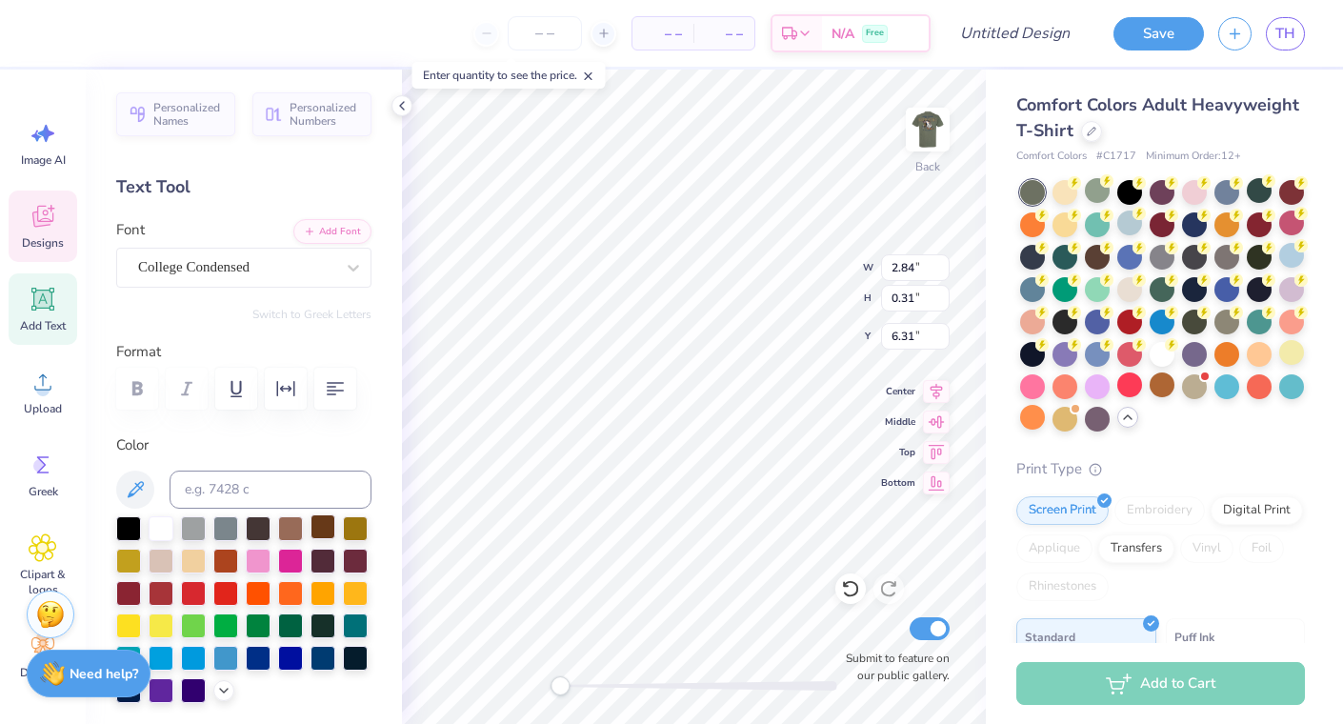
type input "6.19"
type textarea "P"
type textarea "B"
type textarea "SIgma CHi"
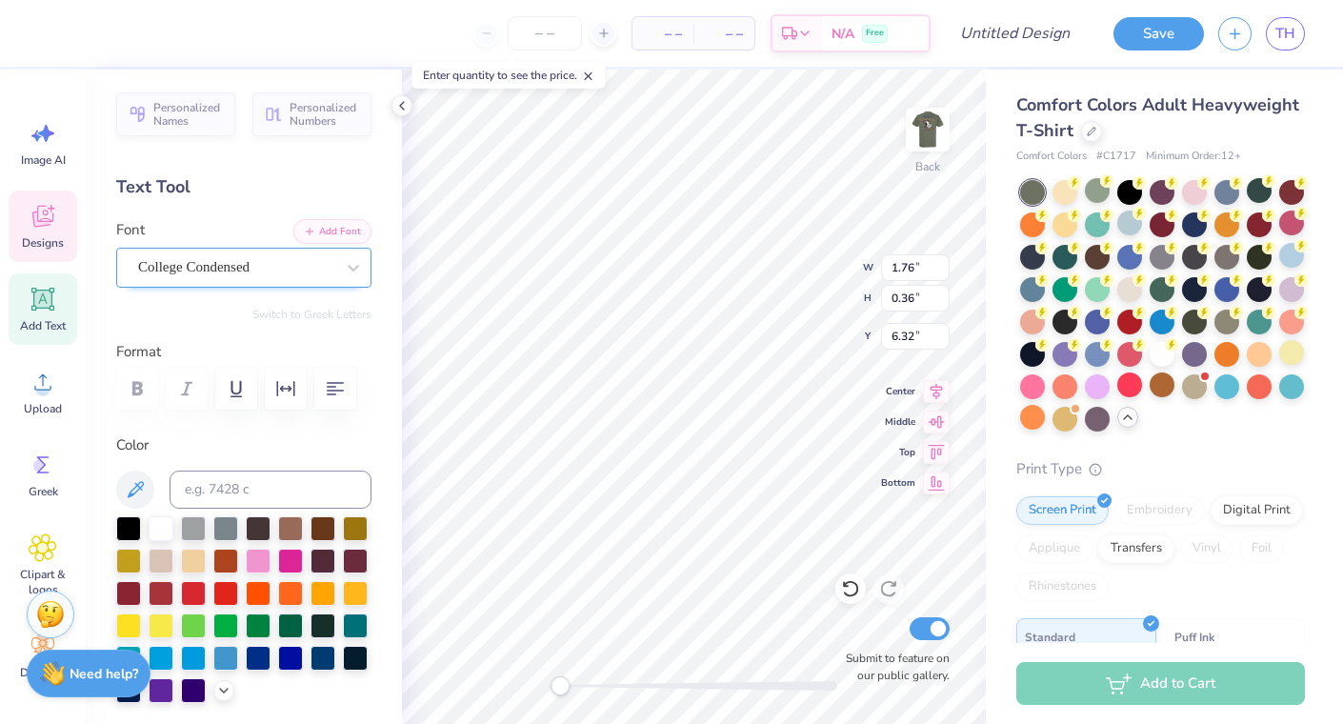
click at [316, 283] on div "College Condensed" at bounding box center [243, 268] width 255 height 40
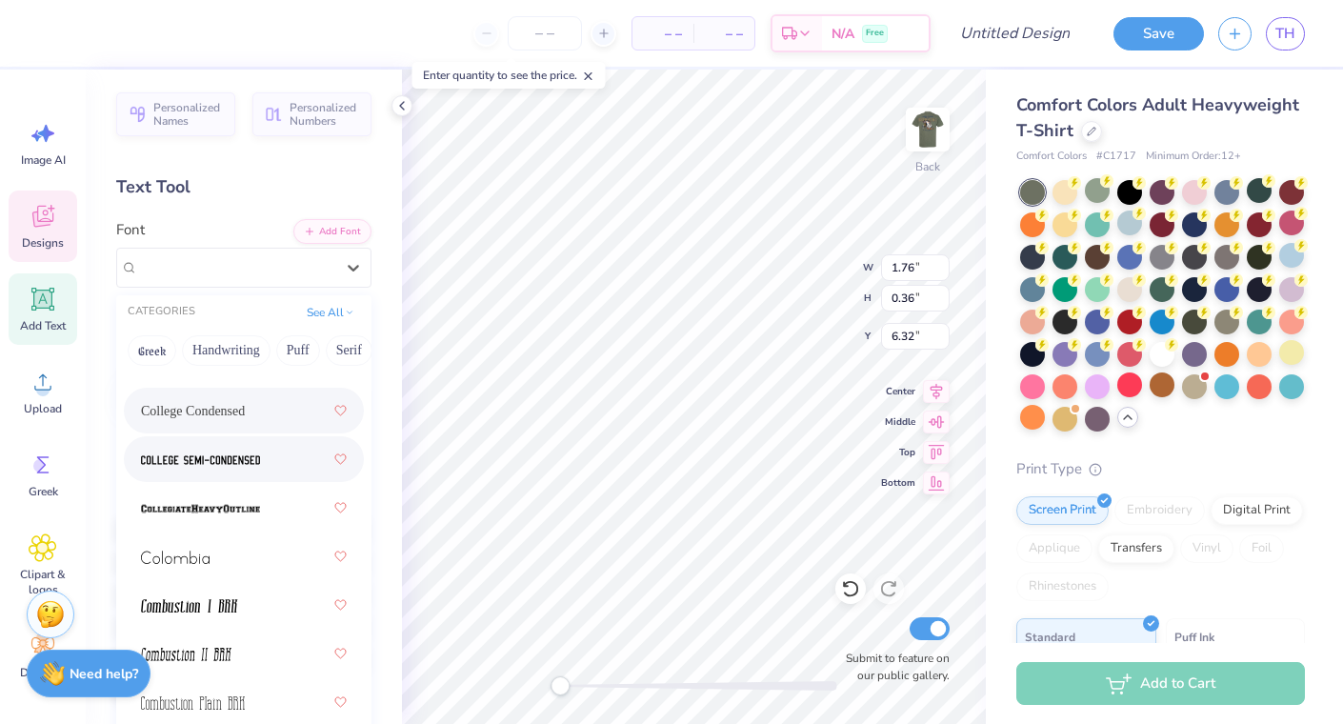
scroll to position [3715, 0]
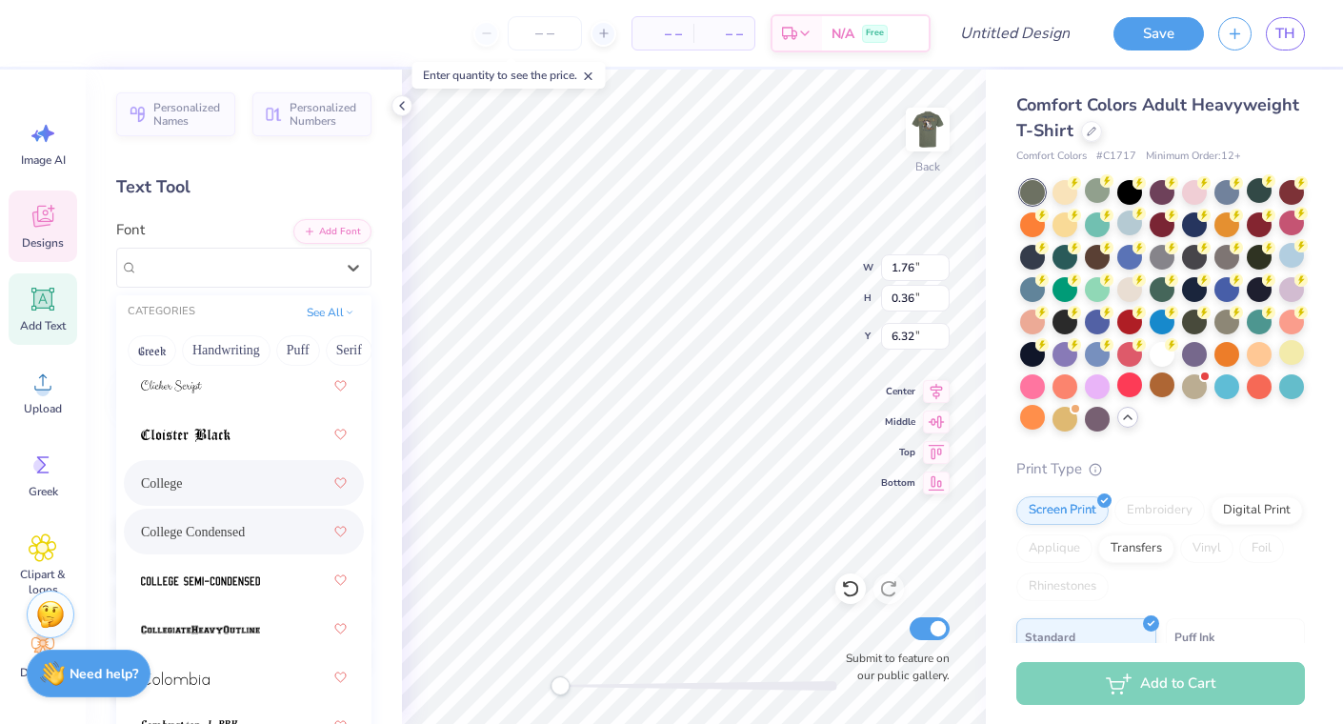
click at [225, 479] on div "College" at bounding box center [244, 483] width 206 height 34
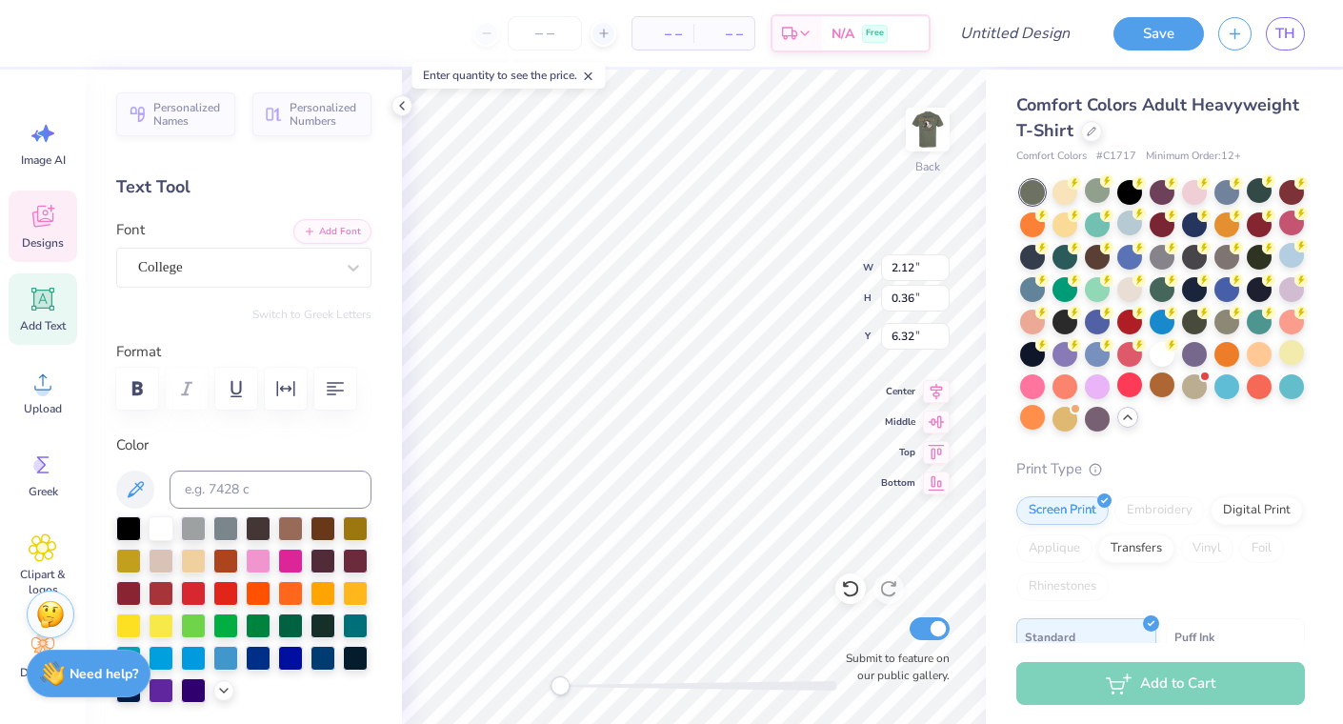
type input "2.65"
type input "0.45"
type input "6.23"
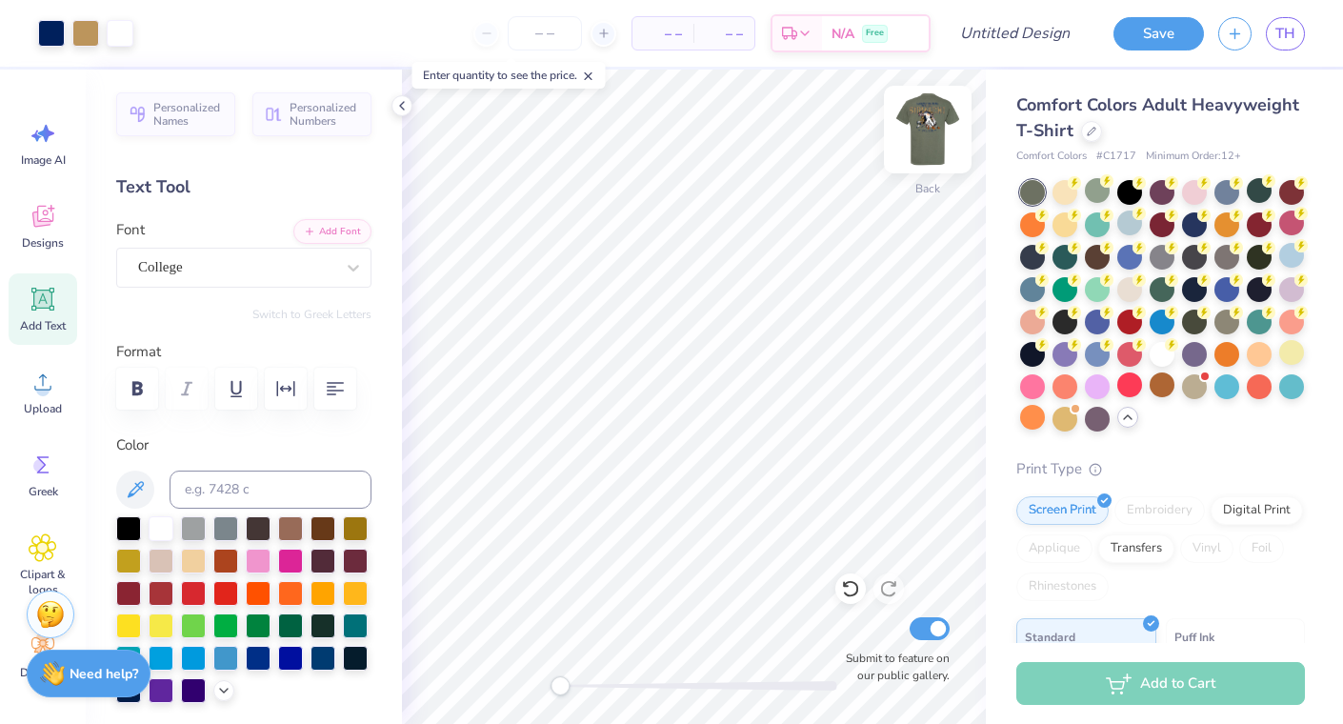
click at [932, 116] on img at bounding box center [928, 129] width 76 height 76
click at [930, 121] on img at bounding box center [928, 129] width 76 height 76
click at [126, 36] on div at bounding box center [120, 31] width 27 height 27
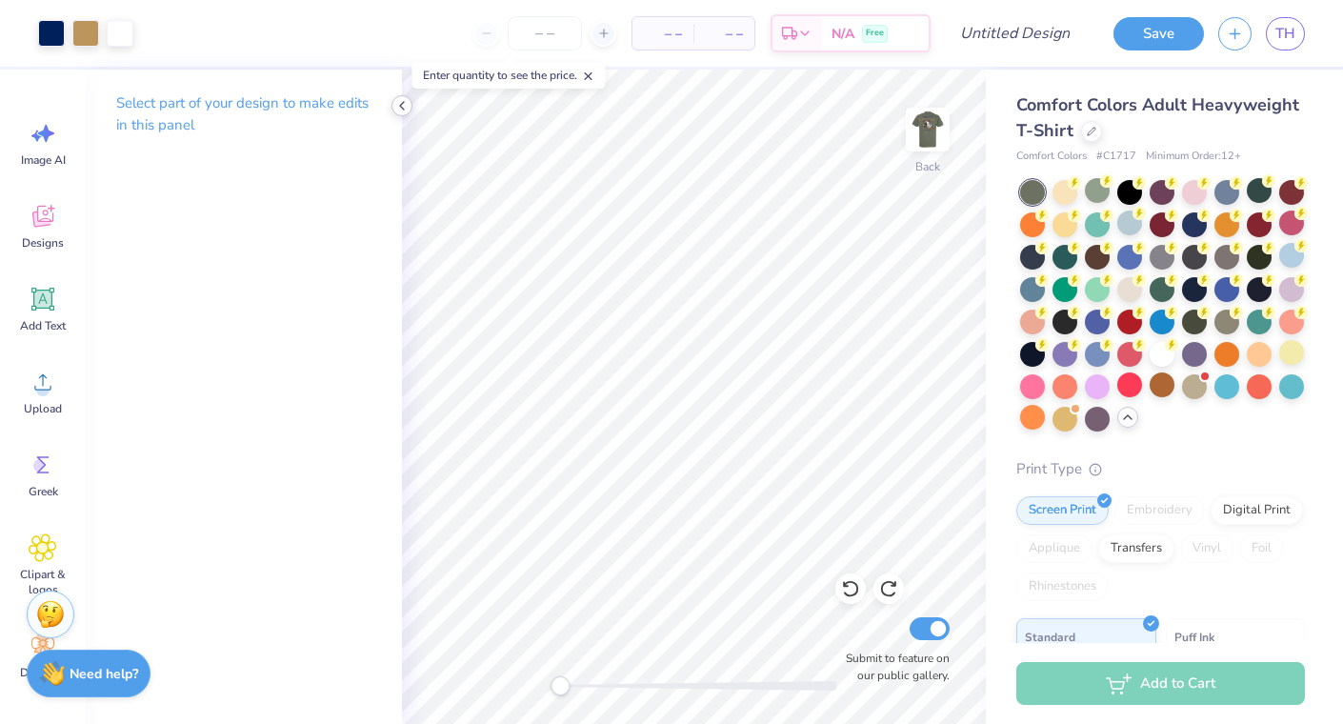
click at [404, 107] on icon at bounding box center [401, 105] width 15 height 15
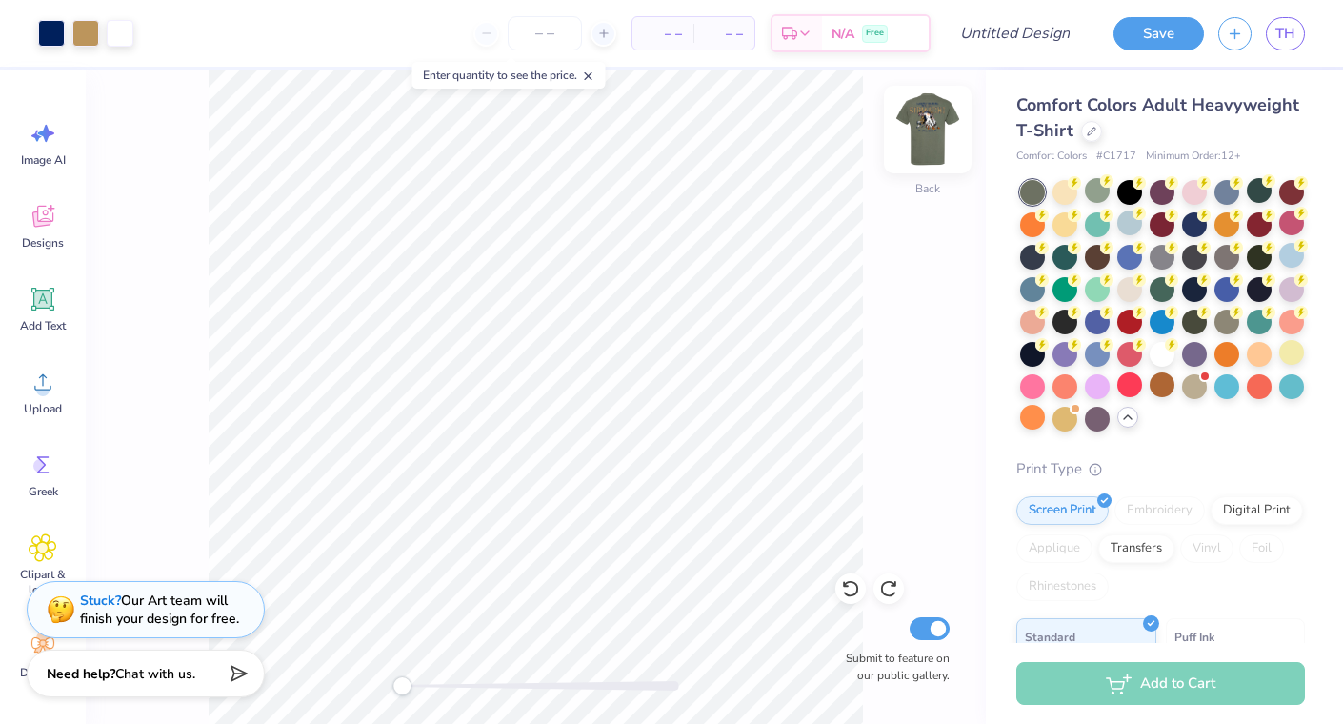
click at [922, 118] on img at bounding box center [928, 129] width 76 height 76
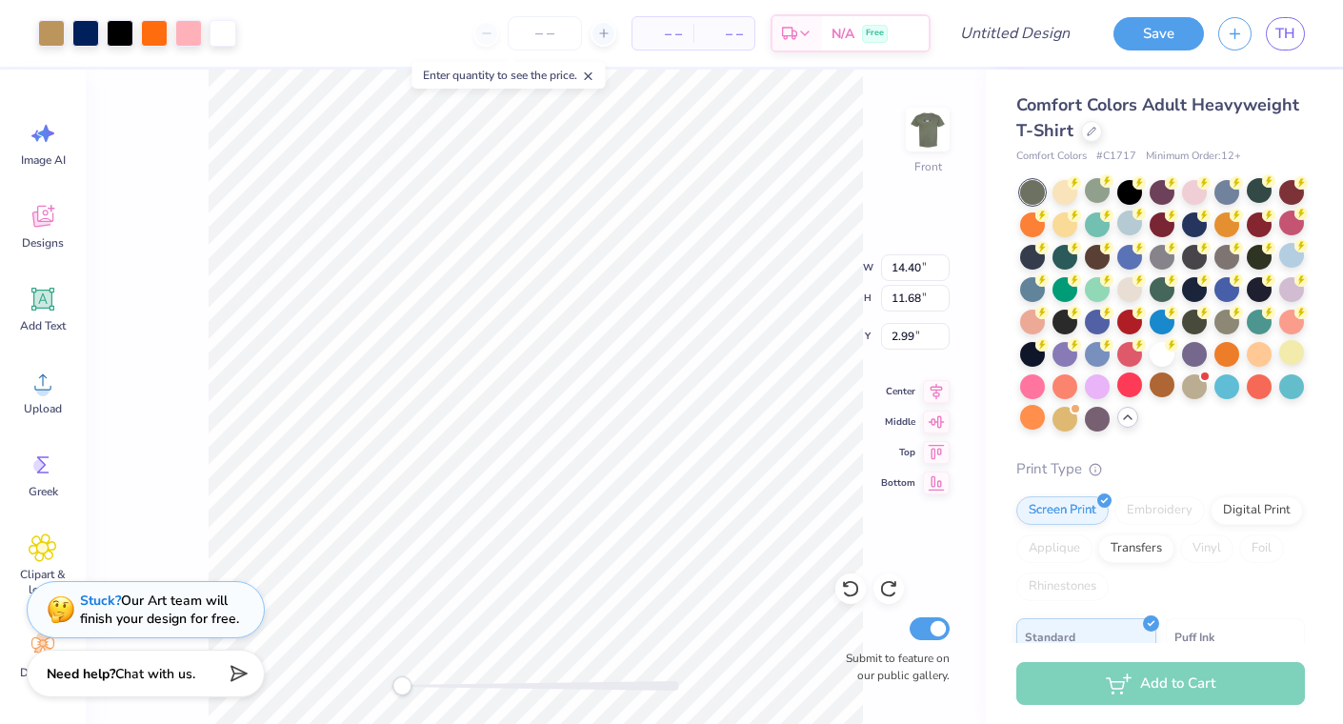
type input "3.00"
click at [926, 126] on img at bounding box center [928, 129] width 76 height 76
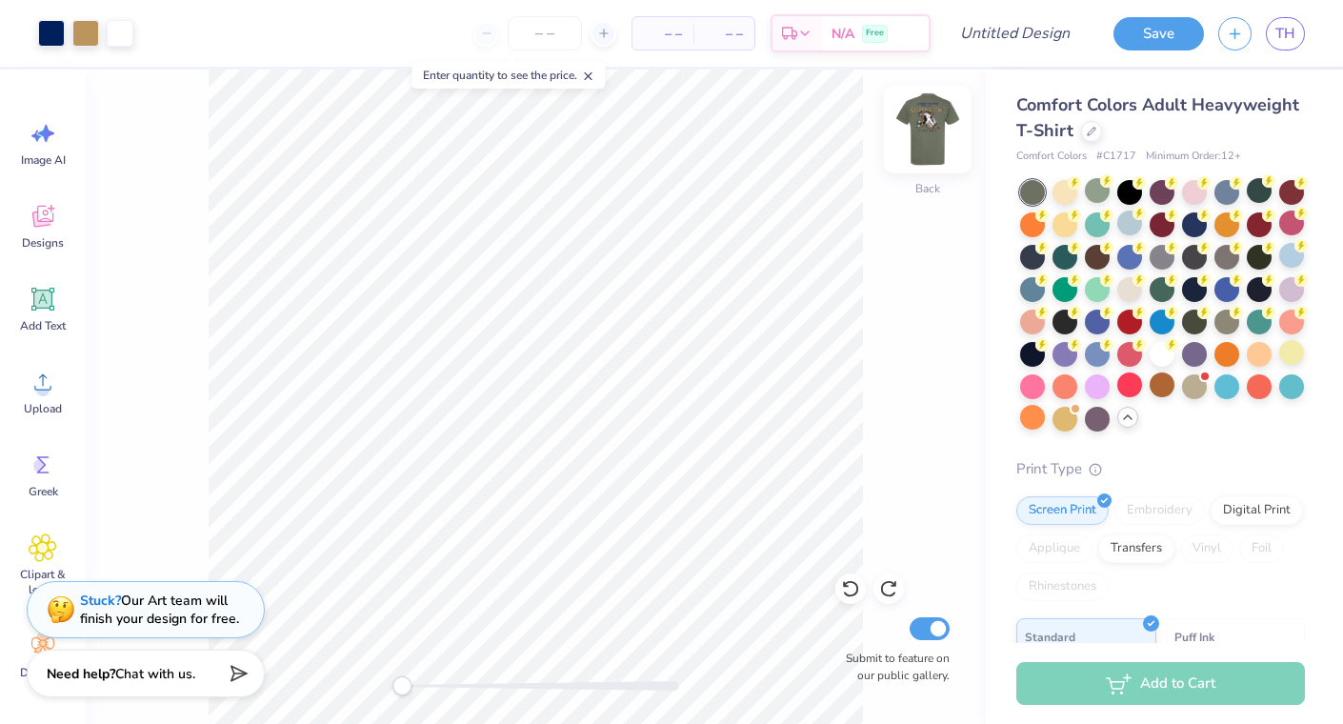
click at [925, 133] on img at bounding box center [928, 129] width 76 height 76
click at [943, 103] on div "Front Submit to feature on our public gallery." at bounding box center [536, 397] width 900 height 655
click at [932, 129] on img at bounding box center [928, 129] width 76 height 76
click at [932, 129] on img at bounding box center [928, 130] width 38 height 38
click at [1124, 422] on icon at bounding box center [1128, 417] width 15 height 15
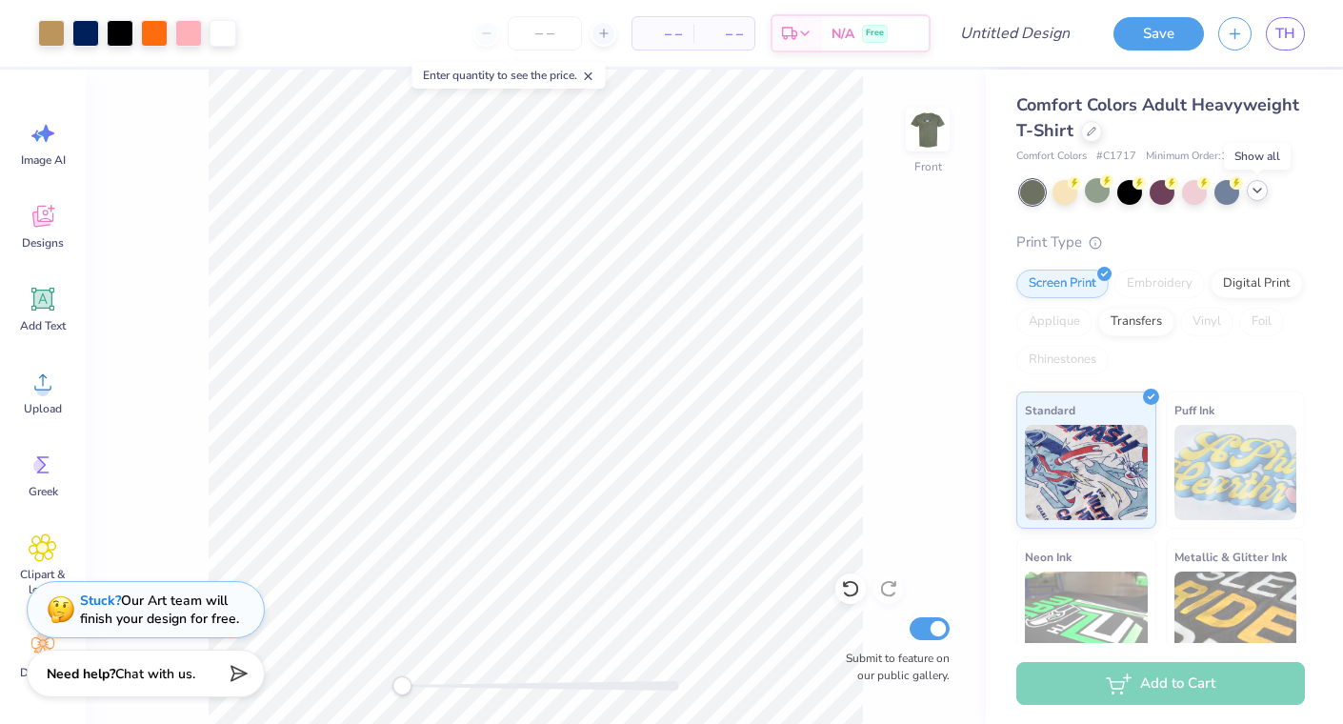
click at [1252, 191] on icon at bounding box center [1257, 190] width 15 height 15
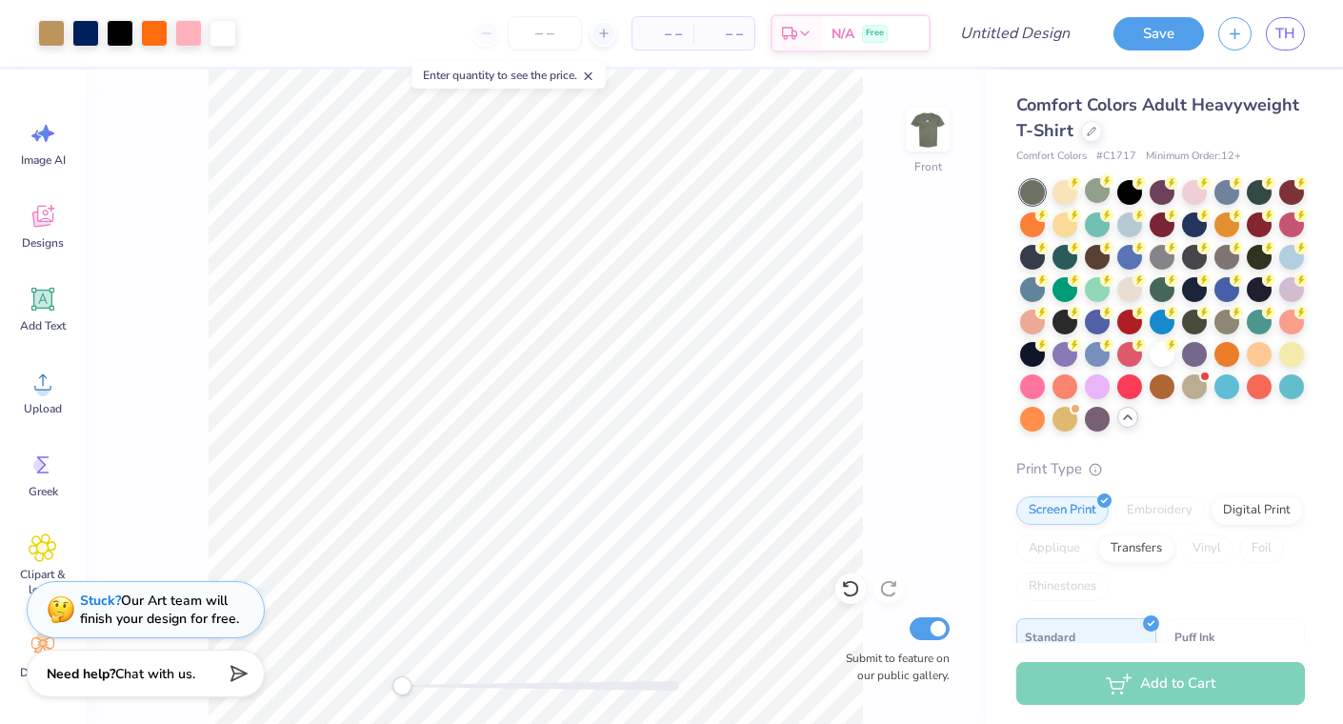
click at [950, 112] on div "Front Submit to feature on our public gallery." at bounding box center [536, 397] width 900 height 655
click at [937, 117] on img at bounding box center [928, 129] width 76 height 76
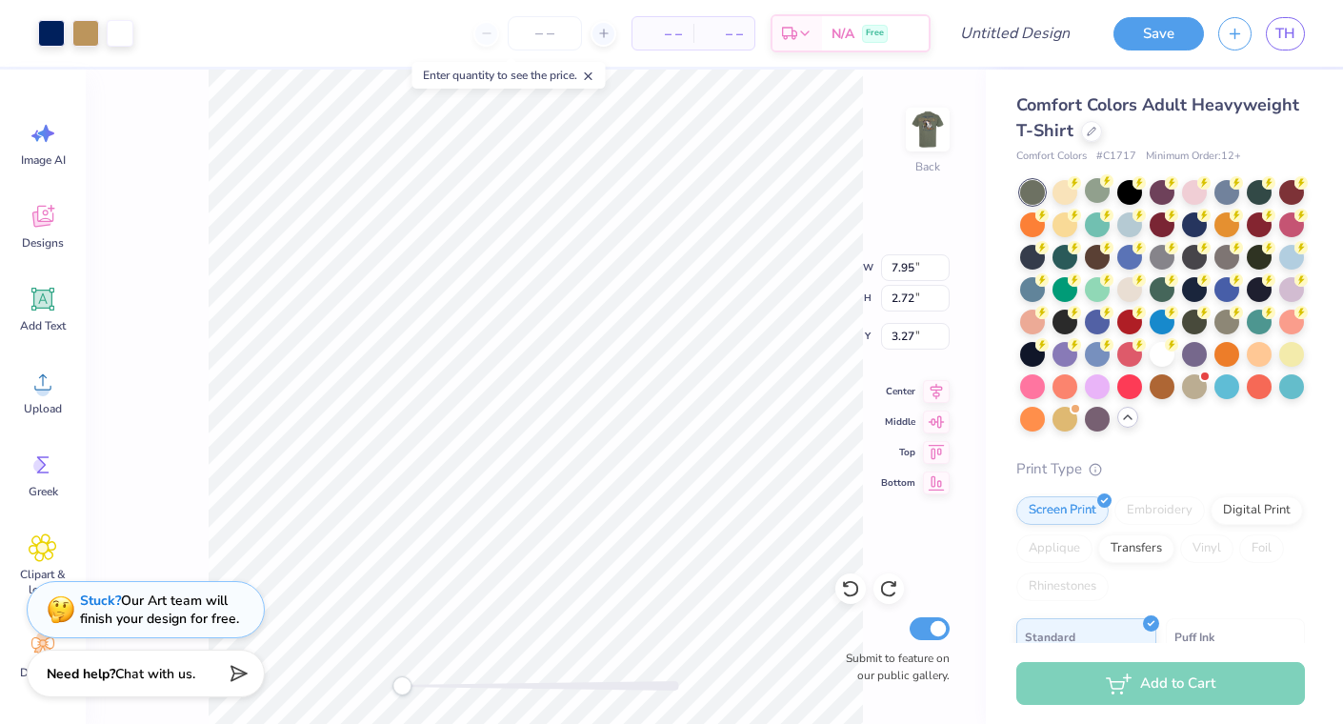
type input "5.21"
click at [349, 683] on div "Back Submit to feature on our public gallery." at bounding box center [536, 397] width 900 height 655
type input "5.19"
click at [939, 152] on img at bounding box center [928, 129] width 76 height 76
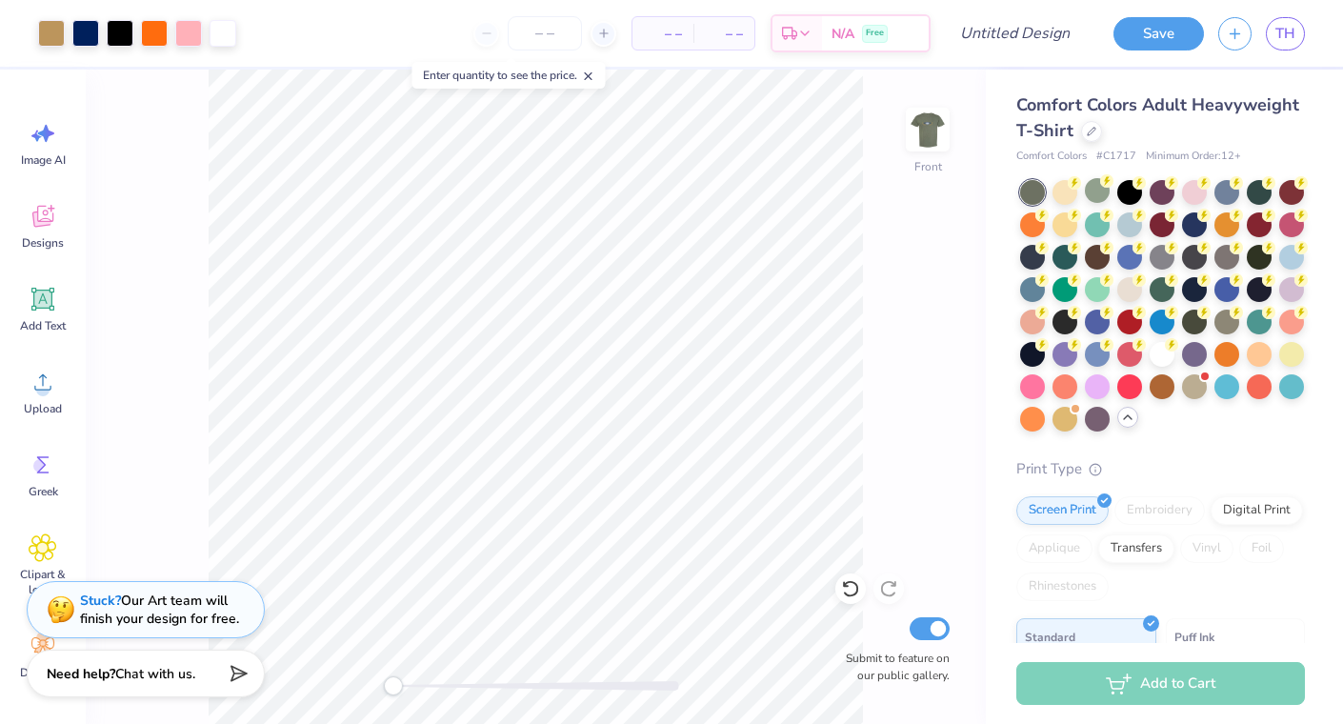
click at [939, 149] on img at bounding box center [928, 130] width 38 height 38
click at [1024, 40] on input "Design Title" at bounding box center [1038, 33] width 93 height 38
type input "Parents Weekend Final"
click at [1141, 30] on button "Save" at bounding box center [1159, 33] width 91 height 33
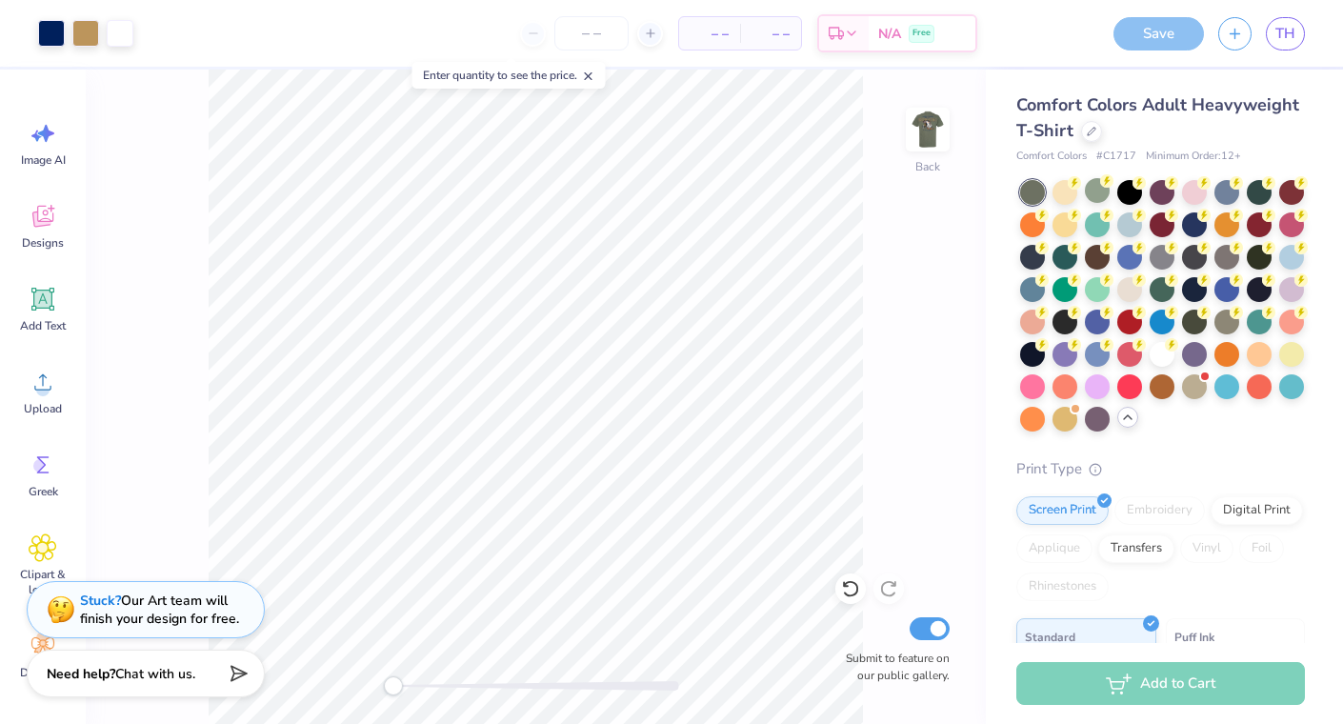
scroll to position [0, 0]
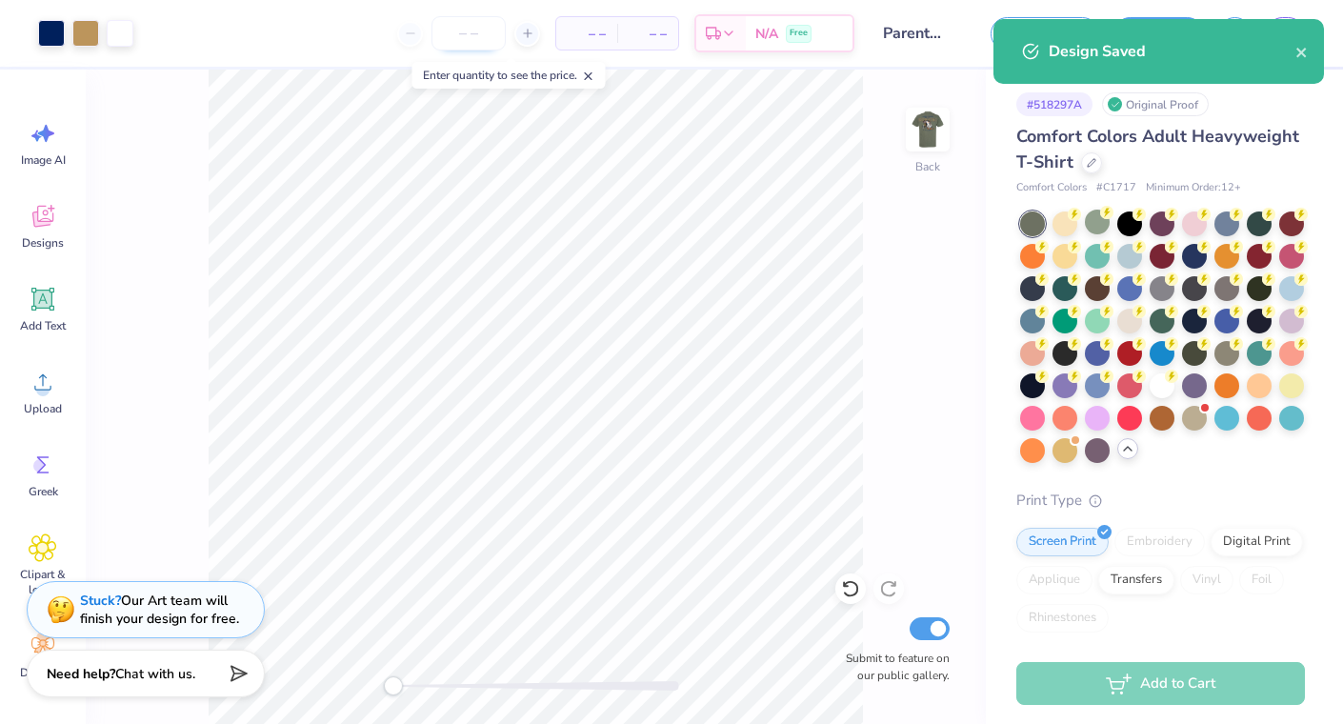
click at [483, 42] on input "number" at bounding box center [469, 33] width 74 height 34
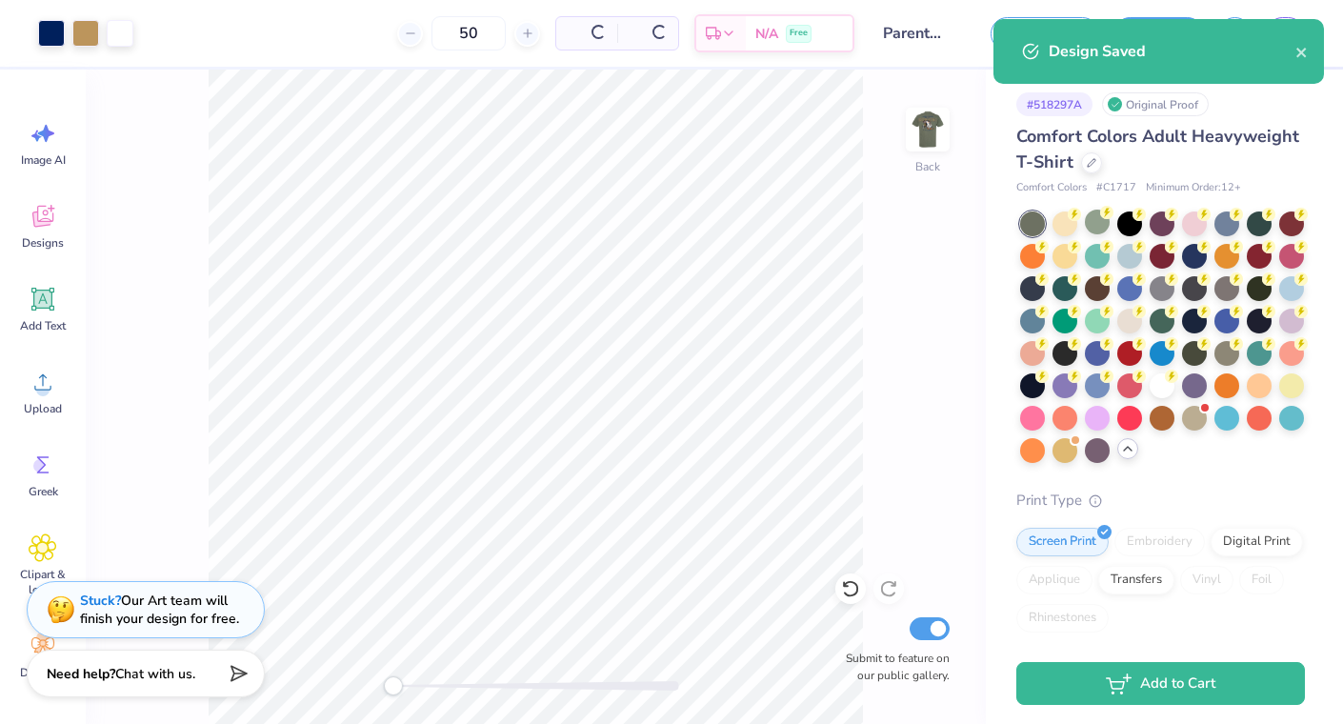
type input "50"
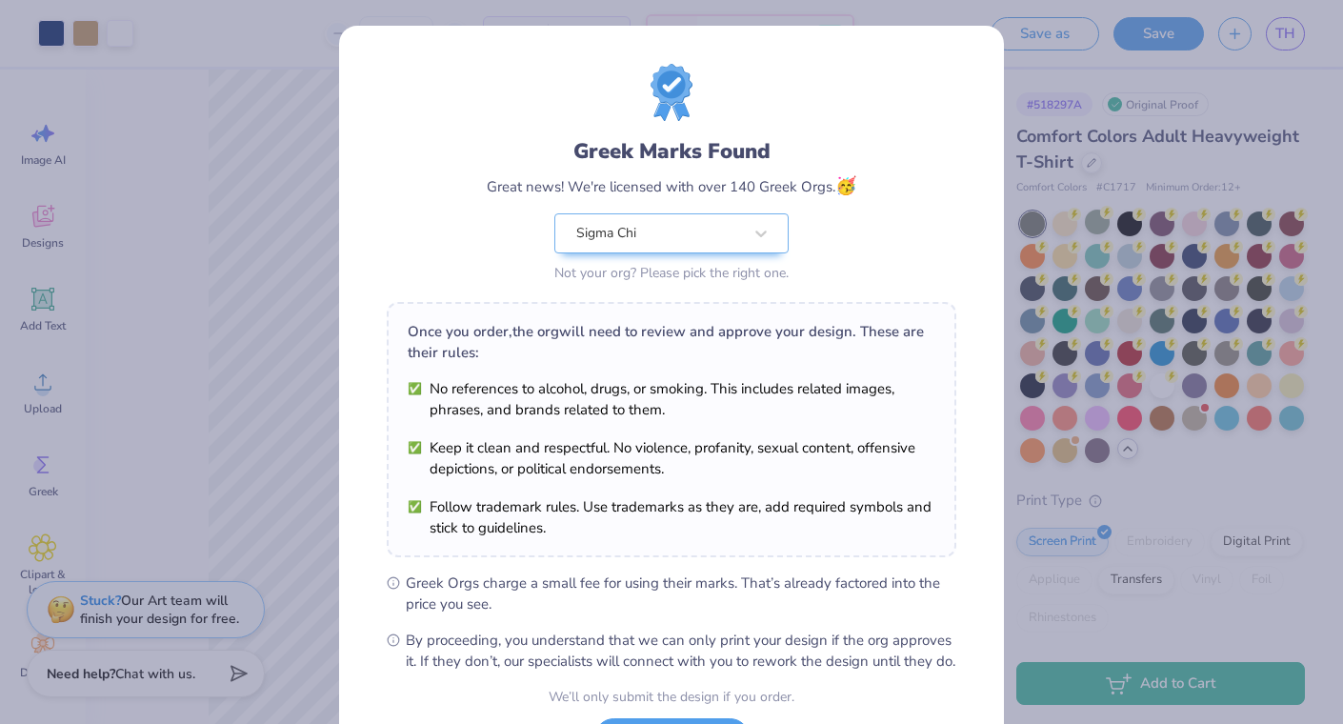
scroll to position [168, 0]
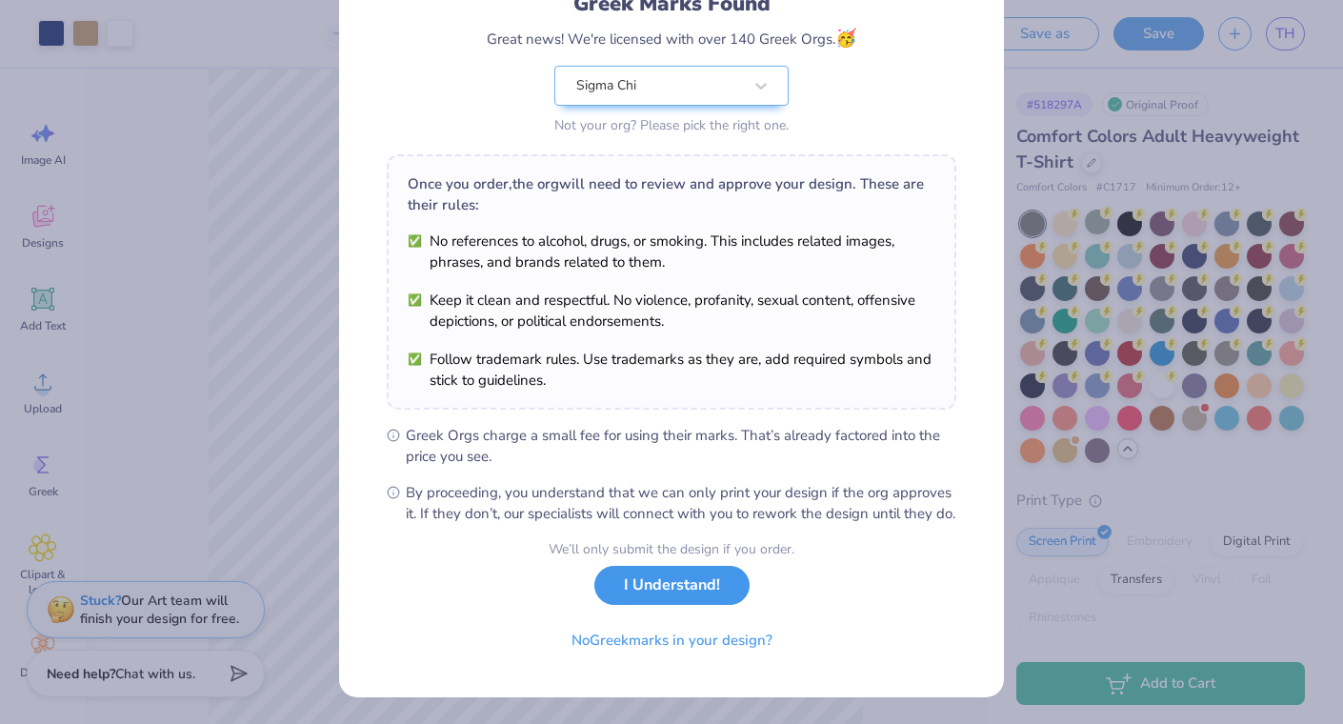
click at [685, 599] on button "I Understand!" at bounding box center [672, 585] width 155 height 39
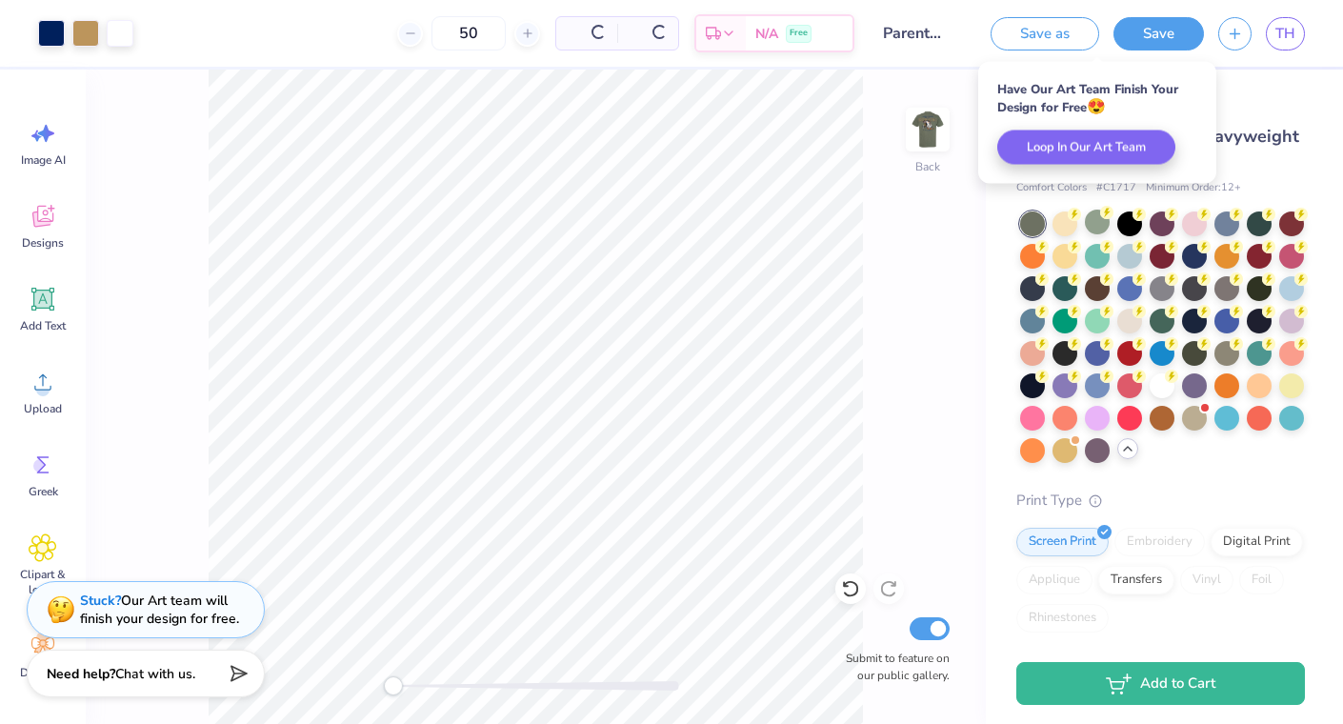
scroll to position [0, 0]
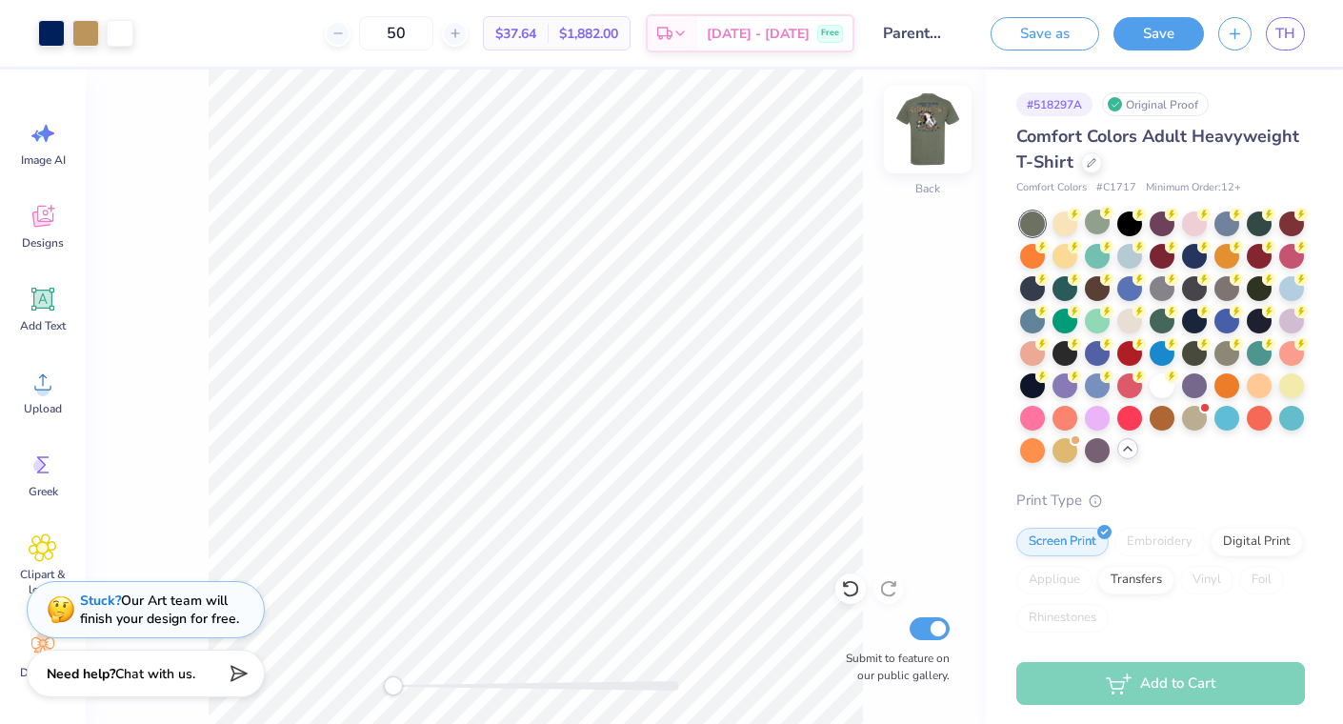
click at [919, 113] on img at bounding box center [928, 129] width 76 height 76
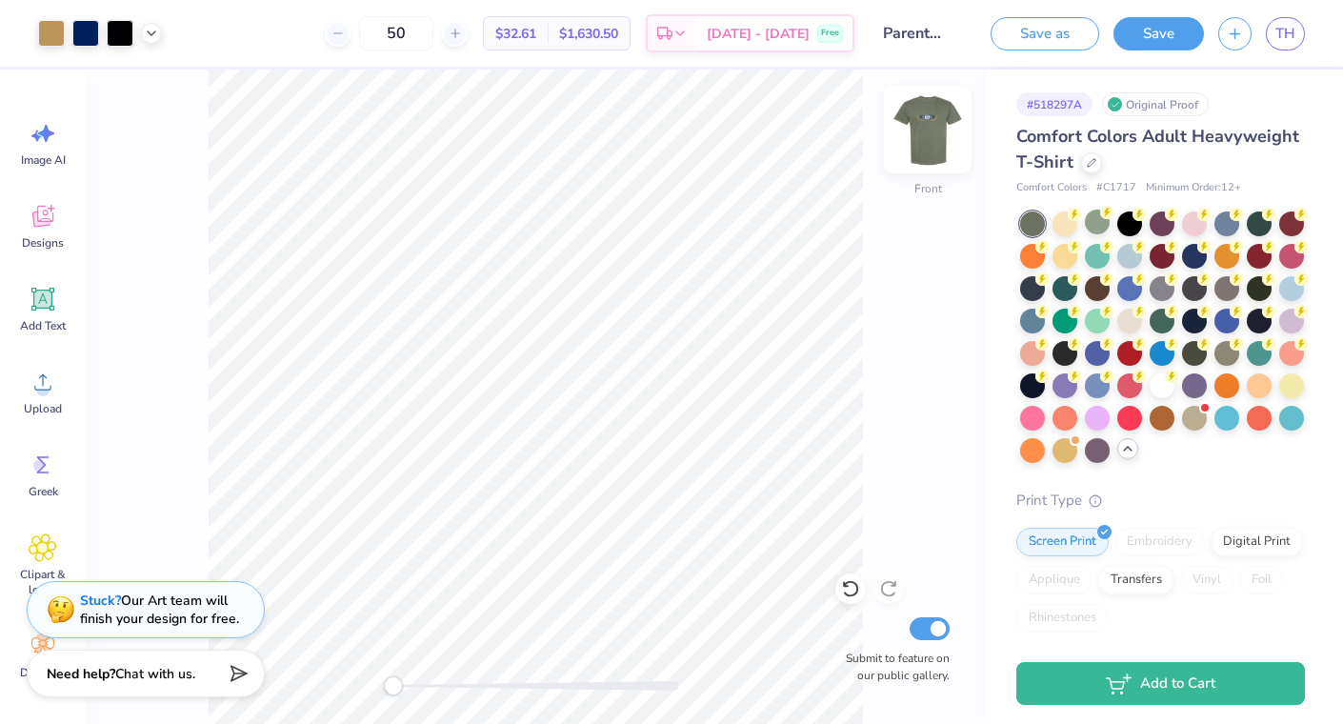
click at [920, 123] on img at bounding box center [928, 129] width 76 height 76
click at [1264, 548] on div "Digital Print" at bounding box center [1257, 539] width 92 height 29
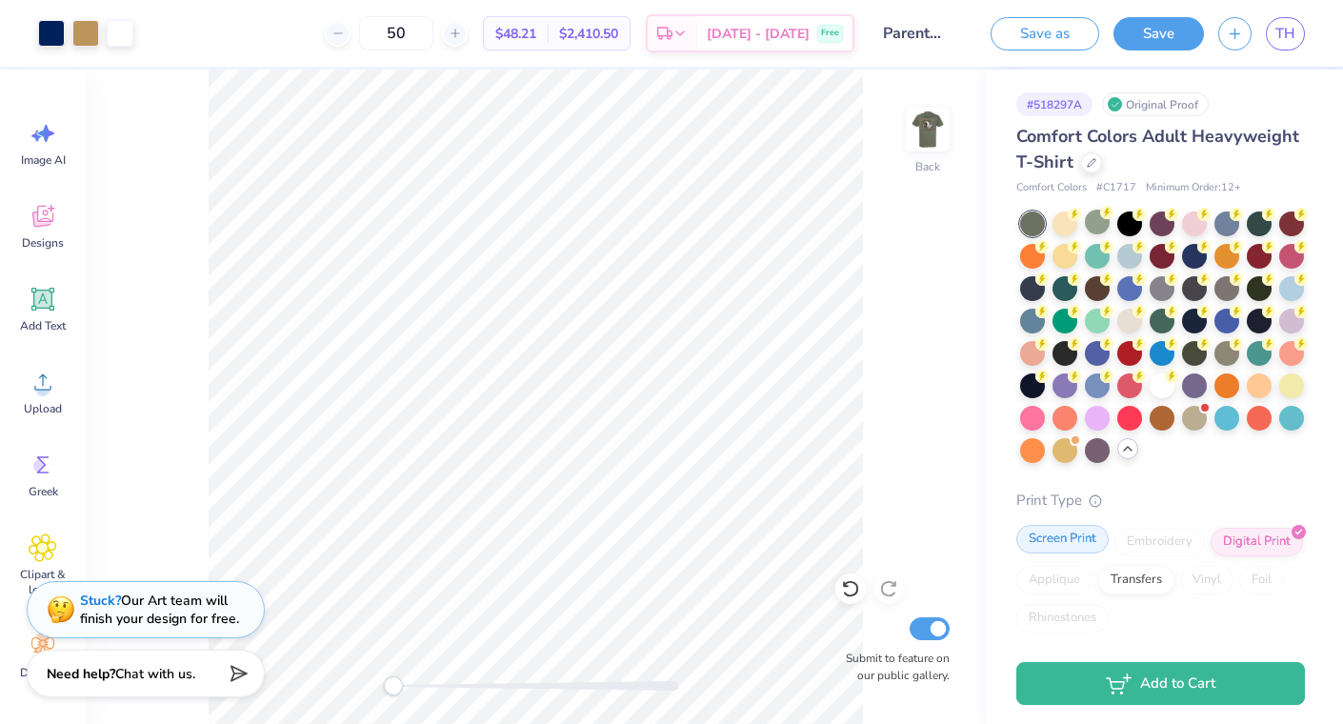
click at [1041, 546] on div "Screen Print" at bounding box center [1063, 539] width 92 height 29
click at [925, 122] on img at bounding box center [928, 129] width 76 height 76
click at [150, 30] on icon at bounding box center [151, 31] width 15 height 15
click at [151, 36] on icon at bounding box center [151, 31] width 15 height 15
click at [280, 29] on div "50 $32.61 Per Item $1,630.50 Total Est. Delivery [DATE] - [DATE] Free" at bounding box center [515, 33] width 678 height 67
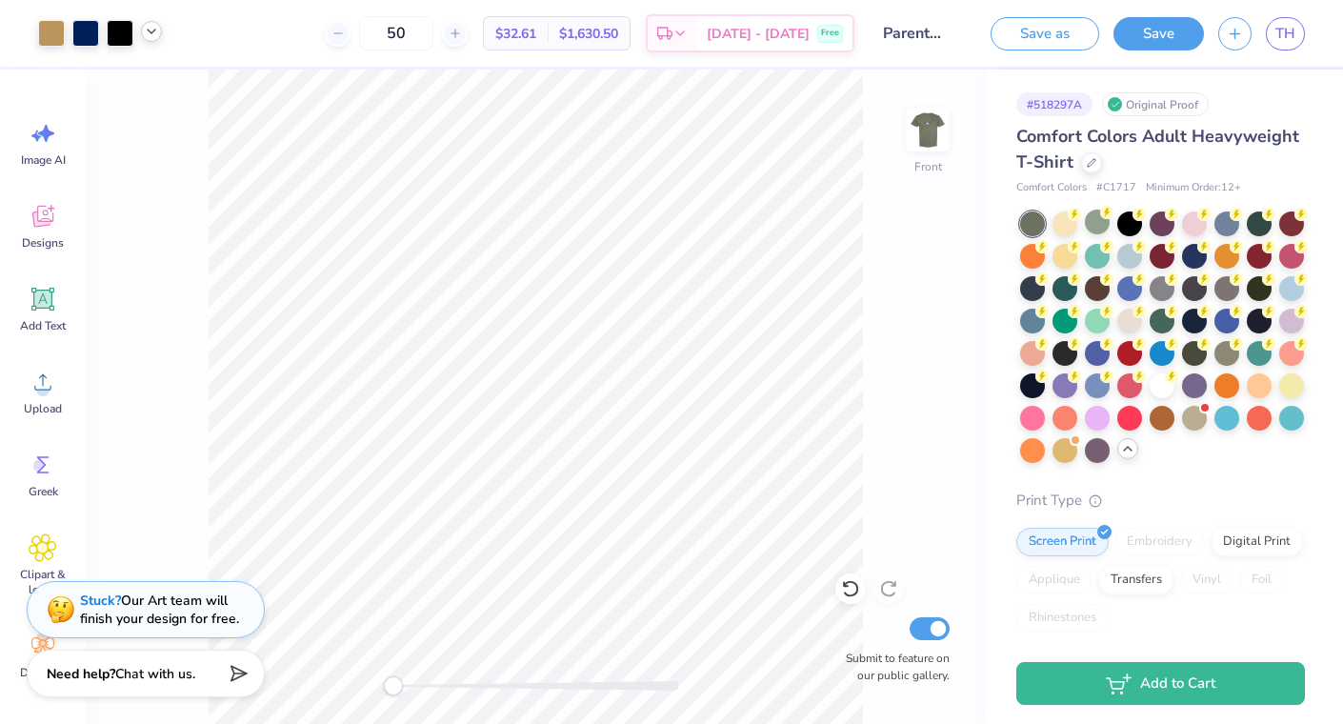
click at [159, 39] on div at bounding box center [100, 33] width 124 height 27
click at [146, 25] on icon at bounding box center [151, 31] width 15 height 15
